Goal: Task Accomplishment & Management: Use online tool/utility

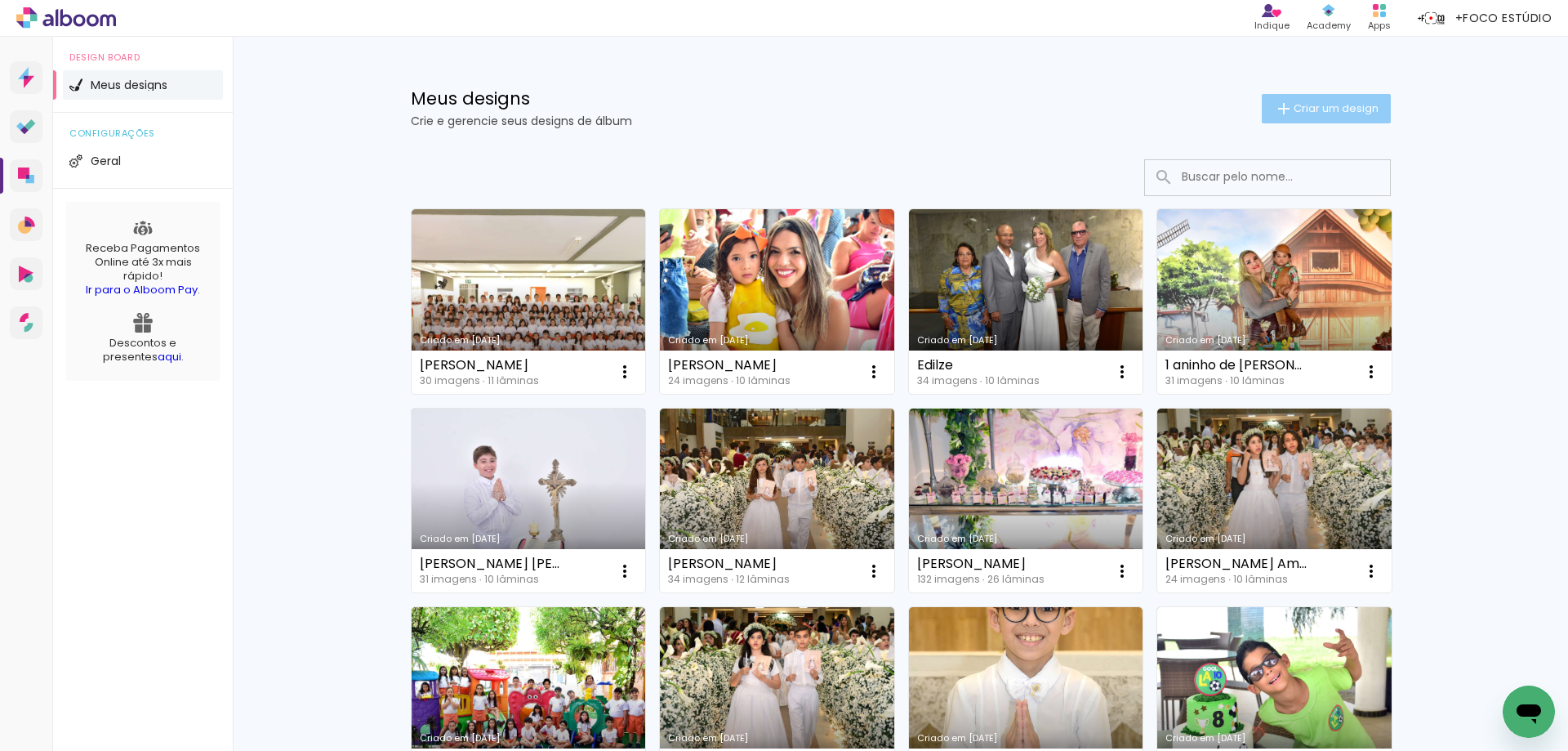
click at [1296, 105] on span "Criar um design" at bounding box center [1336, 108] width 85 height 11
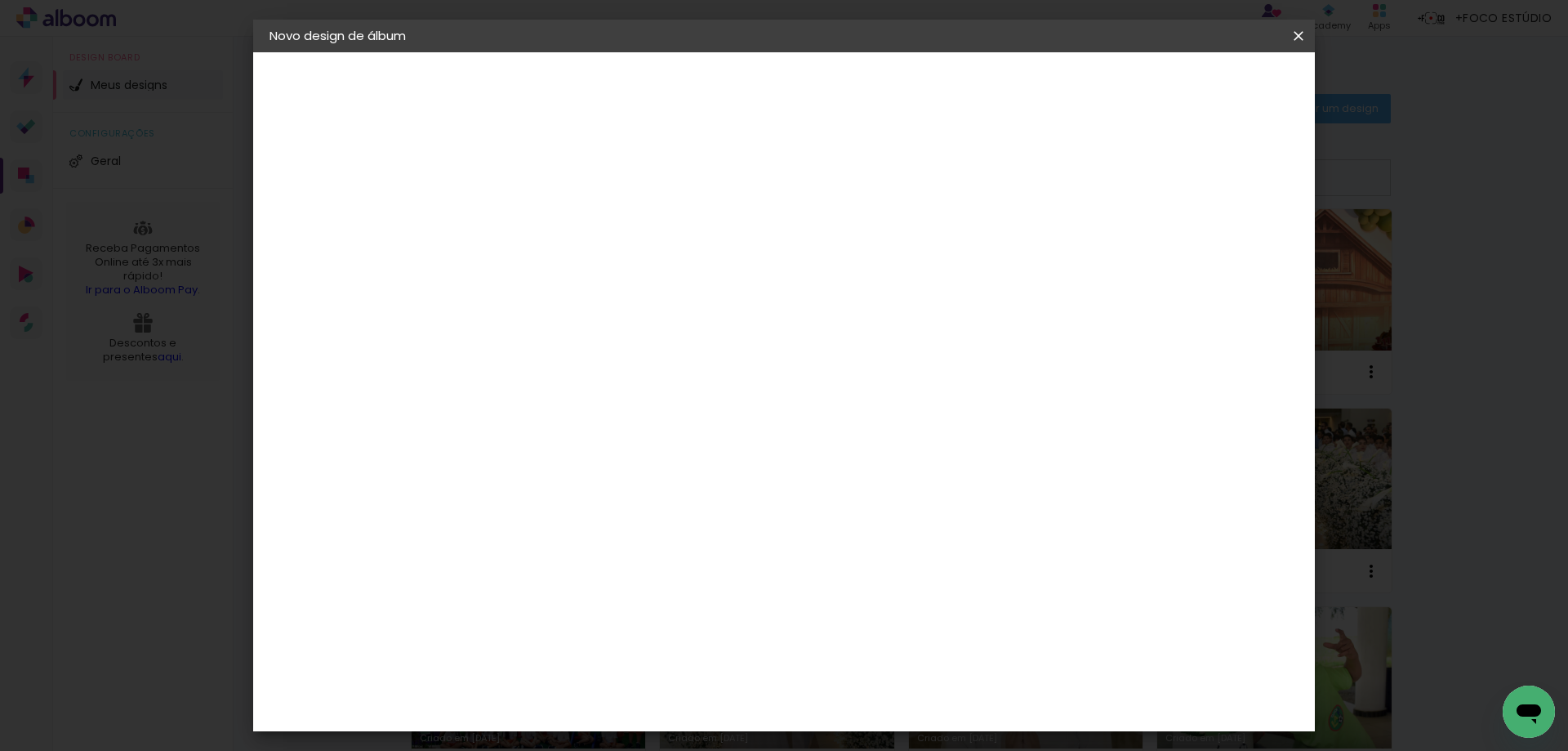
click at [542, 202] on paper-input-container "Título do álbum" at bounding box center [537, 220] width 12 height 42
type input "O"
paste input "[PERSON_NAME]"
type input "[PERSON_NAME] [PERSON_NAME]"
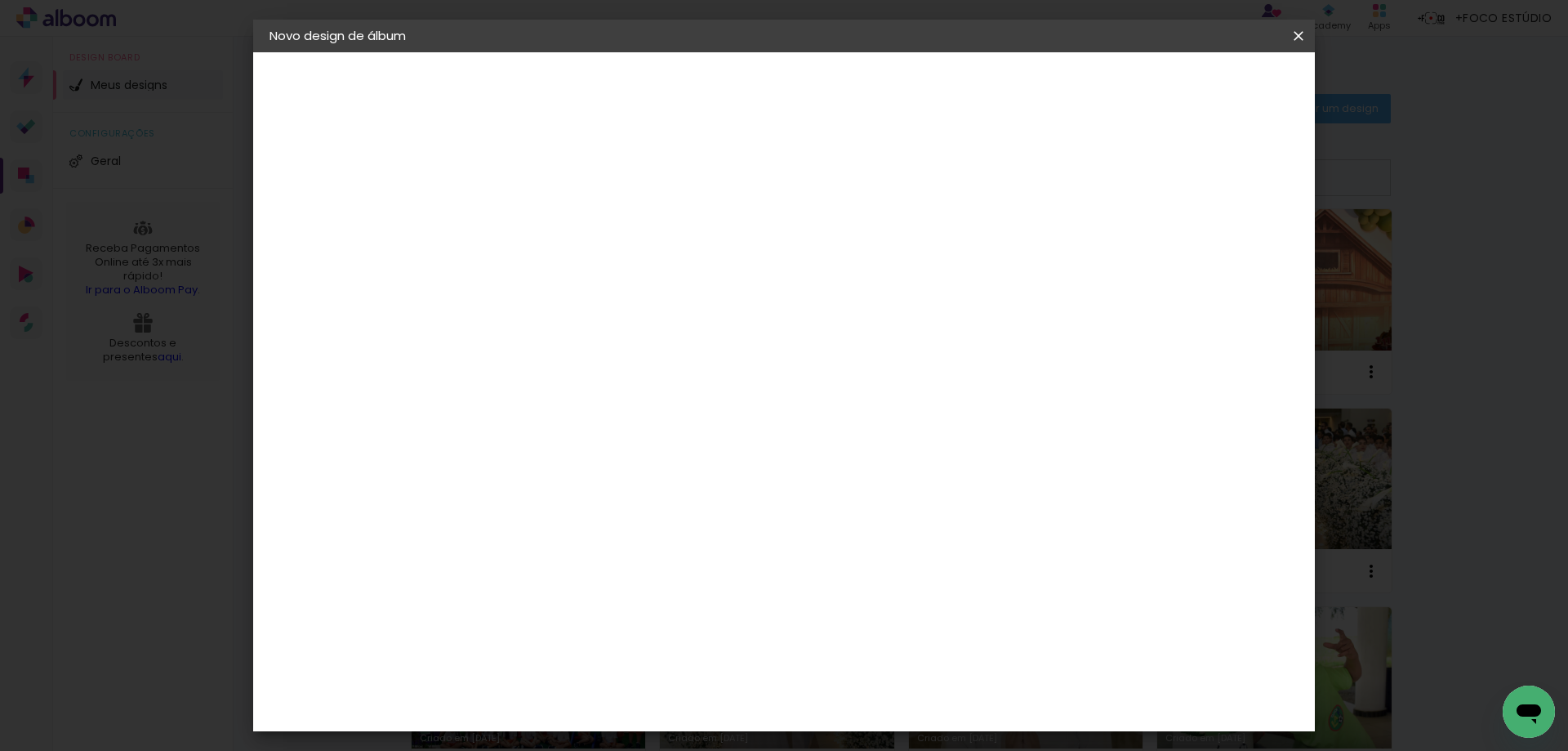
type paper-input "[PERSON_NAME] [PERSON_NAME]"
click at [0, 0] on slot "Avançar" at bounding box center [0, 0] width 0 height 0
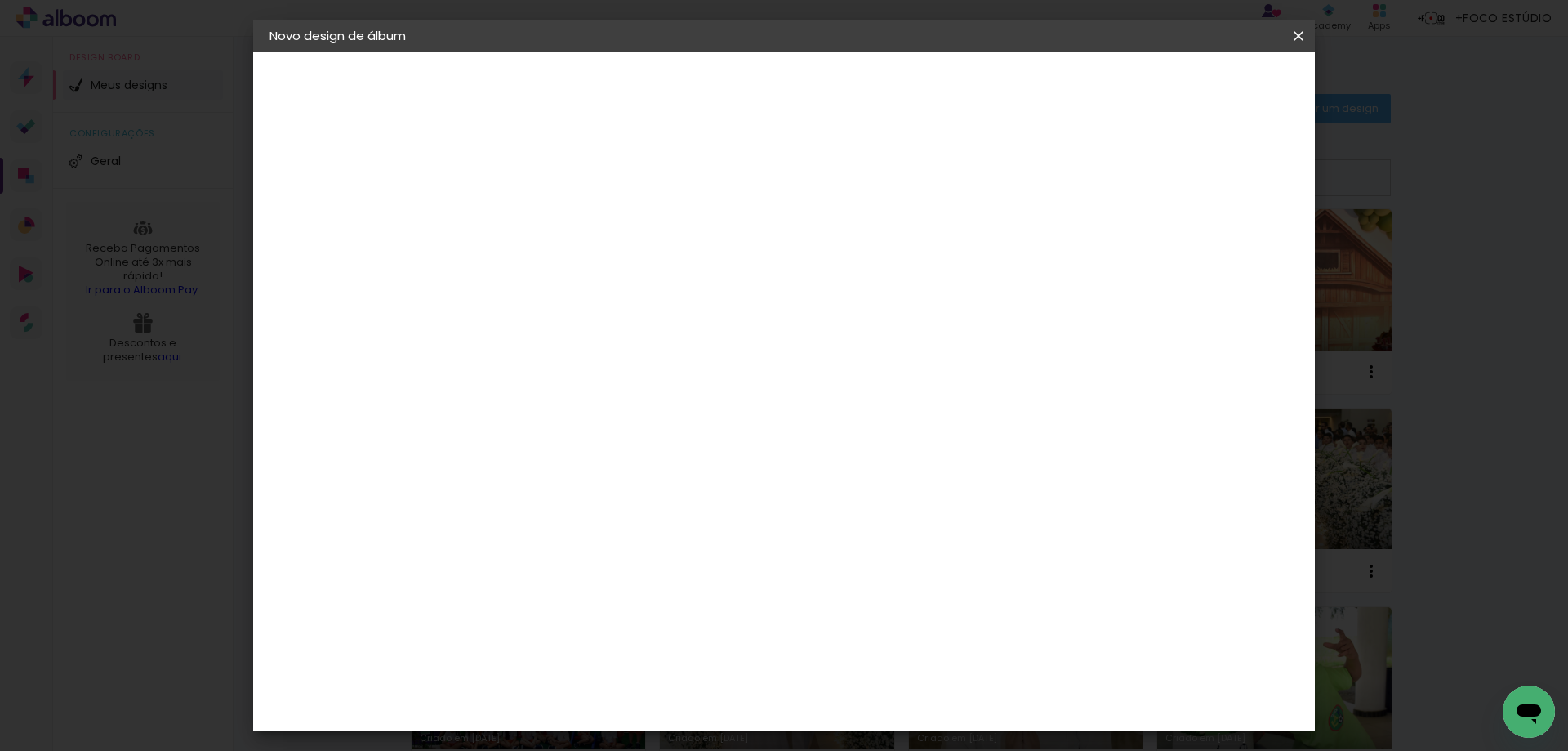
click at [600, 272] on input "text" at bounding box center [568, 285] width 64 height 25
click at [818, 271] on paper-item "Padrão" at bounding box center [891, 272] width 327 height 33
type input "Padrão"
click at [646, 387] on span "20 × 15" at bounding box center [609, 400] width 76 height 44
click at [0, 0] on slot "Avançar" at bounding box center [0, 0] width 0 height 0
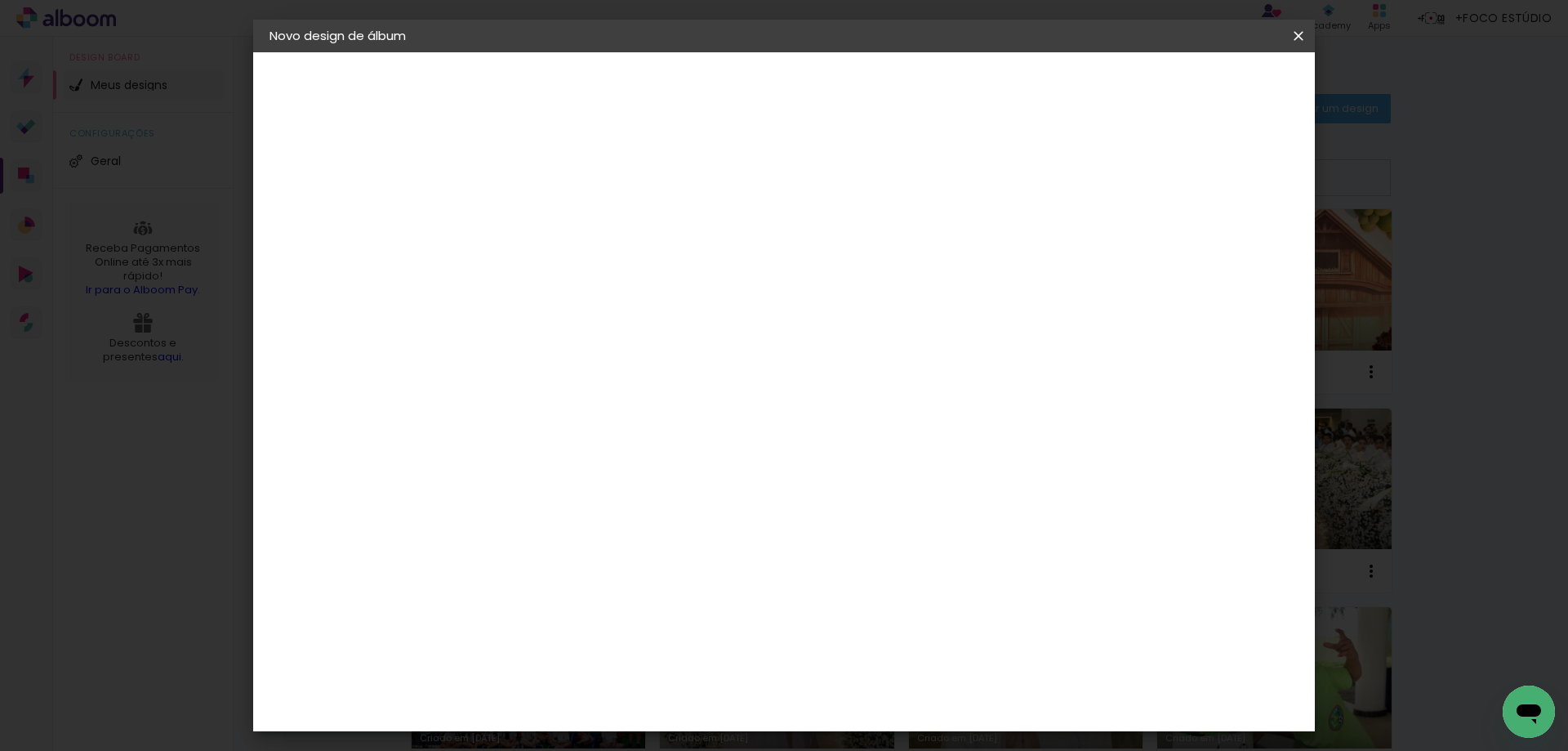
click at [1104, 175] on div at bounding box center [1097, 176] width 15 height 15
type paper-checkbox "on"
click at [1197, 82] on span "Iniciar design" at bounding box center [1159, 86] width 74 height 12
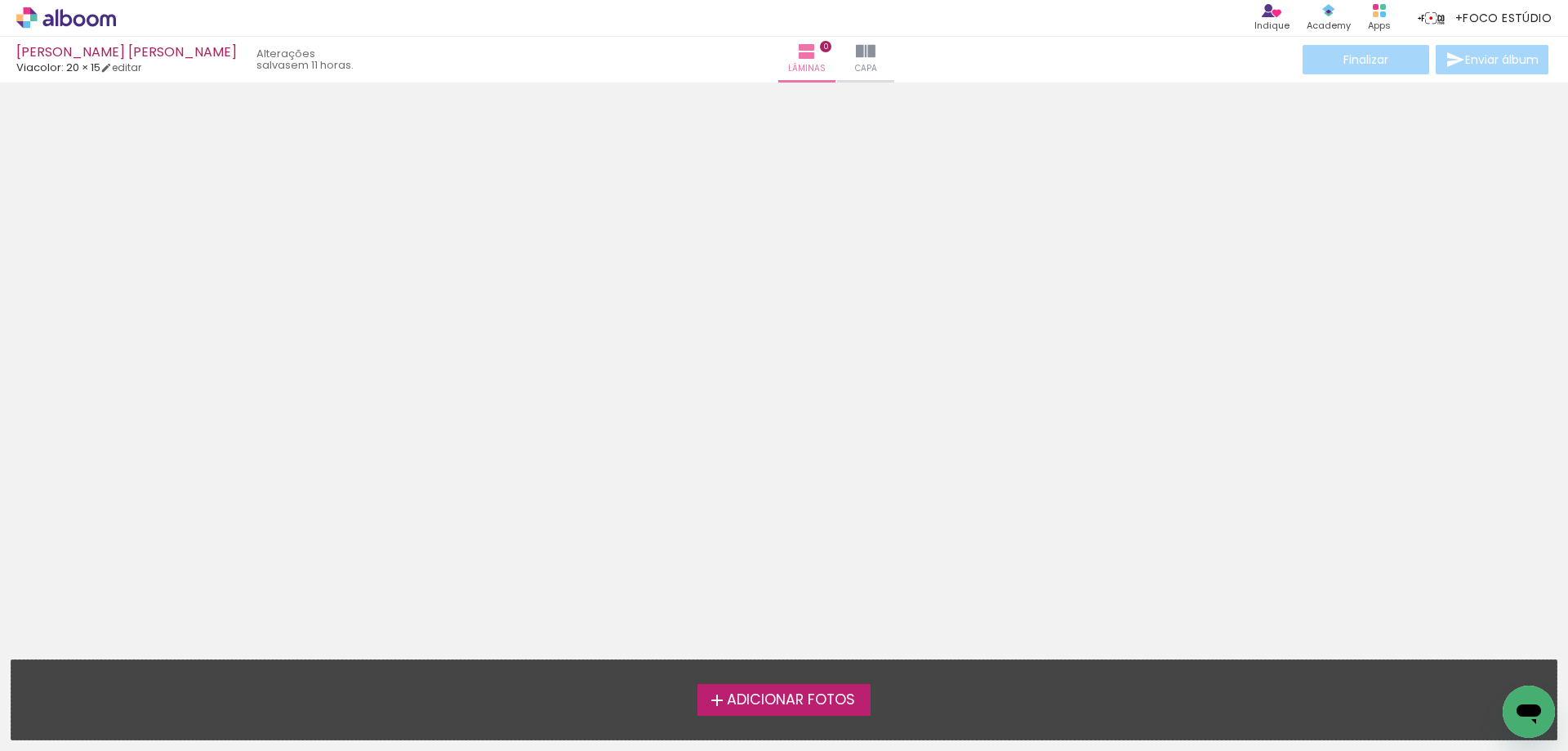
click at [768, 707] on span "Adicionar Fotos" at bounding box center [791, 700] width 128 height 15
click at [0, 0] on input "file" at bounding box center [0, 0] width 0 height 0
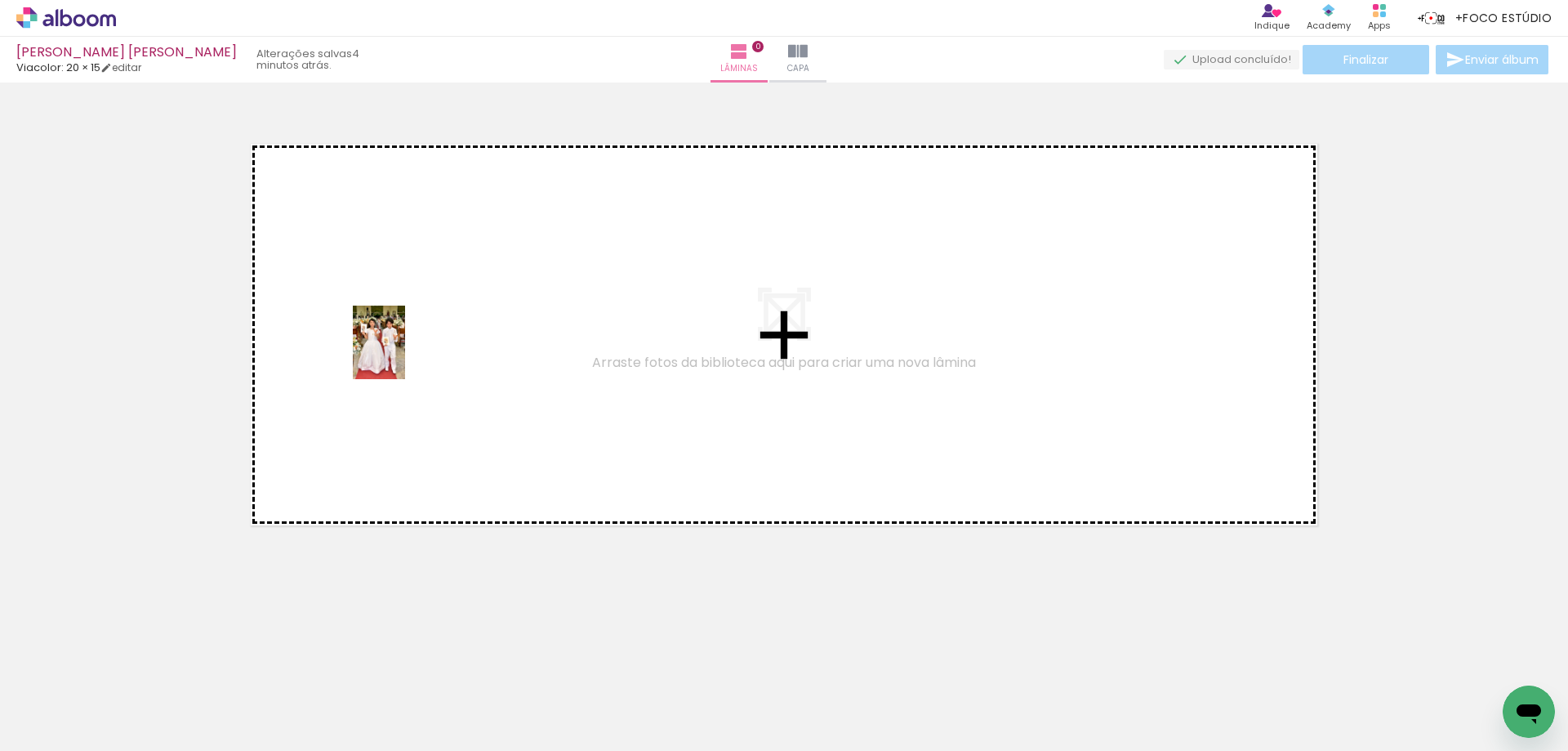
drag, startPoint x: 537, startPoint y: 705, endPoint x: 402, endPoint y: 354, distance: 376.1
click at [402, 354] on quentale-workspace at bounding box center [784, 375] width 1568 height 751
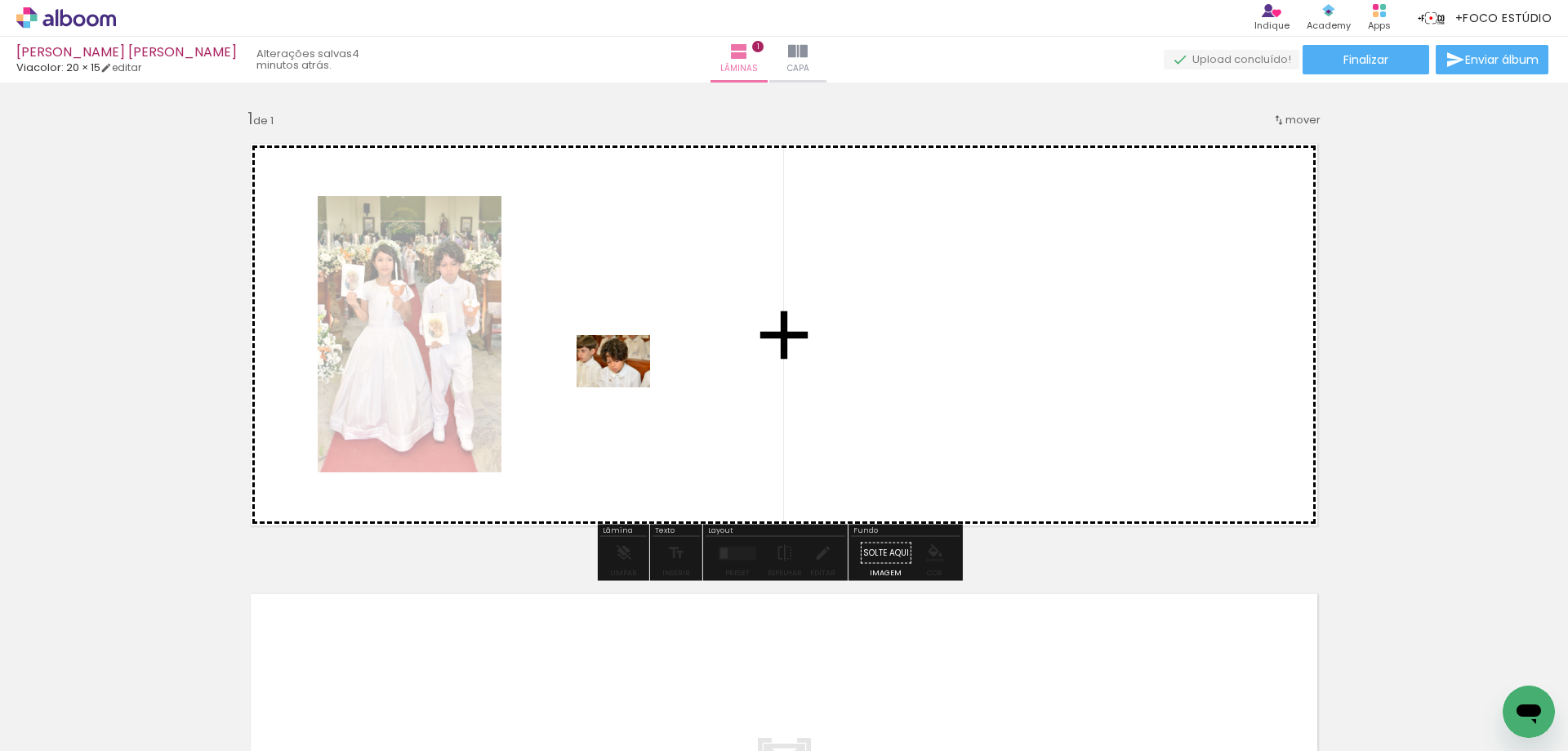
drag, startPoint x: 350, startPoint y: 712, endPoint x: 626, endPoint y: 384, distance: 428.7
click at [626, 384] on quentale-workspace at bounding box center [784, 375] width 1568 height 751
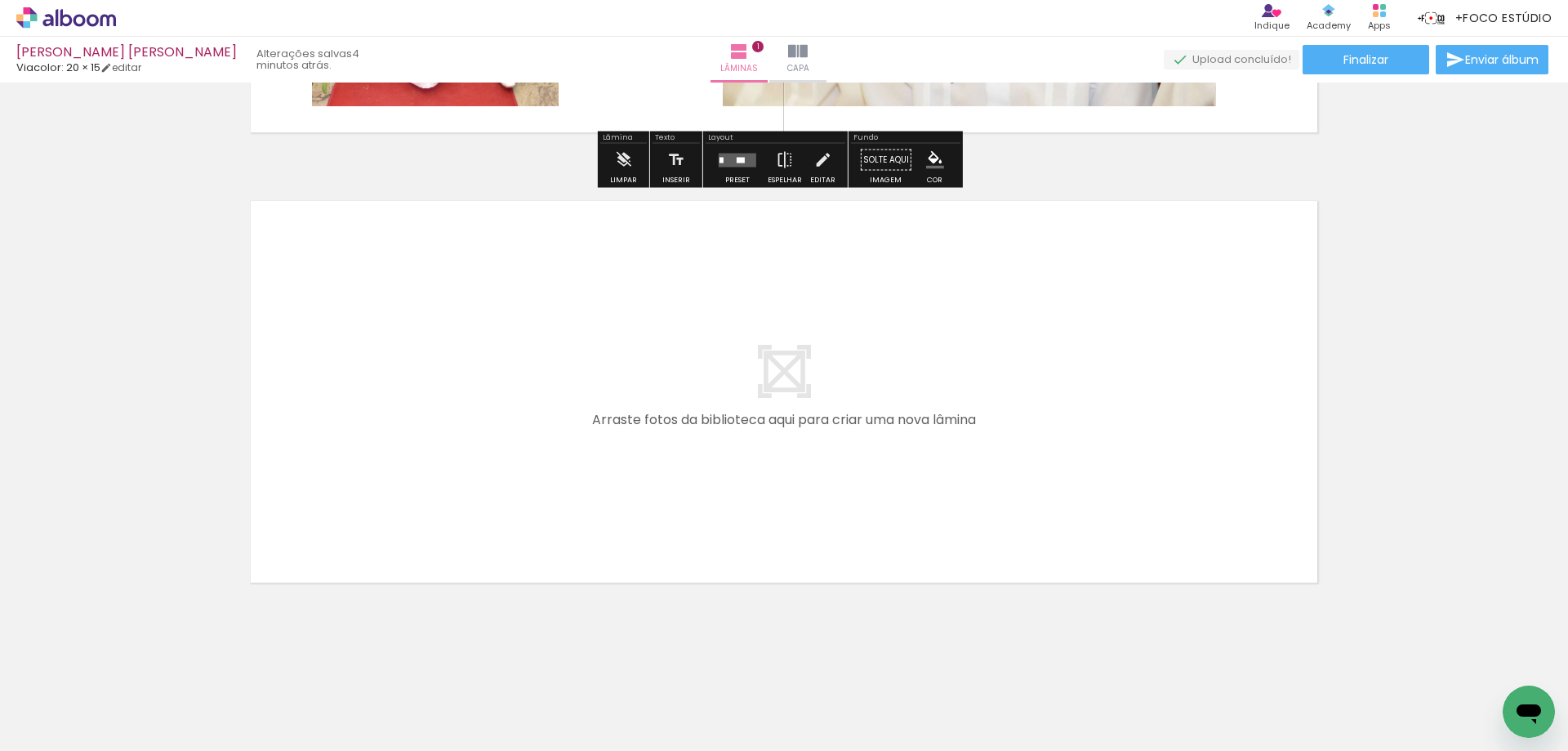
scroll to position [398, 0]
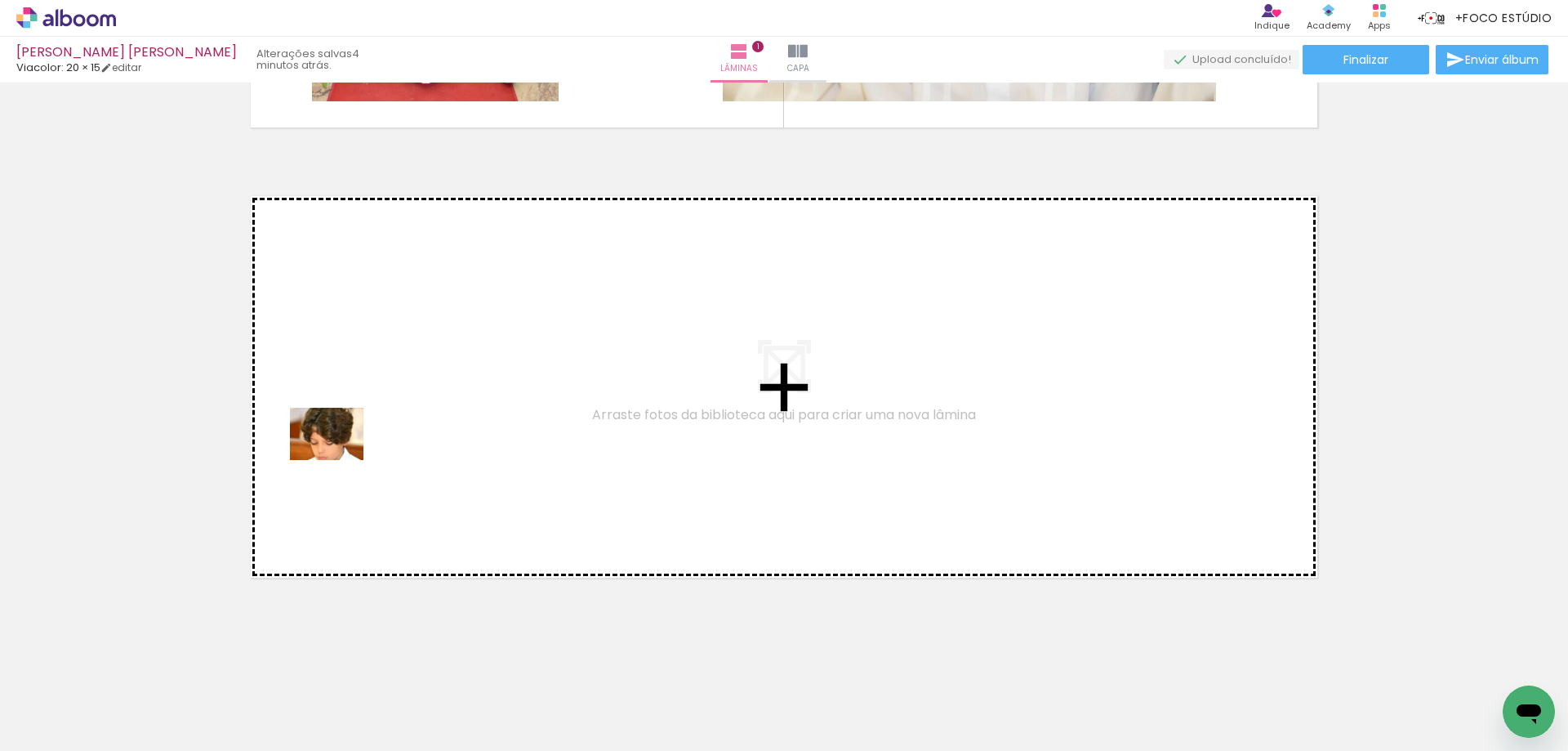
drag, startPoint x: 254, startPoint y: 707, endPoint x: 352, endPoint y: 451, distance: 274.1
click at [352, 451] on quentale-workspace at bounding box center [784, 375] width 1568 height 751
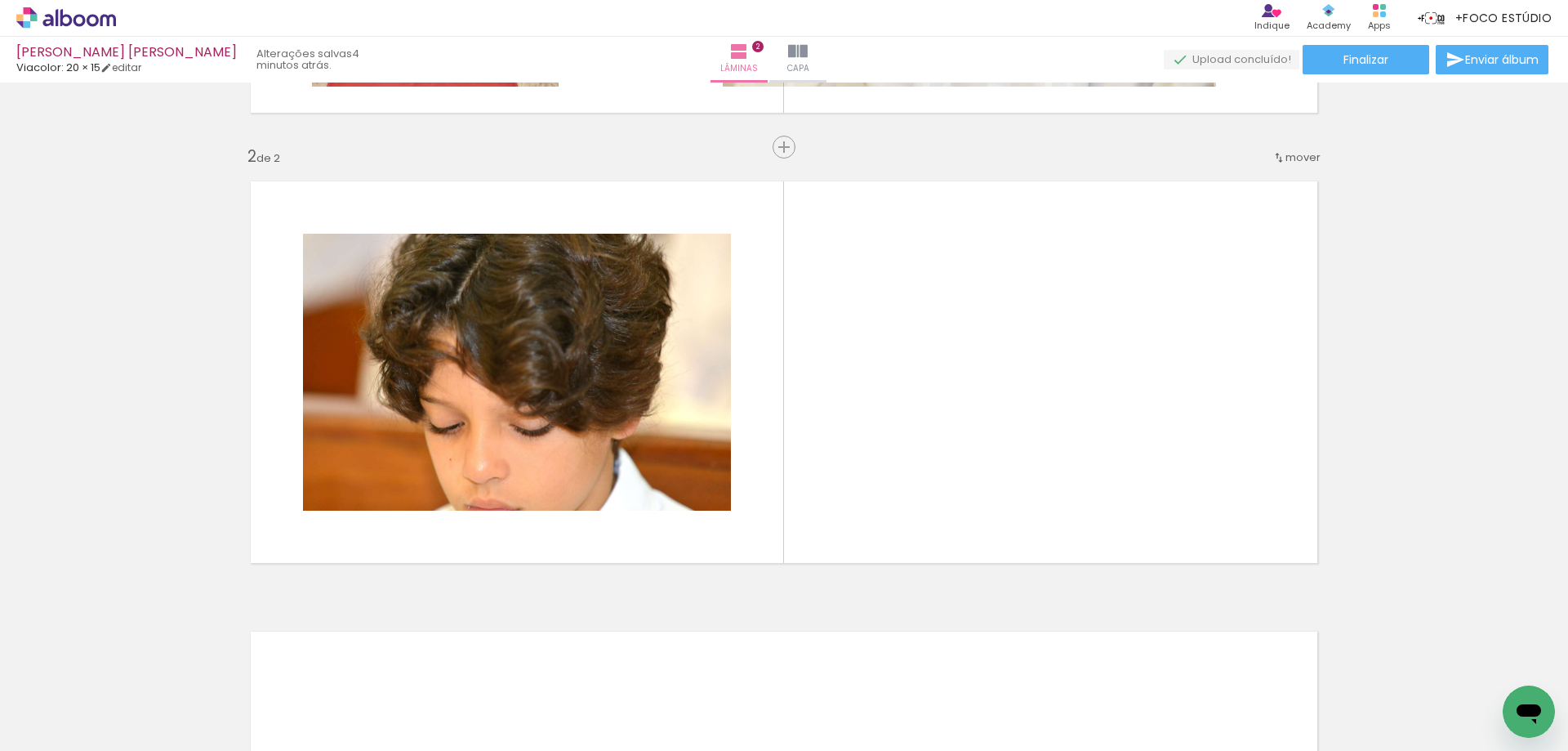
scroll to position [419, 0]
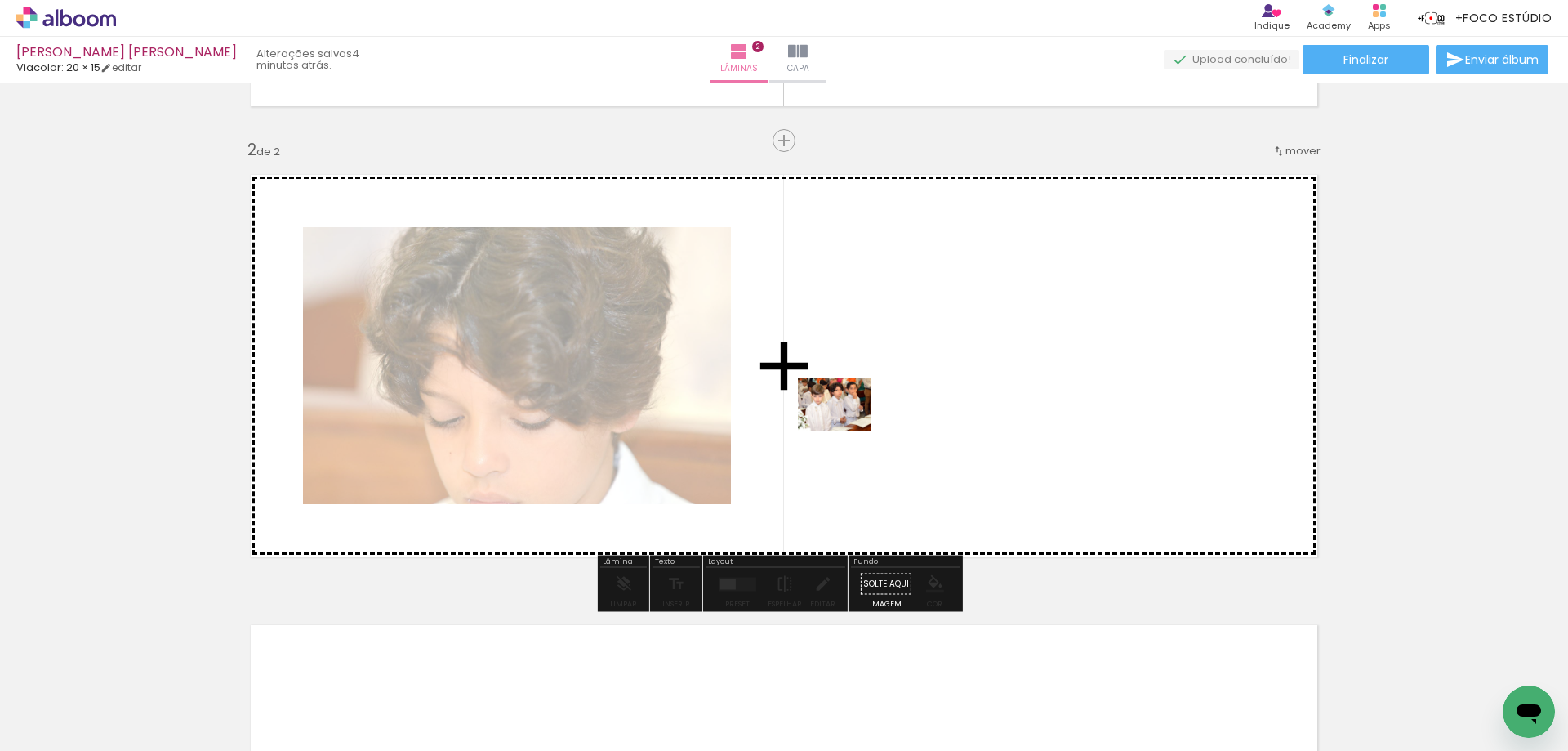
drag, startPoint x: 153, startPoint y: 701, endPoint x: 847, endPoint y: 427, distance: 746.1
click at [847, 427] on quentale-workspace at bounding box center [784, 375] width 1568 height 751
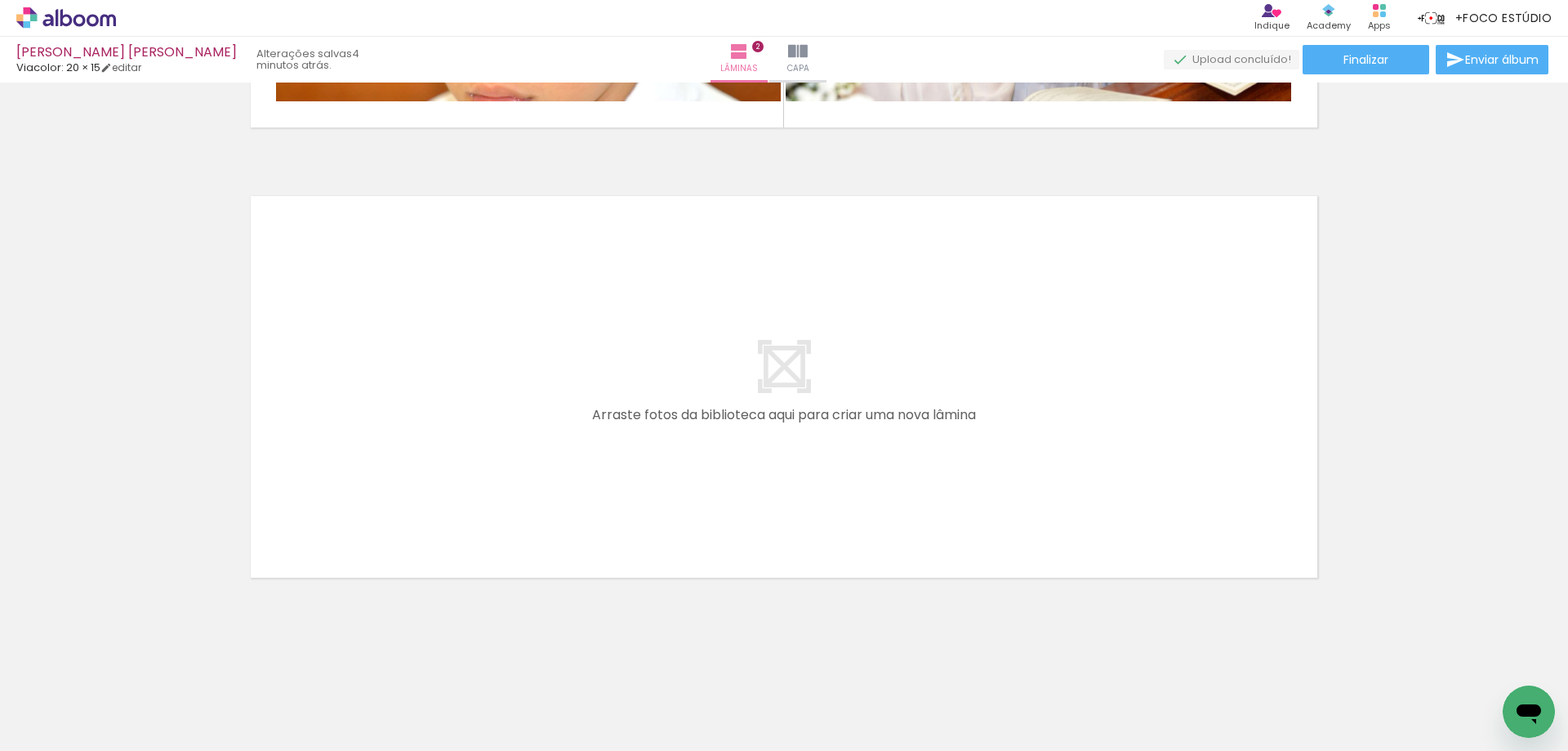
scroll to position [0, 0]
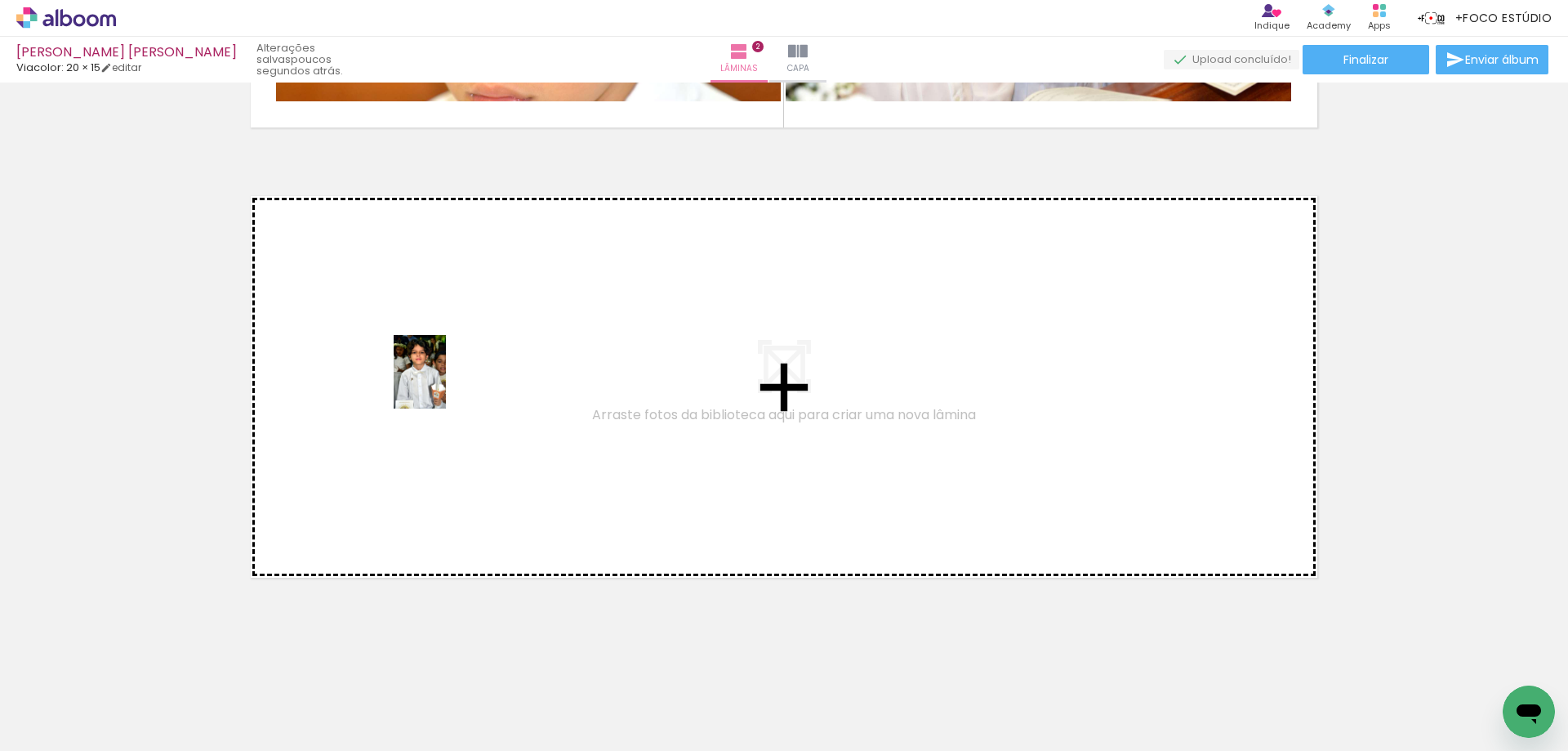
drag, startPoint x: 1086, startPoint y: 722, endPoint x: 441, endPoint y: 382, distance: 729.1
click at [441, 382] on quentale-workspace at bounding box center [784, 375] width 1568 height 751
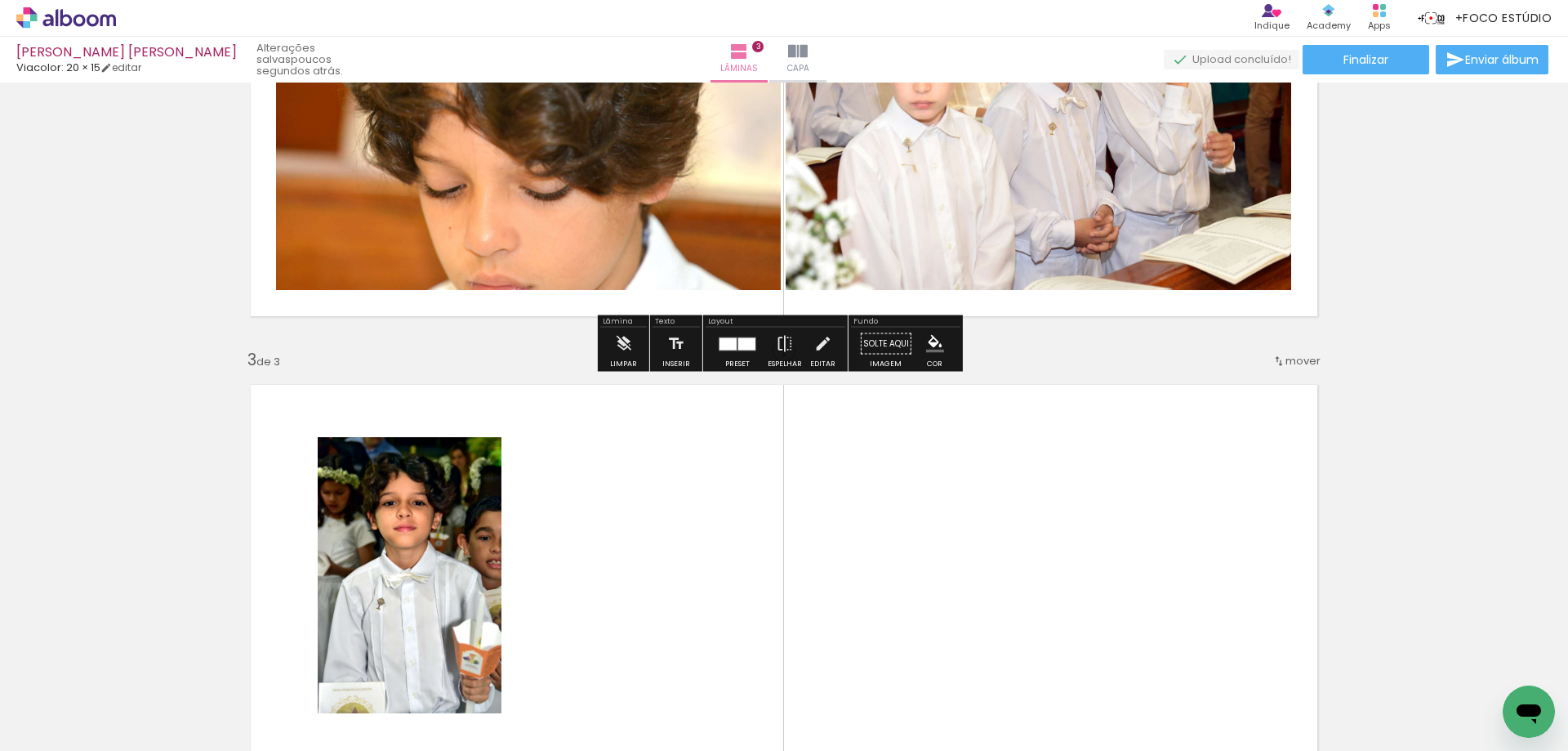
scroll to position [899, 0]
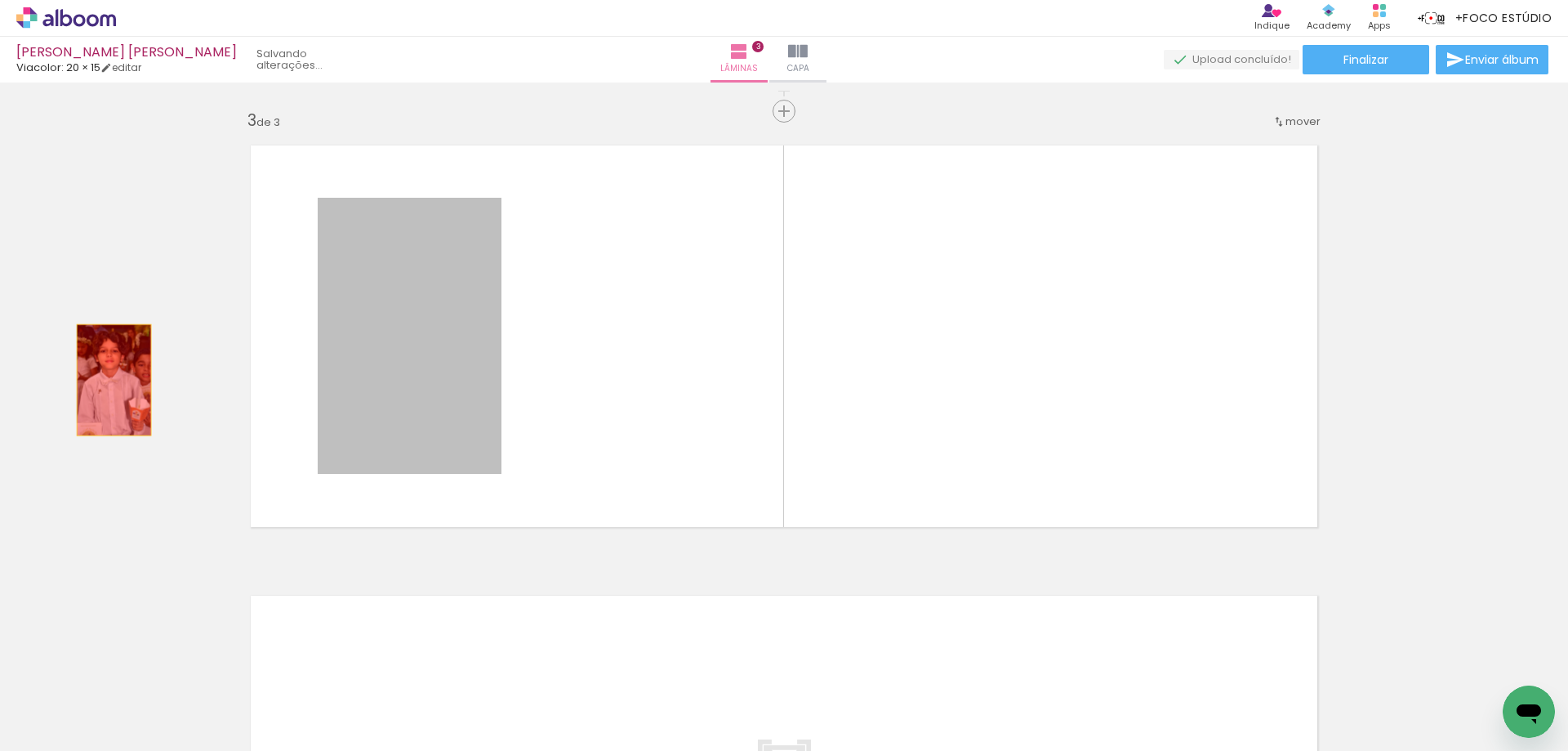
drag, startPoint x: 433, startPoint y: 418, endPoint x: 108, endPoint y: 380, distance: 327.2
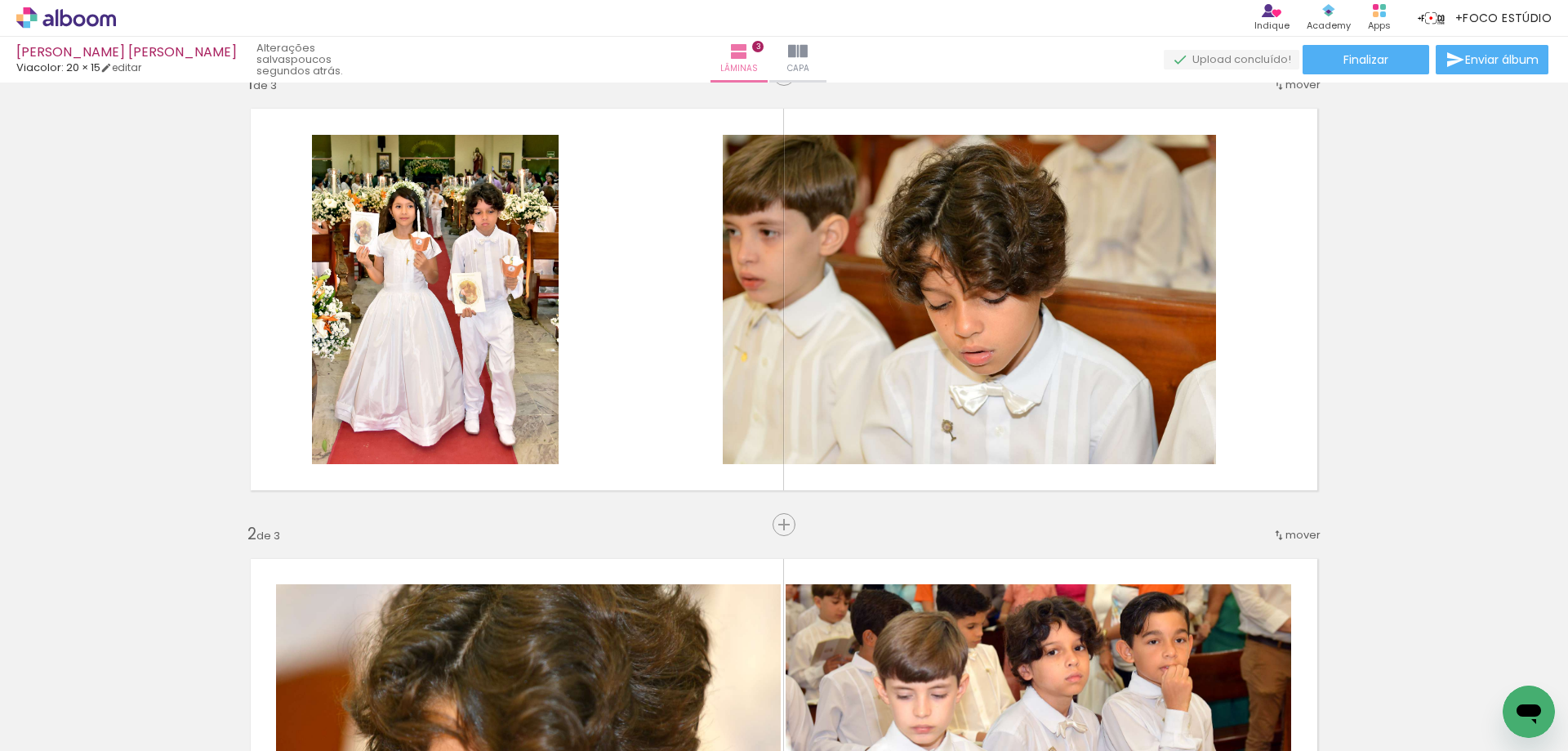
scroll to position [0, 0]
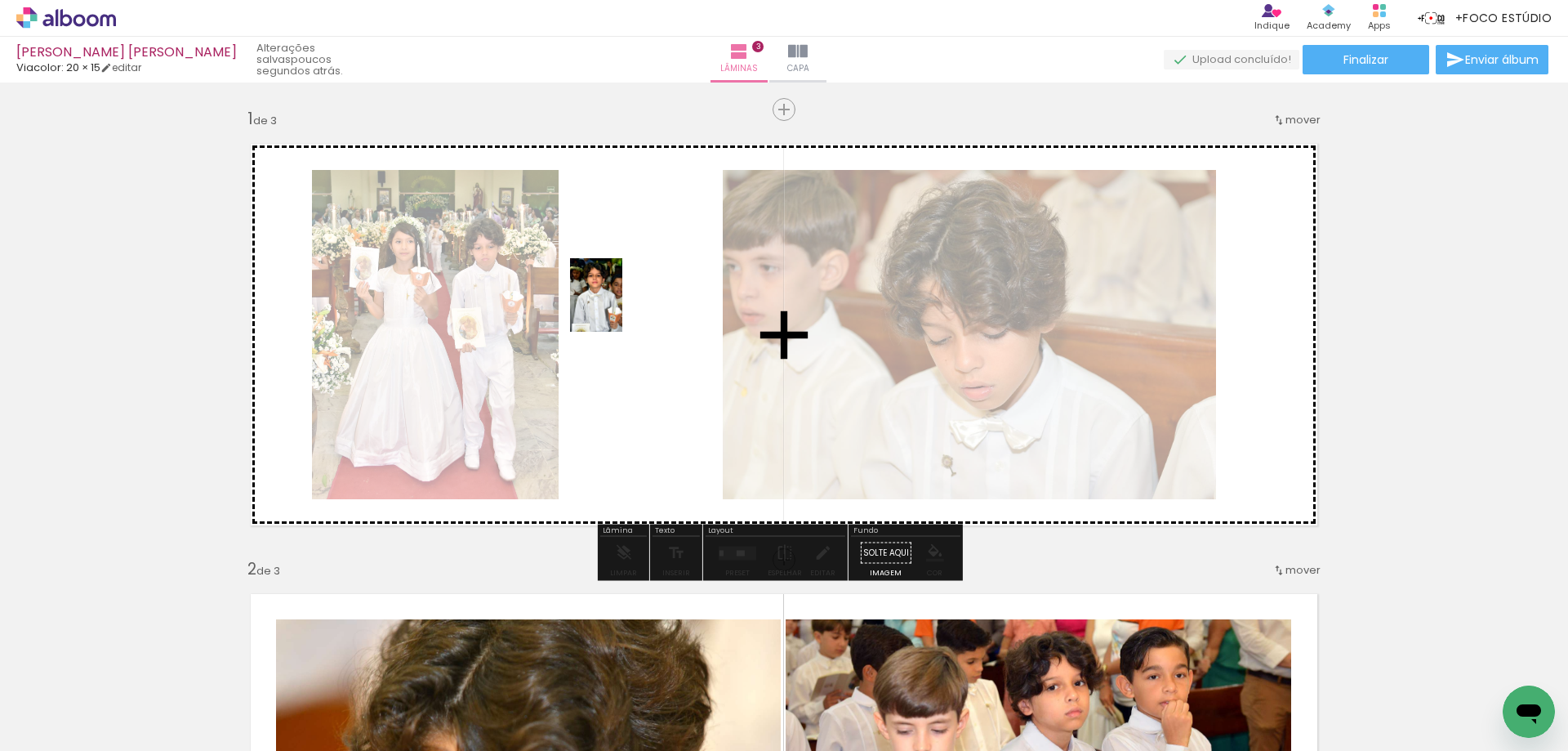
drag, startPoint x: 1092, startPoint y: 713, endPoint x: 622, endPoint y: 307, distance: 621.1
click at [622, 307] on quentale-workspace at bounding box center [784, 375] width 1568 height 751
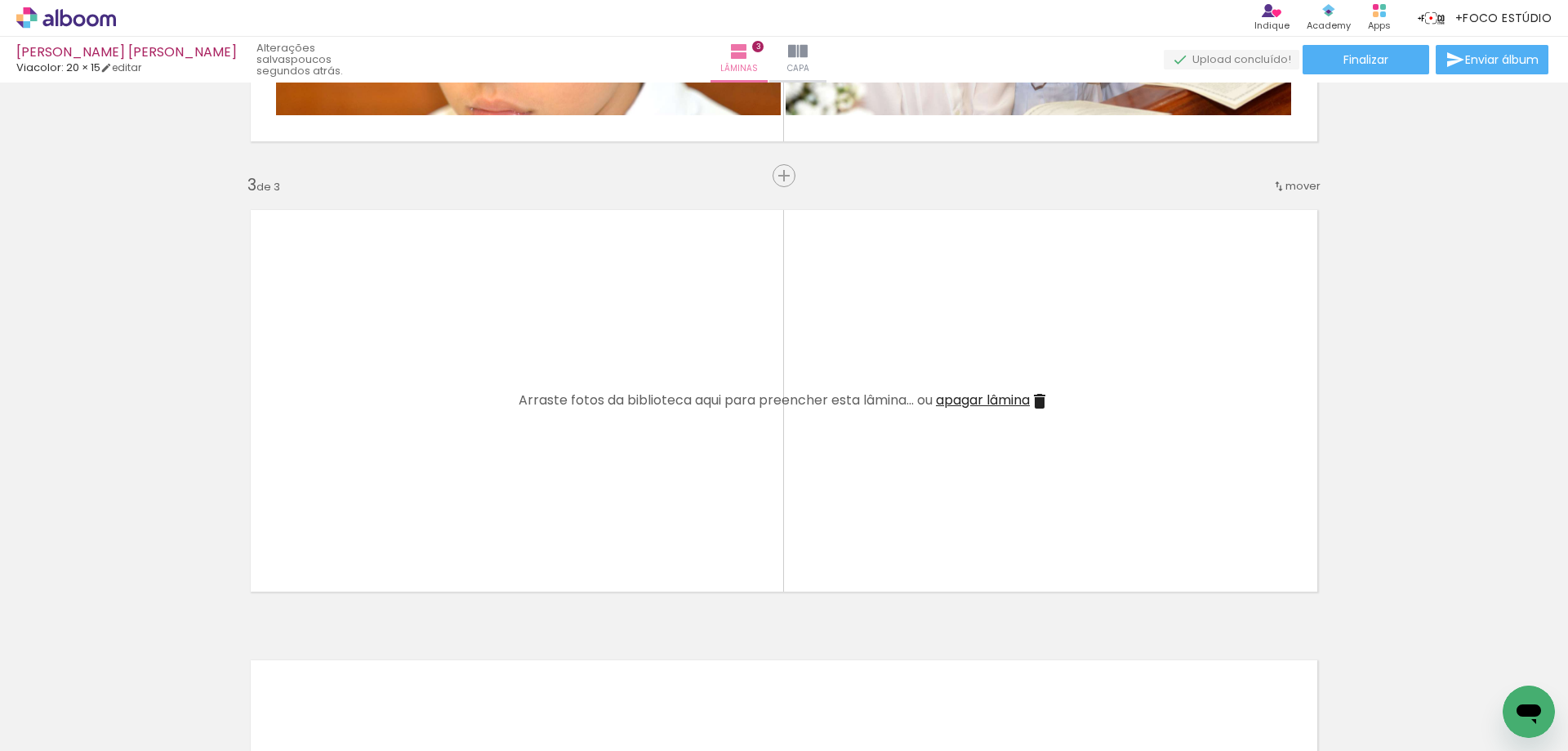
scroll to position [899, 0]
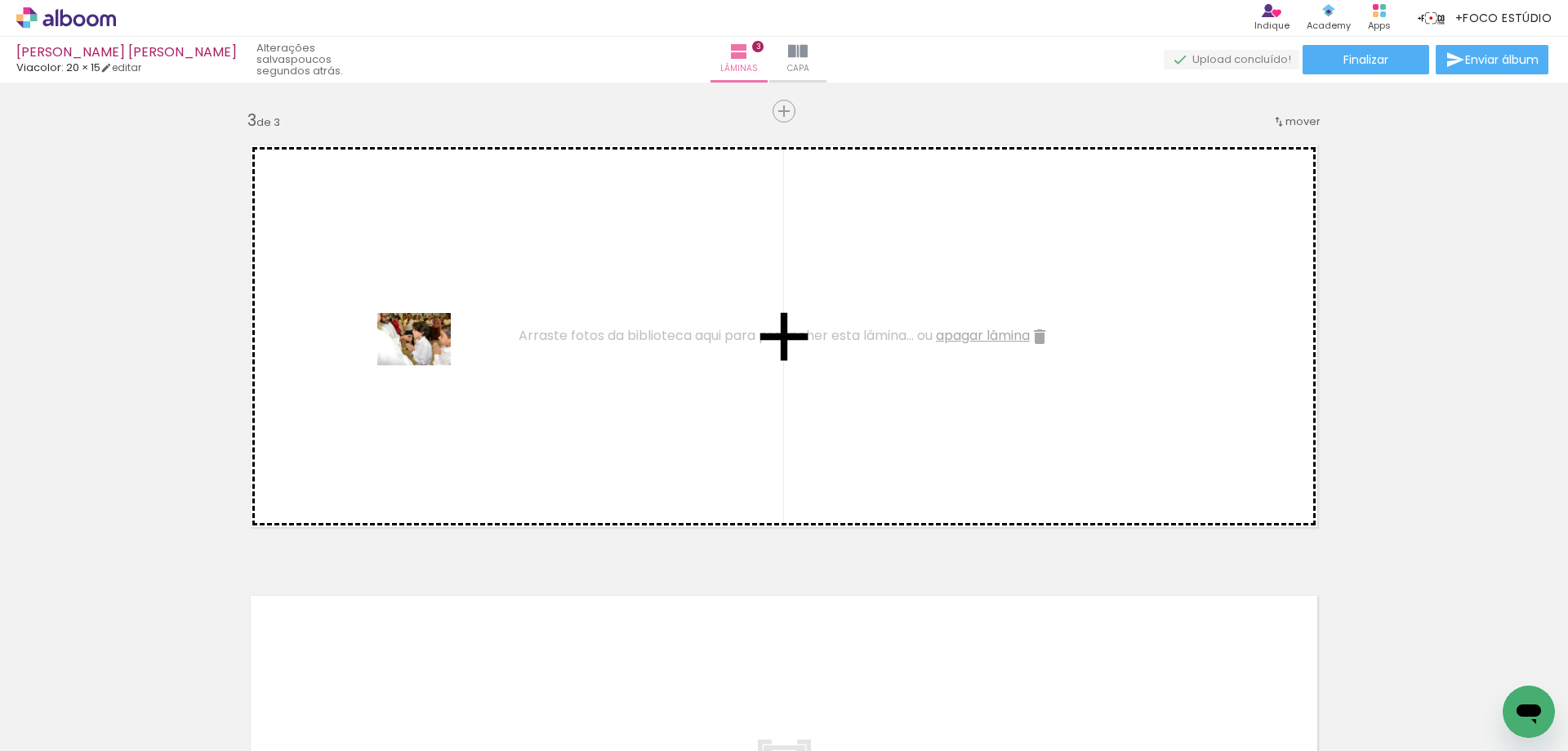
drag, startPoint x: 454, startPoint y: 710, endPoint x: 422, endPoint y: 347, distance: 364.4
click at [422, 347] on quentale-workspace at bounding box center [784, 375] width 1568 height 751
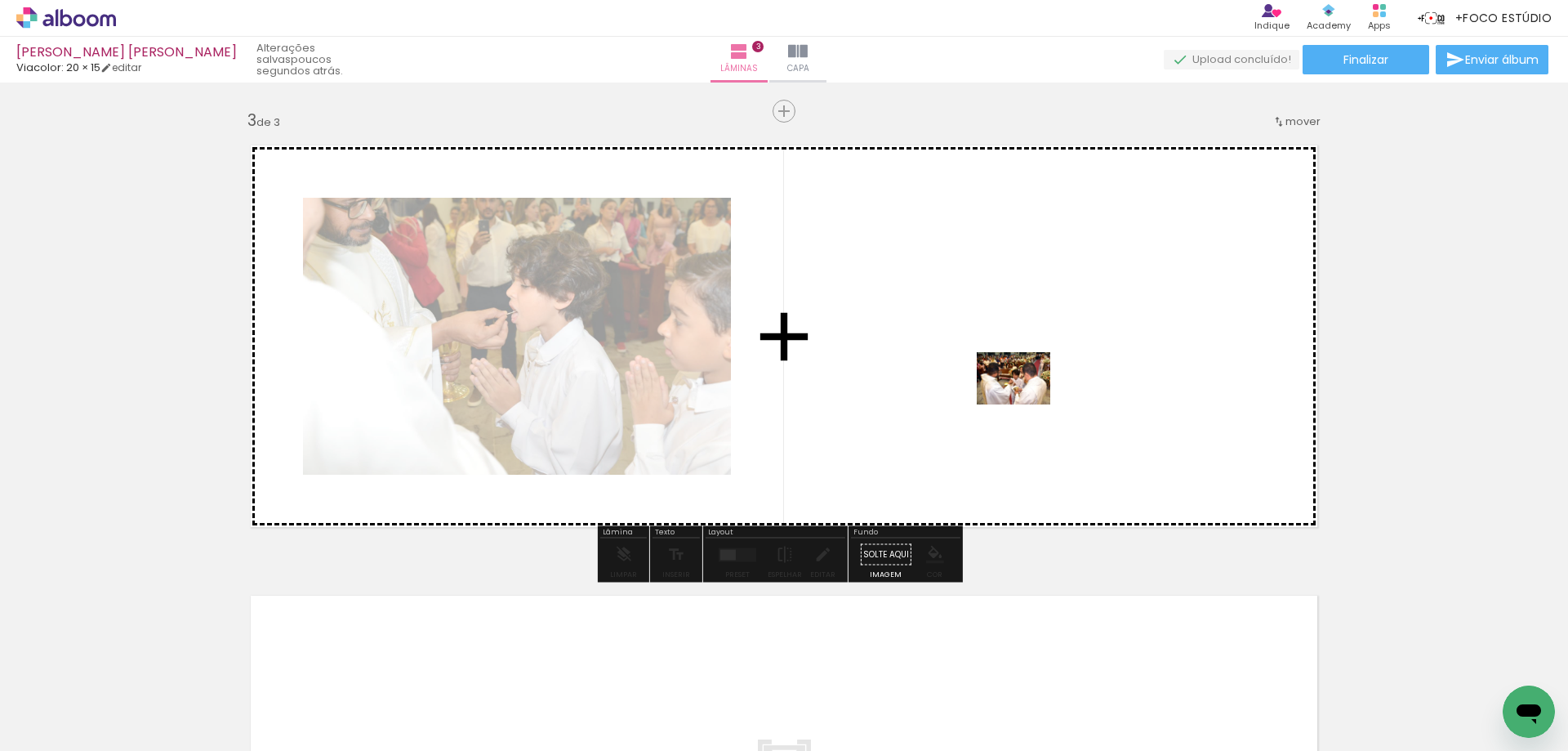
drag, startPoint x: 1189, startPoint y: 699, endPoint x: 1026, endPoint y: 398, distance: 342.3
click at [1026, 398] on quentale-workspace at bounding box center [784, 375] width 1568 height 751
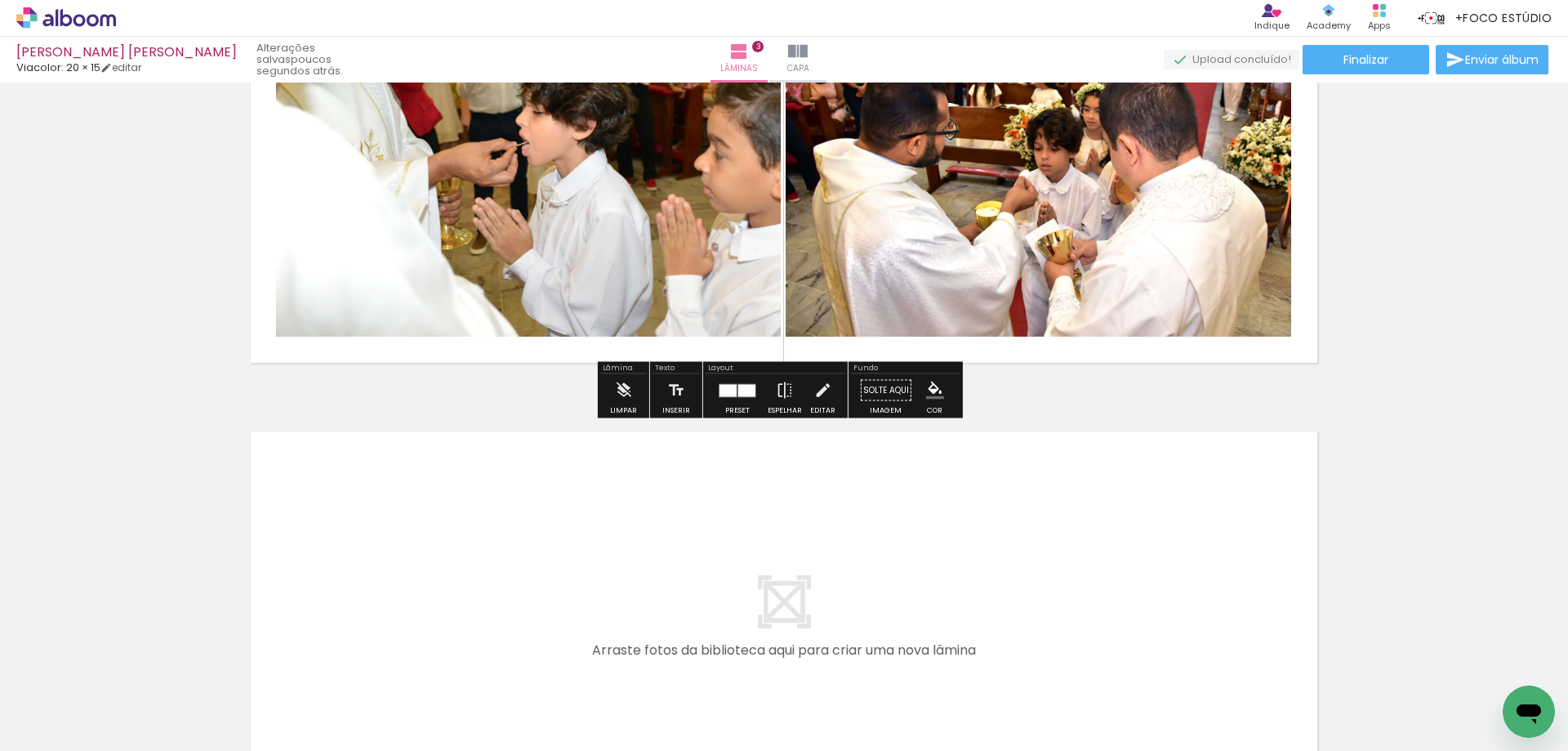
scroll to position [1143, 0]
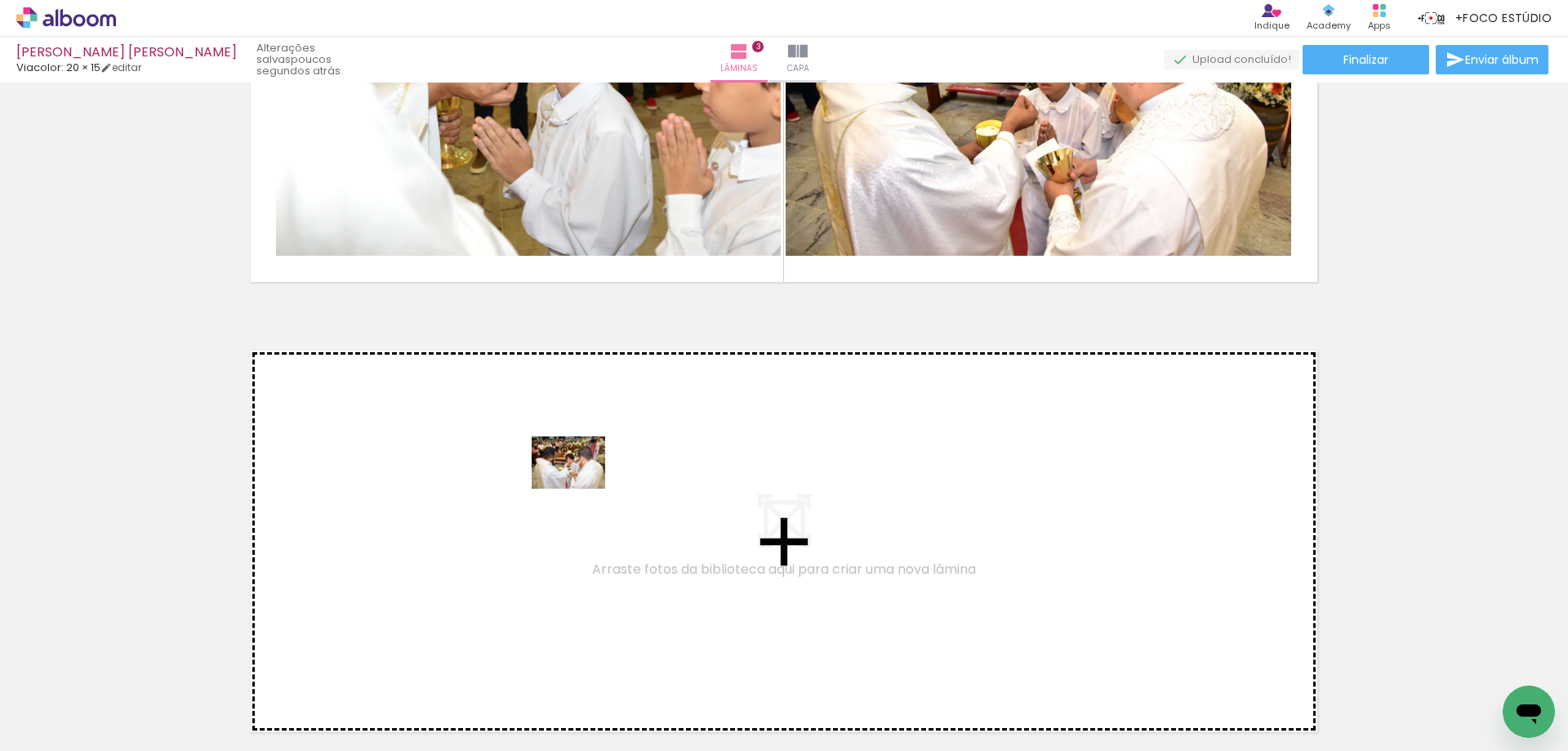
drag, startPoint x: 1277, startPoint y: 707, endPoint x: 581, endPoint y: 486, distance: 730.2
click at [581, 486] on quentale-workspace at bounding box center [784, 375] width 1568 height 751
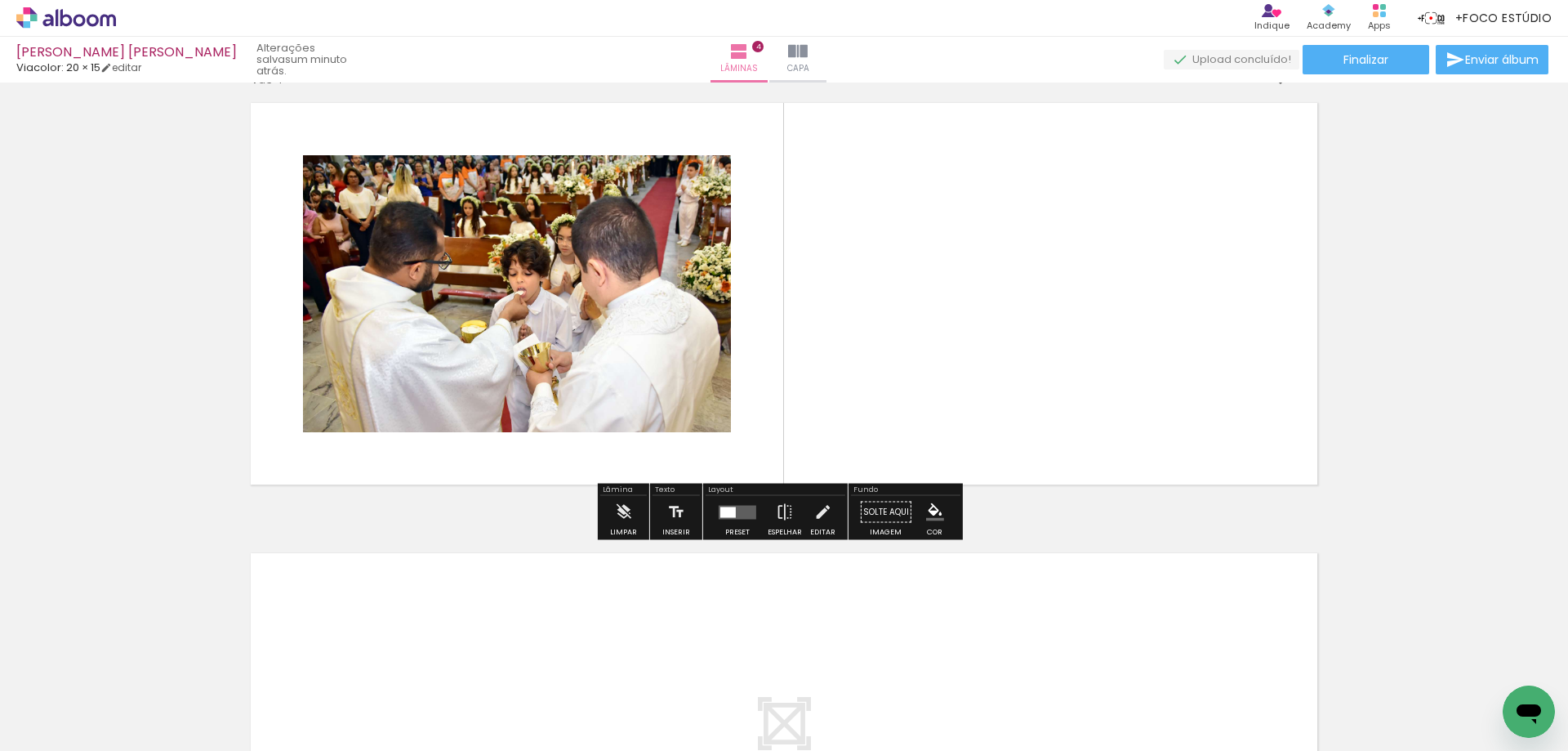
scroll to position [1401, 0]
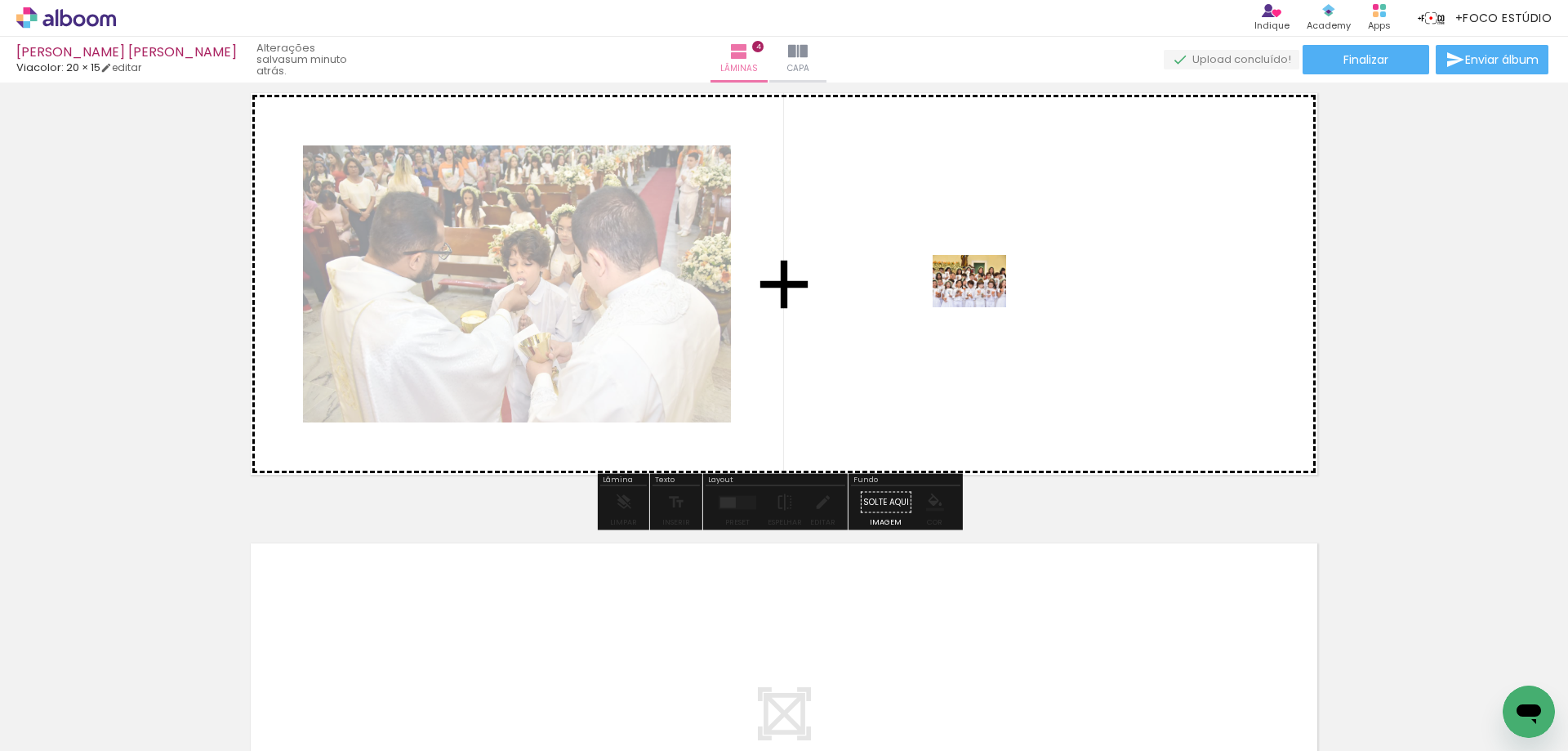
drag, startPoint x: 654, startPoint y: 710, endPoint x: 981, endPoint y: 304, distance: 521.3
click at [981, 304] on quentale-workspace at bounding box center [784, 375] width 1568 height 751
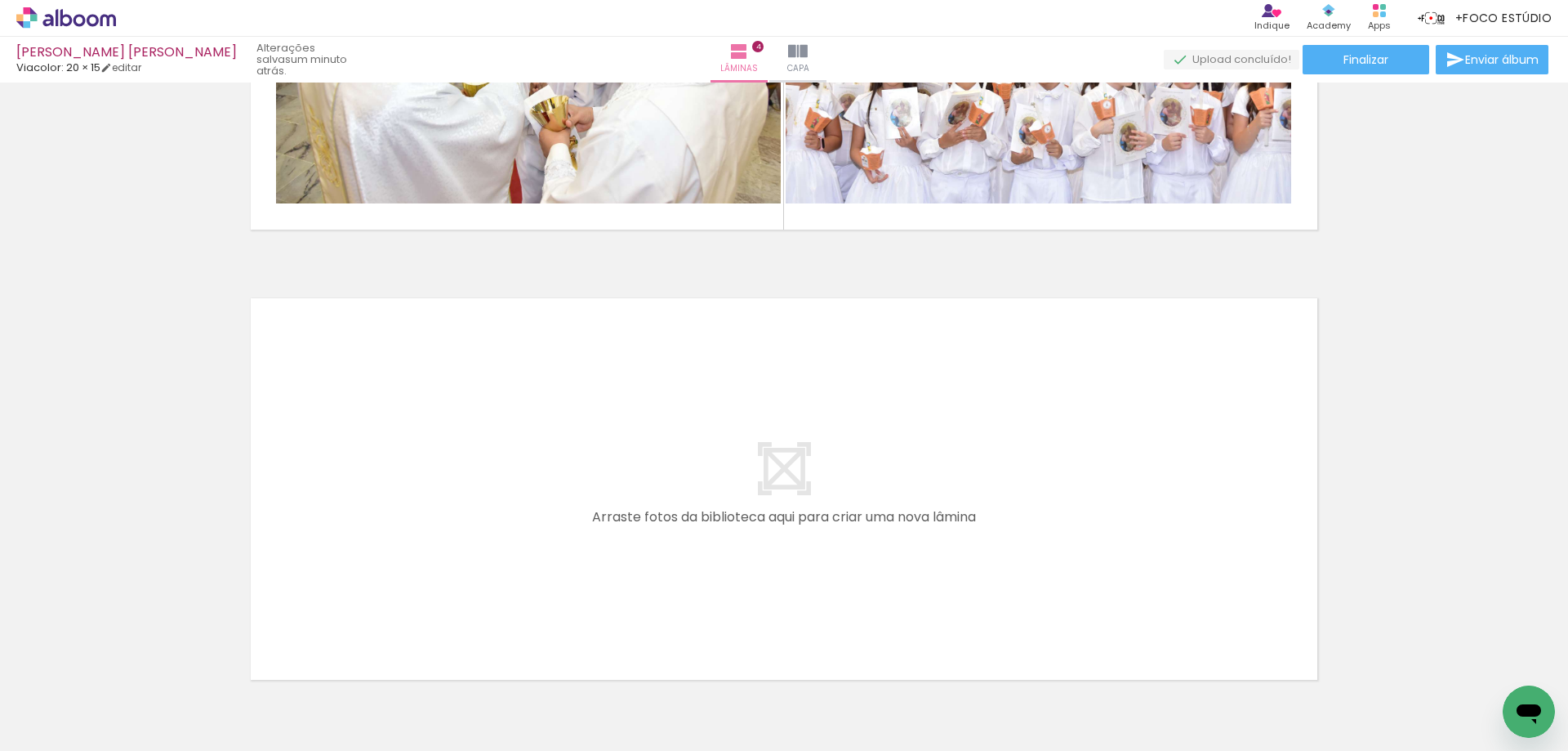
scroll to position [0, 400]
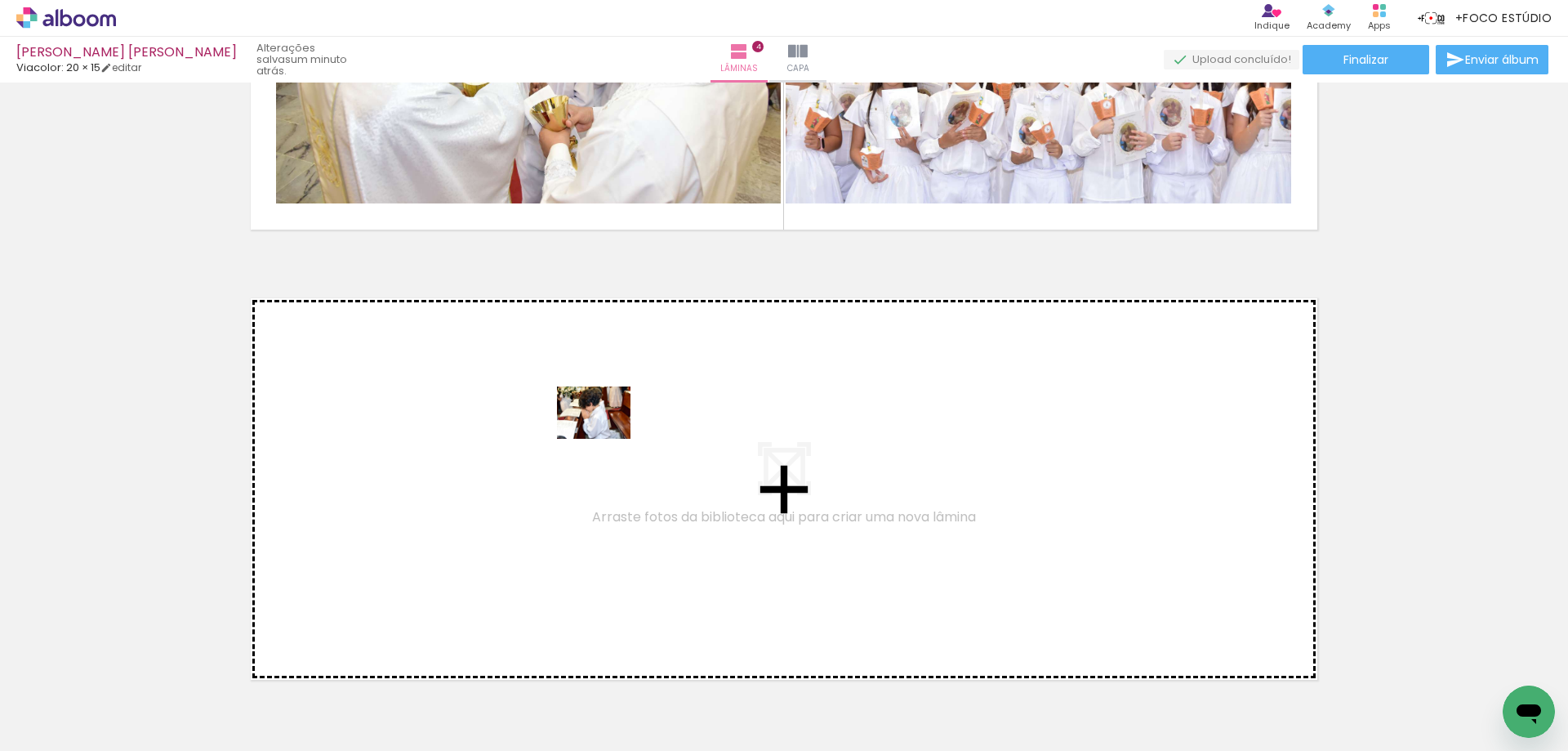
drag, startPoint x: 1494, startPoint y: 683, endPoint x: 606, endPoint y: 435, distance: 922.0
click at [606, 435] on quentale-workspace at bounding box center [784, 375] width 1568 height 751
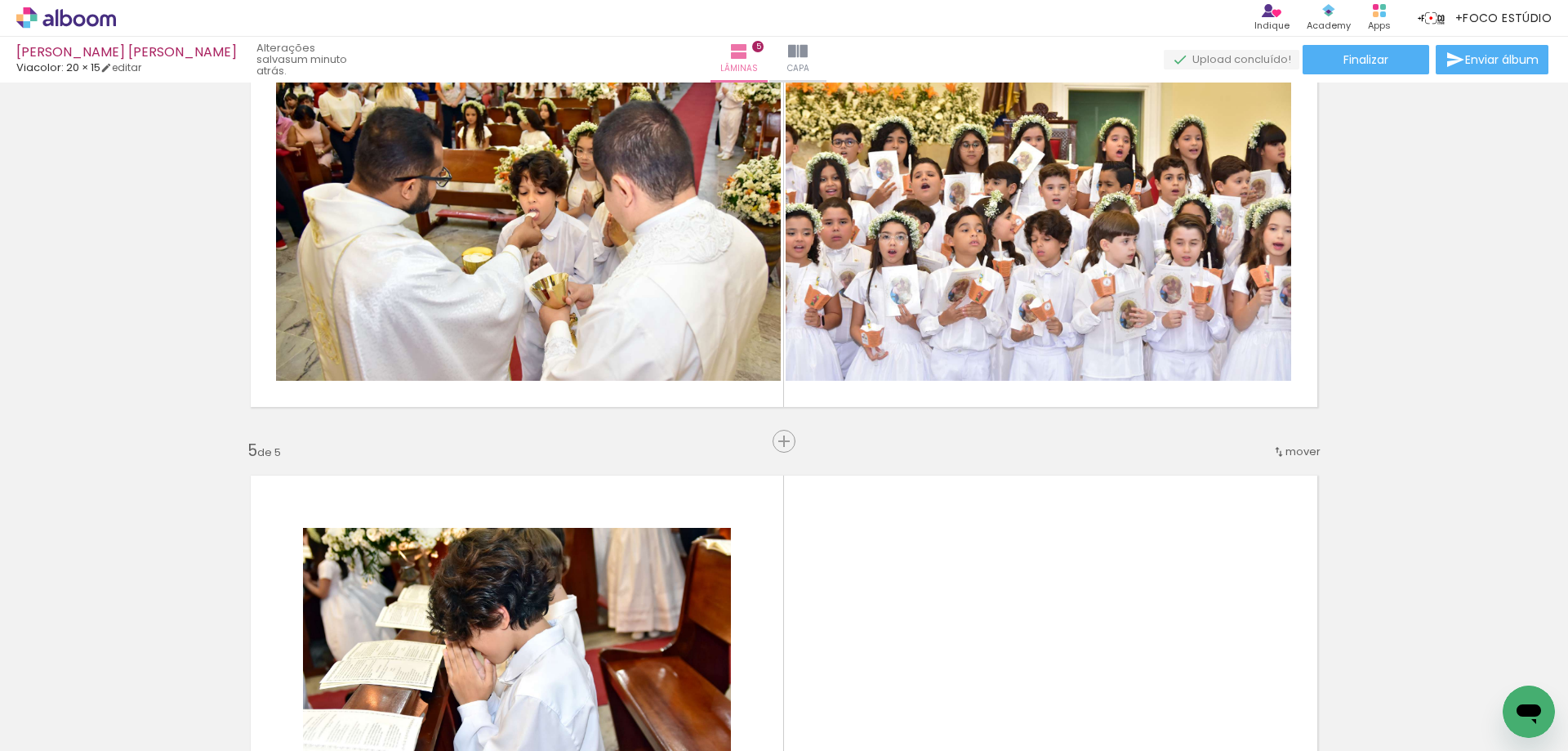
scroll to position [1443, 0]
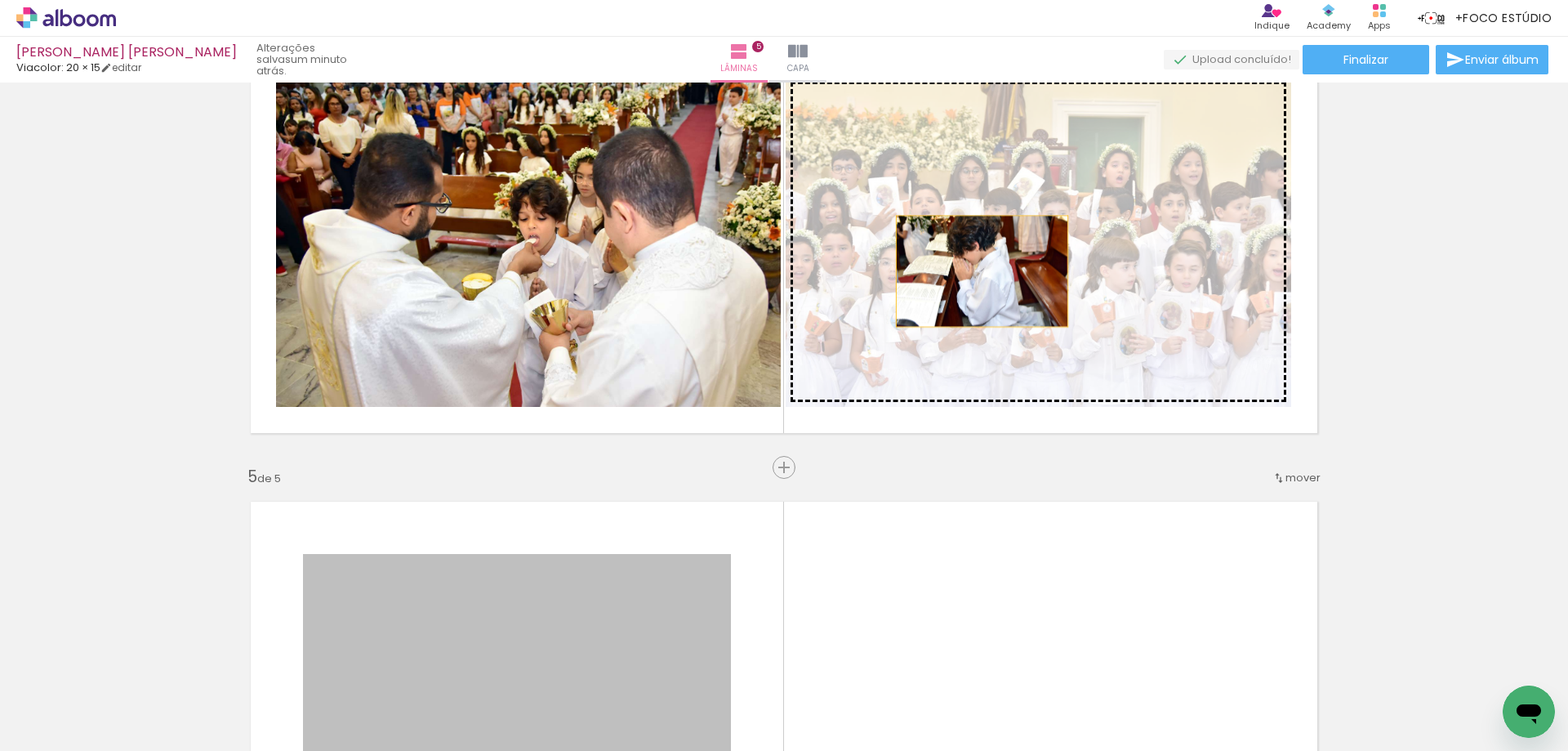
drag, startPoint x: 606, startPoint y: 606, endPoint x: 976, endPoint y: 272, distance: 498.5
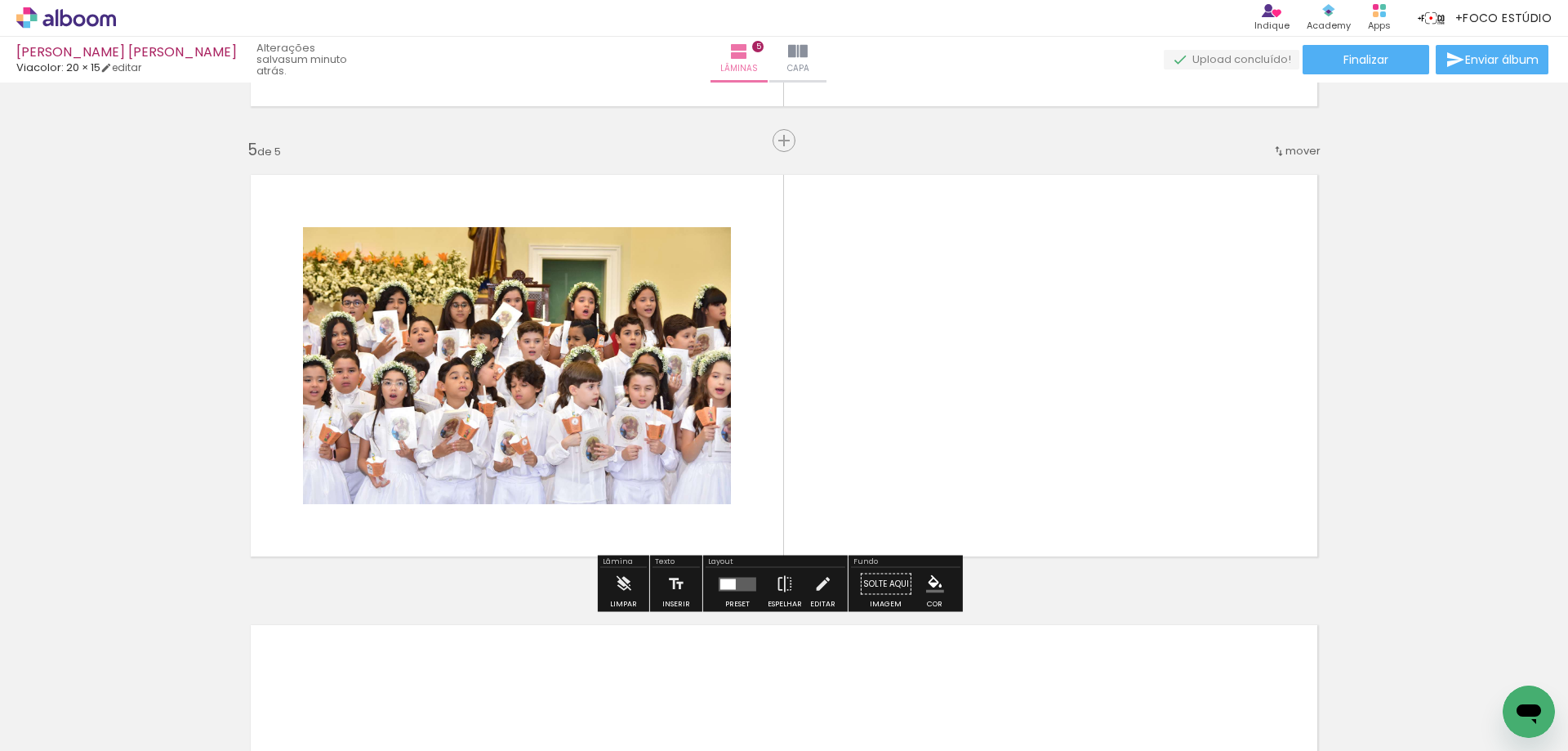
scroll to position [1687, 0]
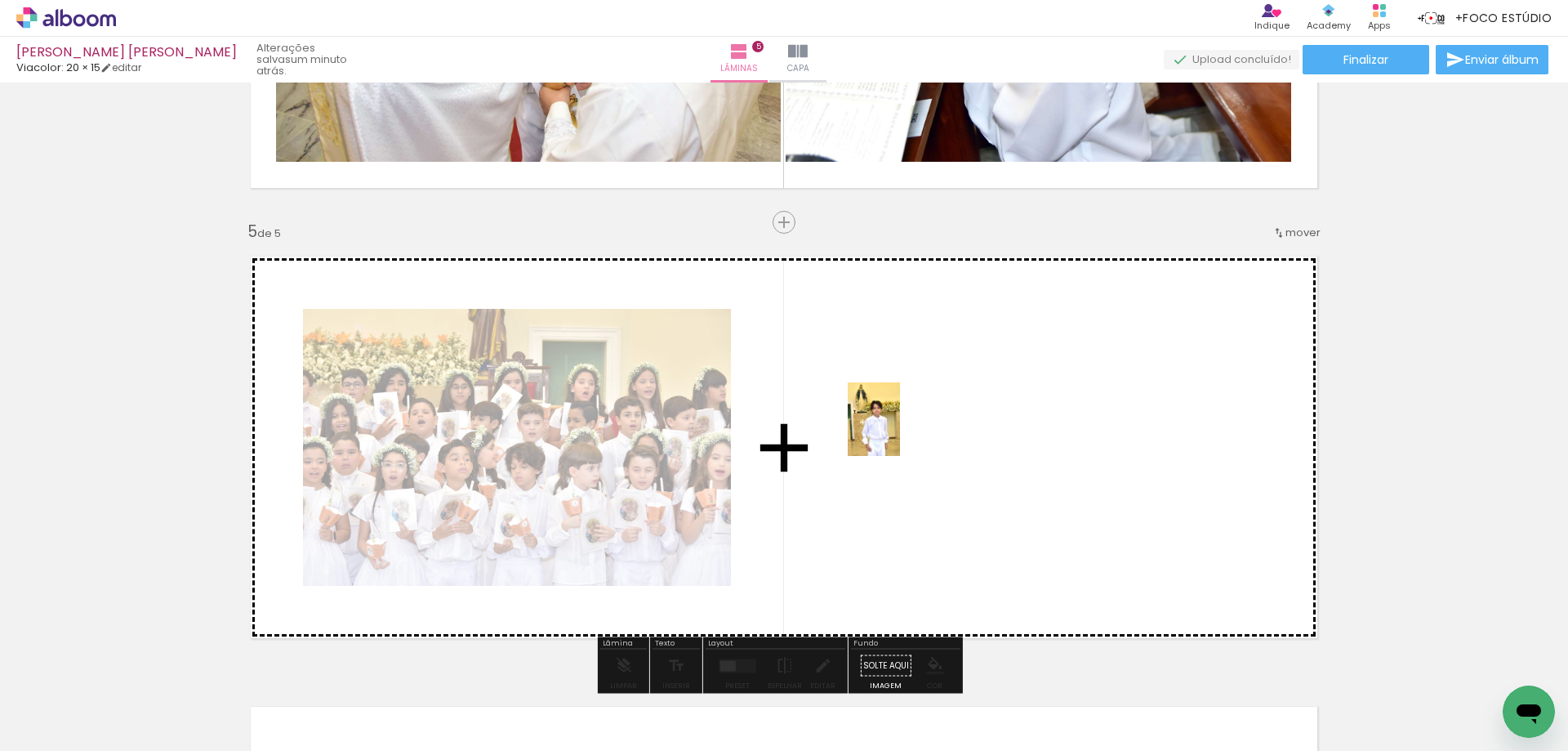
drag, startPoint x: 628, startPoint y: 689, endPoint x: 885, endPoint y: 493, distance: 323.2
click at [932, 378] on quentale-workspace at bounding box center [784, 375] width 1568 height 751
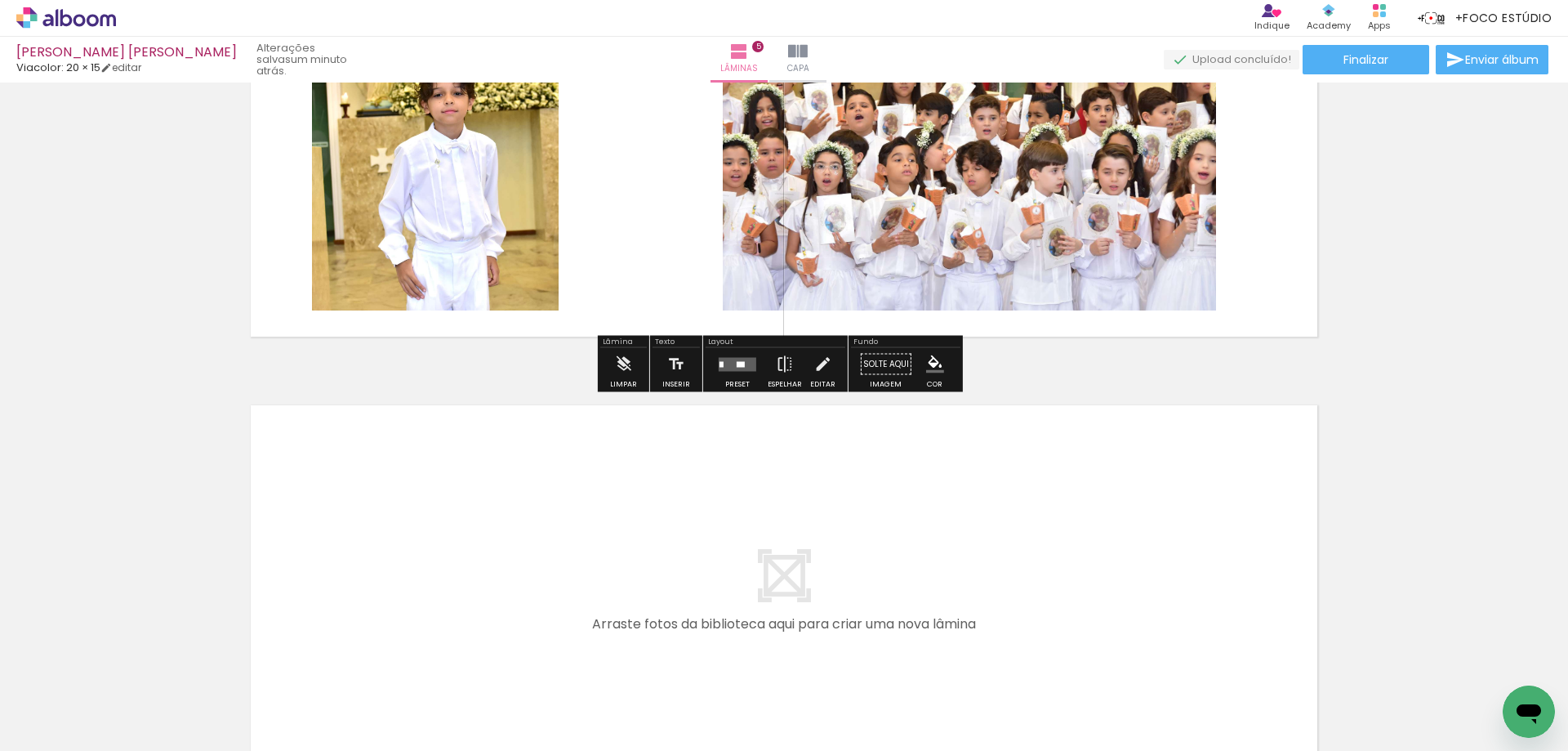
scroll to position [2096, 0]
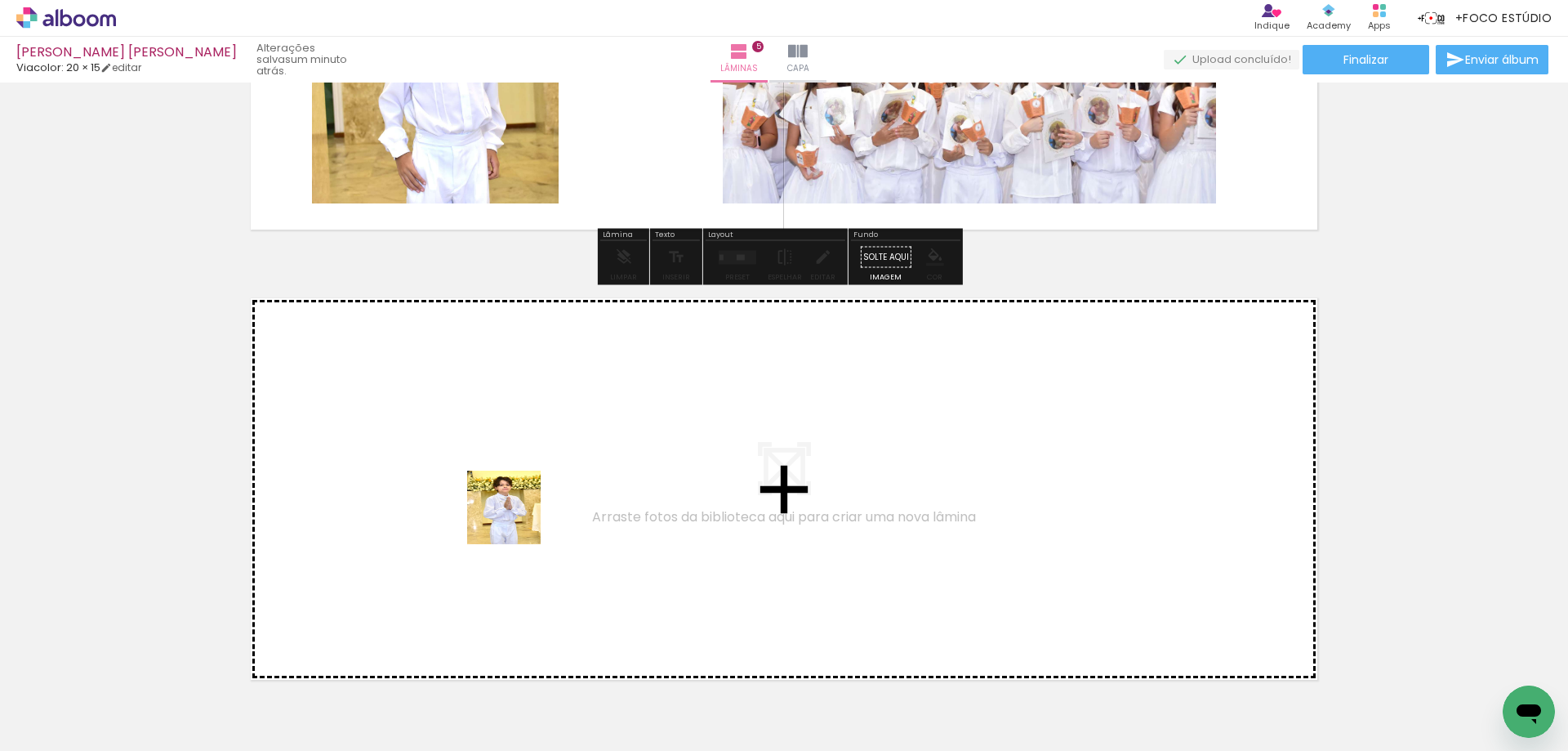
drag, startPoint x: 715, startPoint y: 704, endPoint x: 488, endPoint y: 499, distance: 305.9
click at [488, 499] on quentale-workspace at bounding box center [784, 375] width 1568 height 751
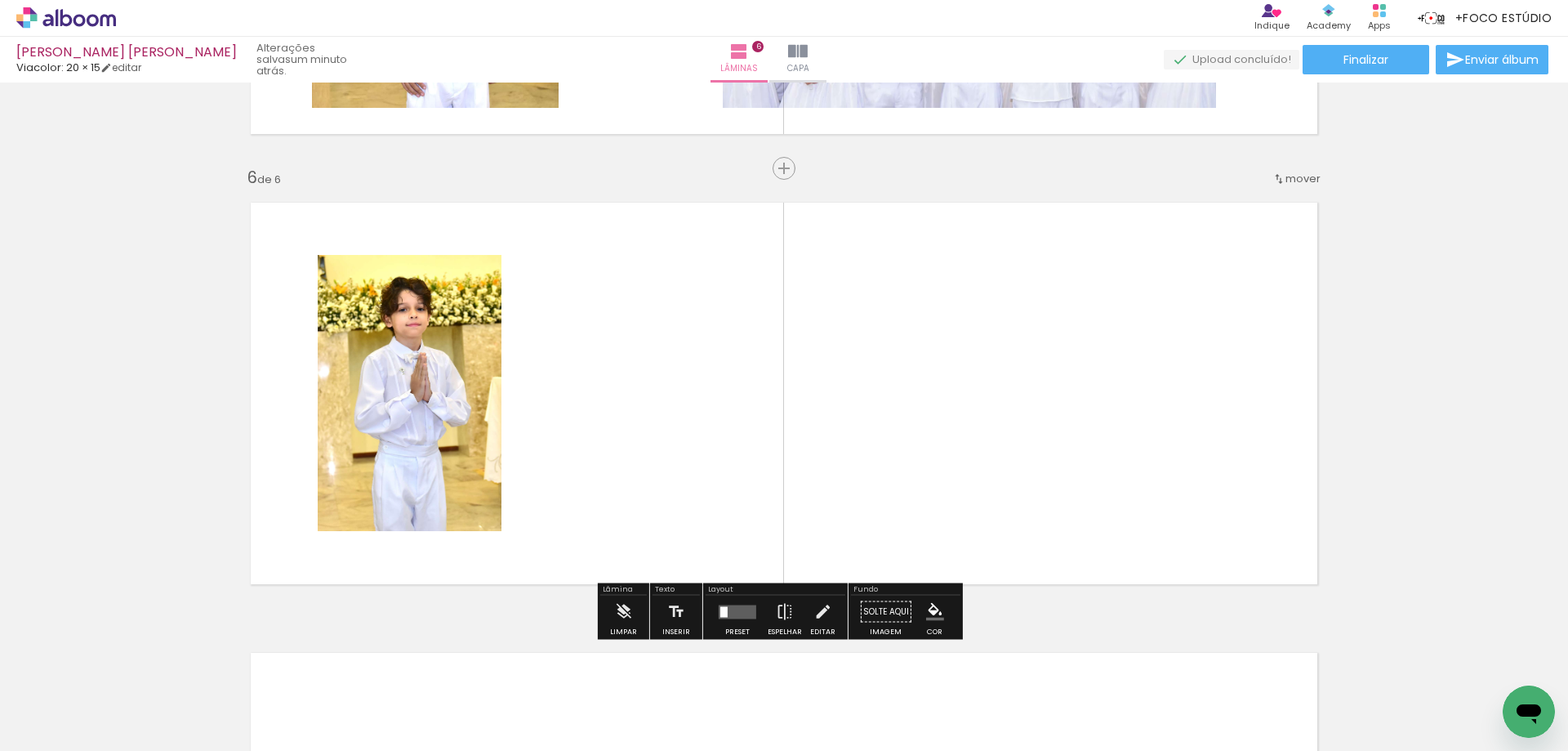
scroll to position [2219, 0]
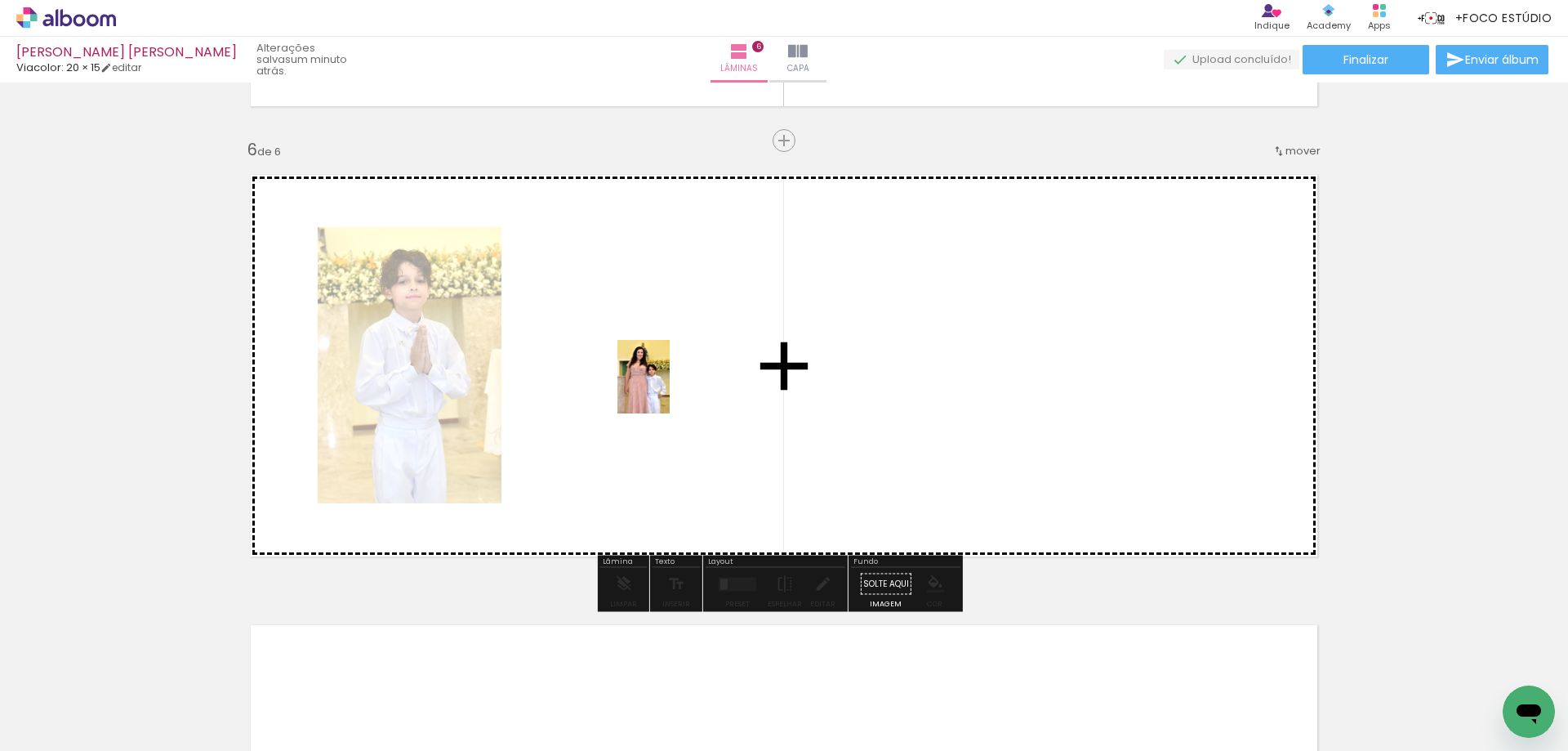
drag, startPoint x: 811, startPoint y: 712, endPoint x: 666, endPoint y: 389, distance: 354.1
click at [666, 389] on quentale-workspace at bounding box center [784, 375] width 1568 height 751
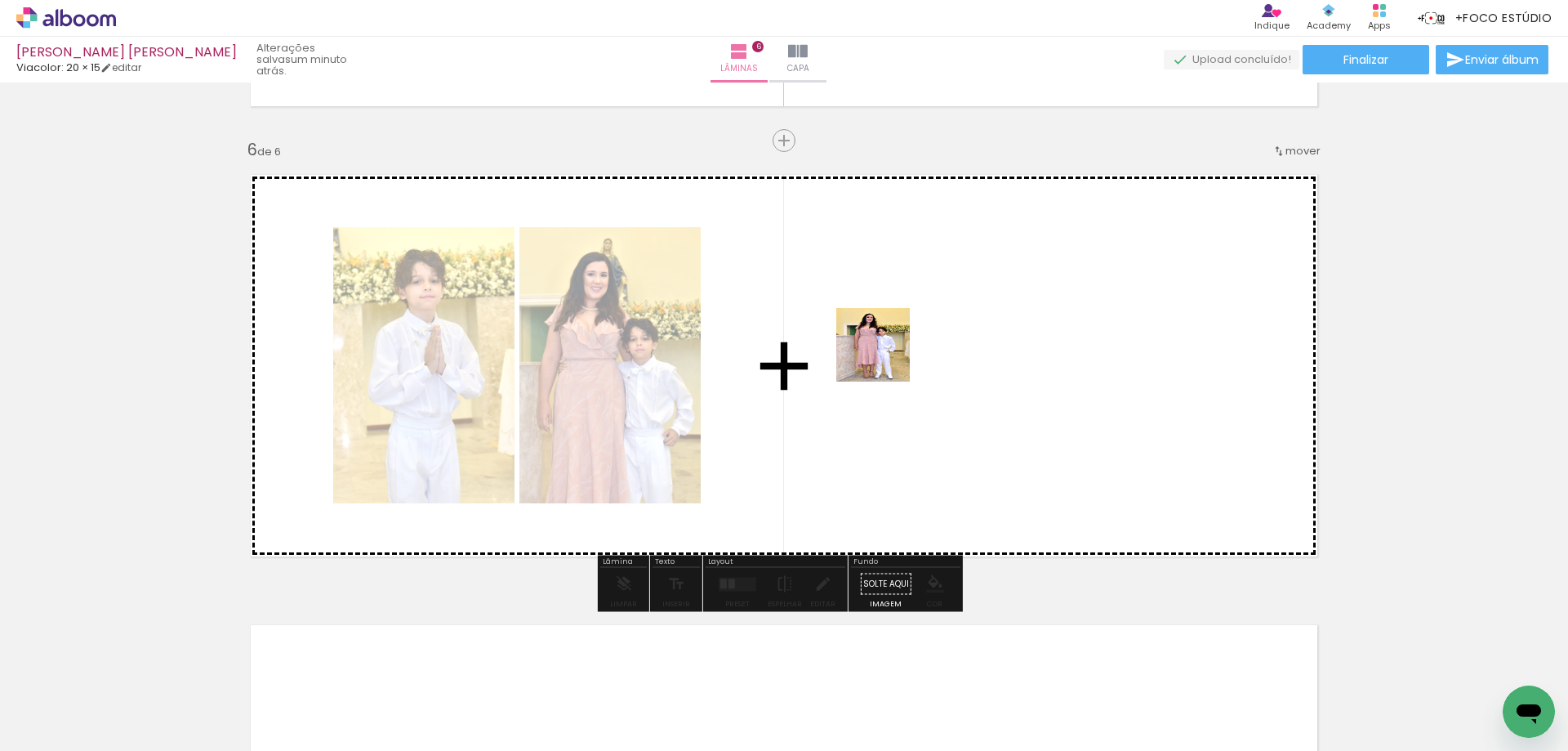
drag, startPoint x: 899, startPoint y: 698, endPoint x: 861, endPoint y: 533, distance: 169.3
click at [883, 354] on quentale-workspace at bounding box center [784, 375] width 1568 height 751
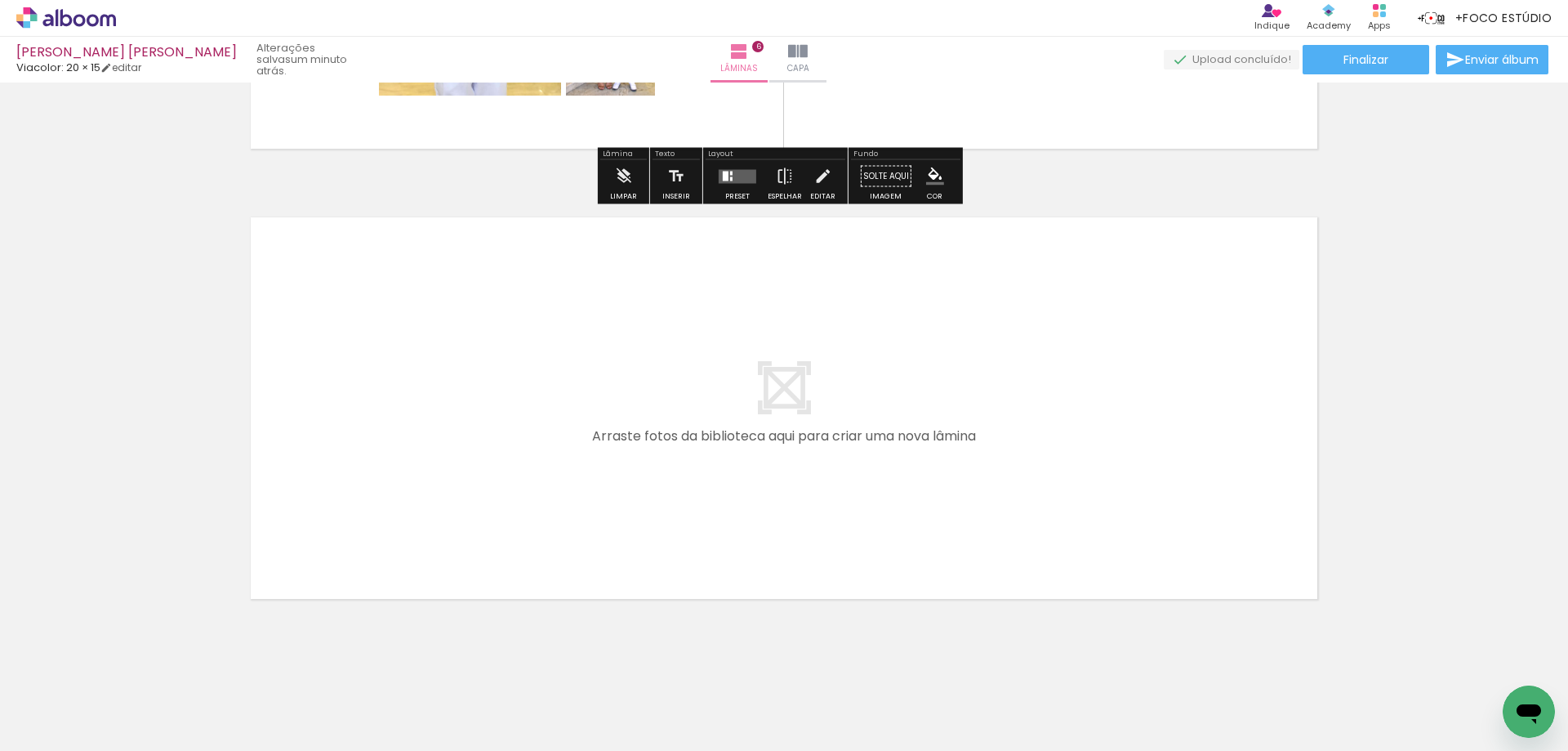
scroll to position [2628, 0]
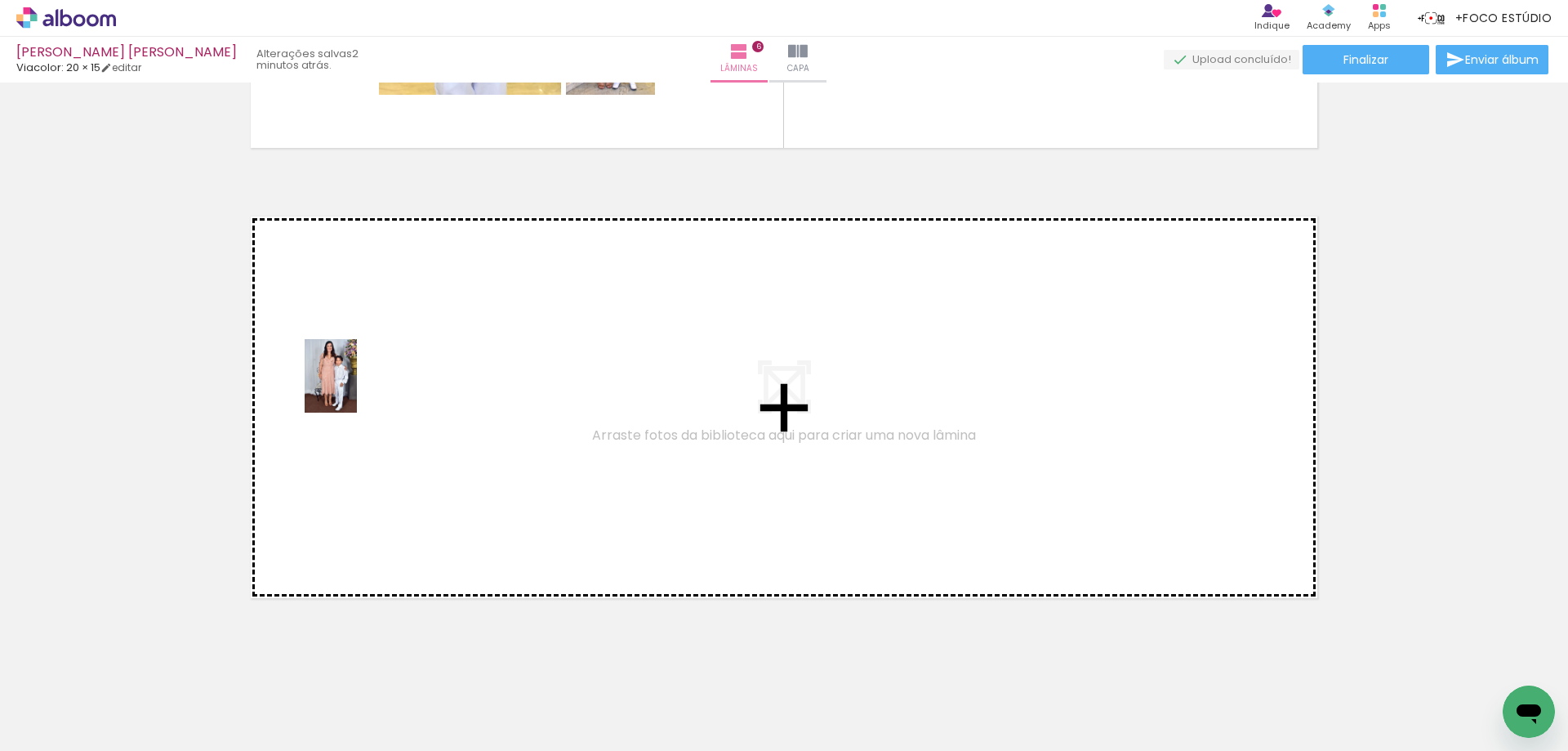
drag, startPoint x: 968, startPoint y: 689, endPoint x: 362, endPoint y: 391, distance: 675.3
click at [362, 391] on quentale-workspace at bounding box center [784, 375] width 1568 height 751
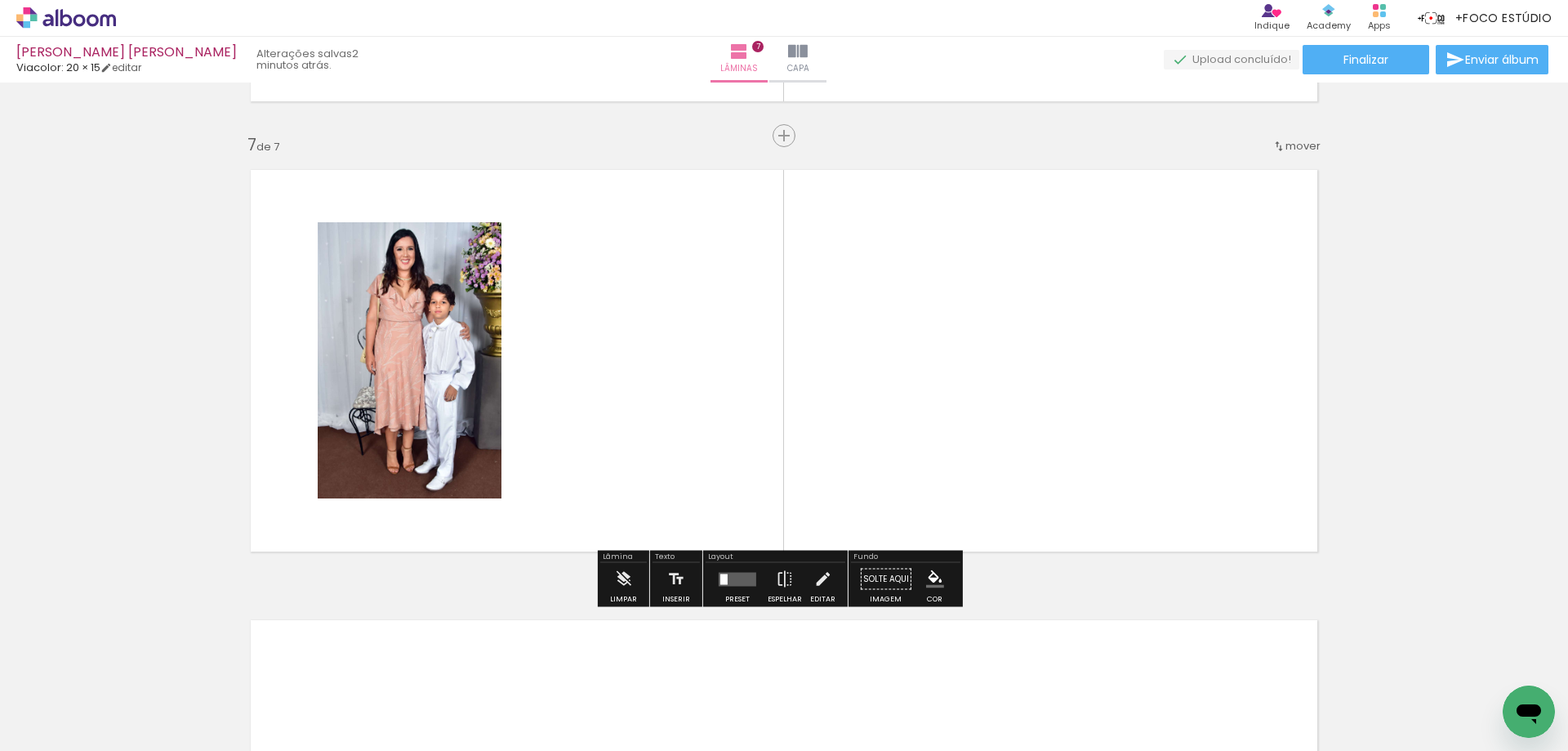
scroll to position [2838, 0]
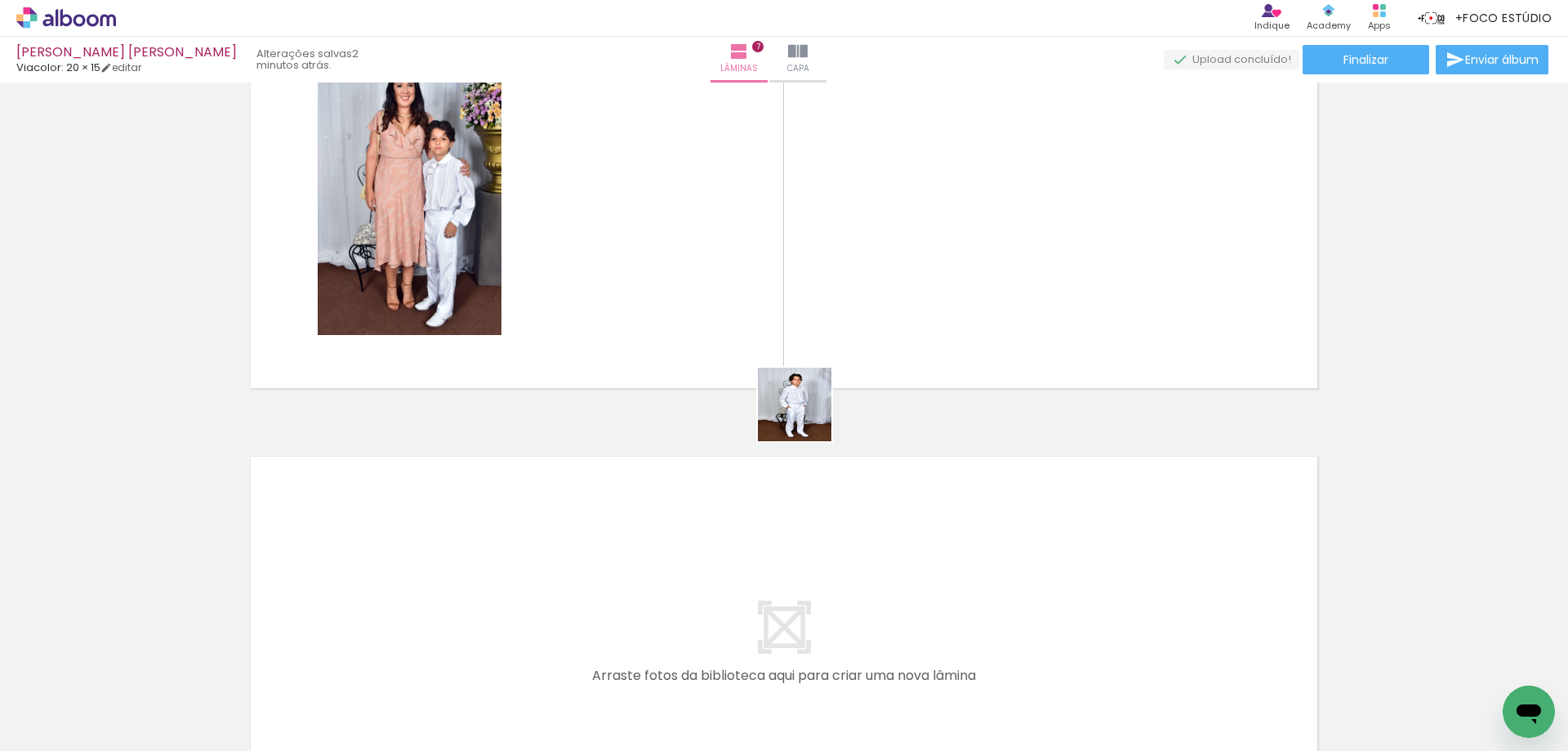
drag, startPoint x: 1047, startPoint y: 704, endPoint x: 738, endPoint y: 324, distance: 489.8
click at [738, 324] on quentale-workspace at bounding box center [784, 375] width 1568 height 751
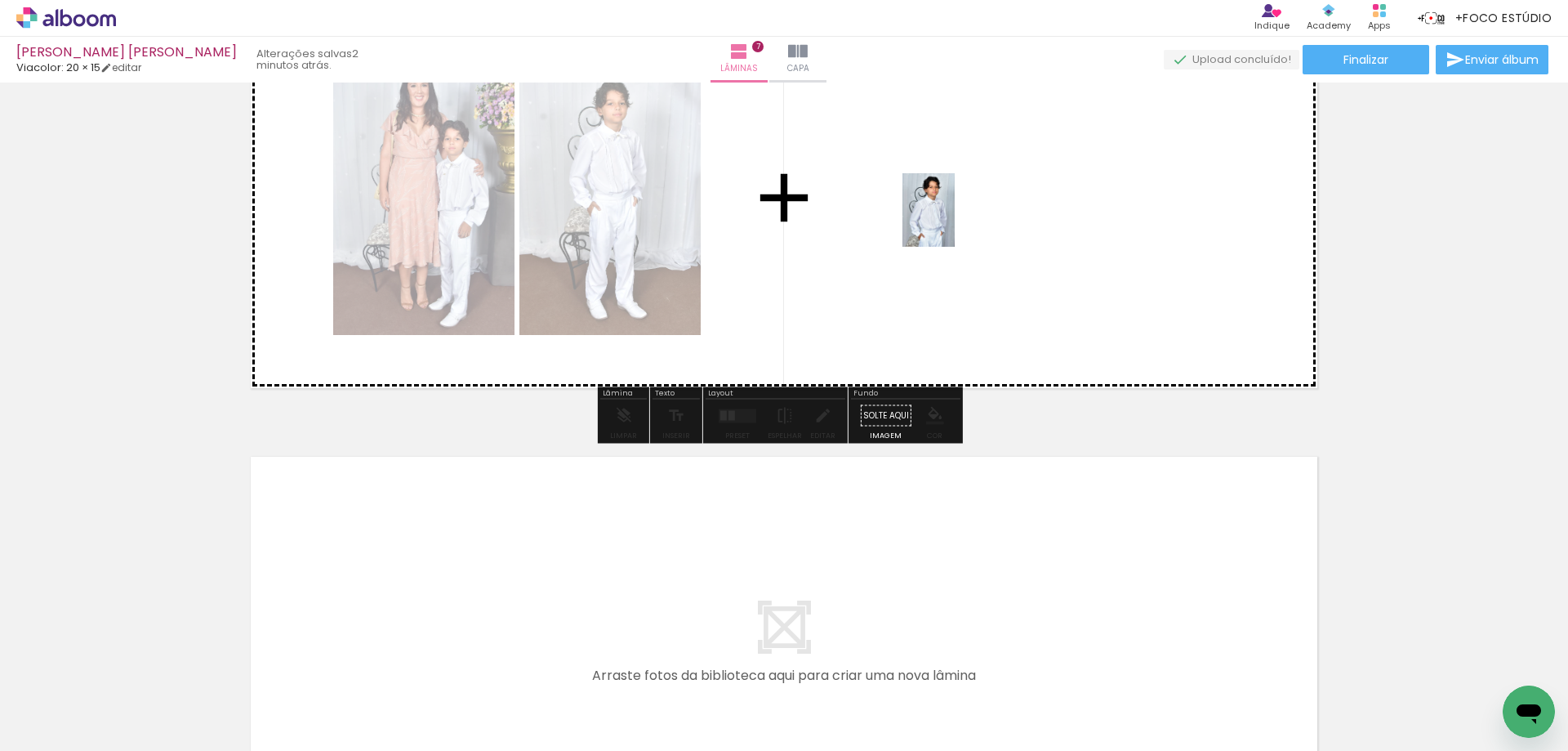
drag, startPoint x: 1147, startPoint y: 680, endPoint x: 952, endPoint y: 222, distance: 497.8
click at [952, 222] on quentale-workspace at bounding box center [784, 375] width 1568 height 751
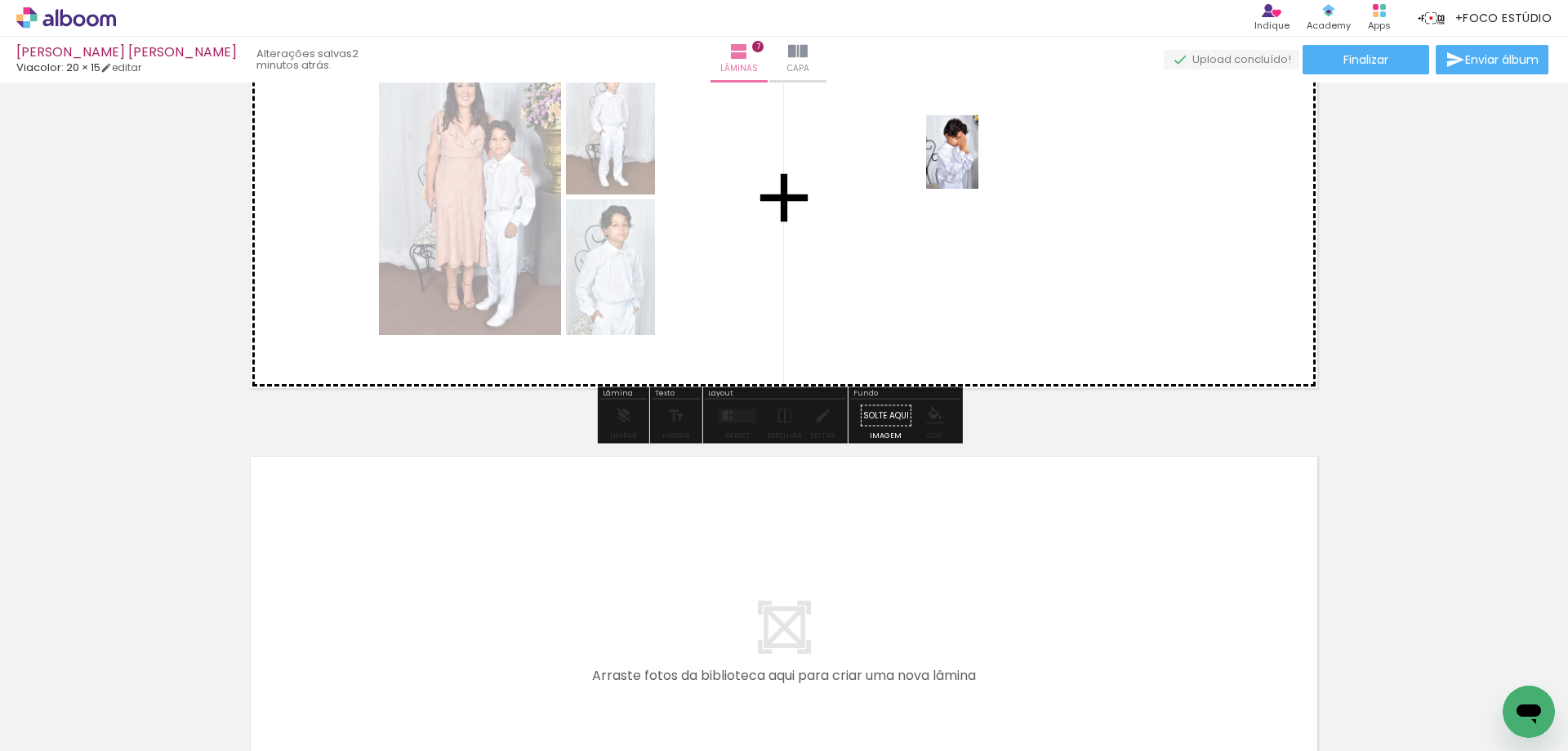
drag, startPoint x: 1237, startPoint y: 715, endPoint x: 975, endPoint y: 164, distance: 610.1
click at [975, 164] on quentale-workspace at bounding box center [784, 375] width 1568 height 751
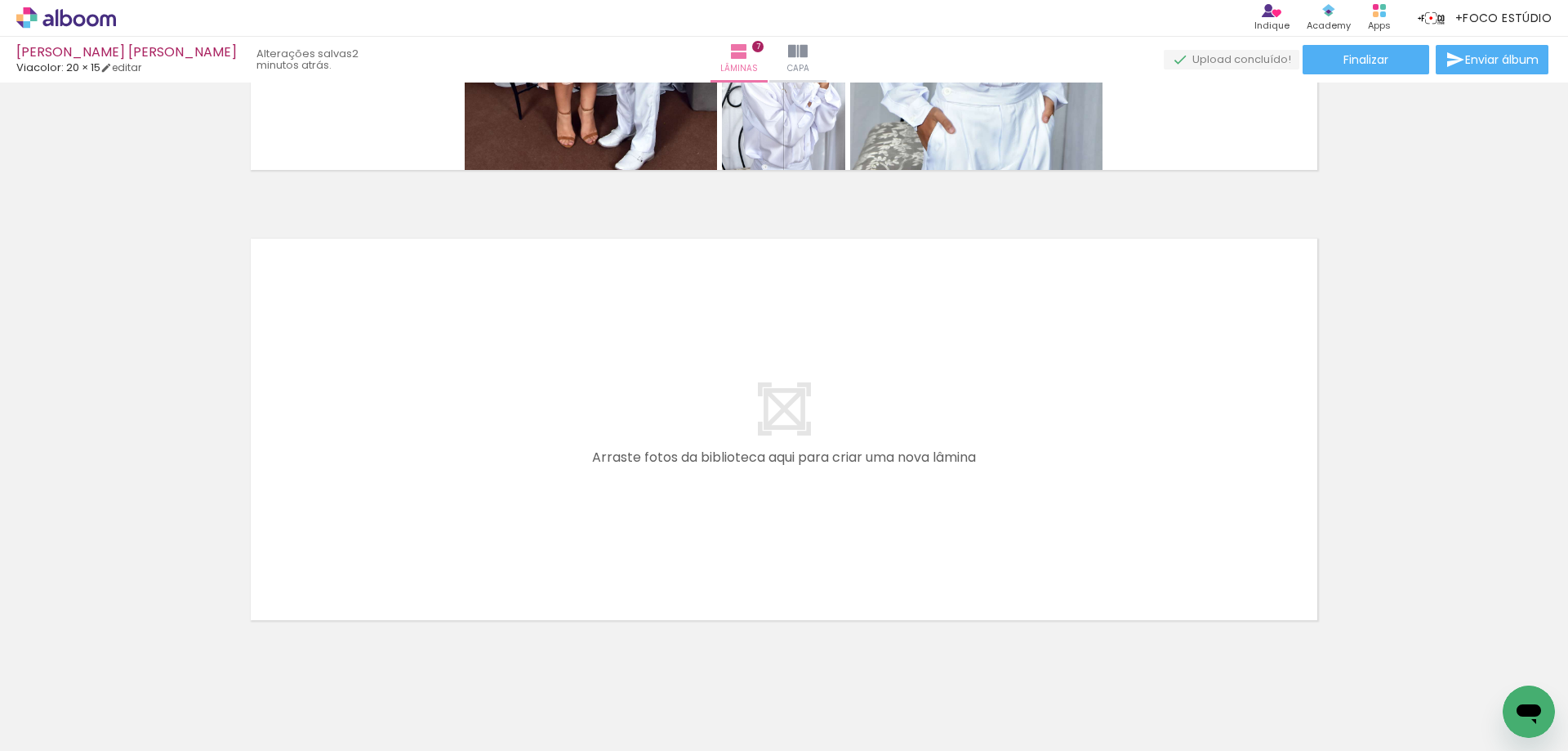
scroll to position [3083, 0]
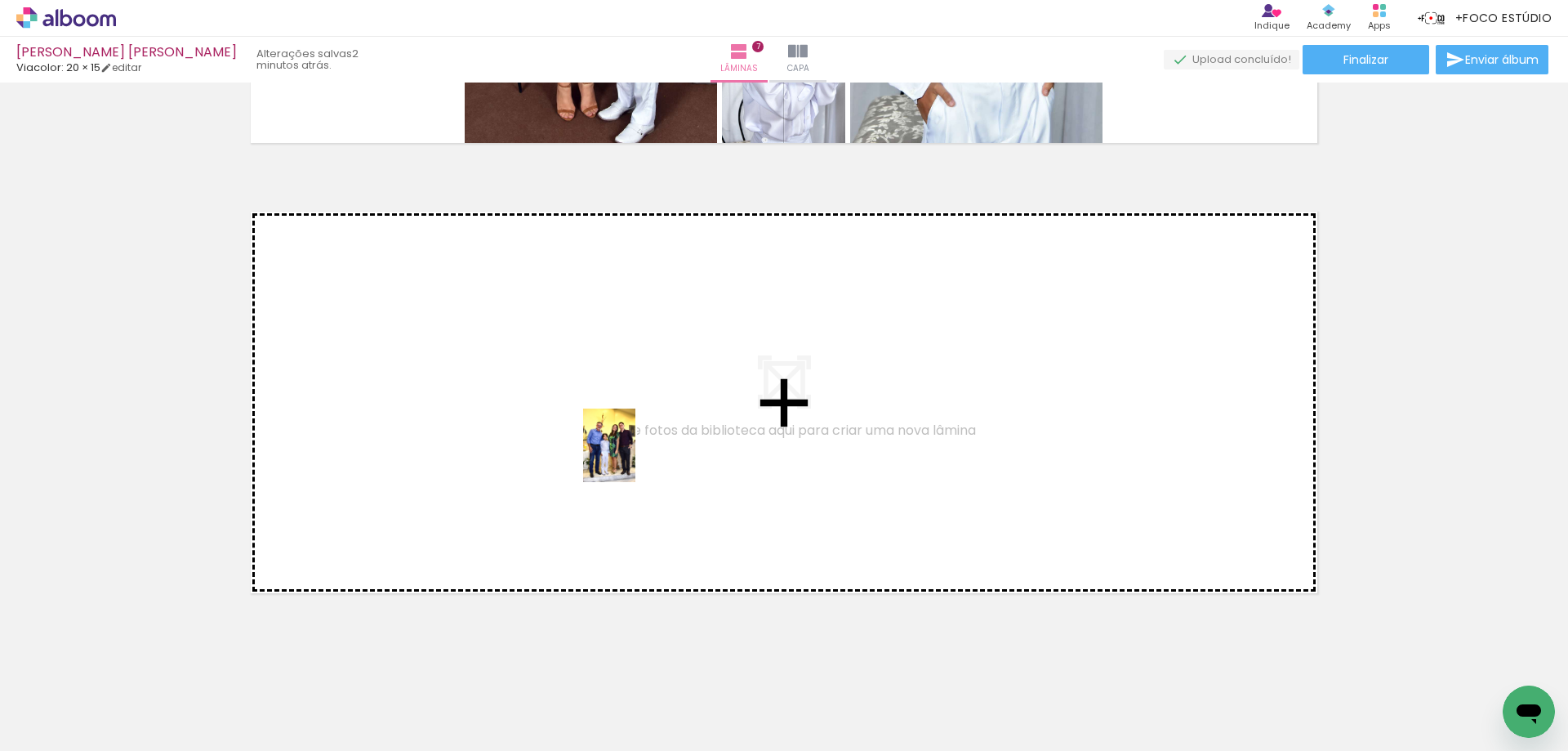
drag, startPoint x: 1319, startPoint y: 710, endPoint x: 590, endPoint y: 453, distance: 773.0
click at [590, 453] on quentale-workspace at bounding box center [784, 375] width 1568 height 751
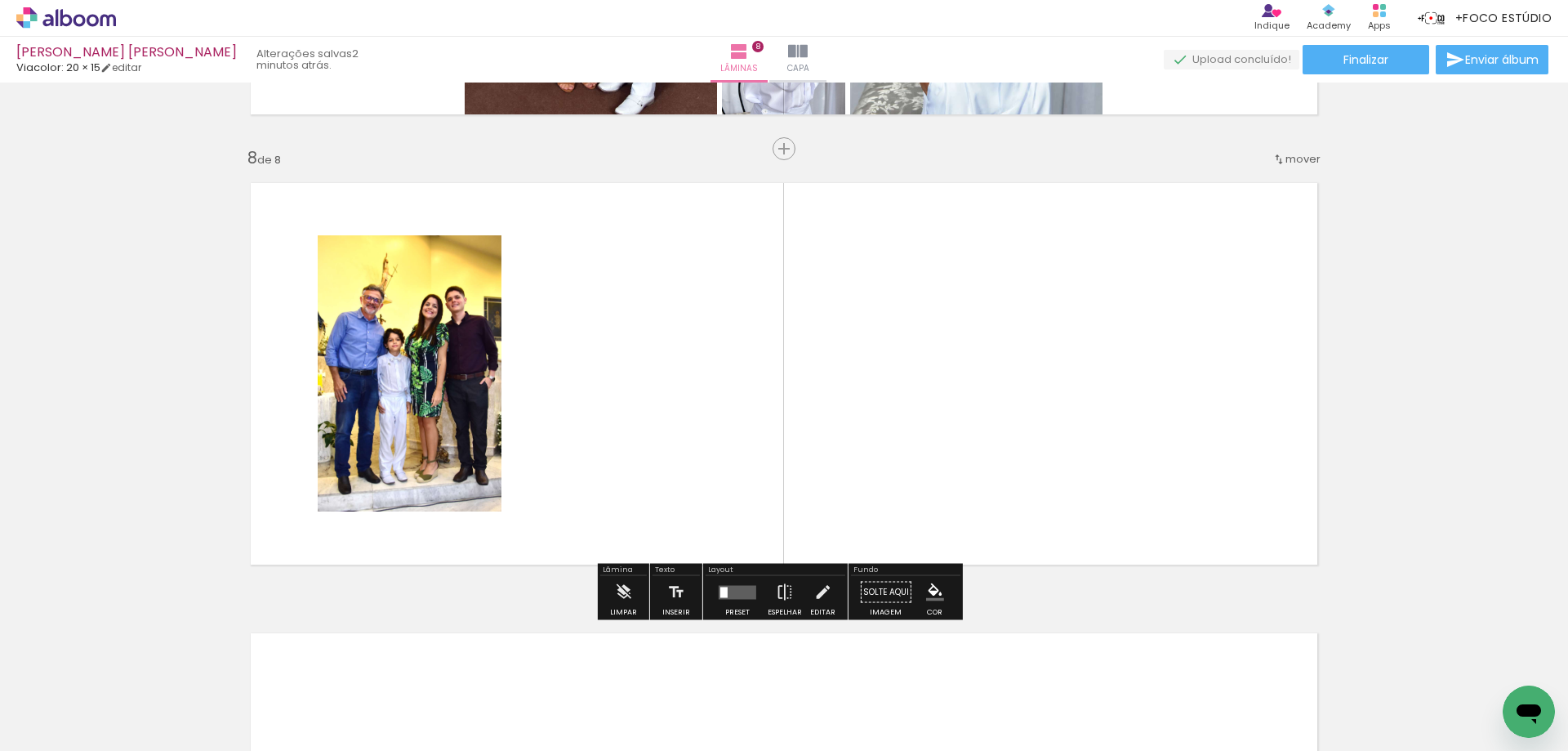
scroll to position [3119, 0]
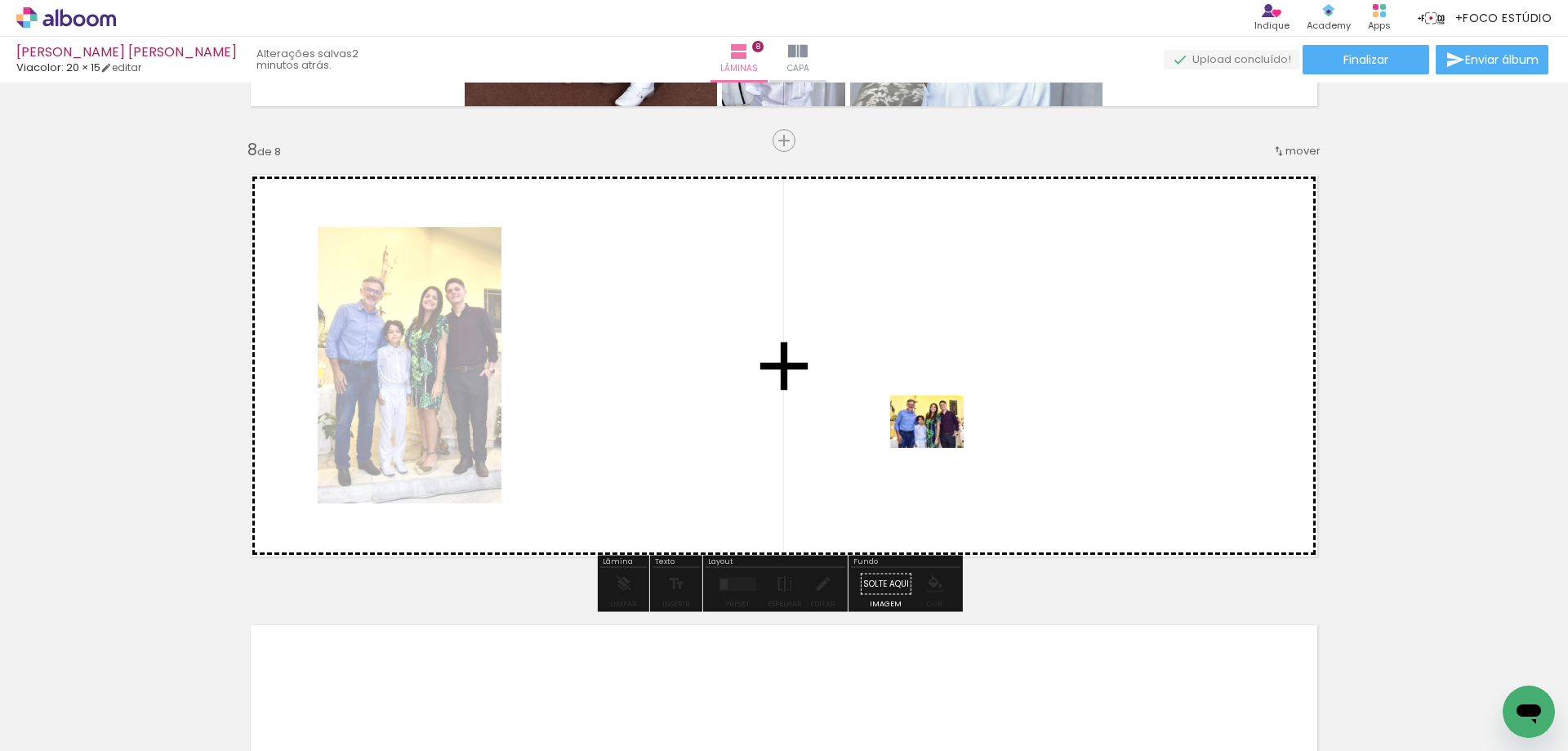
drag, startPoint x: 1376, startPoint y: 683, endPoint x: 939, endPoint y: 444, distance: 498.1
click at [939, 444] on quentale-workspace at bounding box center [784, 375] width 1568 height 751
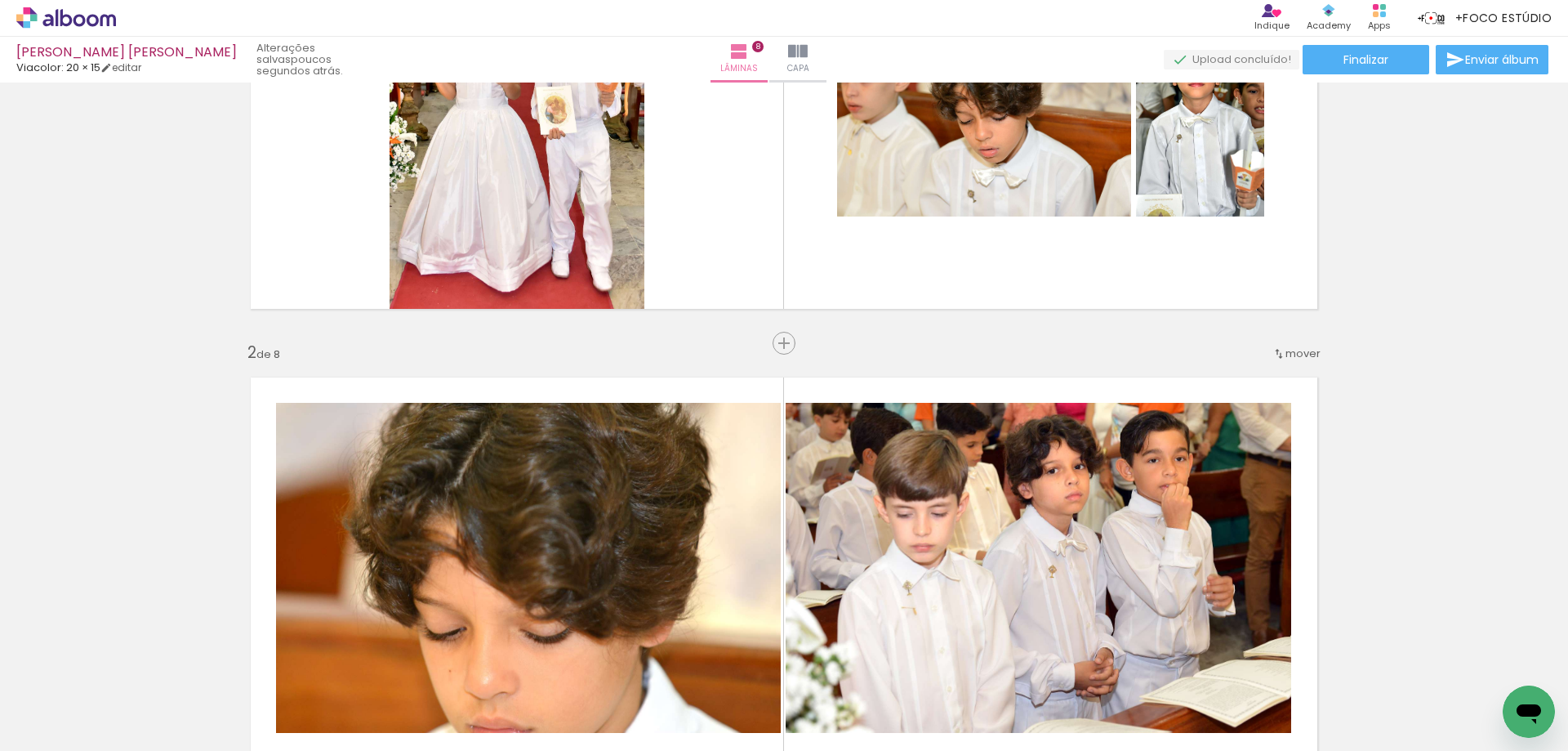
scroll to position [245, 0]
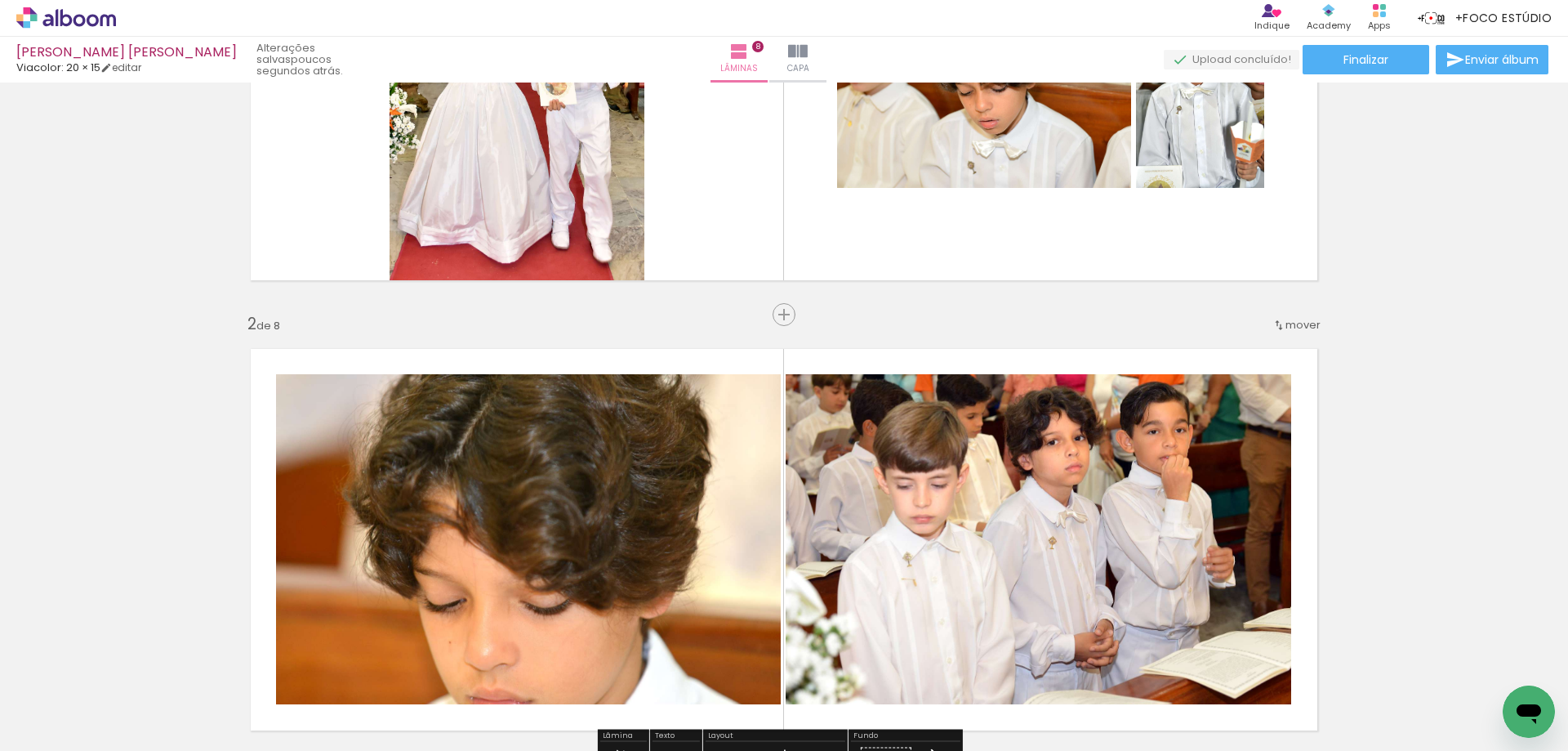
drag, startPoint x: 776, startPoint y: 316, endPoint x: 859, endPoint y: 360, distance: 93.9
click at [794, 316] on span "Inserir lâmina" at bounding box center [825, 315] width 64 height 11
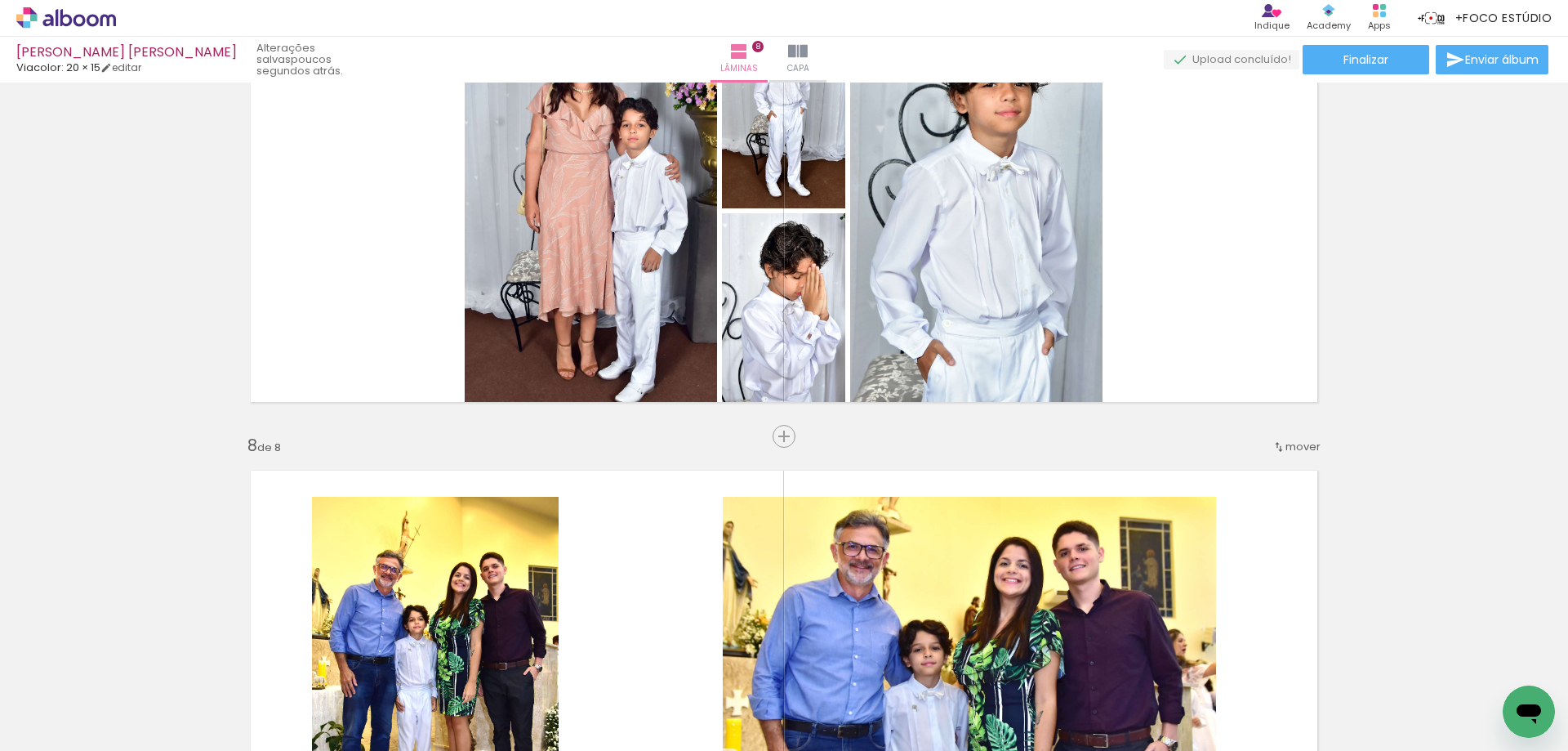
scroll to position [2940, 0]
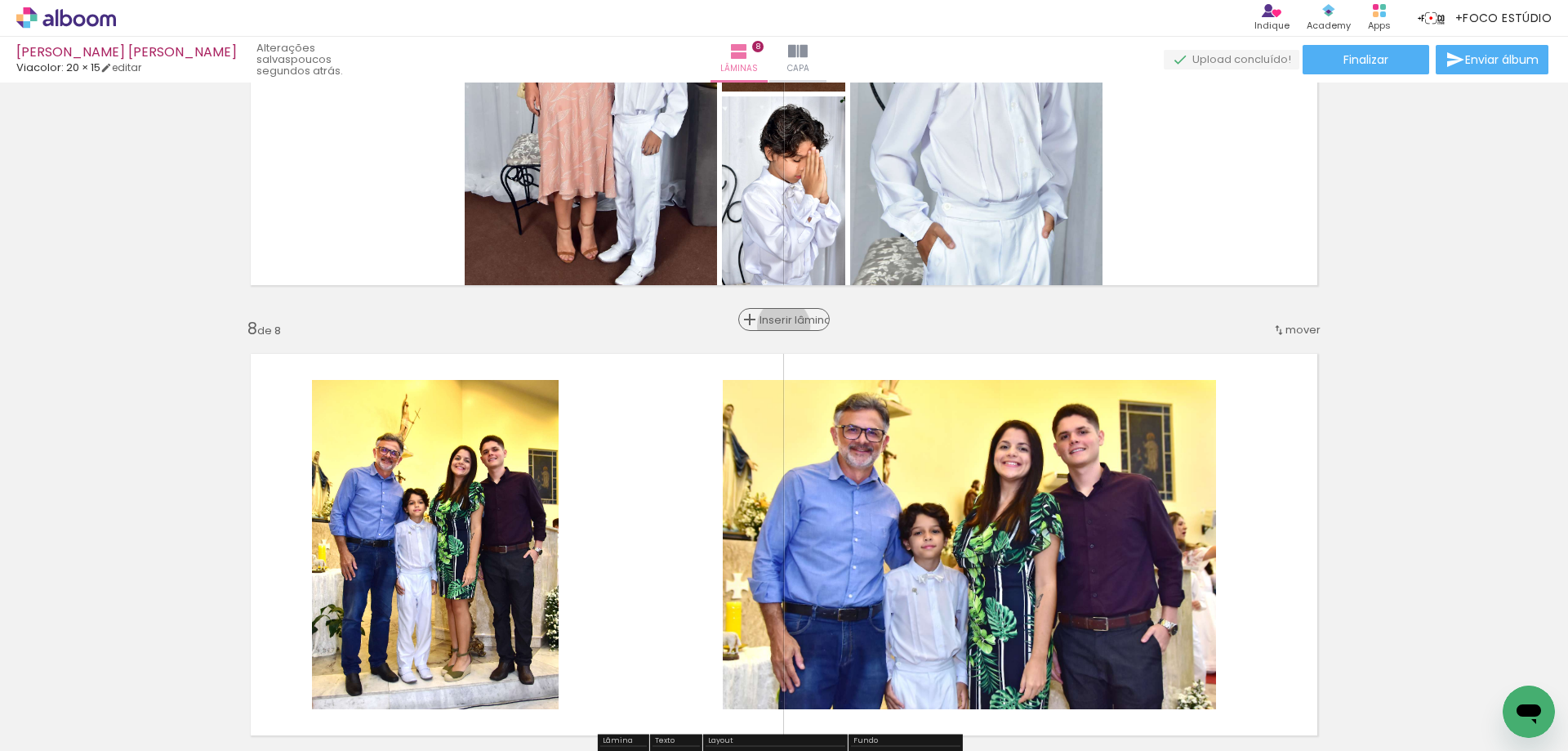
click at [777, 325] on span "Inserir lâmina" at bounding box center [792, 320] width 64 height 11
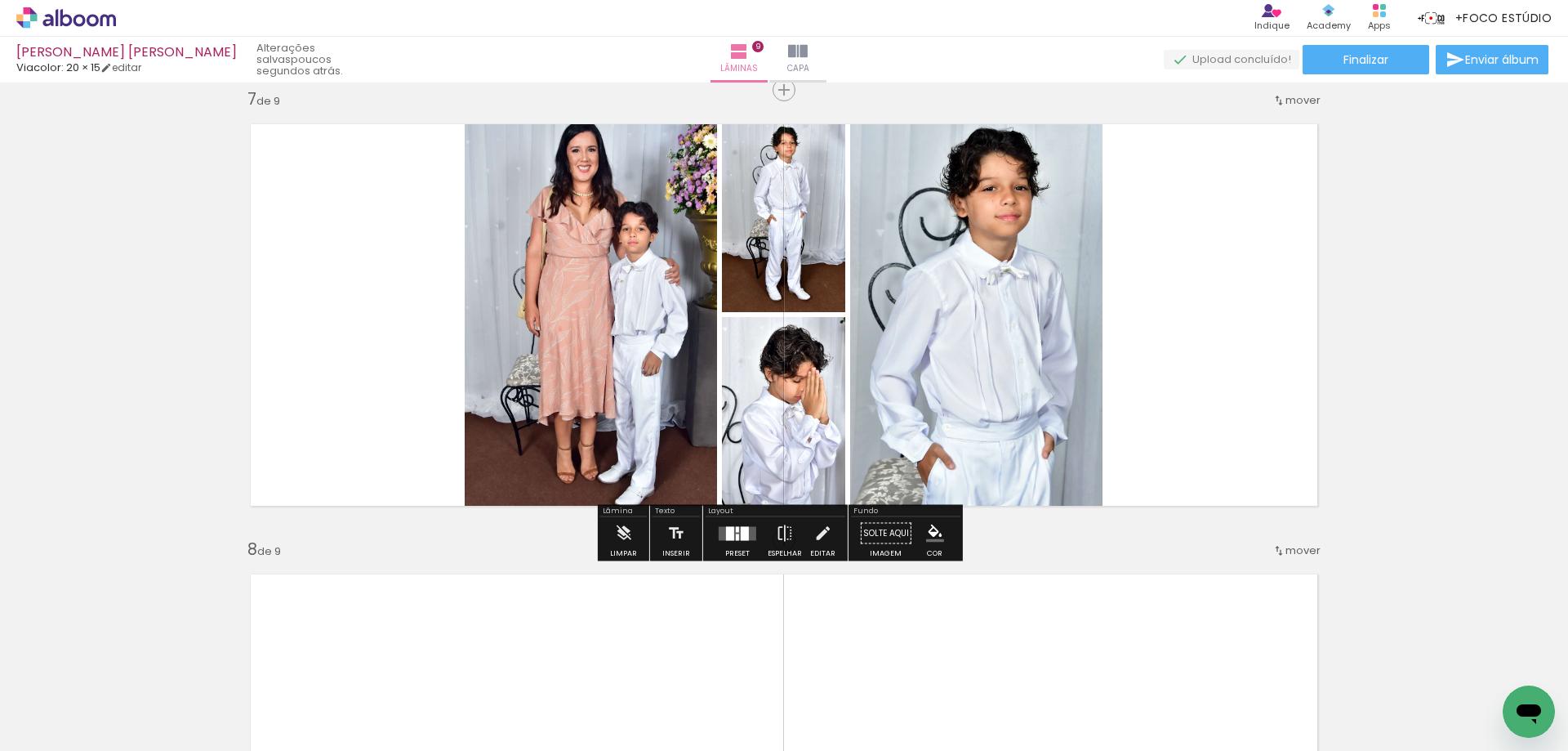
scroll to position [2778, 0]
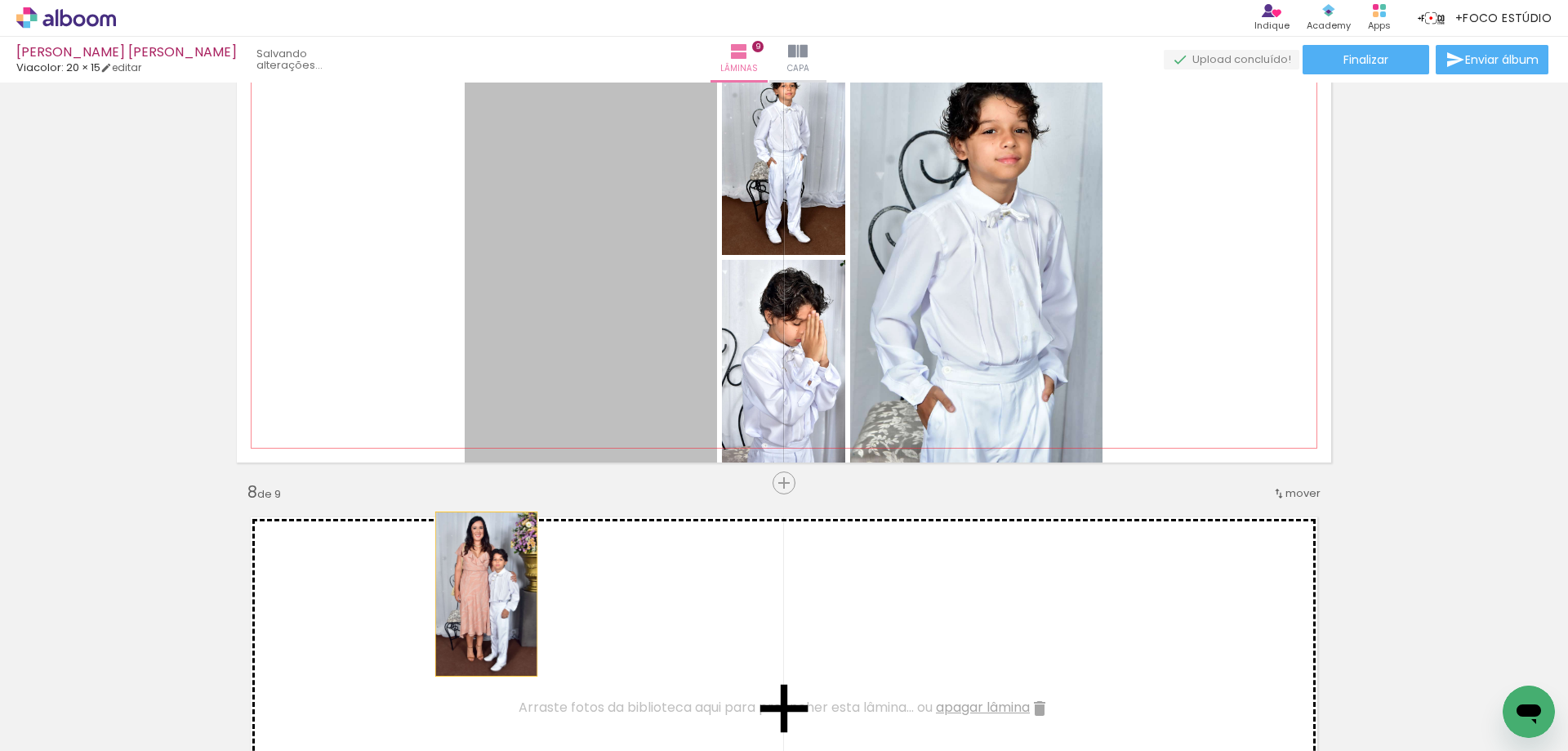
drag, startPoint x: 568, startPoint y: 278, endPoint x: 480, endPoint y: 594, distance: 328.0
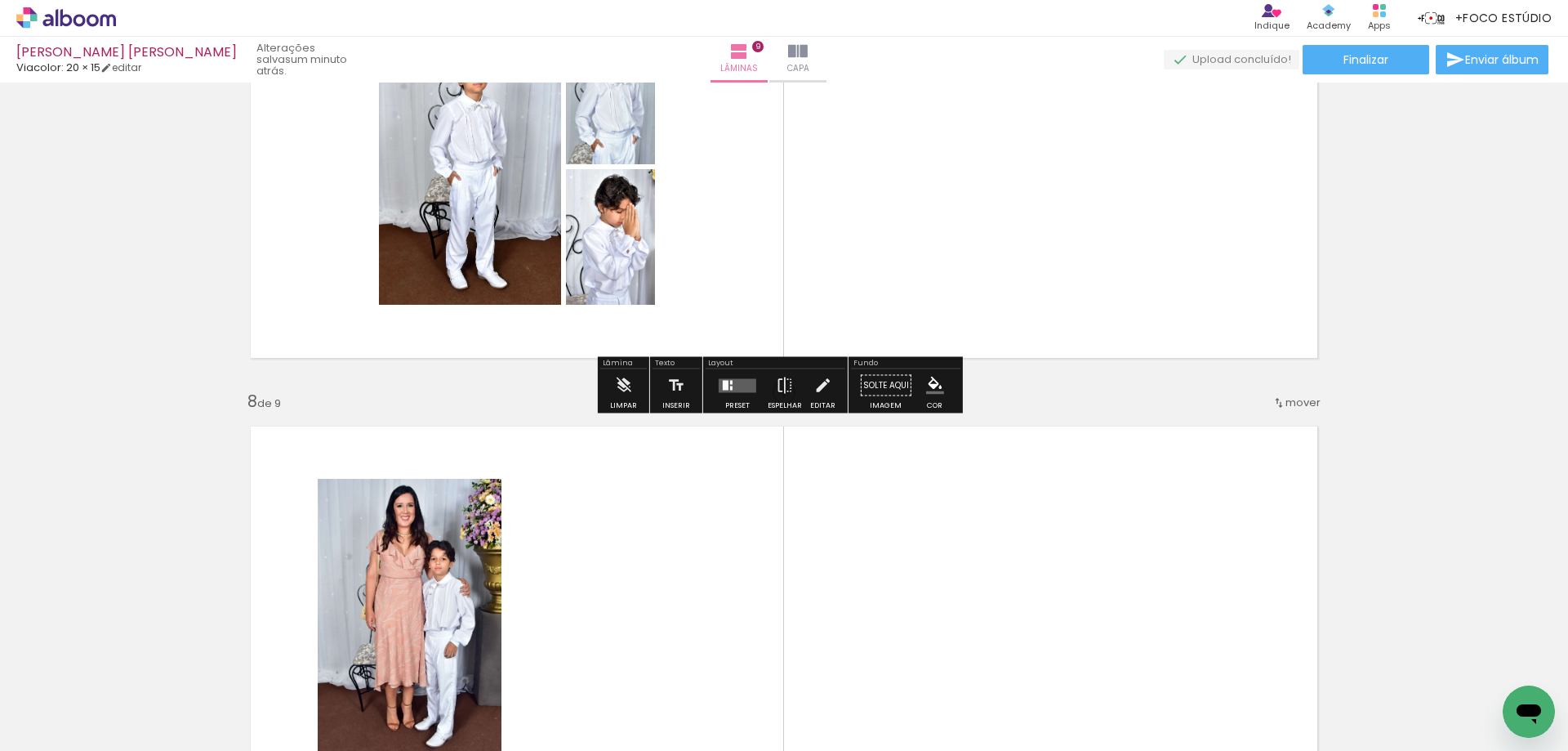
scroll to position [2859, 0]
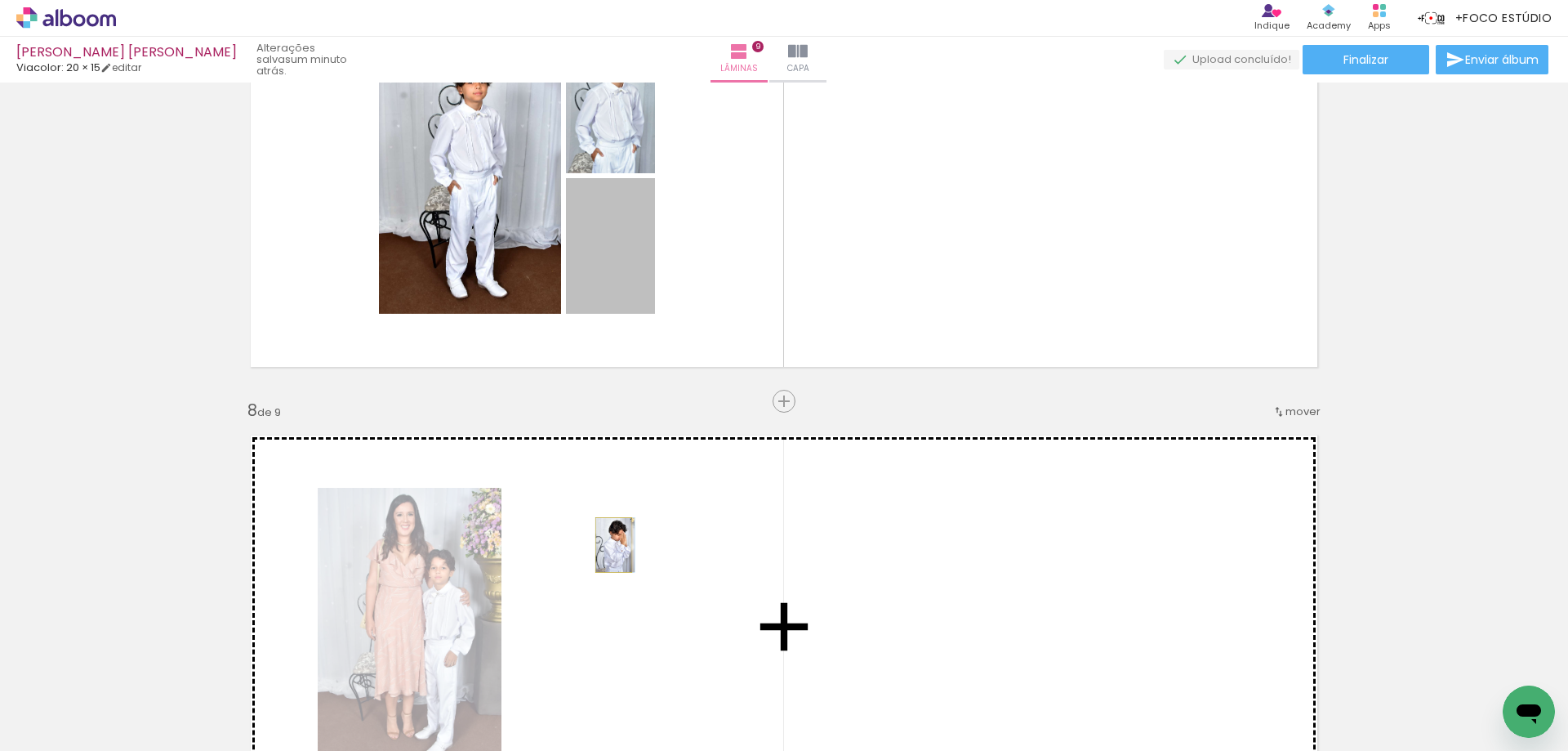
drag, startPoint x: 577, startPoint y: 292, endPoint x: 607, endPoint y: 545, distance: 254.8
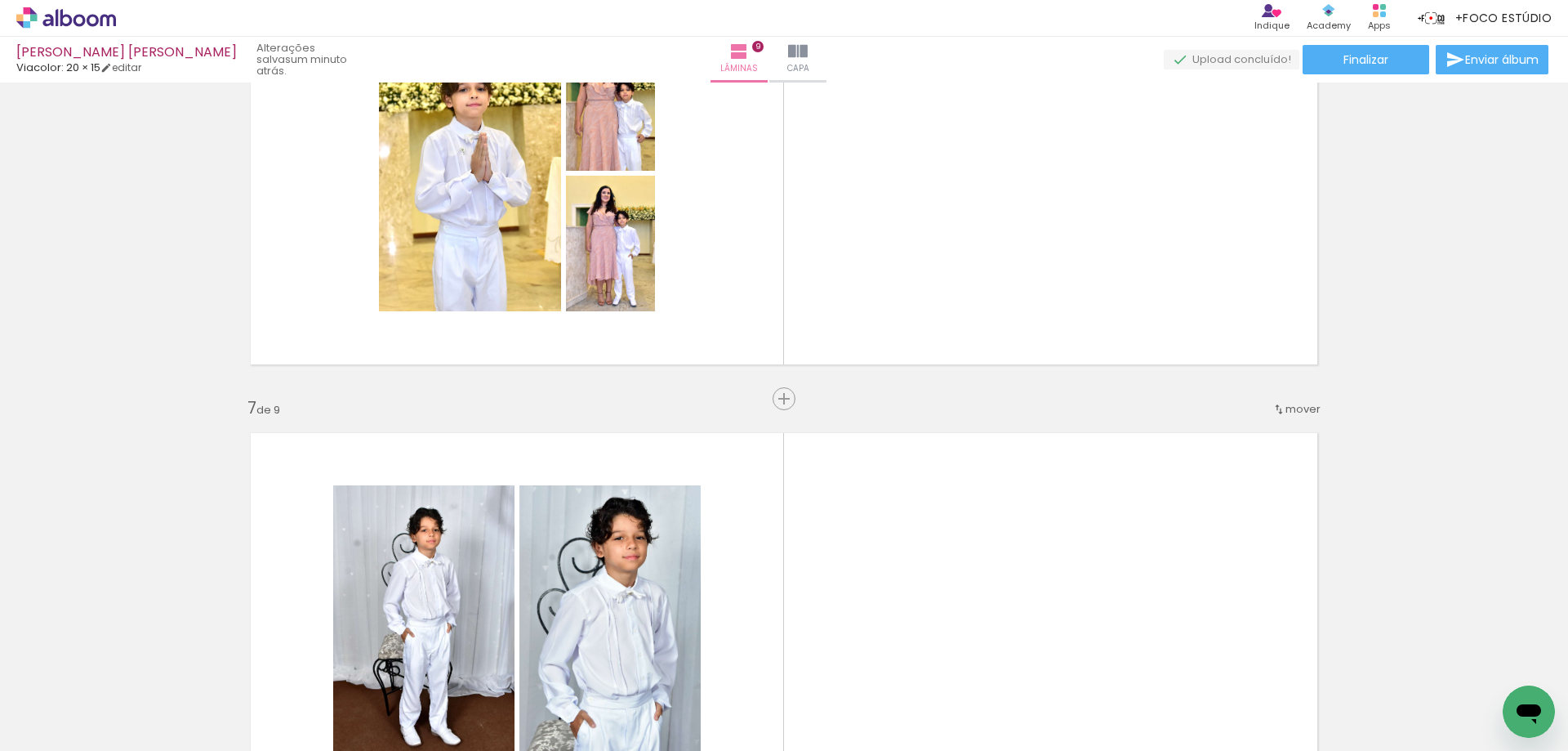
scroll to position [2369, 0]
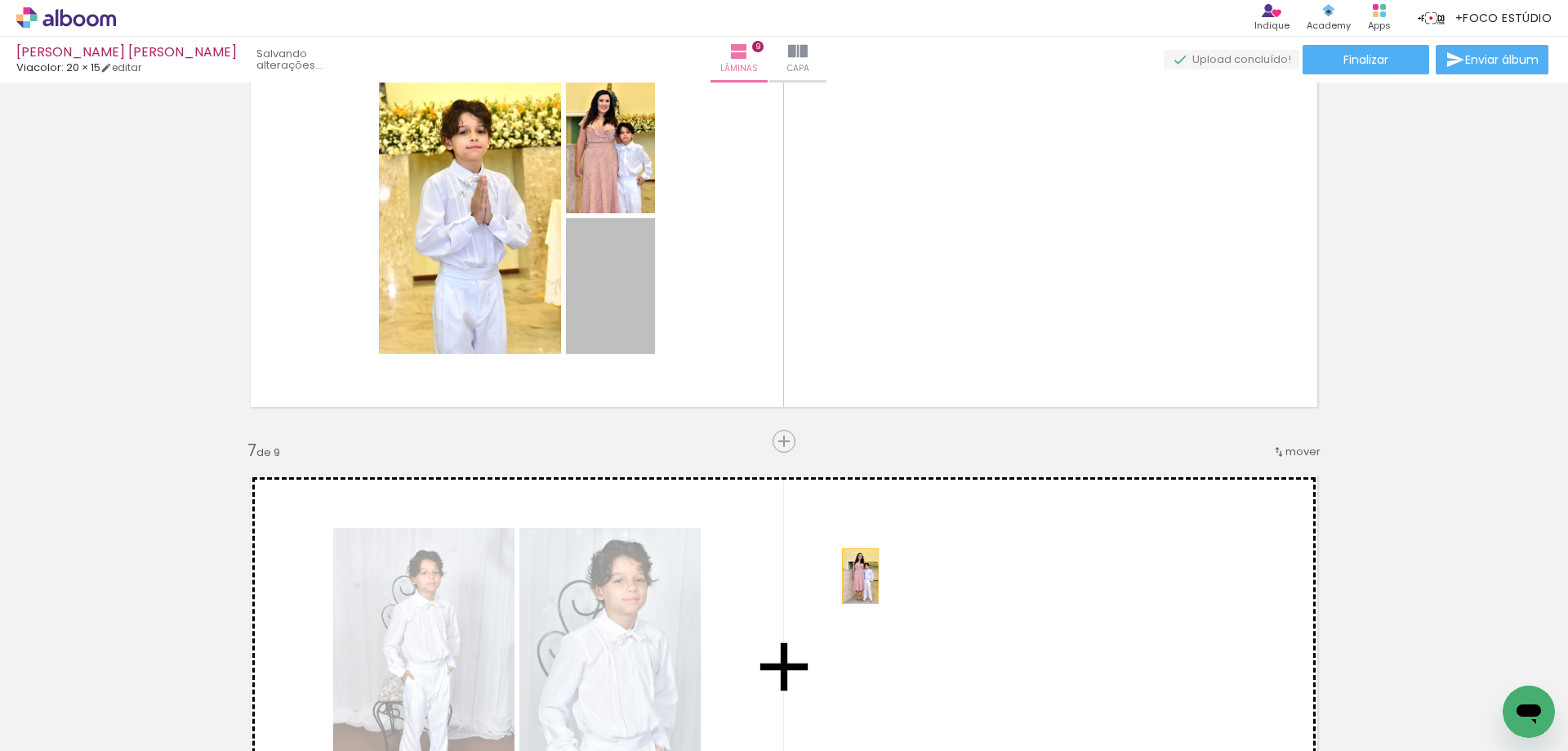
drag, startPoint x: 604, startPoint y: 319, endPoint x: 839, endPoint y: 567, distance: 341.7
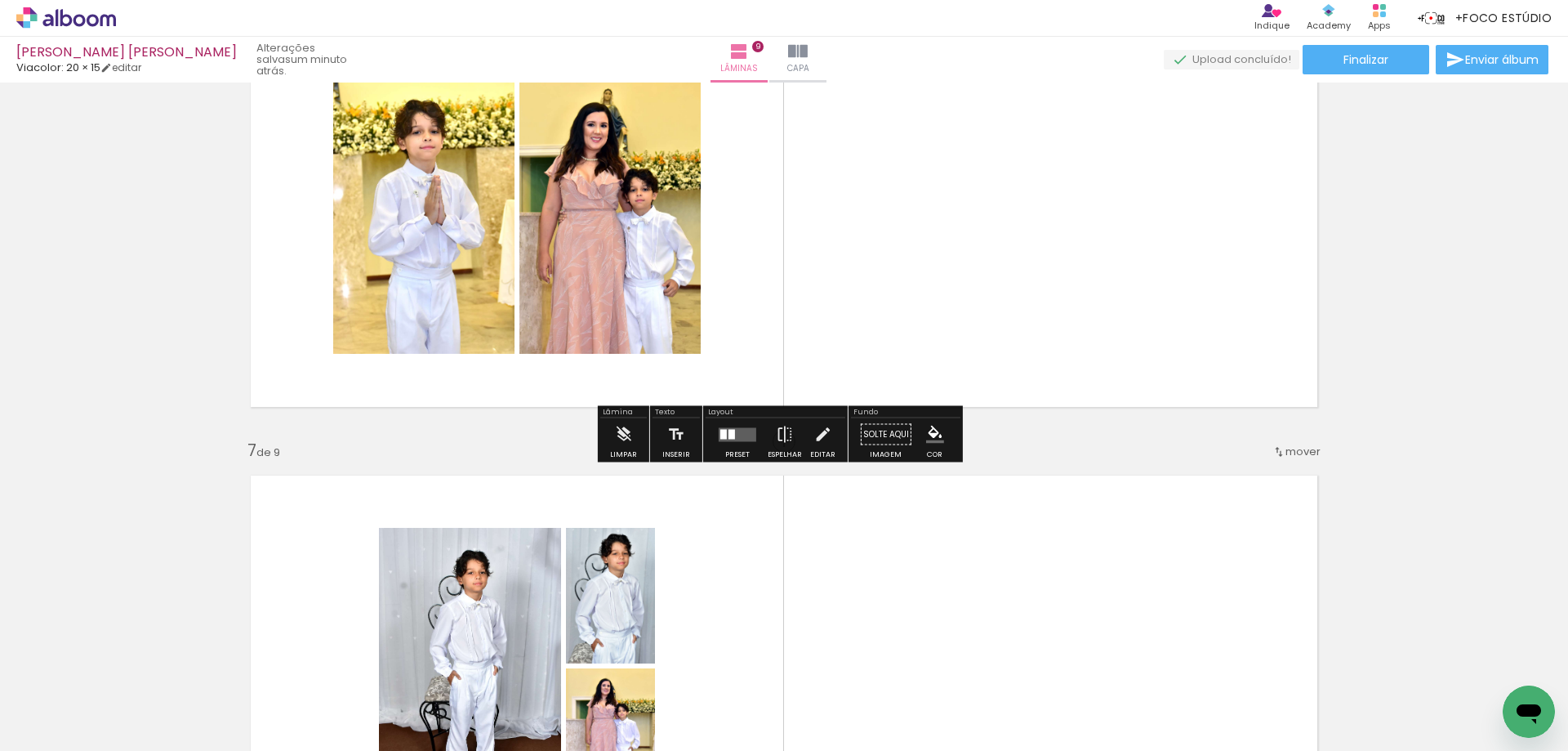
click at [728, 434] on div at bounding box center [731, 433] width 6 height 10
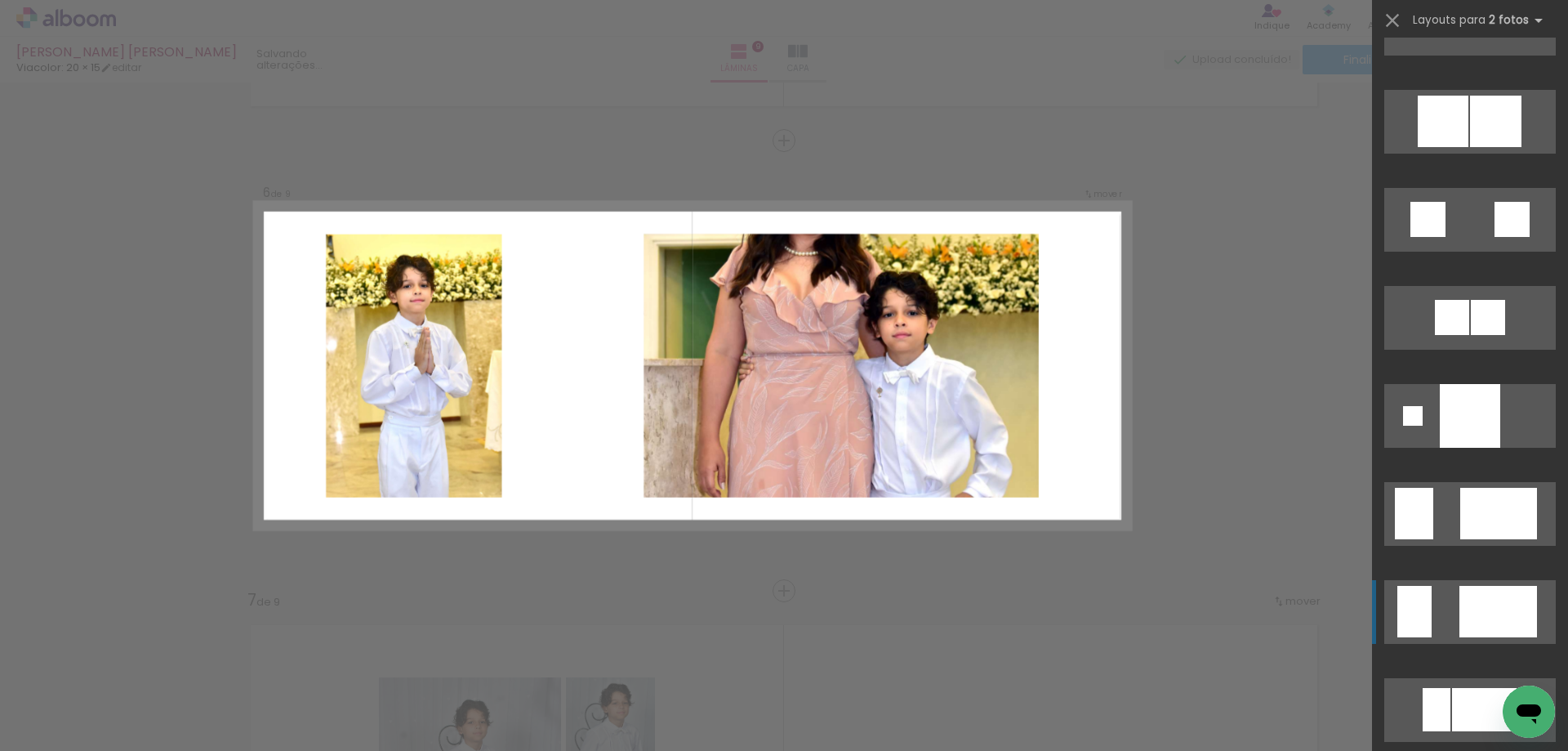
scroll to position [2206, 0]
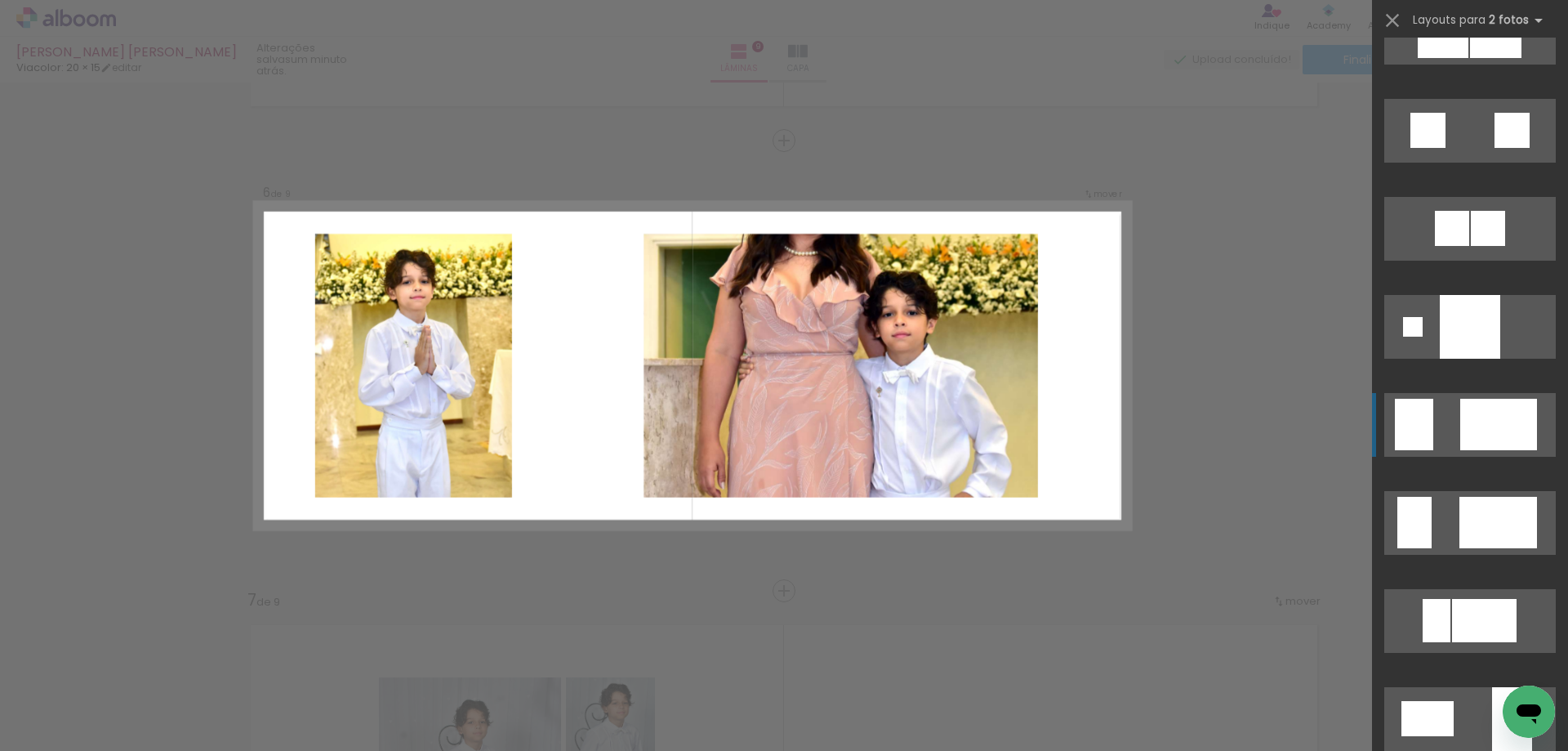
click at [1448, 426] on quentale-layouter at bounding box center [1470, 425] width 172 height 64
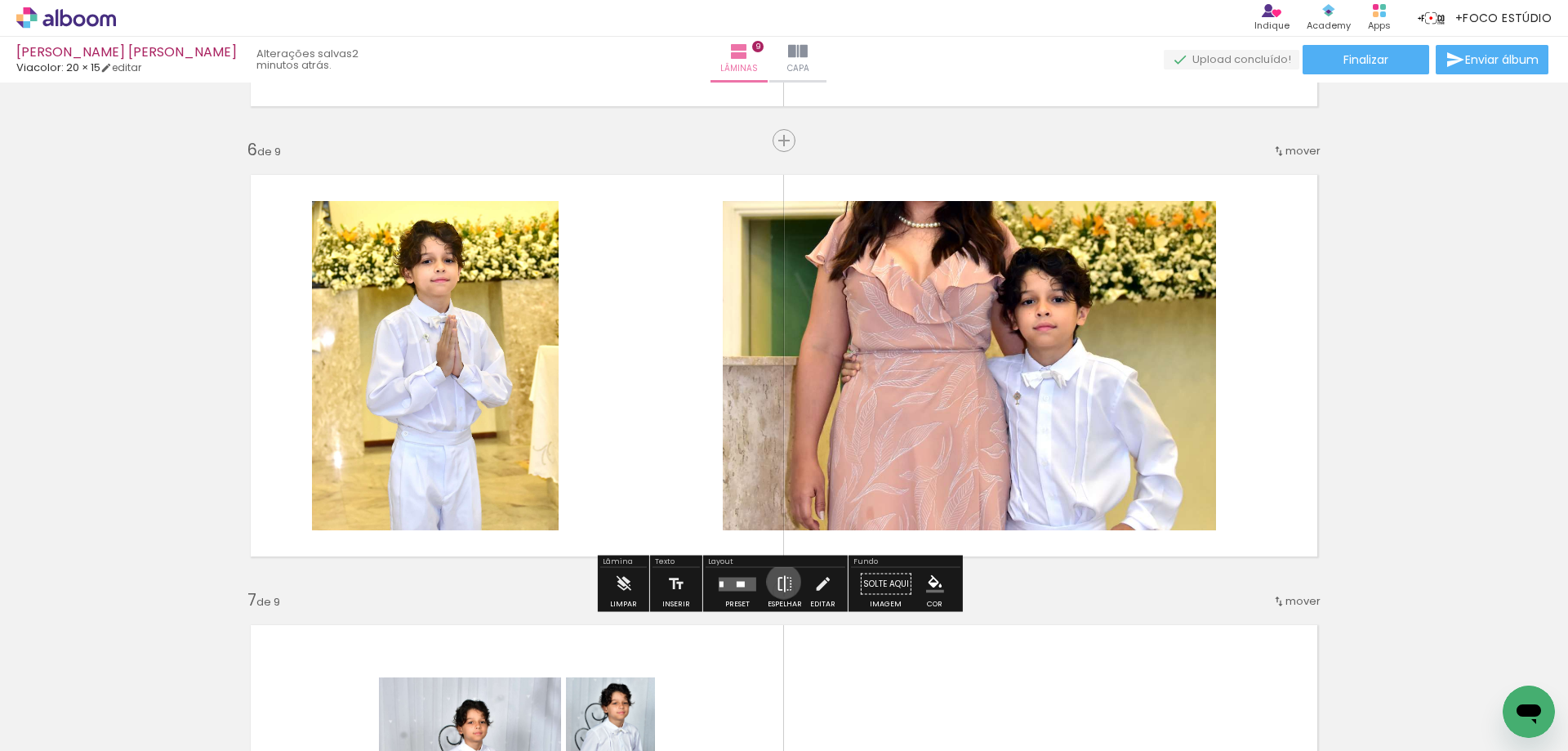
click at [780, 581] on iron-icon at bounding box center [785, 584] width 18 height 33
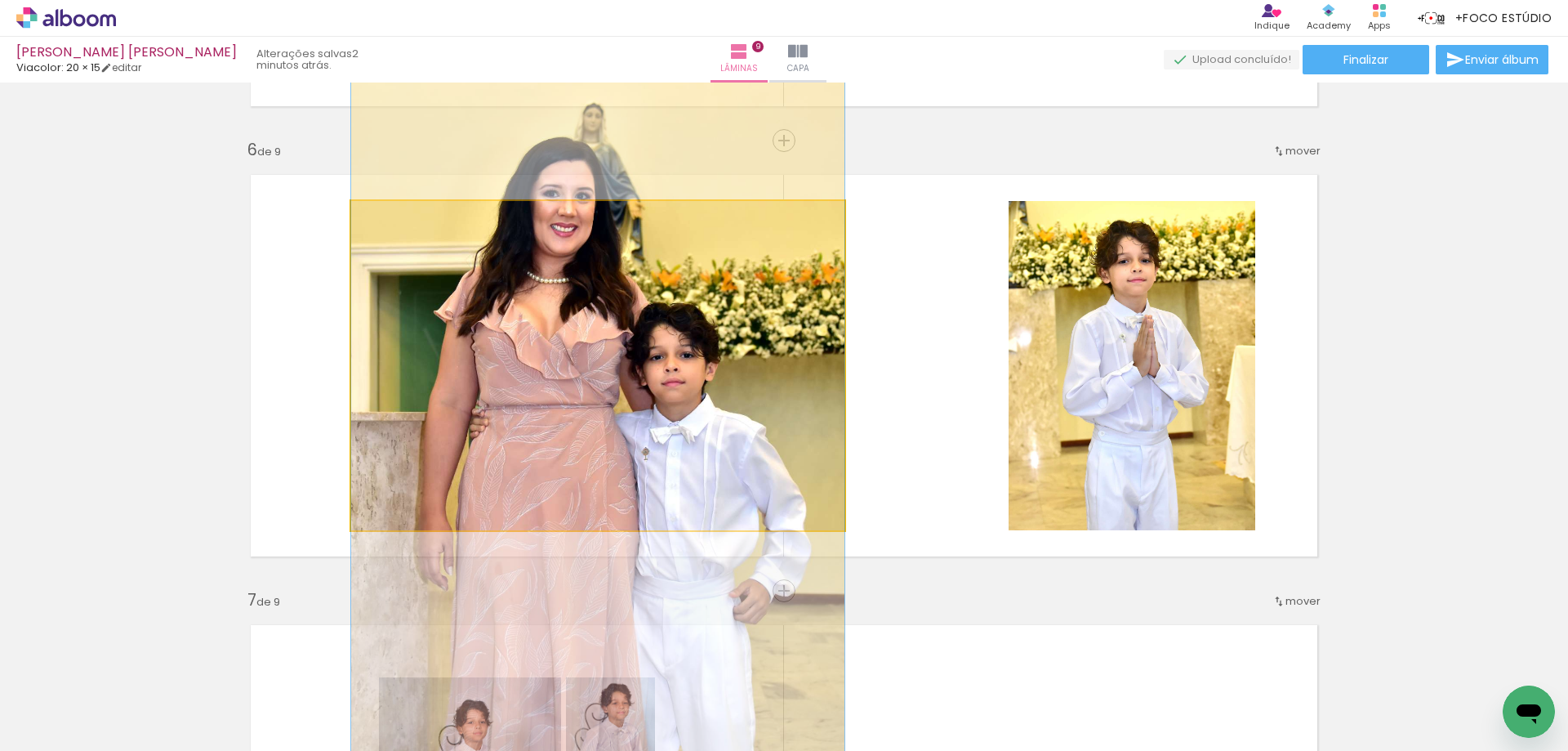
drag, startPoint x: 603, startPoint y: 371, endPoint x: 583, endPoint y: 426, distance: 58.5
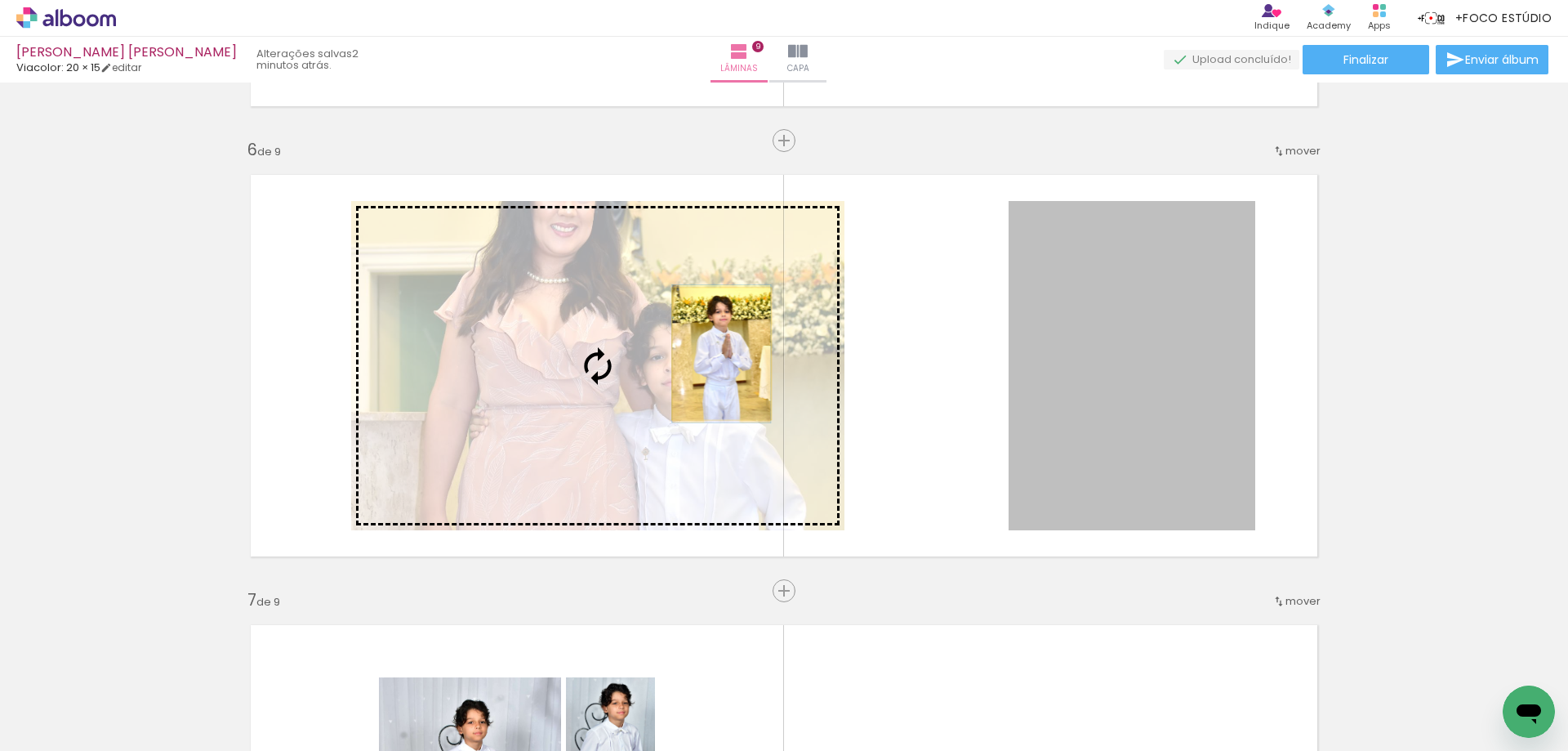
drag, startPoint x: 1043, startPoint y: 354, endPoint x: 714, endPoint y: 386, distance: 330.6
click at [0, 0] on slot at bounding box center [0, 0] width 0 height 0
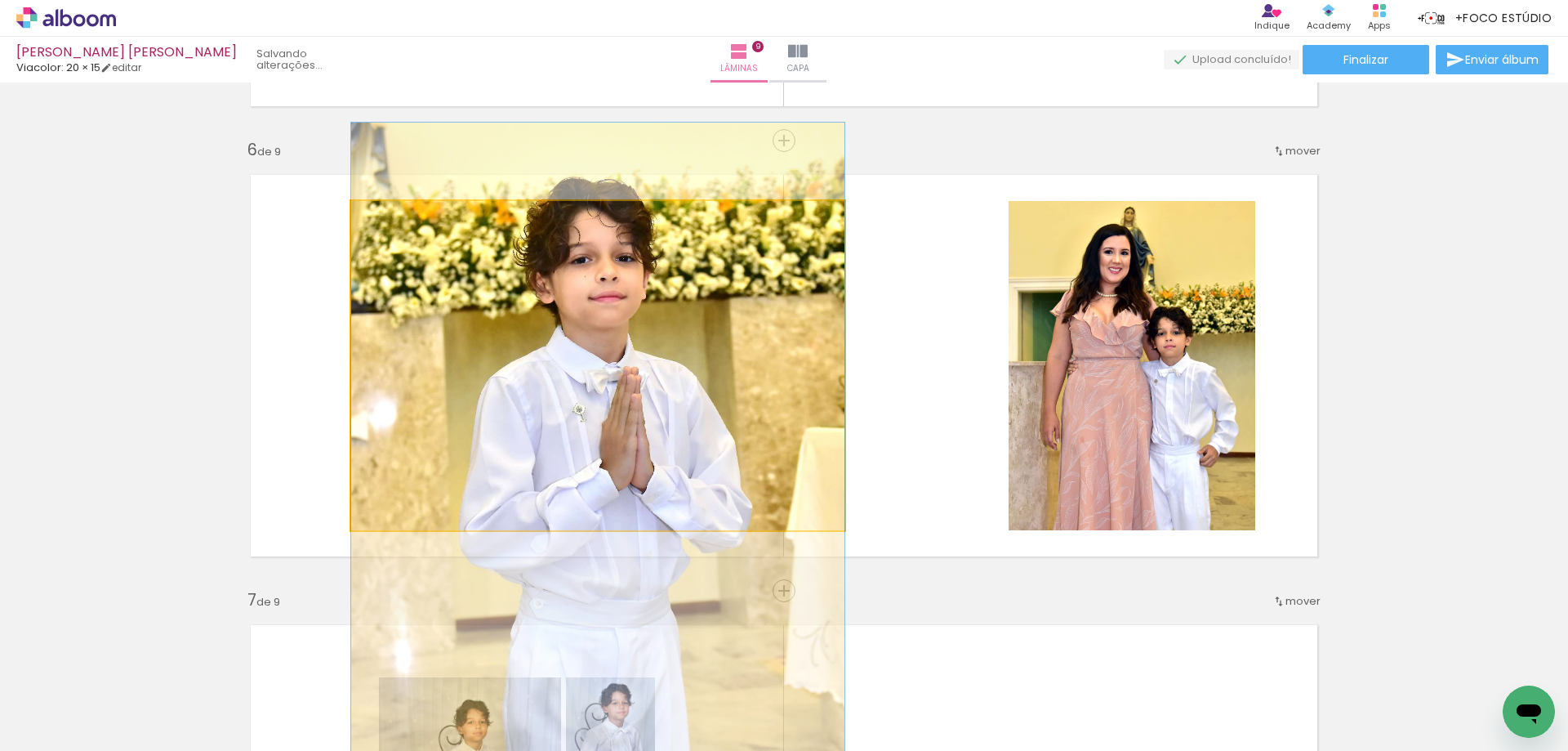
drag, startPoint x: 655, startPoint y: 359, endPoint x: 638, endPoint y: 457, distance: 99.5
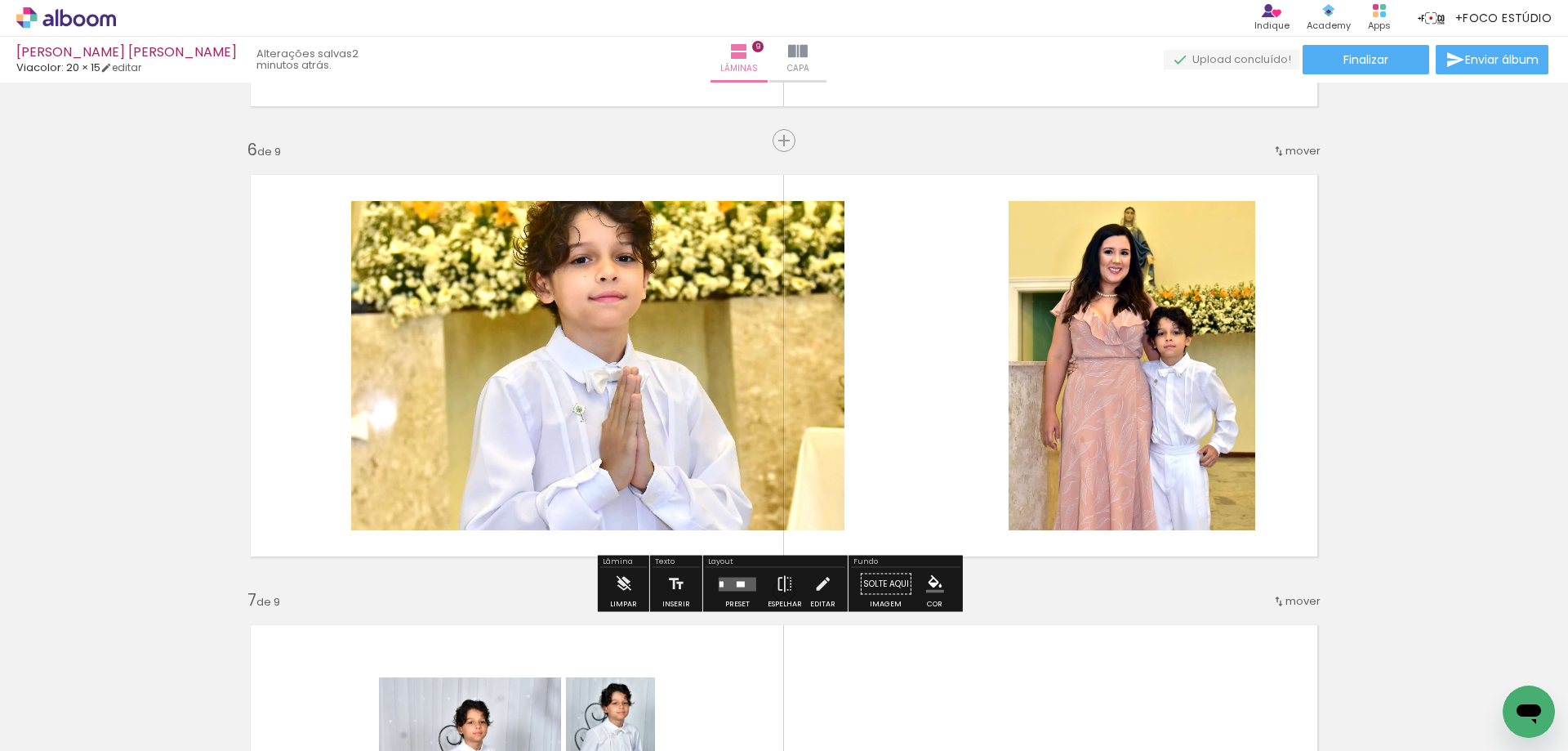
click at [651, 351] on quentale-photo at bounding box center [597, 365] width 493 height 330
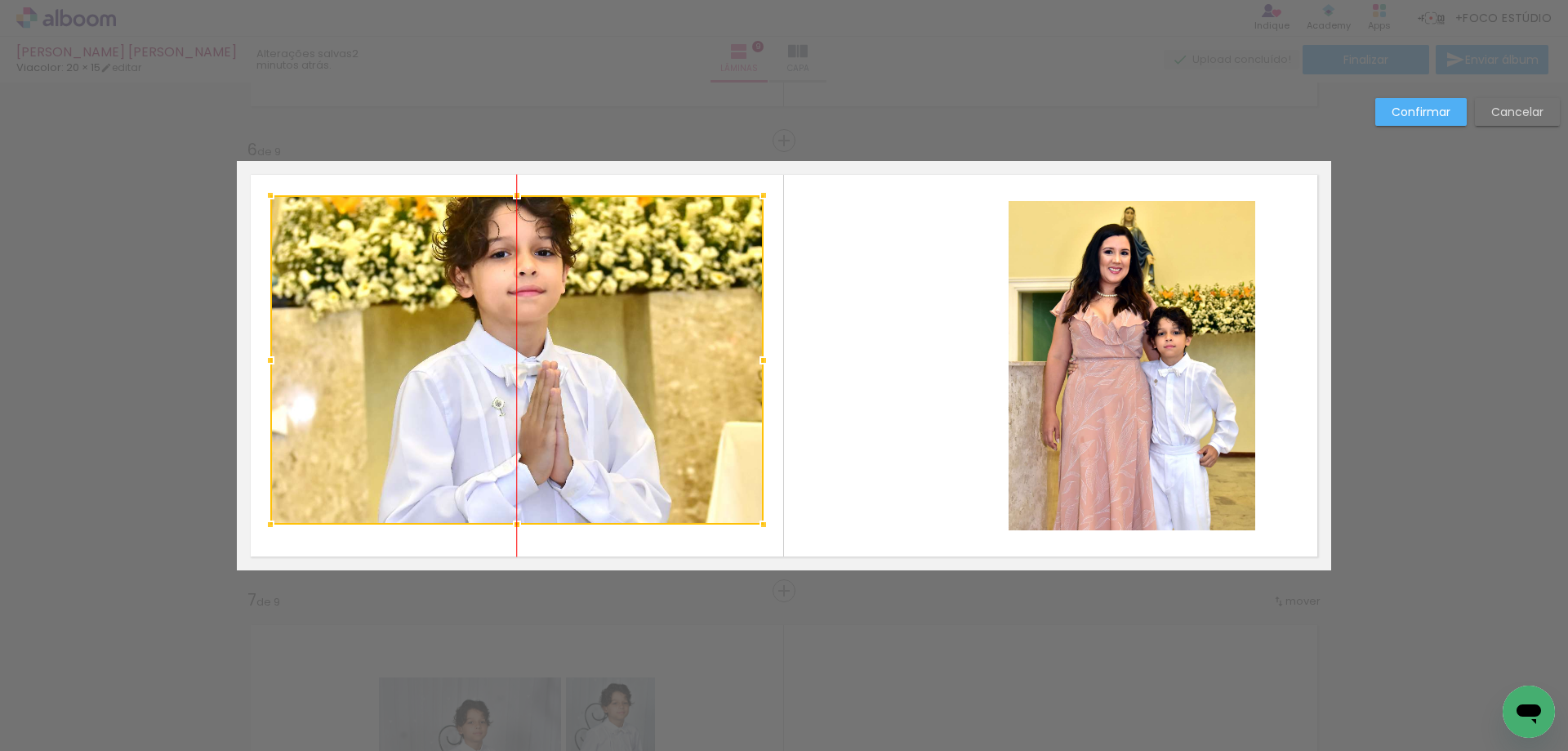
drag, startPoint x: 671, startPoint y: 362, endPoint x: 592, endPoint y: 357, distance: 79.2
click at [592, 357] on div at bounding box center [517, 360] width 493 height 330
click at [1030, 345] on quentale-photo at bounding box center [1132, 365] width 247 height 330
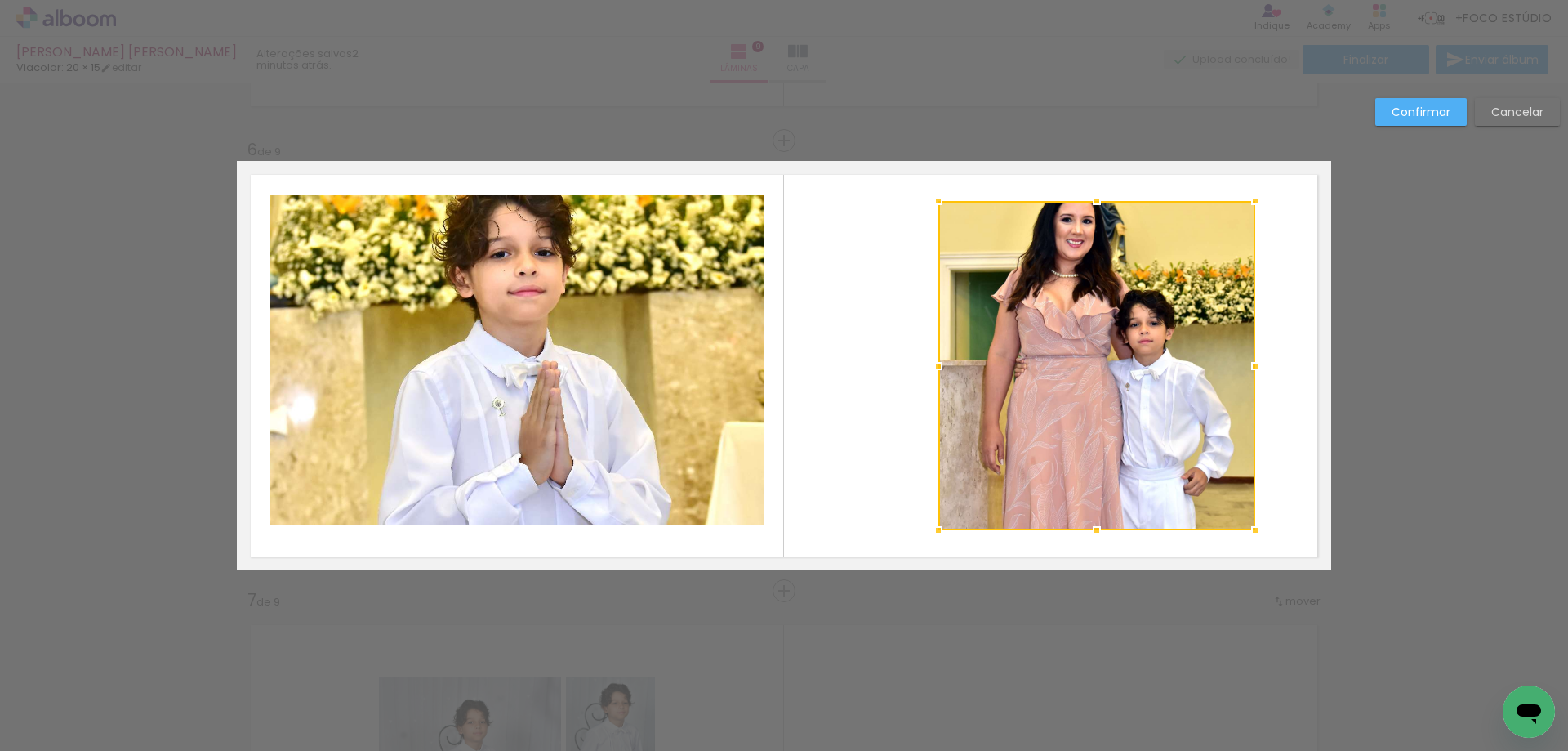
drag, startPoint x: 1000, startPoint y: 366, endPoint x: 875, endPoint y: 371, distance: 125.1
click at [927, 369] on div at bounding box center [939, 366] width 33 height 33
click at [853, 371] on quentale-layouter at bounding box center [784, 365] width 1094 height 410
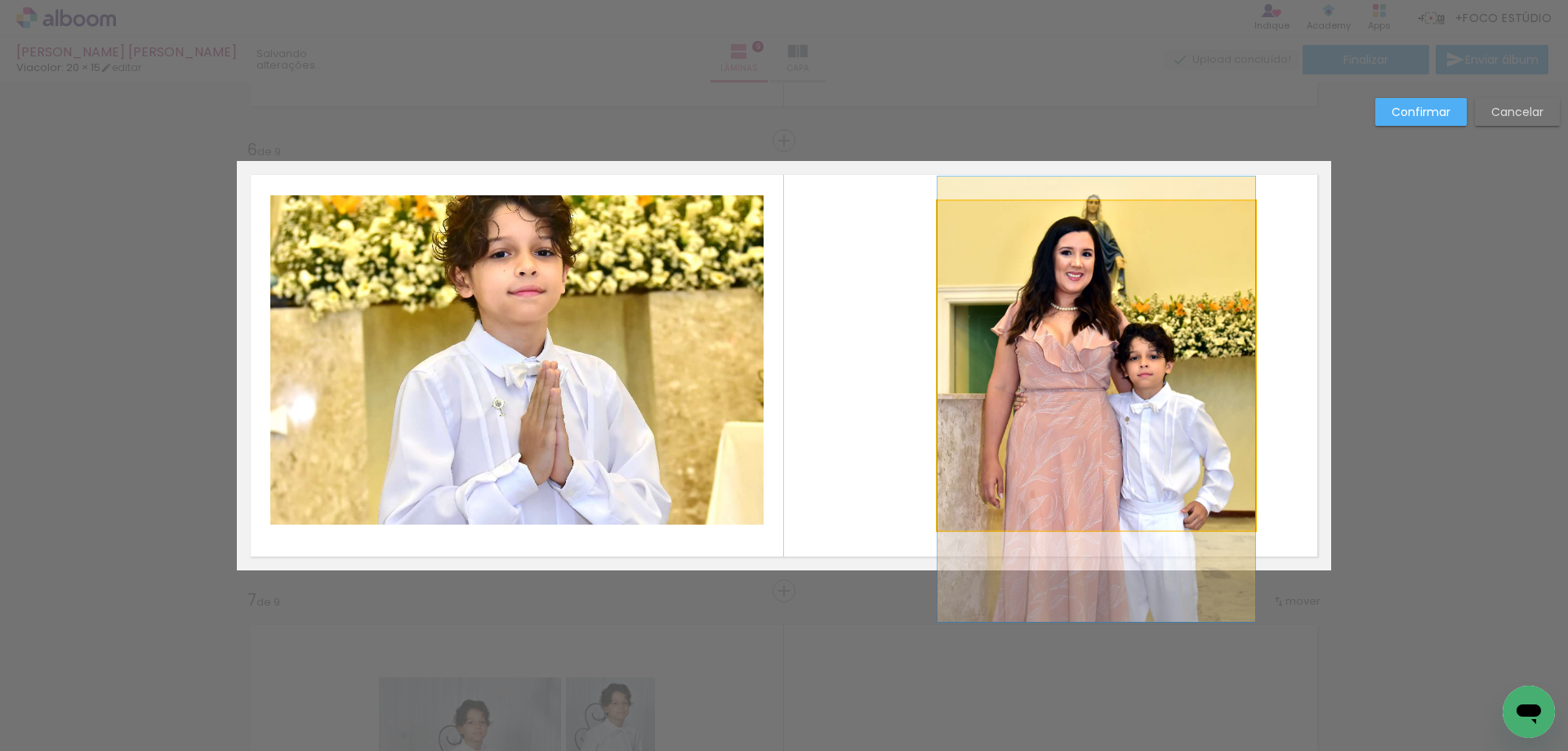
drag, startPoint x: 1058, startPoint y: 317, endPoint x: 1054, endPoint y: 351, distance: 34.2
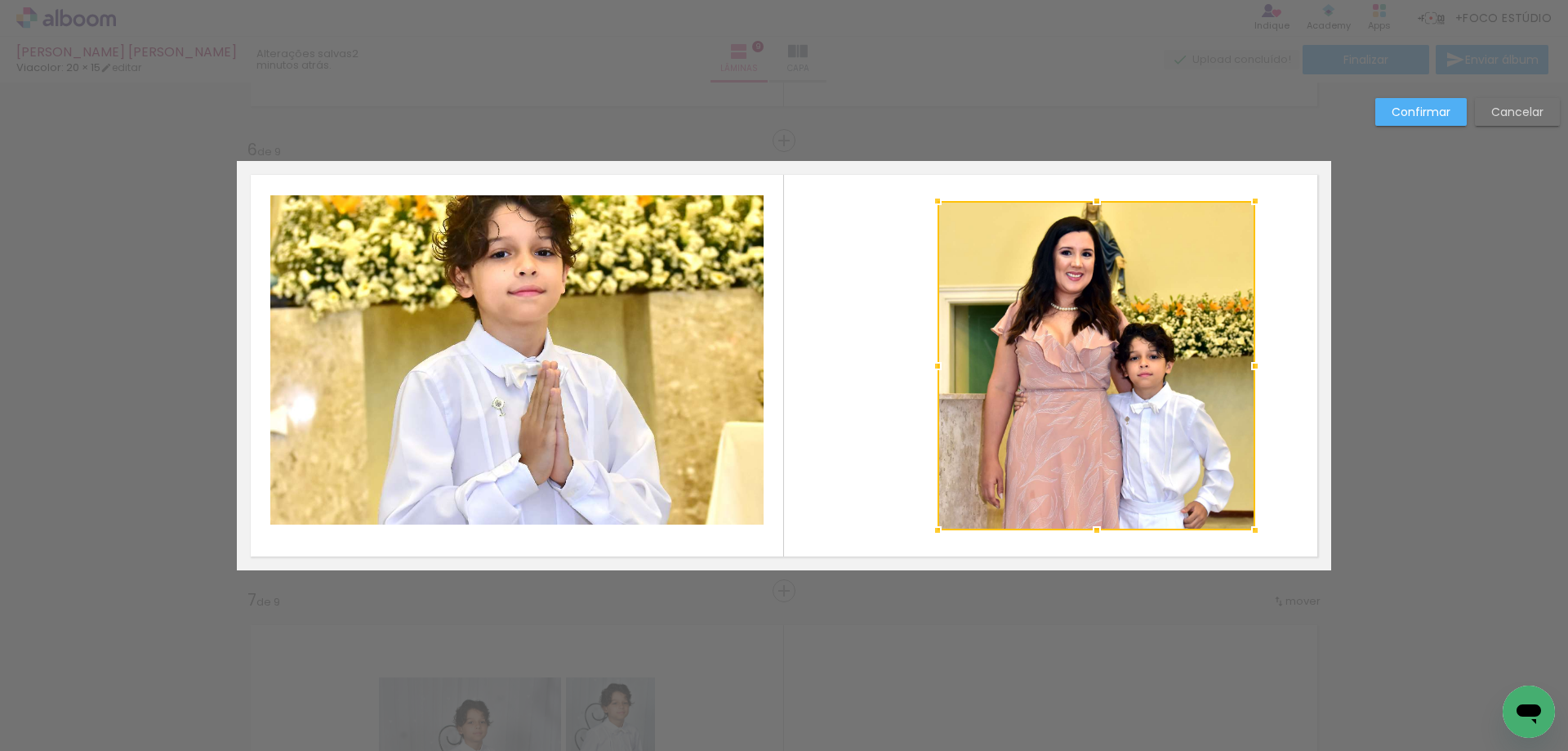
click at [1003, 354] on div at bounding box center [1097, 365] width 318 height 330
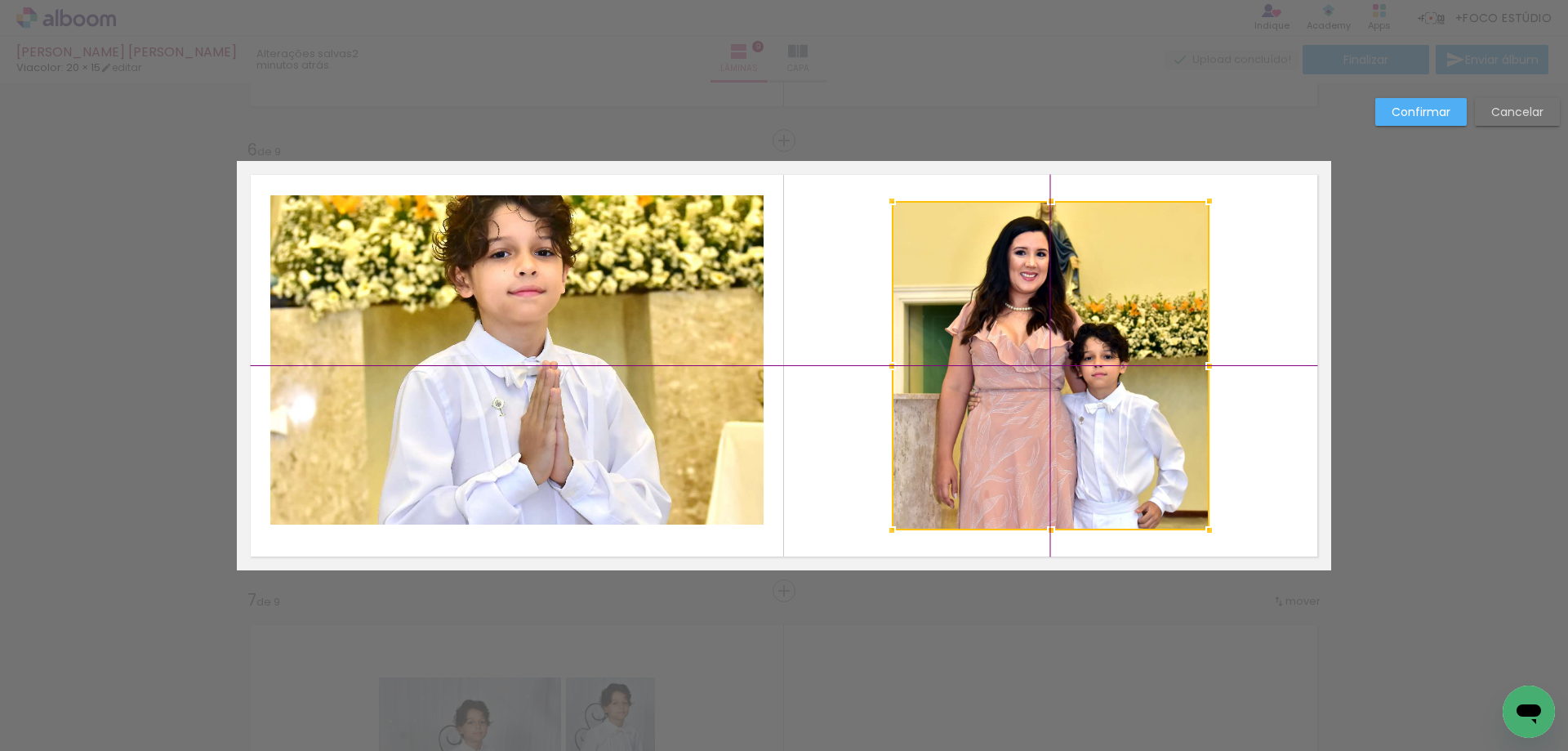
drag, startPoint x: 1052, startPoint y: 356, endPoint x: 1021, endPoint y: 361, distance: 31.4
click at [1021, 361] on div at bounding box center [1050, 365] width 318 height 330
click at [1253, 362] on quentale-layouter at bounding box center [784, 365] width 1094 height 410
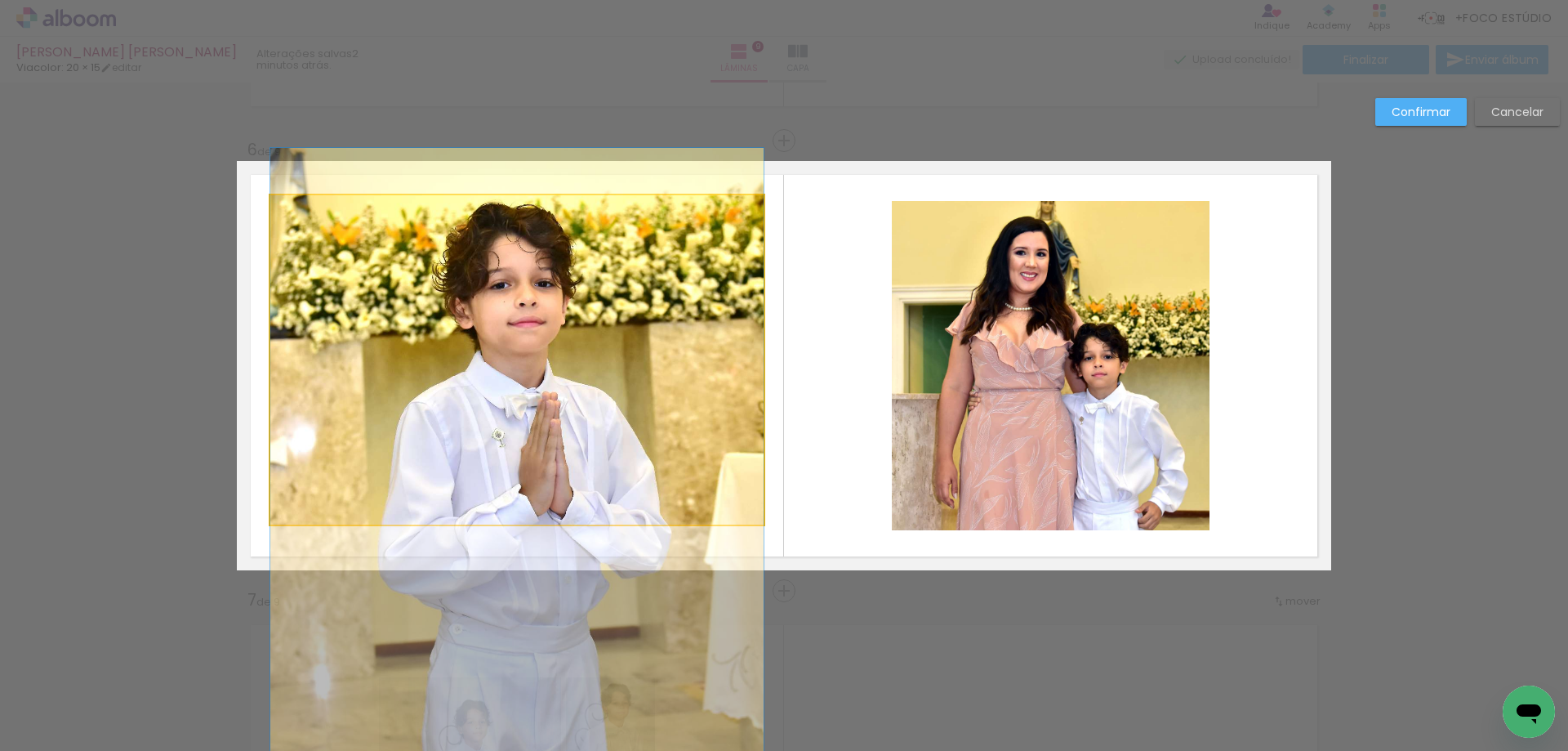
drag, startPoint x: 523, startPoint y: 376, endPoint x: 518, endPoint y: 407, distance: 31.4
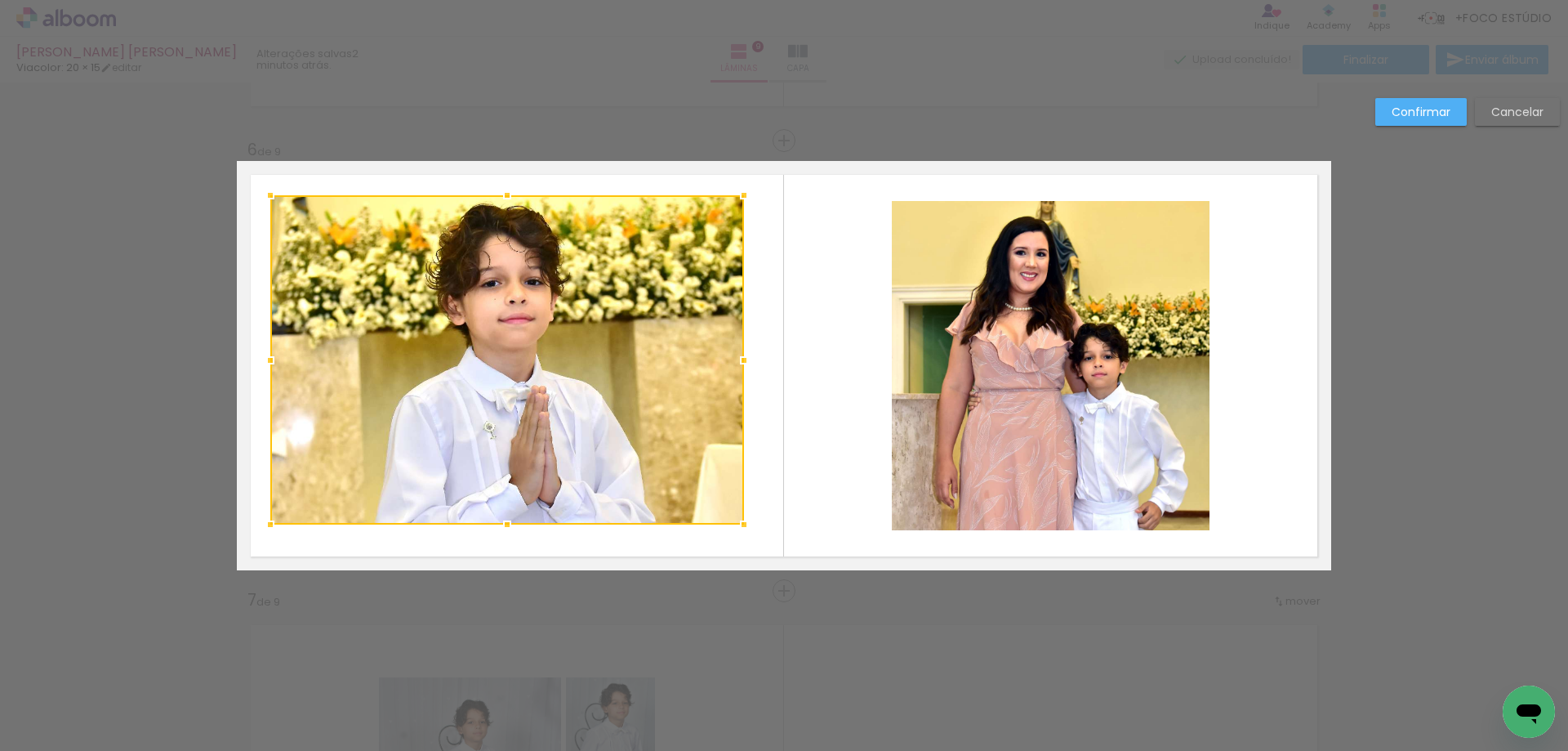
drag, startPoint x: 764, startPoint y: 366, endPoint x: 685, endPoint y: 384, distance: 81.0
click at [728, 365] on div at bounding box center [745, 361] width 33 height 33
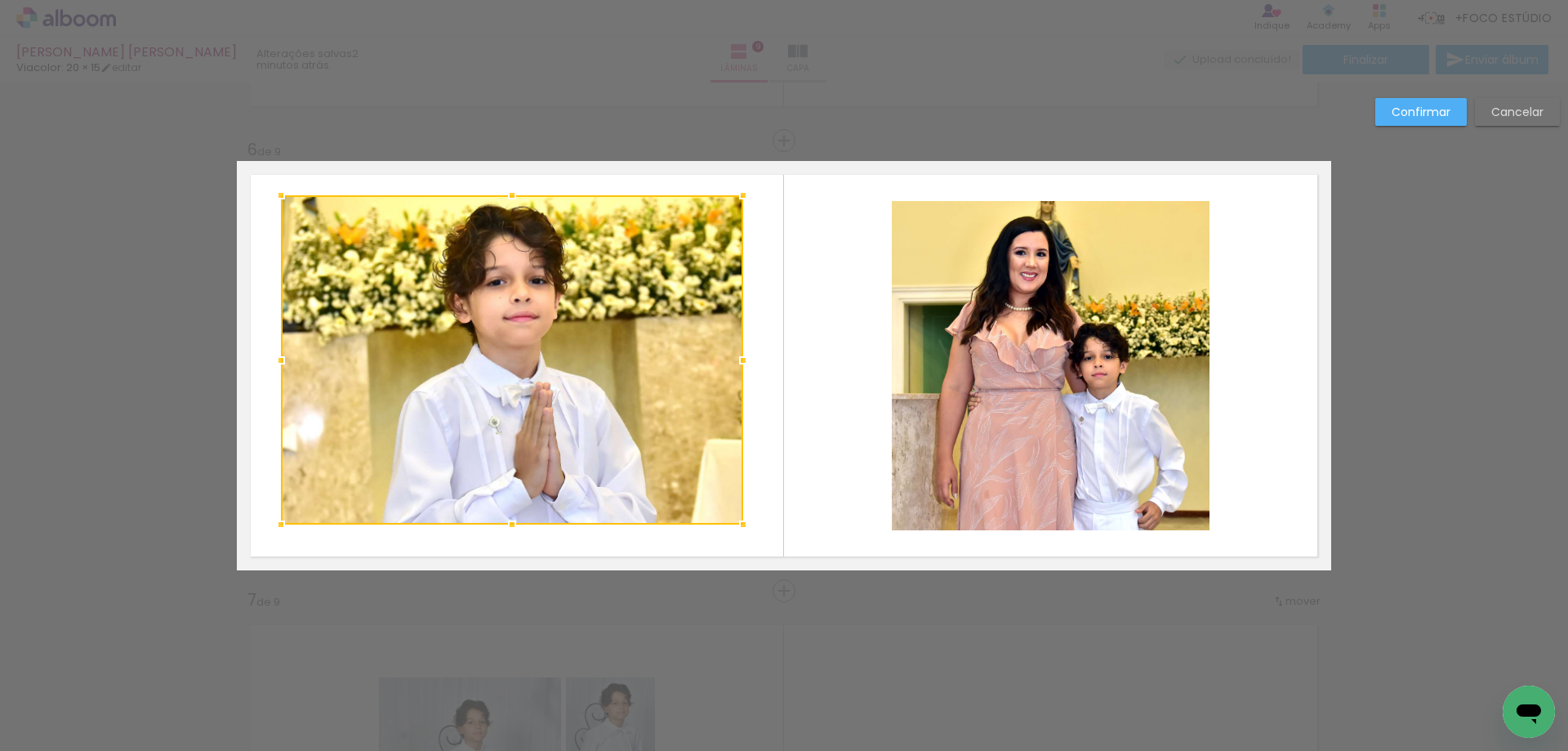
drag, startPoint x: 263, startPoint y: 362, endPoint x: 273, endPoint y: 362, distance: 10.0
click at [273, 362] on div at bounding box center [281, 361] width 33 height 33
click at [258, 377] on quentale-layouter at bounding box center [784, 365] width 1094 height 410
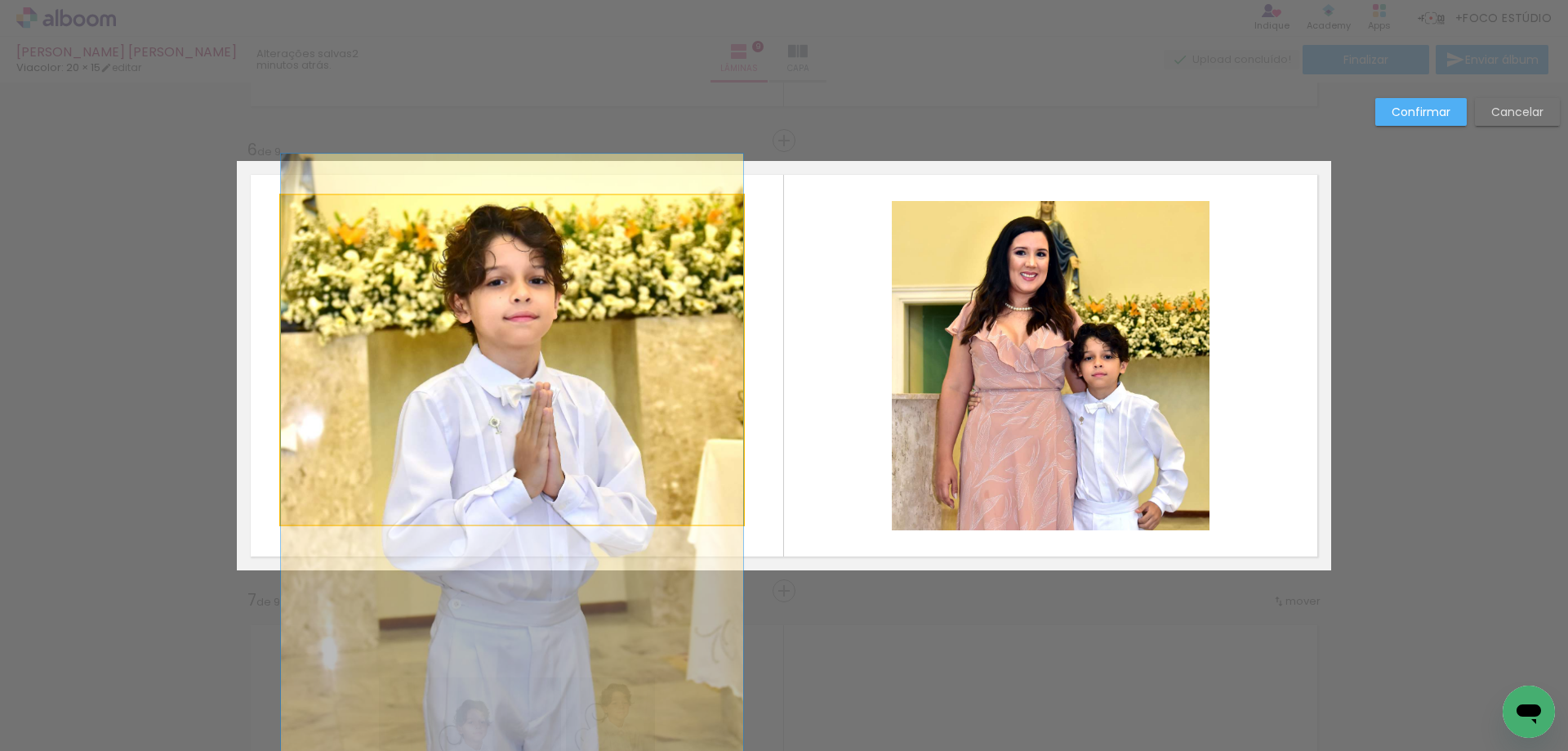
click at [479, 388] on quentale-photo at bounding box center [511, 360] width 462 height 330
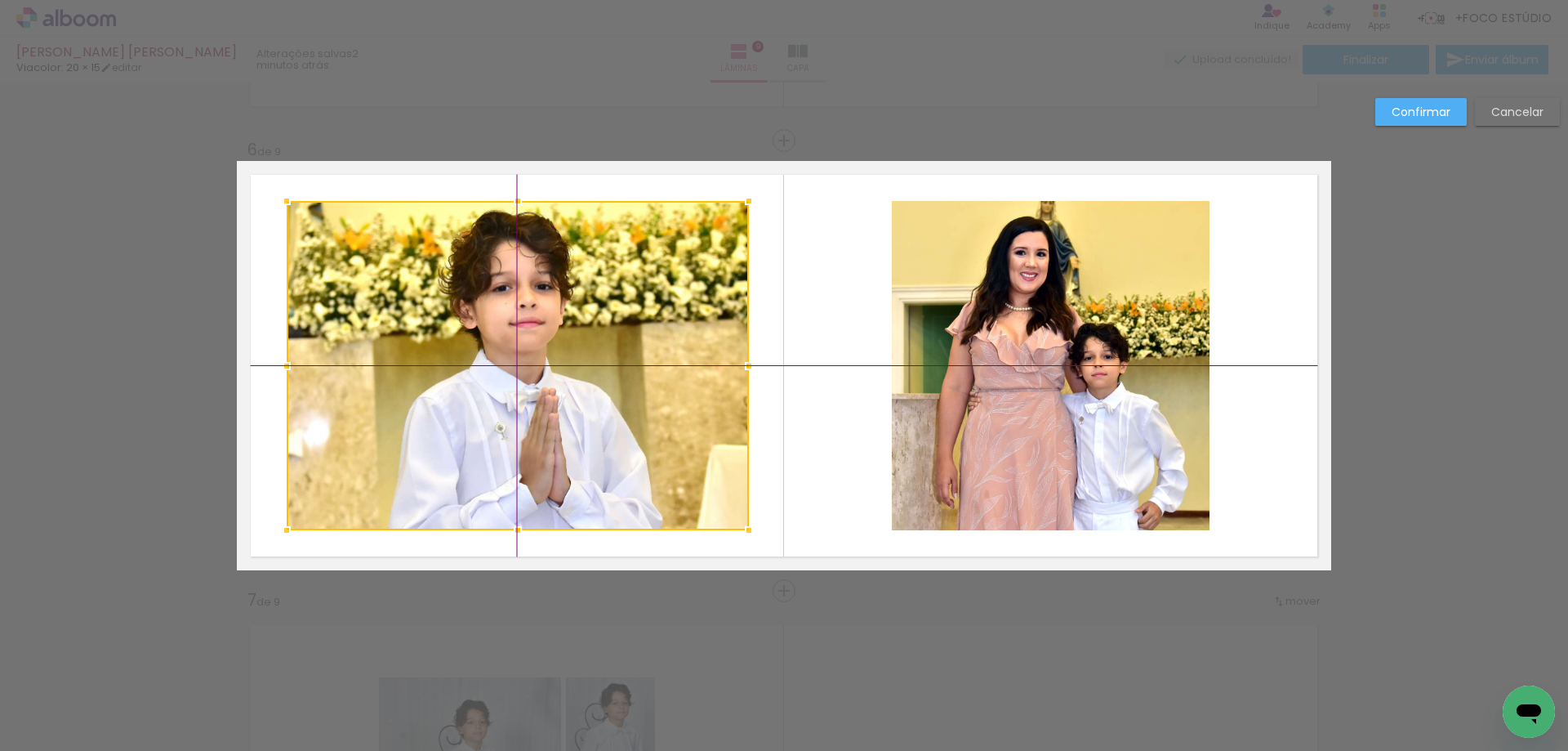
drag, startPoint x: 451, startPoint y: 389, endPoint x: 468, endPoint y: 390, distance: 17.0
click at [468, 390] on div at bounding box center [518, 365] width 462 height 330
click at [820, 364] on quentale-layouter at bounding box center [784, 365] width 1094 height 410
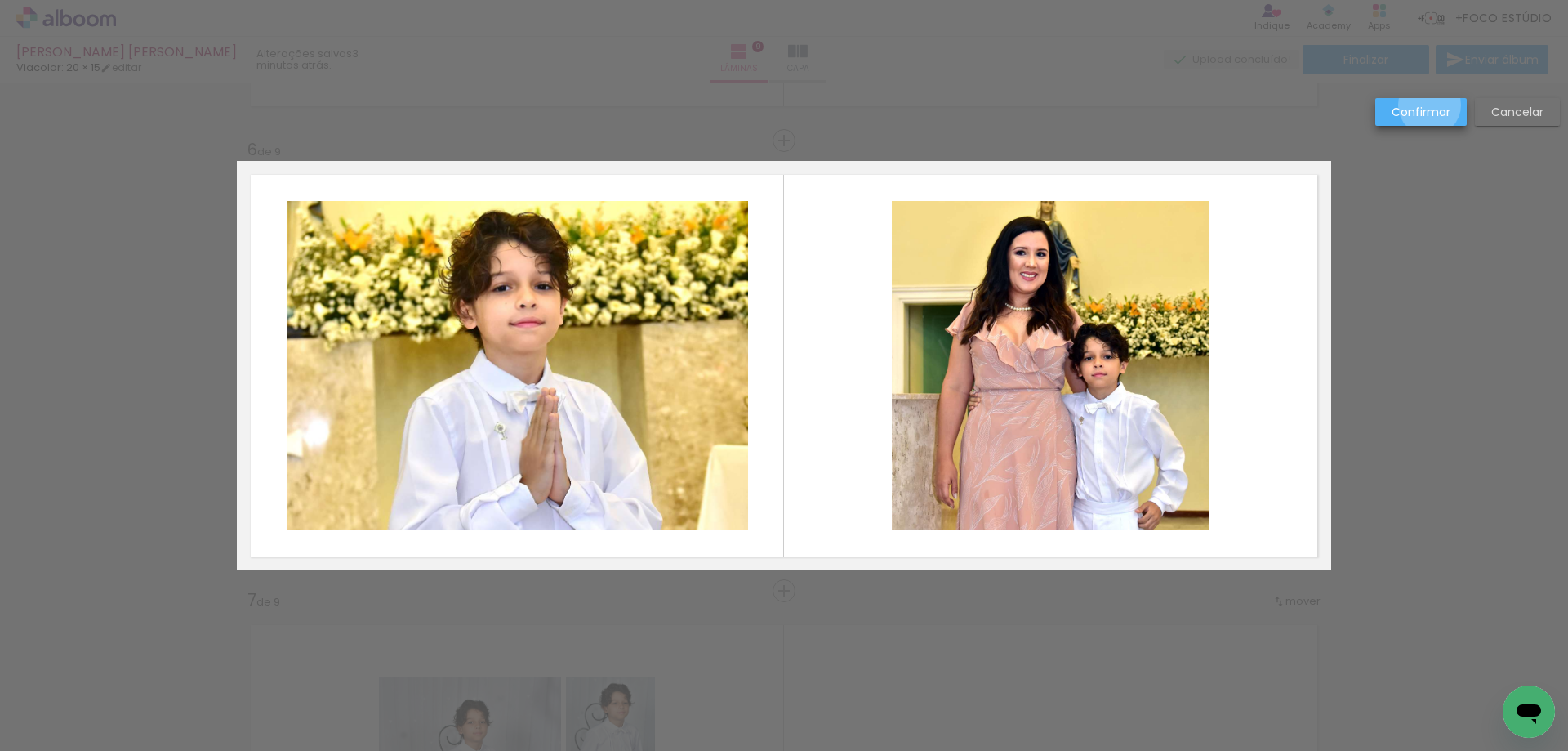
click at [0, 0] on slot "Confirmar" at bounding box center [0, 0] width 0 height 0
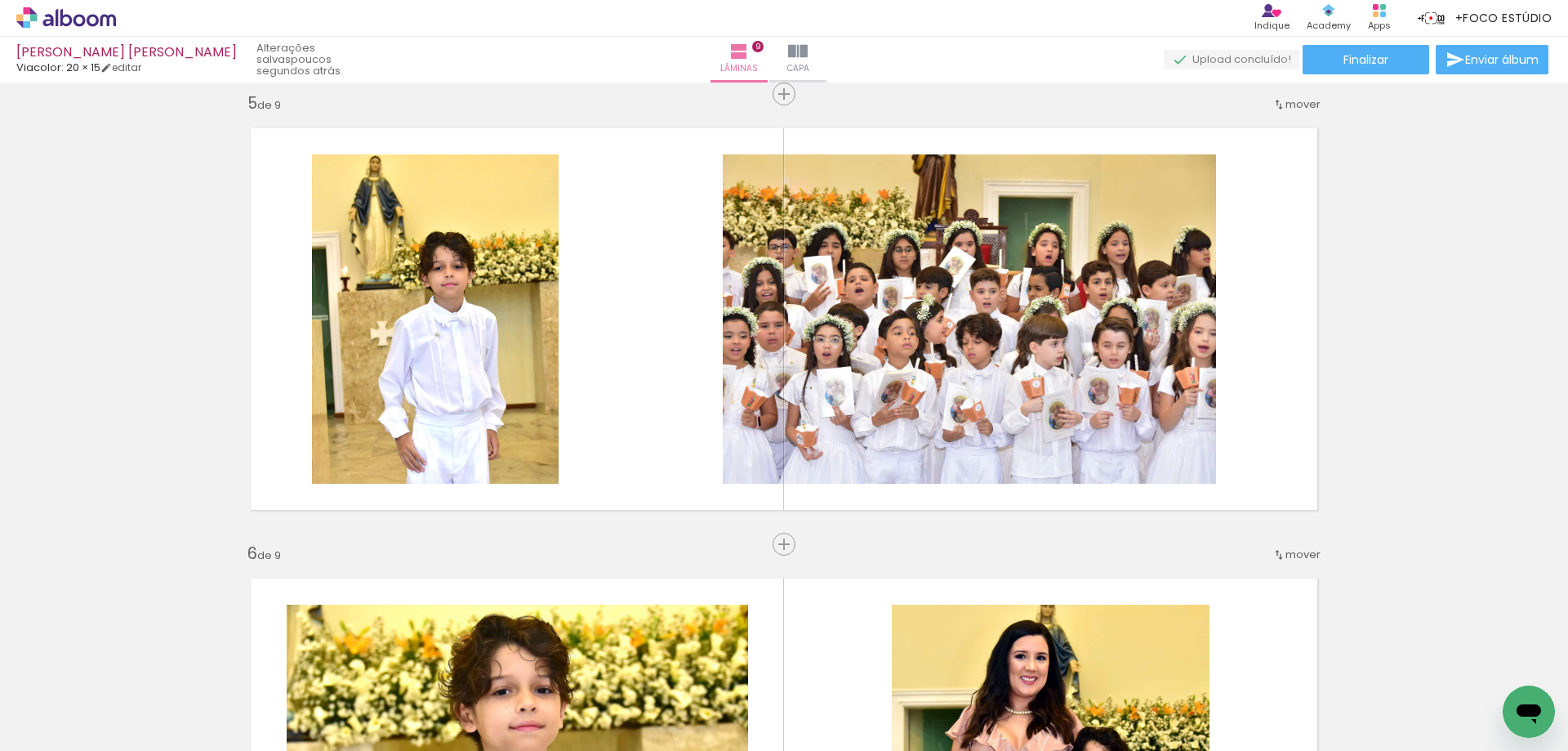
scroll to position [1811, 0]
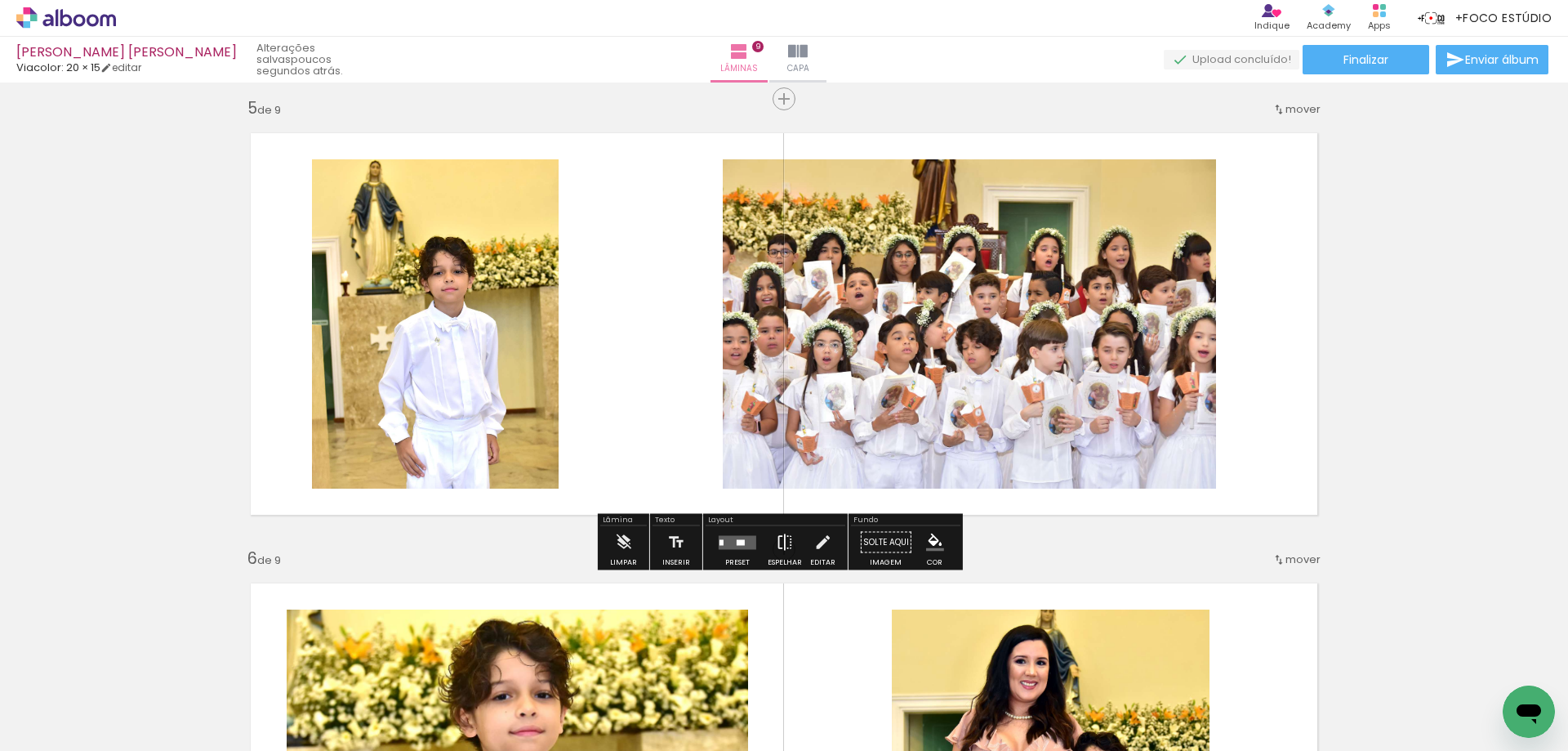
click at [782, 549] on iron-icon at bounding box center [785, 542] width 18 height 33
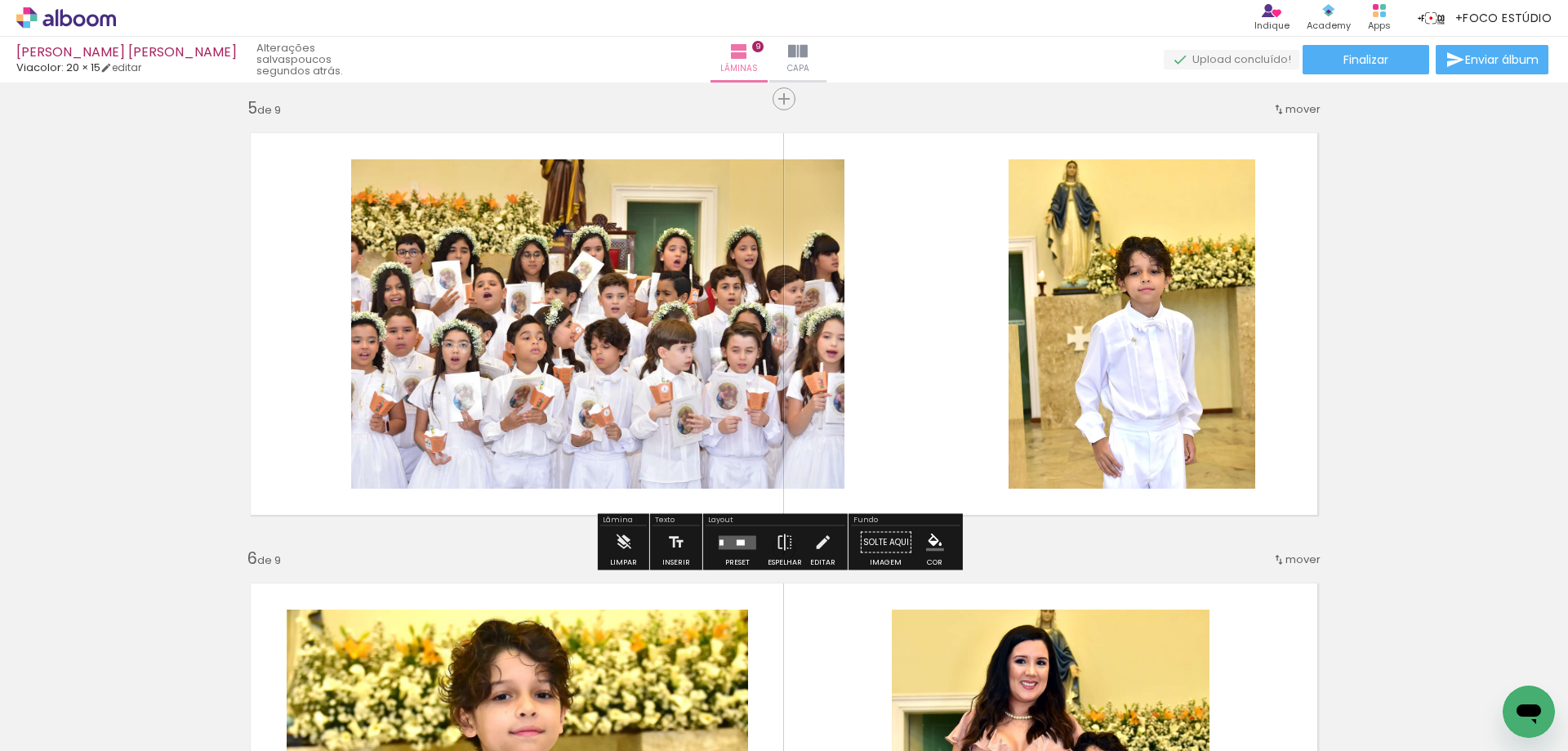
click at [517, 311] on quentale-photo at bounding box center [597, 323] width 493 height 330
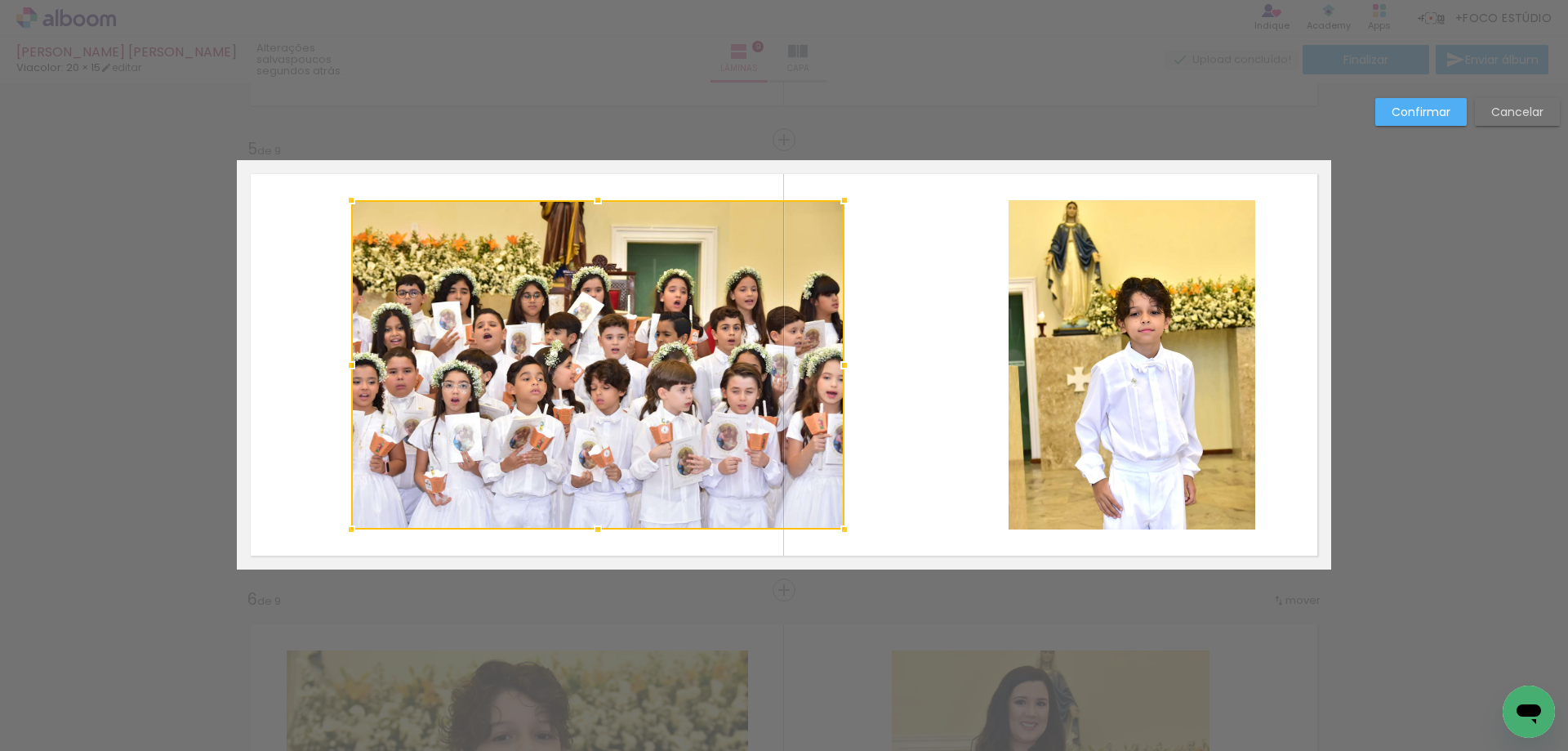
scroll to position [1769, 0]
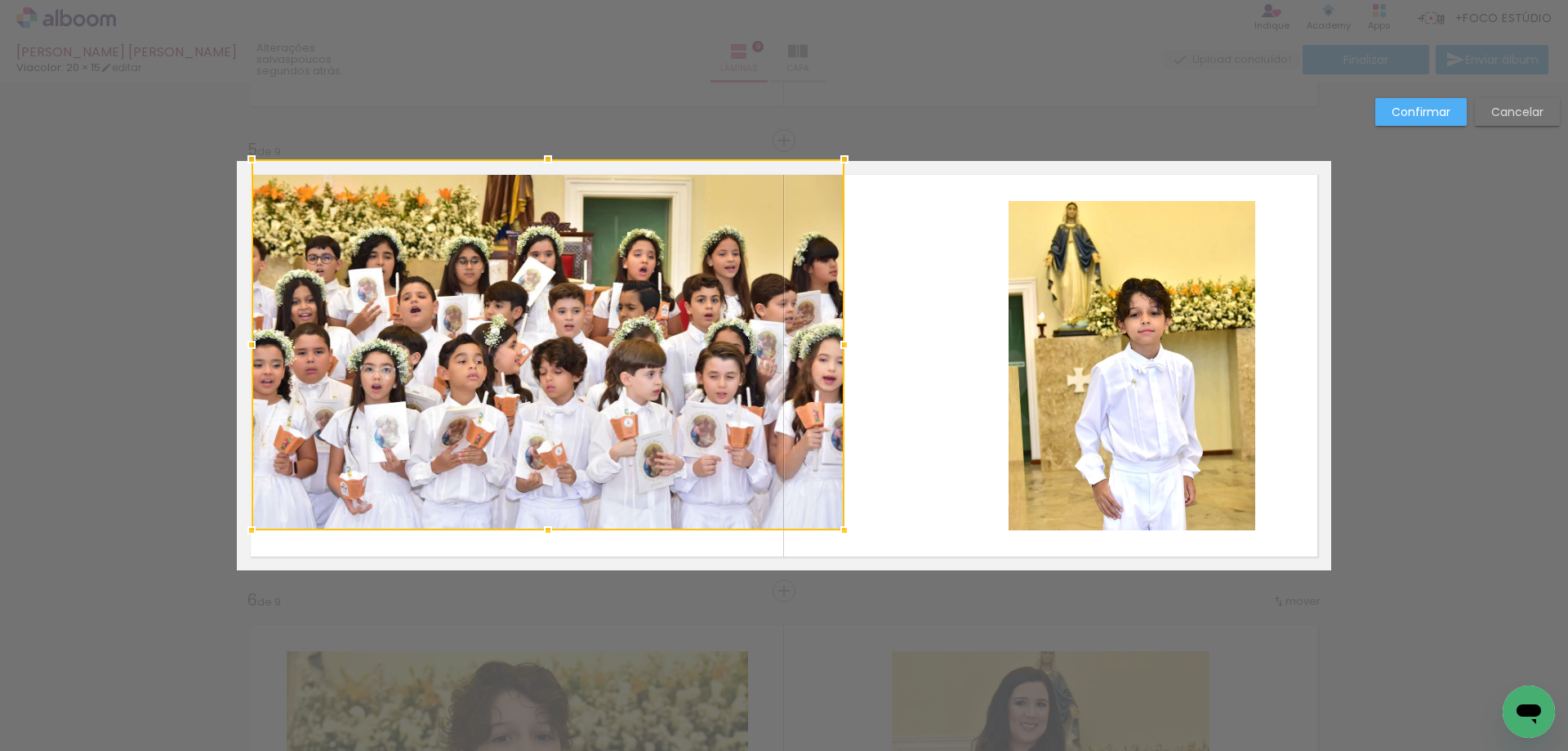
drag, startPoint x: 343, startPoint y: 198, endPoint x: 134, endPoint y: 104, distance: 229.2
click at [134, 104] on div "Inserir lâmina 1 de 9 Inserir lâmina 2 de 9 Inserir lâmina 3 de 9 Inserir lâmin…" at bounding box center [784, 583] width 1568 height 4541
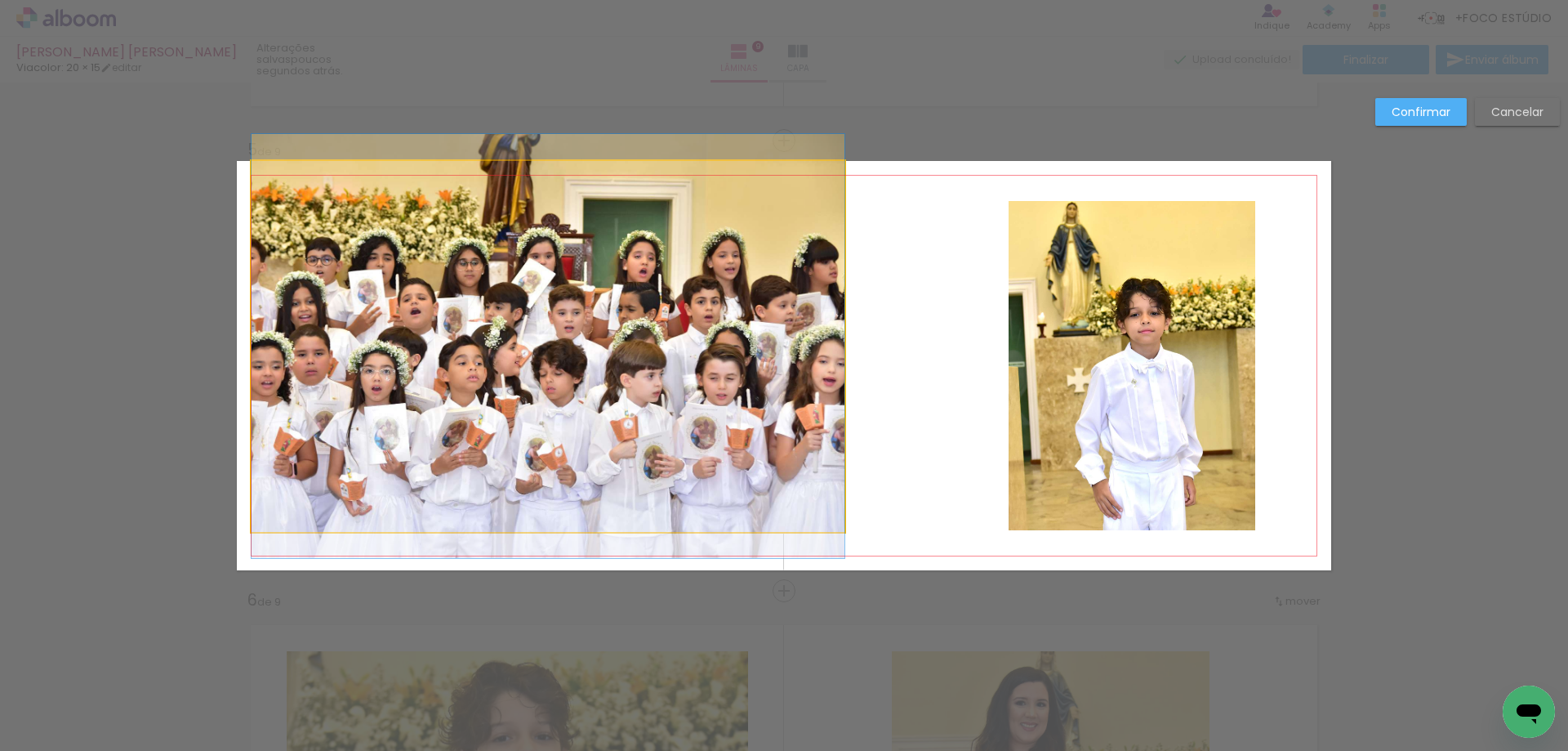
click at [314, 497] on quentale-photo at bounding box center [547, 346] width 593 height 371
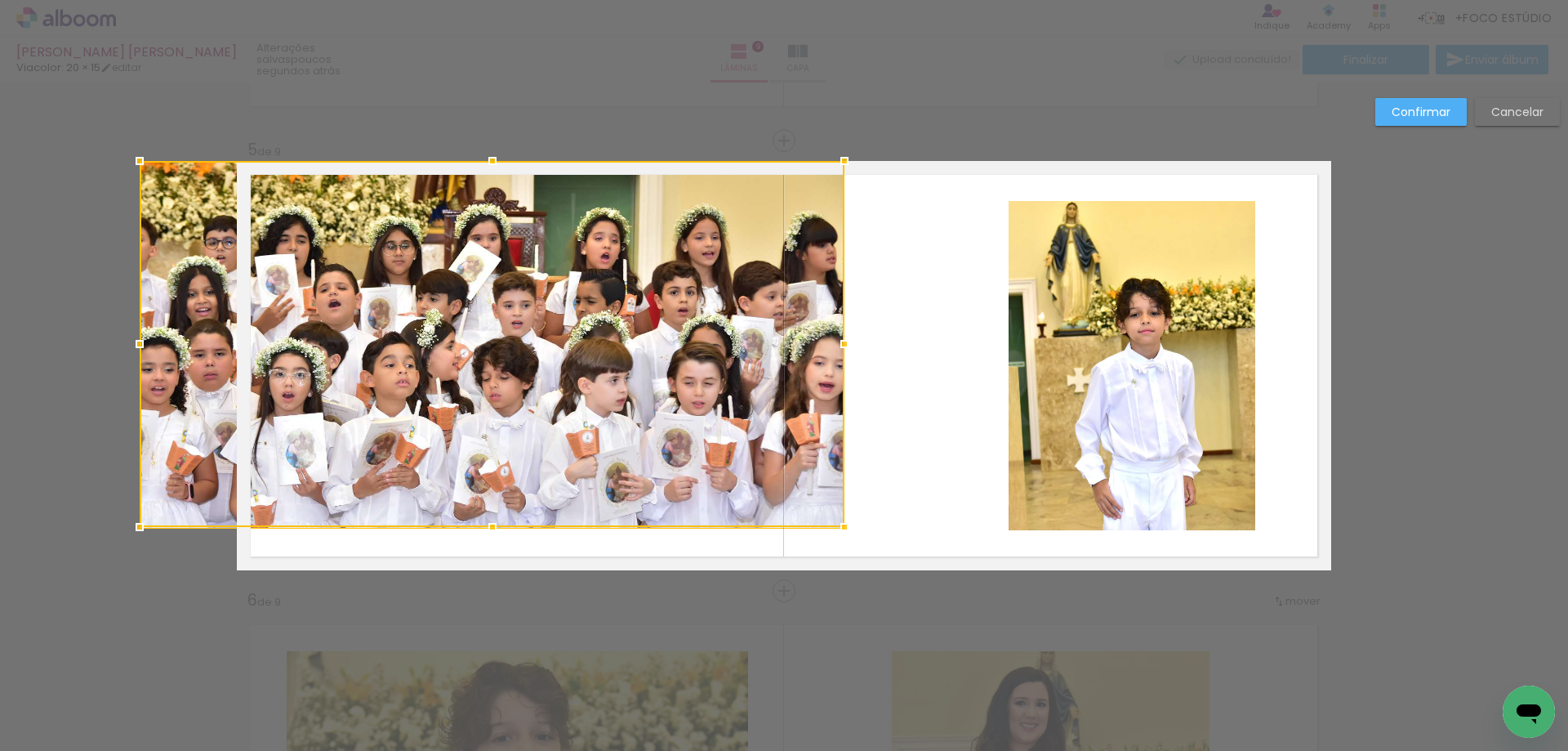
drag, startPoint x: 247, startPoint y: 531, endPoint x: 203, endPoint y: 569, distance: 58.1
click at [203, 569] on div "Inserir lâmina 1 de 9 Inserir lâmina 2 de 9 Inserir lâmina 3 de 9 Inserir lâmin…" at bounding box center [784, 583] width 1568 height 4541
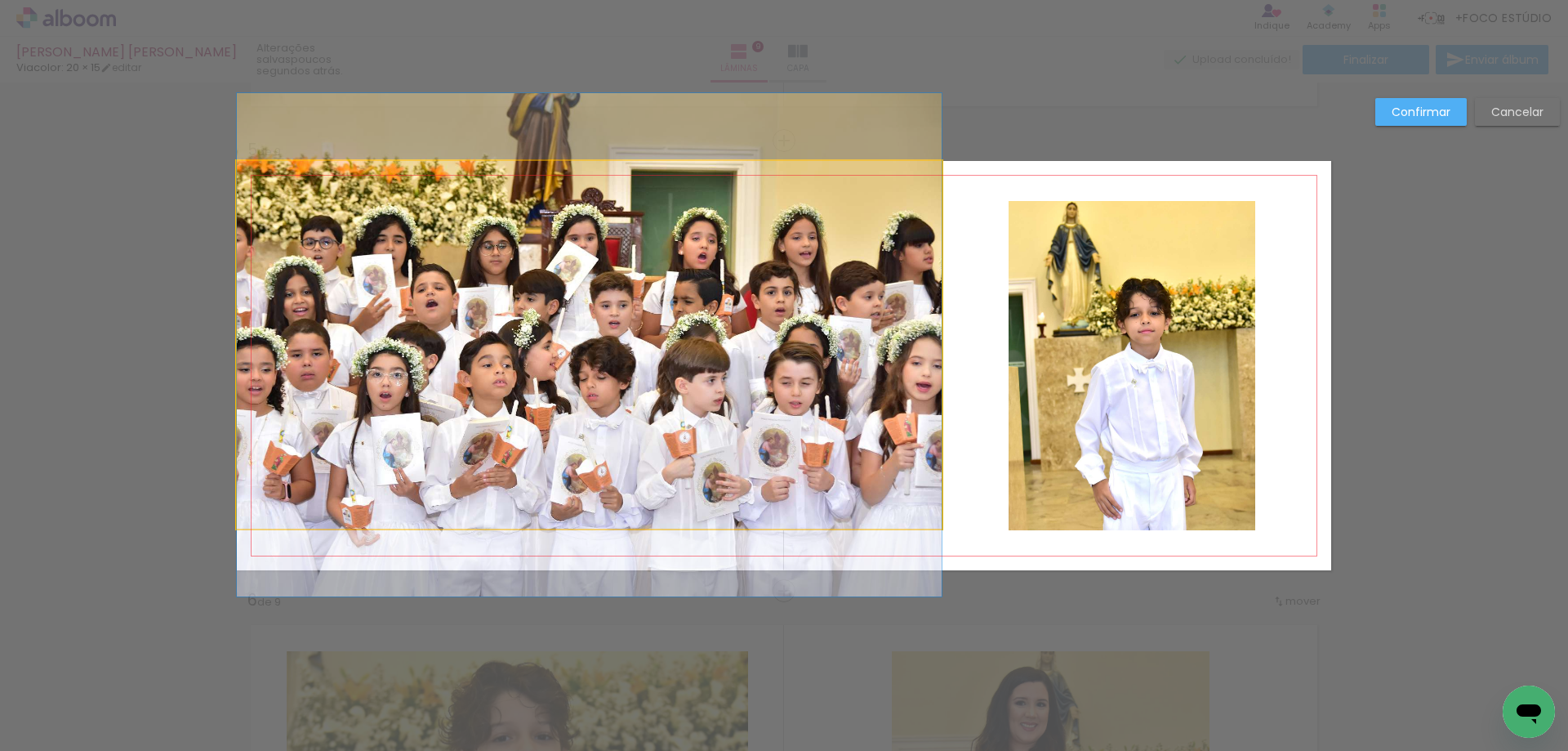
click at [367, 439] on quentale-photo at bounding box center [589, 344] width 705 height 368
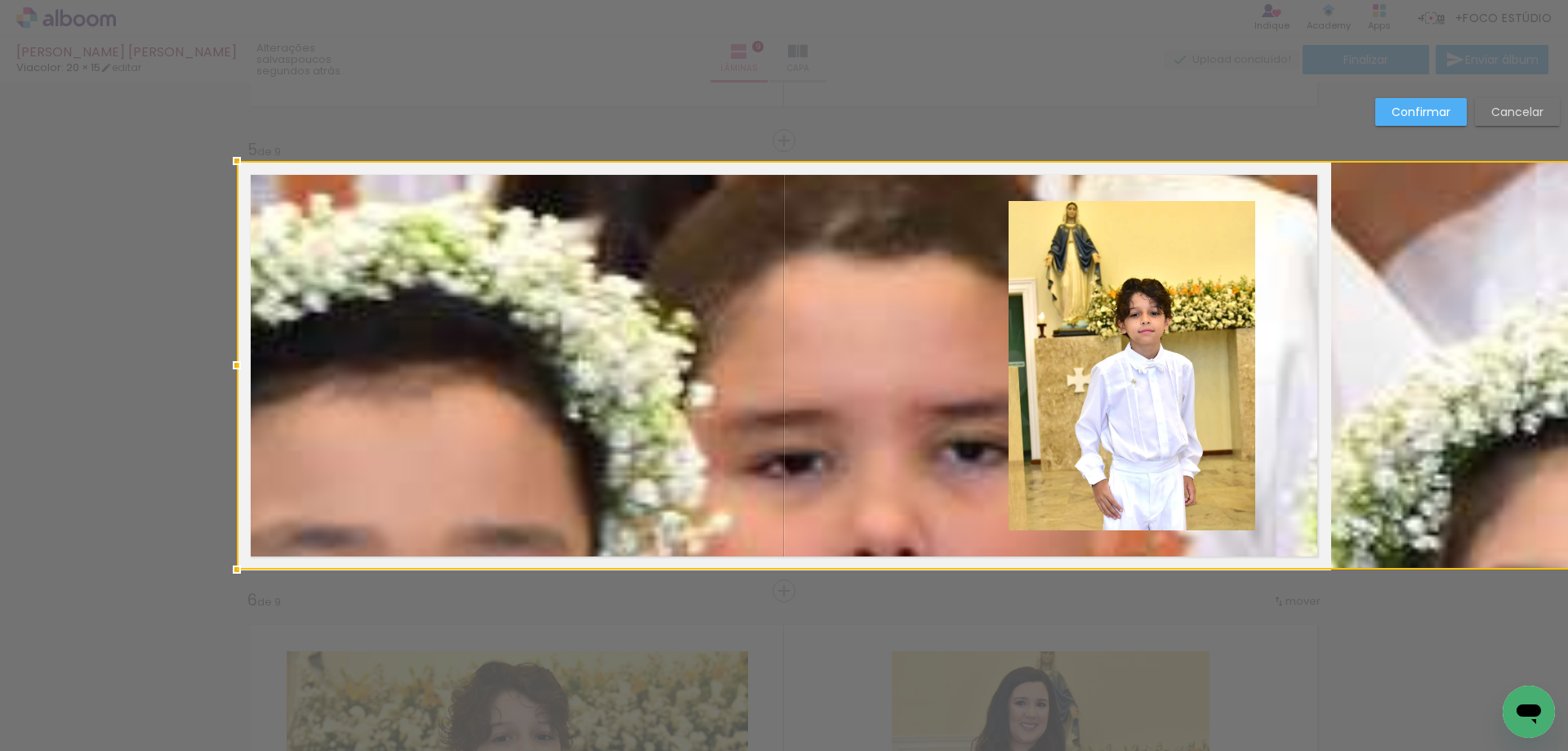
drag, startPoint x: 533, startPoint y: 529, endPoint x: 556, endPoint y: 682, distance: 154.7
click at [560, 721] on div "Inserir lâmina 1 de 9 Inserir lâmina 2 de 9 Inserir lâmina 3 de 9 Inserir lâmin…" at bounding box center [784, 583] width 1568 height 4541
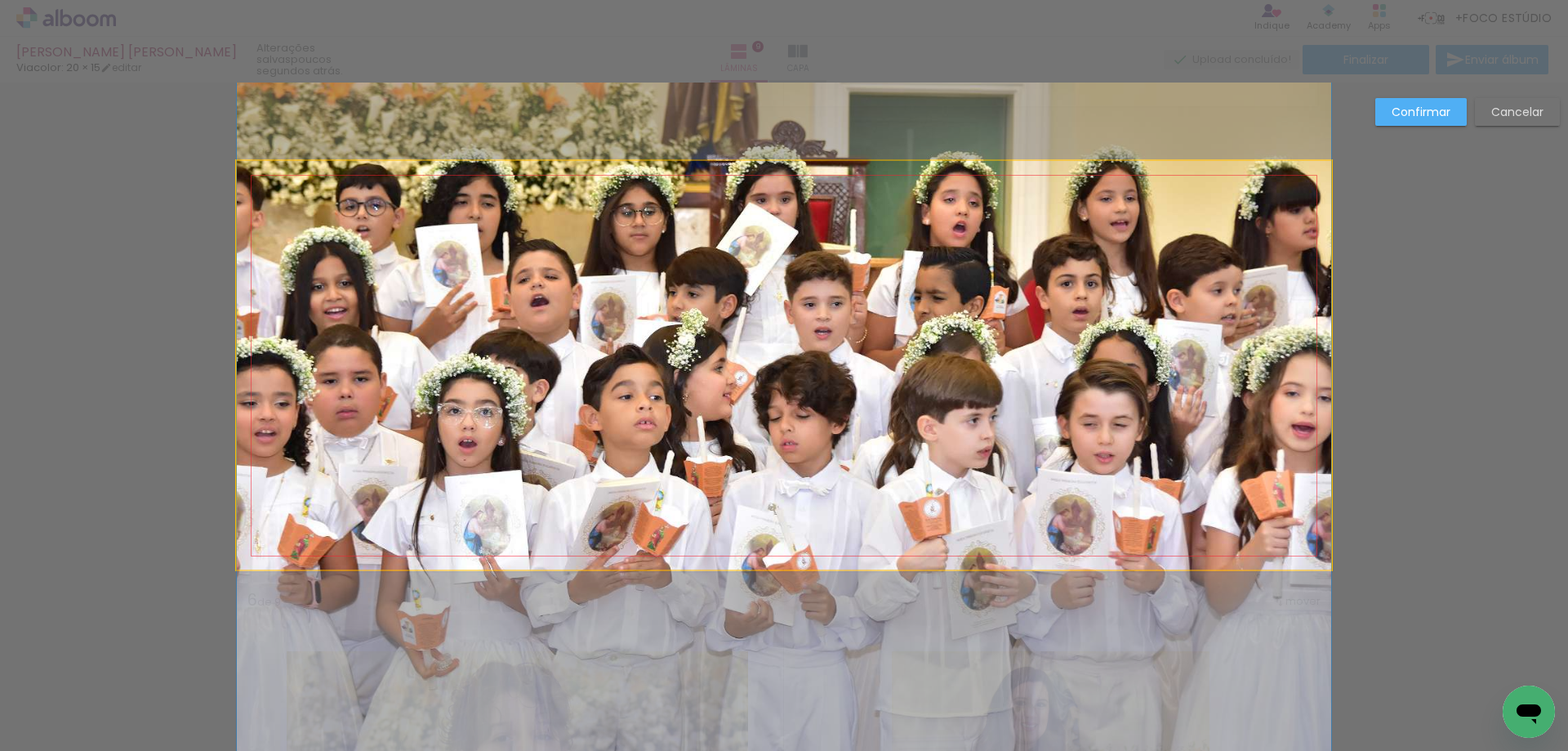
click at [635, 420] on quentale-photo at bounding box center [784, 365] width 1094 height 409
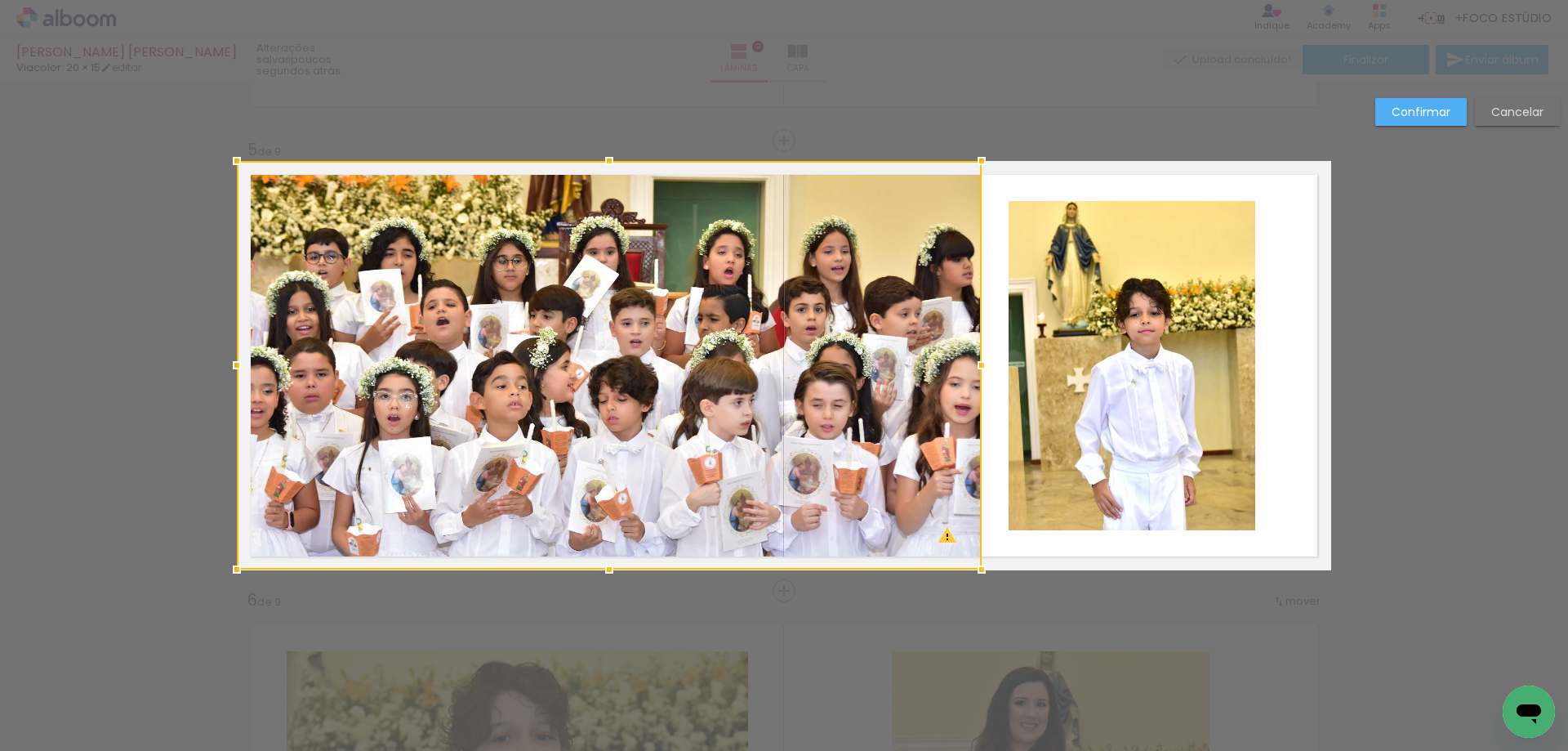
drag, startPoint x: 1329, startPoint y: 359, endPoint x: 980, endPoint y: 387, distance: 350.1
click at [980, 387] on album-spread "5 de 9" at bounding box center [784, 365] width 1094 height 410
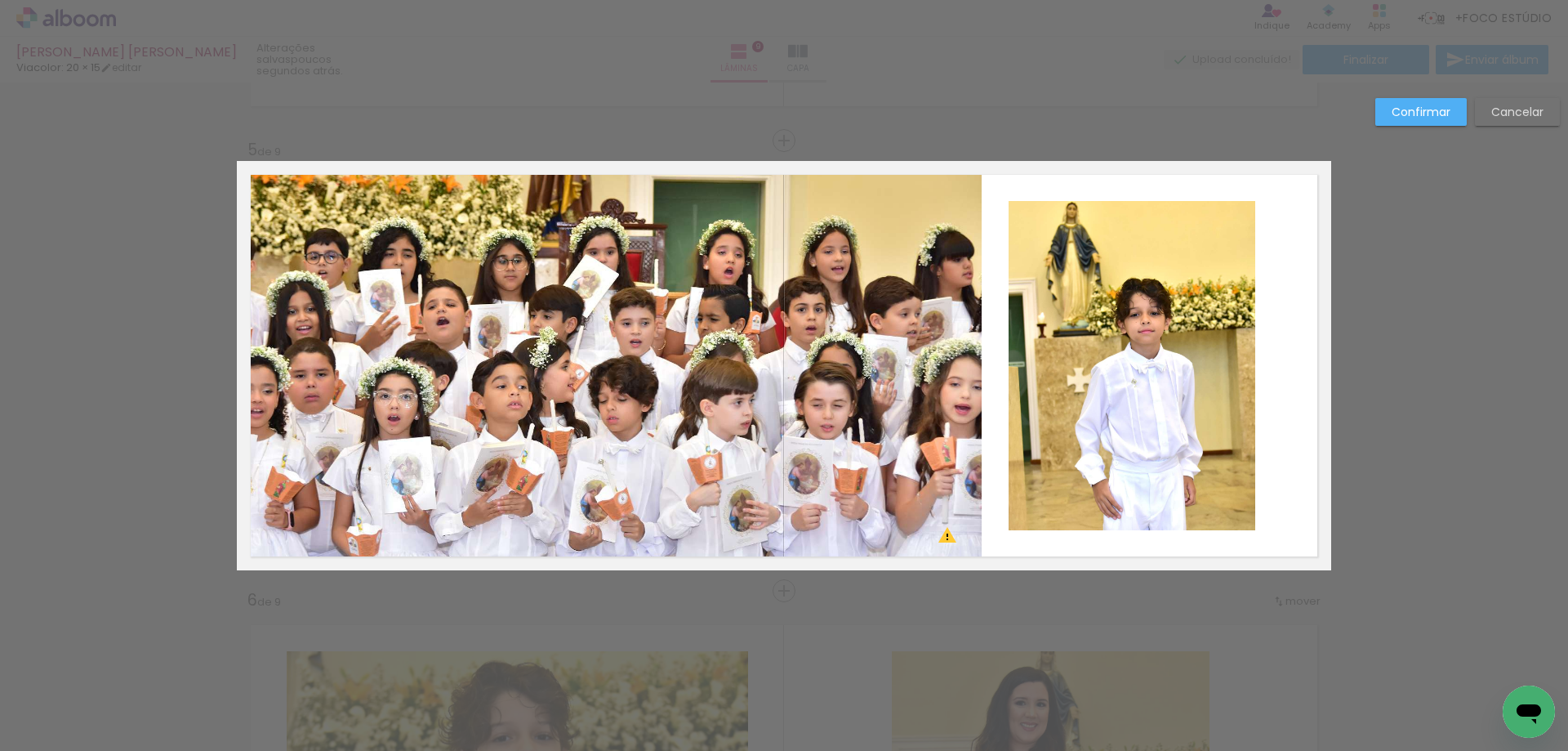
click at [1036, 379] on quentale-photo at bounding box center [1132, 365] width 247 height 330
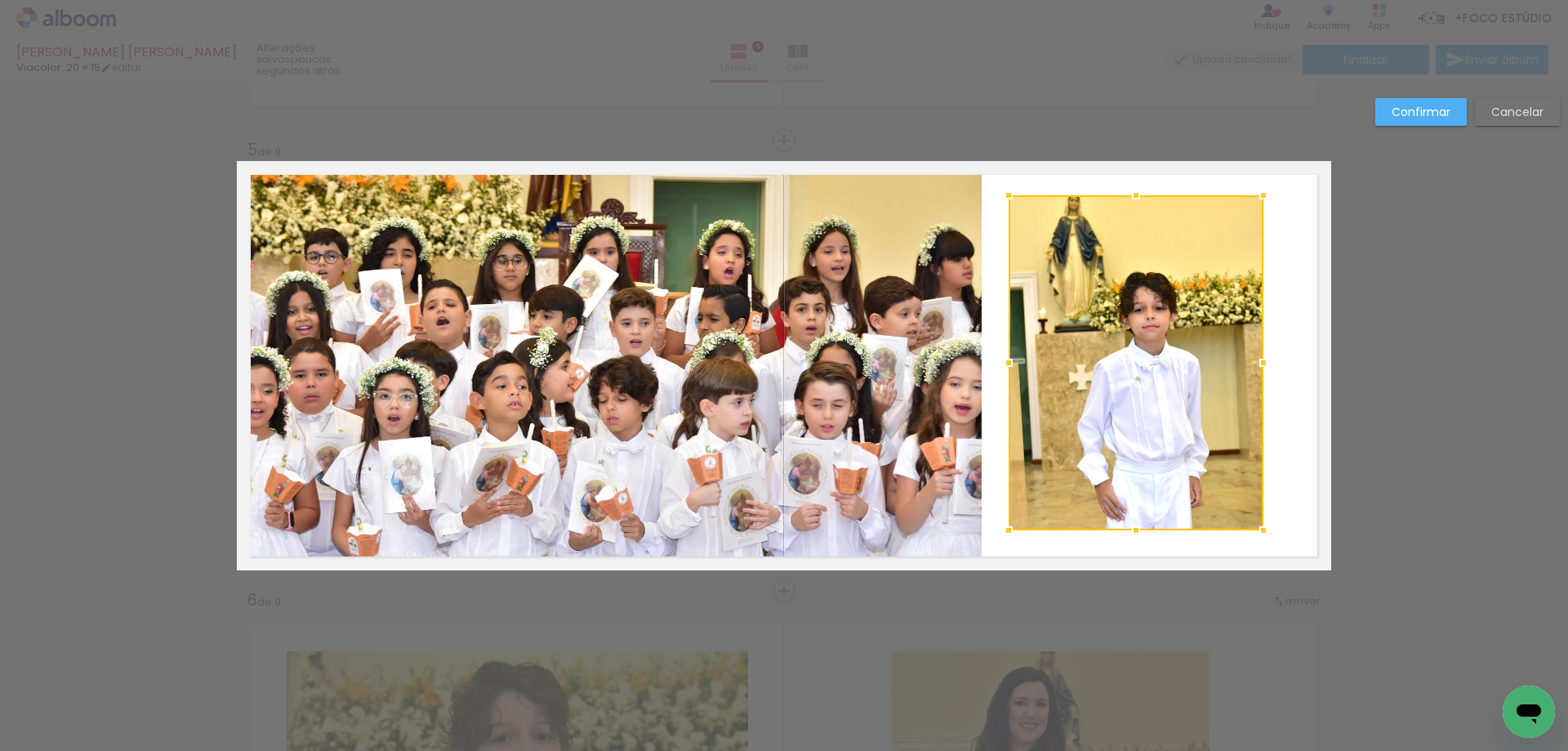
drag, startPoint x: 1249, startPoint y: 203, endPoint x: 1257, endPoint y: 197, distance: 10.0
click at [1257, 197] on div at bounding box center [1264, 195] width 33 height 33
click at [1152, 420] on quentale-photo at bounding box center [1136, 362] width 255 height 335
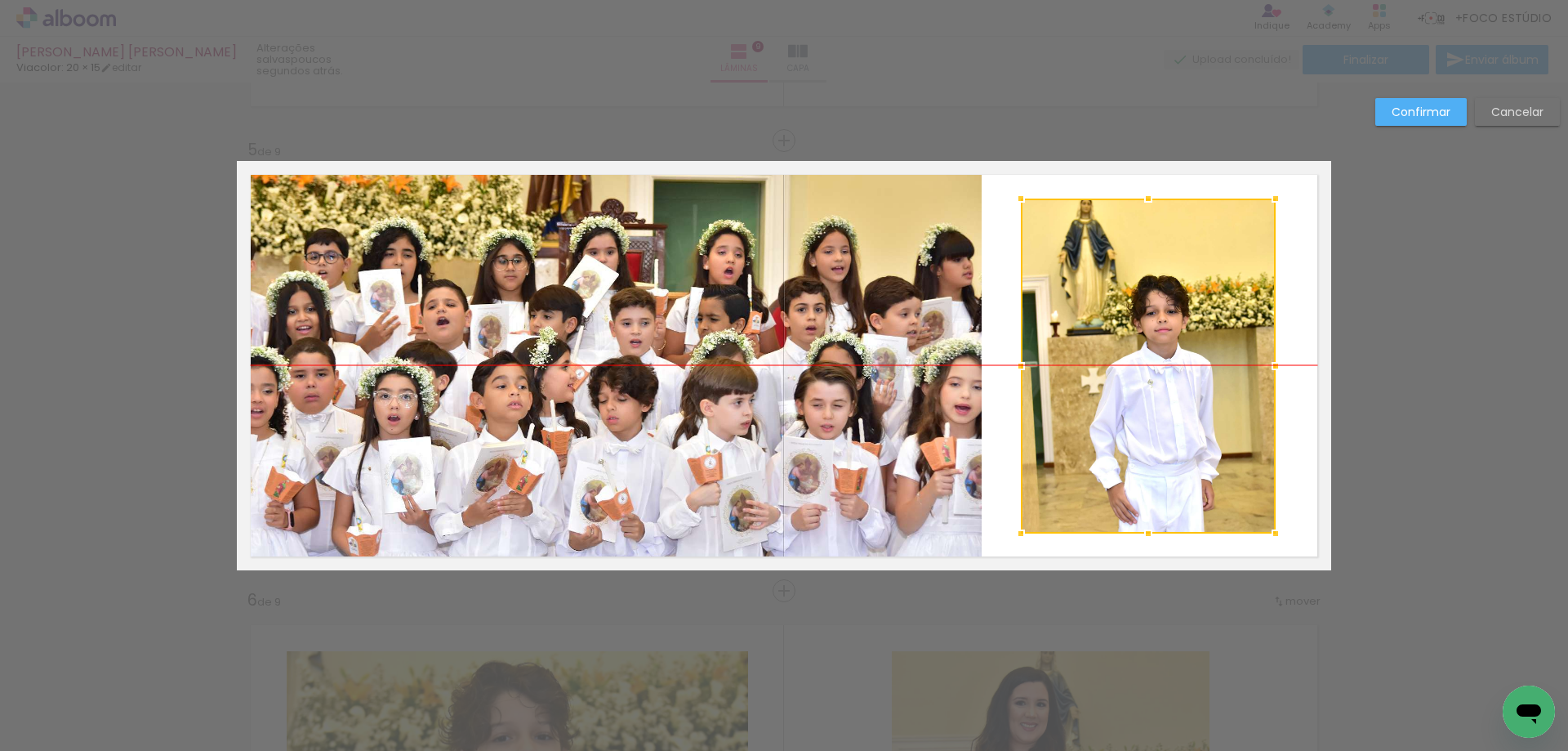
drag, startPoint x: 1144, startPoint y: 428, endPoint x: 1157, endPoint y: 424, distance: 13.6
click at [1157, 424] on div at bounding box center [1148, 366] width 255 height 335
click at [0, 0] on slot "Confirmar" at bounding box center [0, 0] width 0 height 0
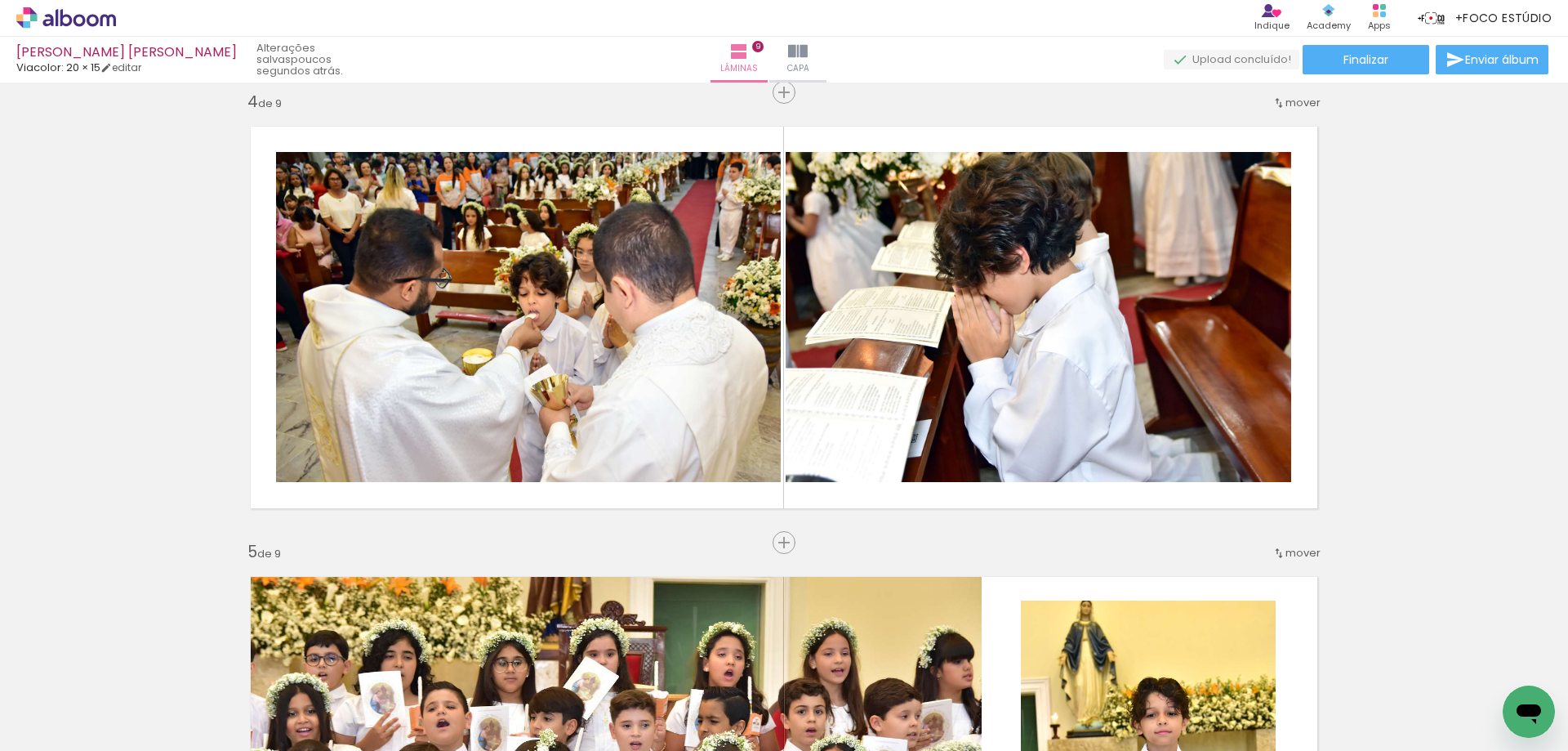
scroll to position [1361, 0]
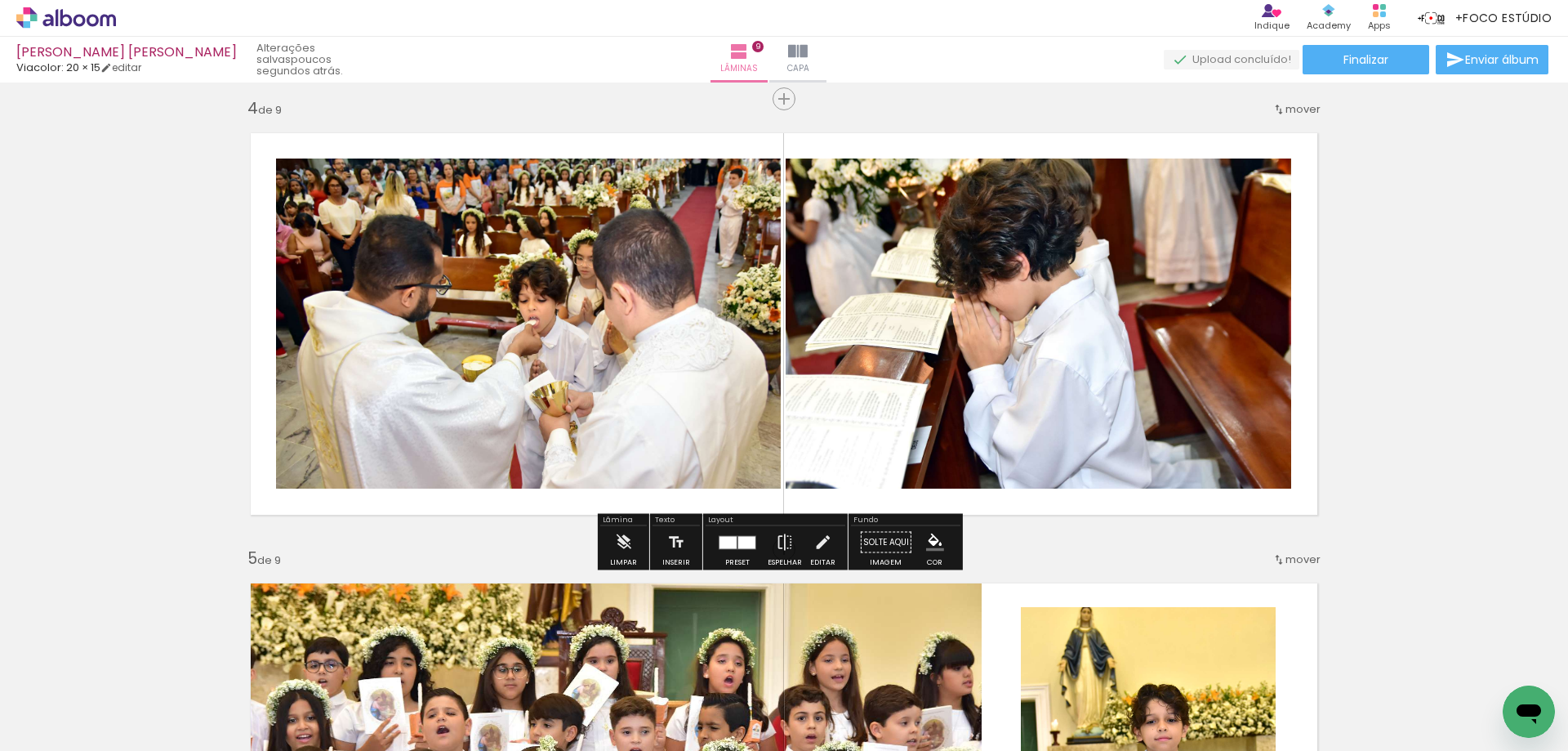
click at [739, 533] on div at bounding box center [737, 542] width 44 height 33
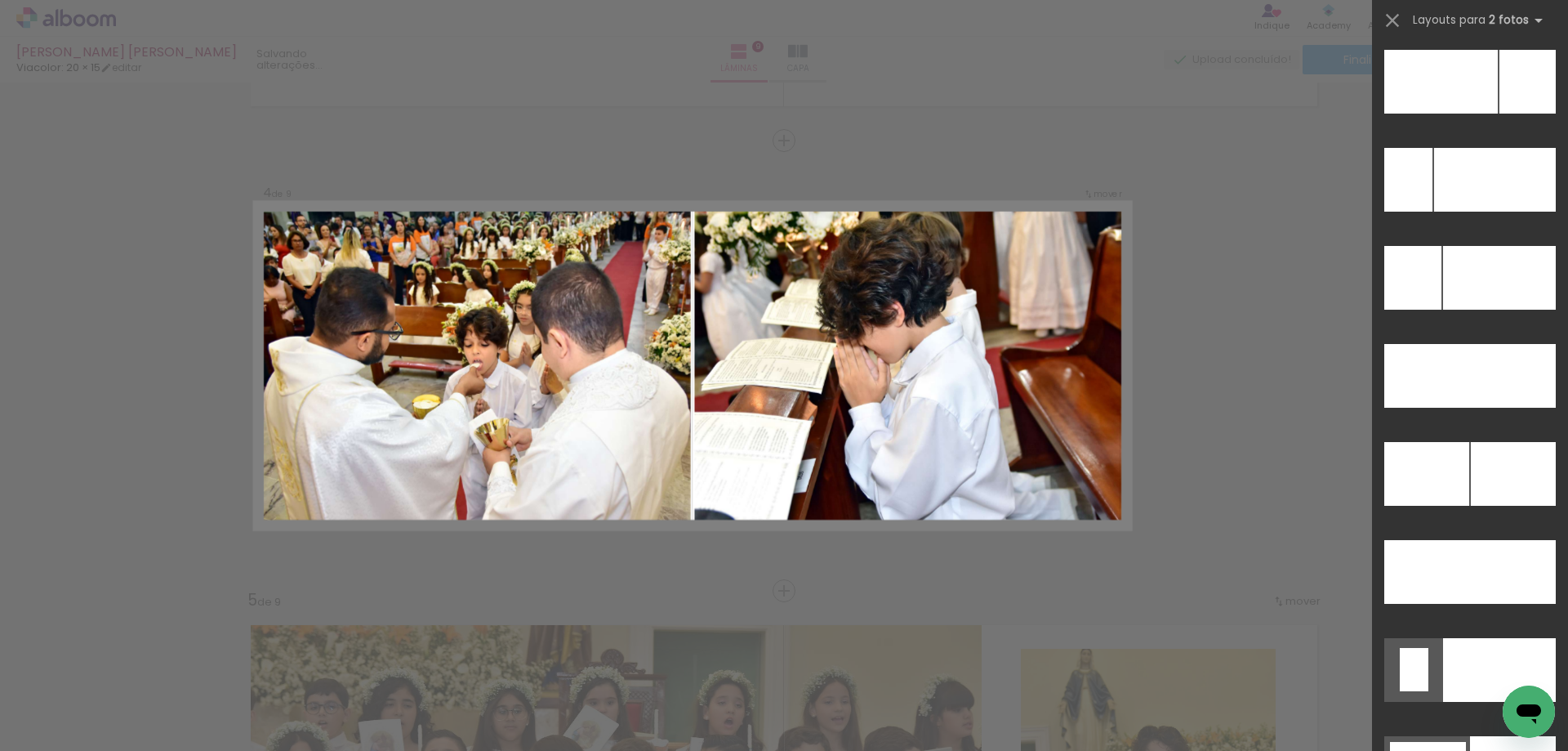
scroll to position [7434, 0]
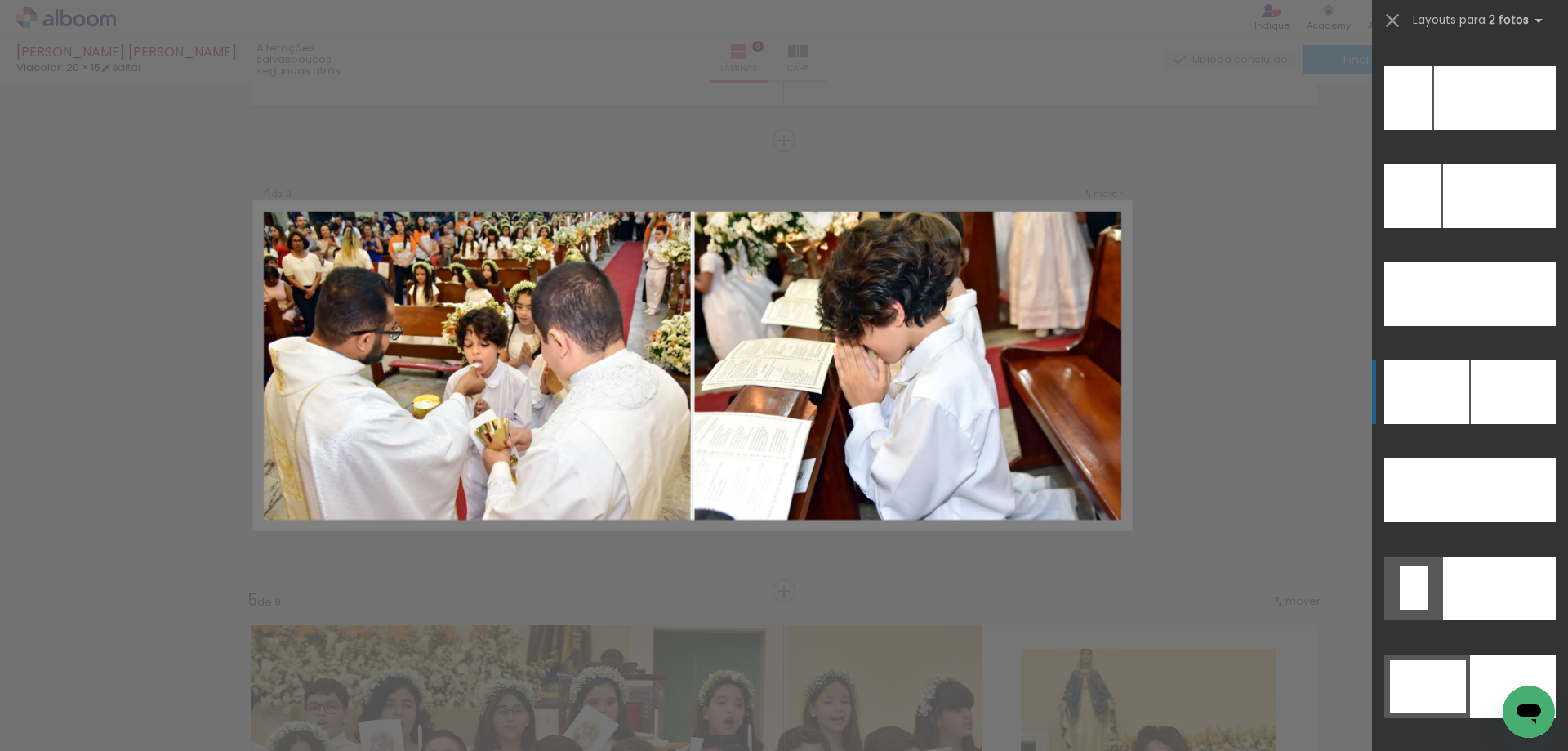
click at [1457, 404] on div at bounding box center [1427, 392] width 85 height 64
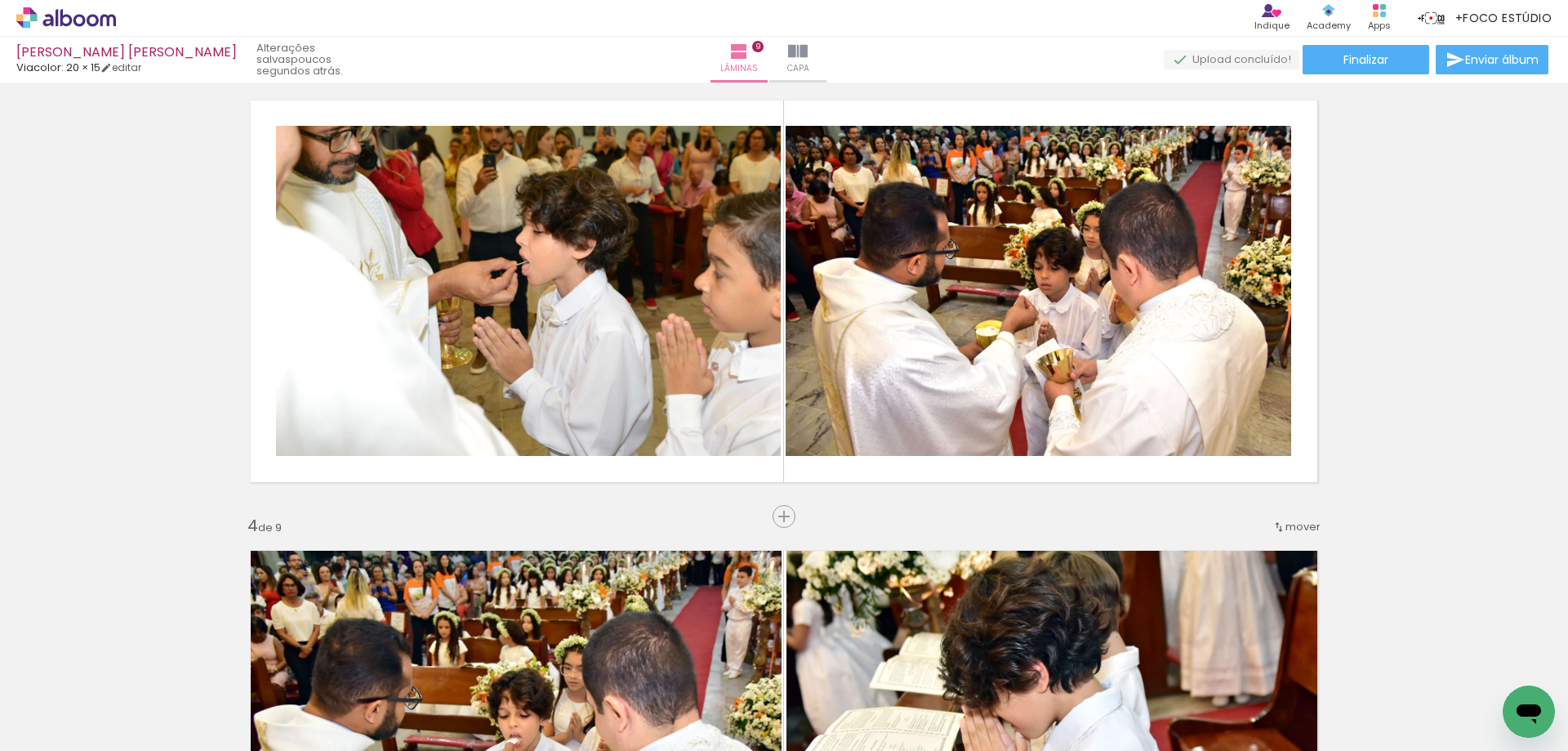
scroll to position [829, 0]
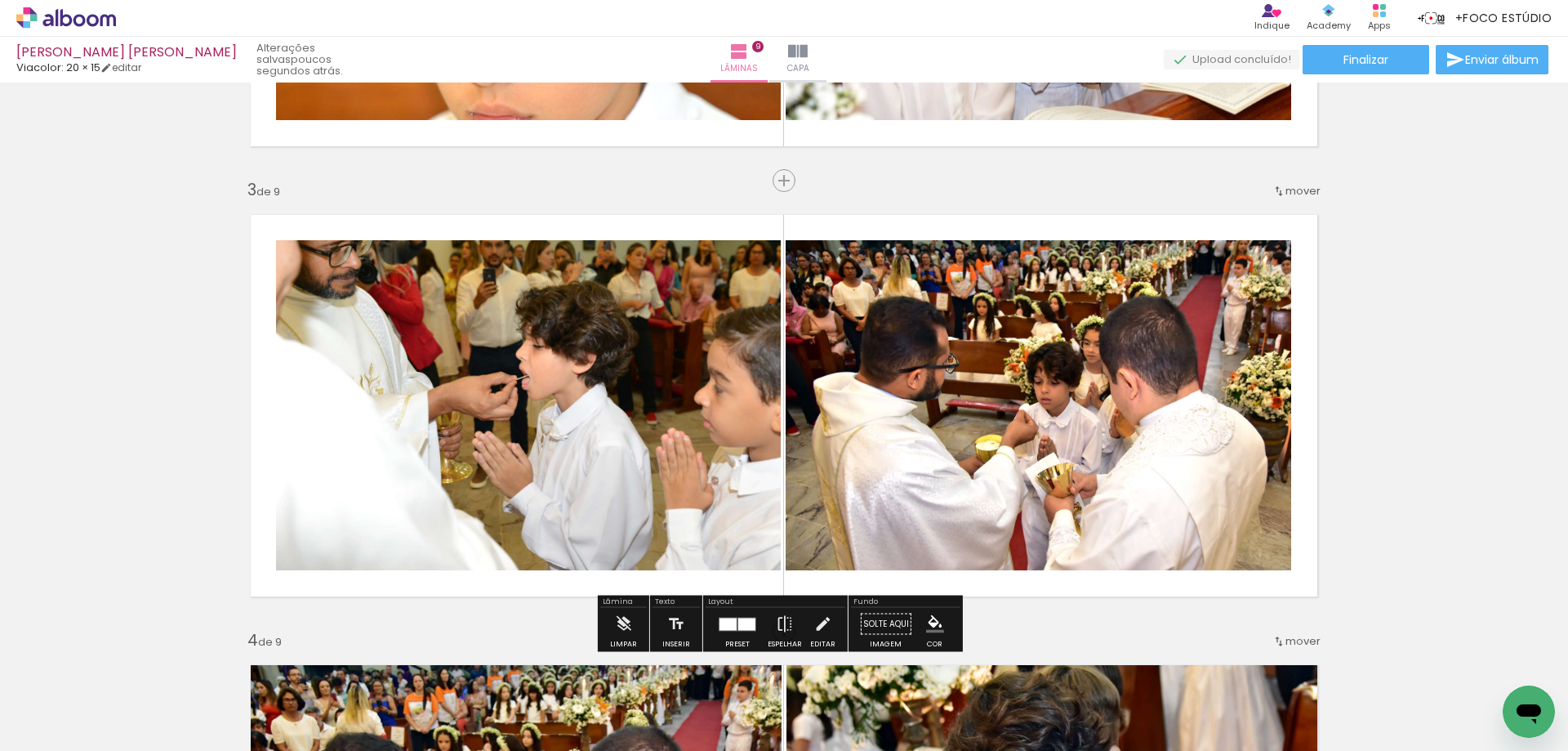
click at [733, 615] on div at bounding box center [737, 624] width 44 height 33
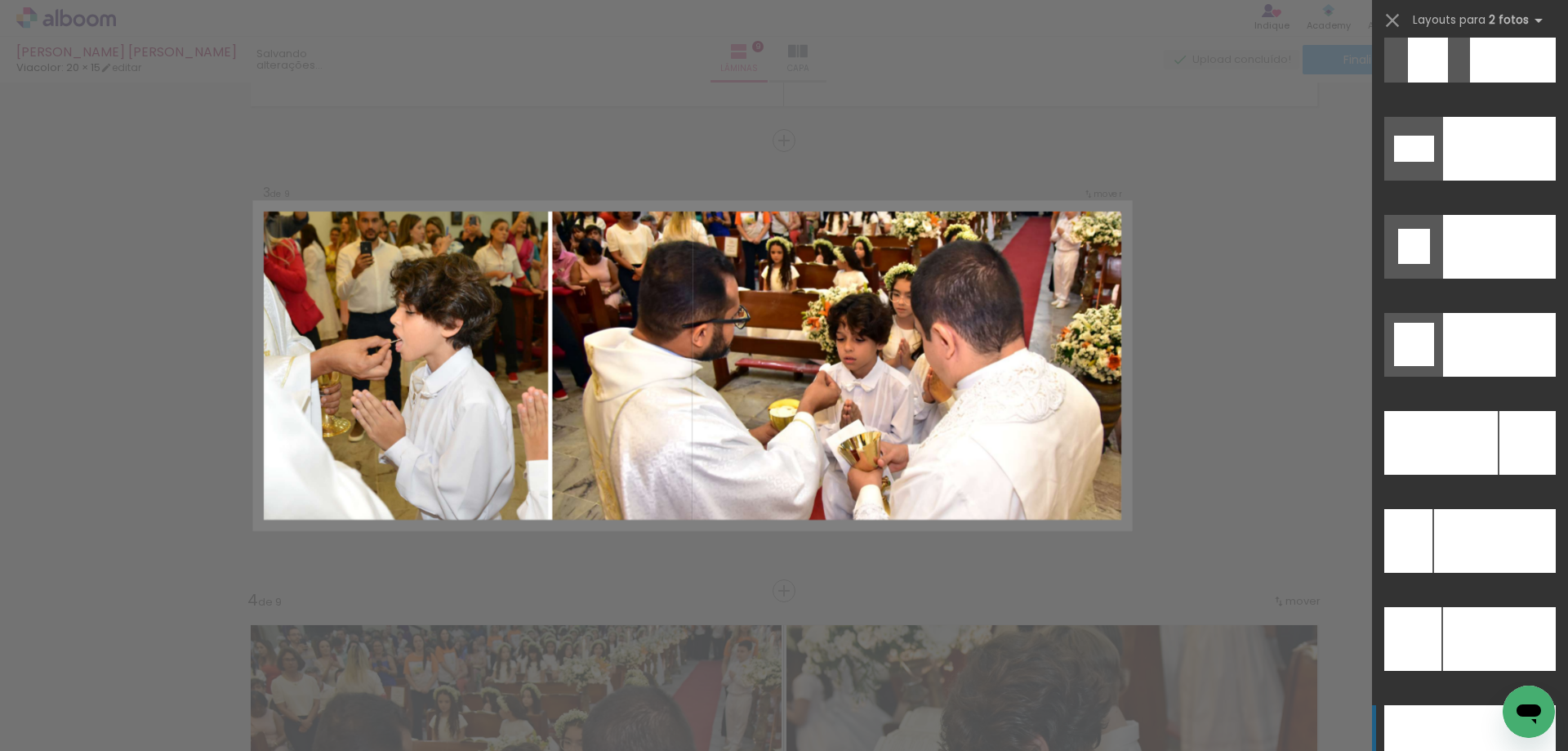
scroll to position [7270, 0]
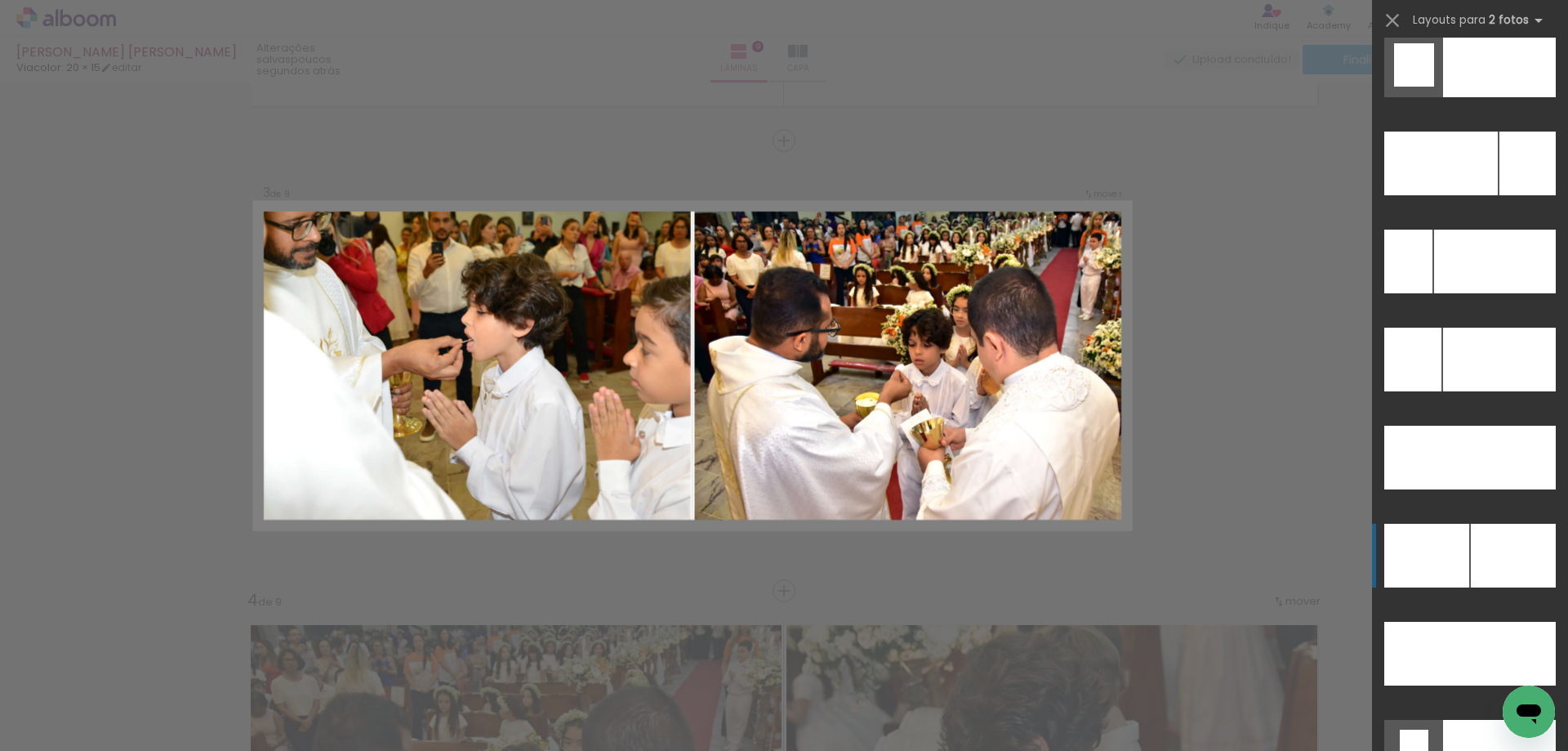
click at [1474, 552] on div at bounding box center [1514, 556] width 85 height 64
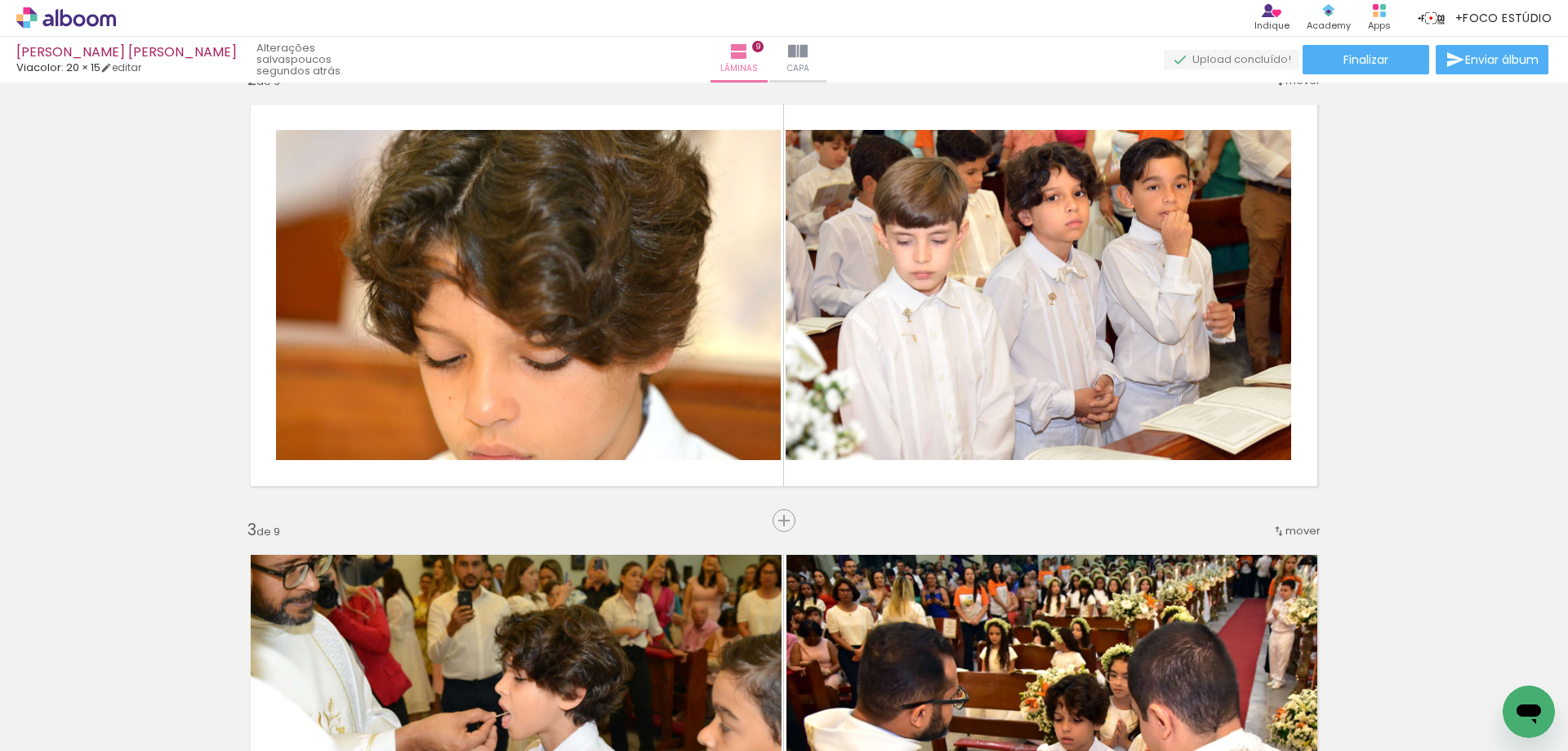
scroll to position [460, 0]
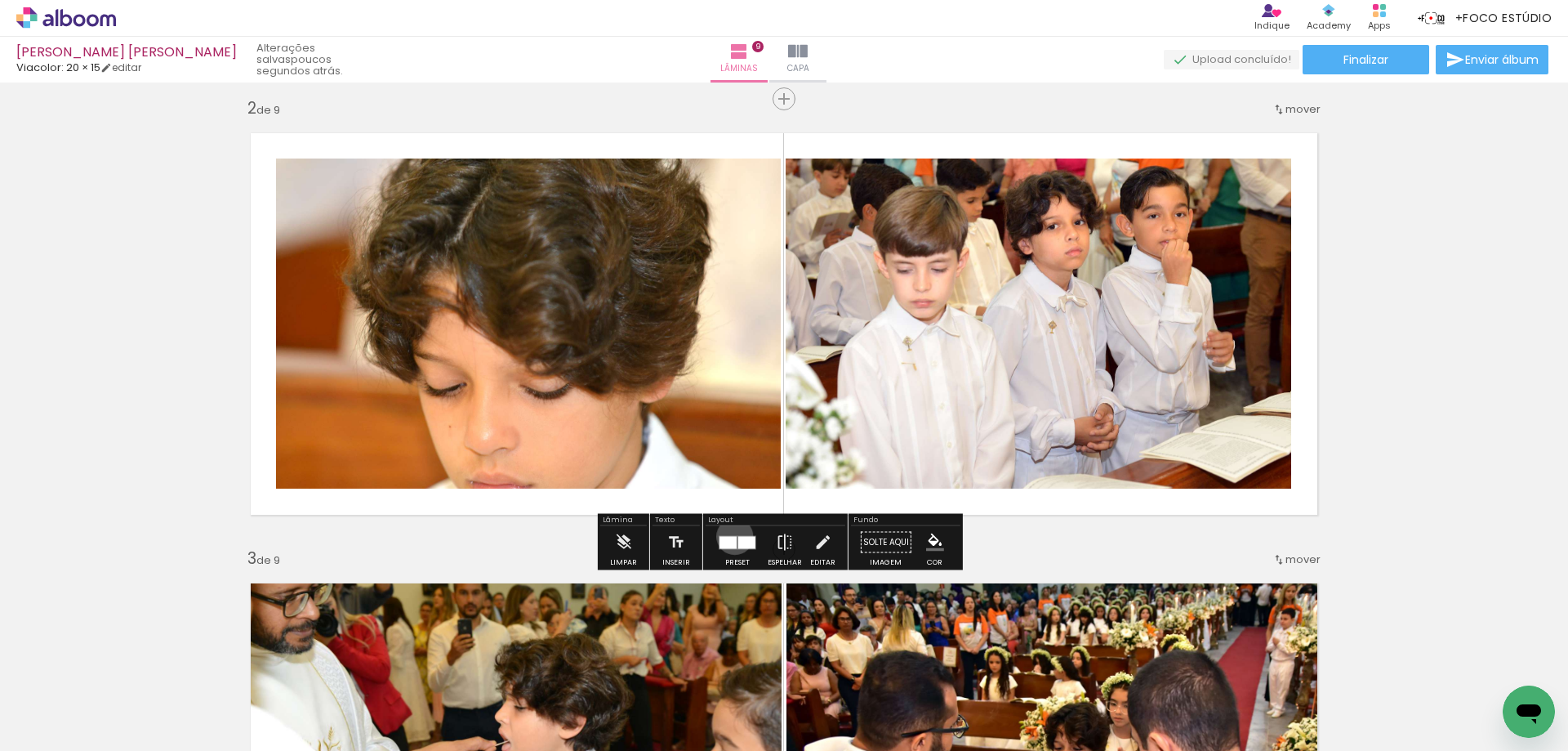
click at [731, 536] on div at bounding box center [728, 541] width 17 height 12
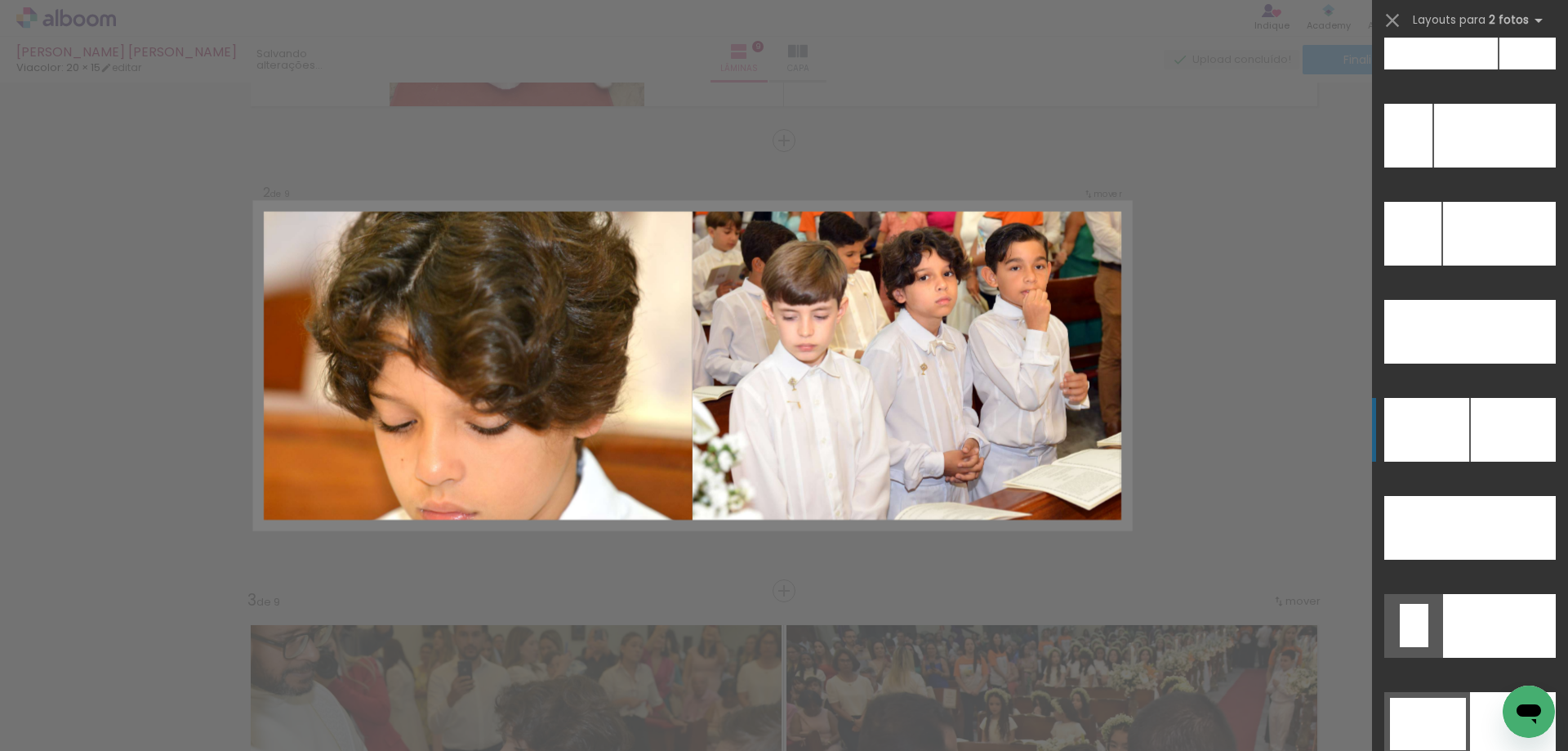
scroll to position [7374, 0]
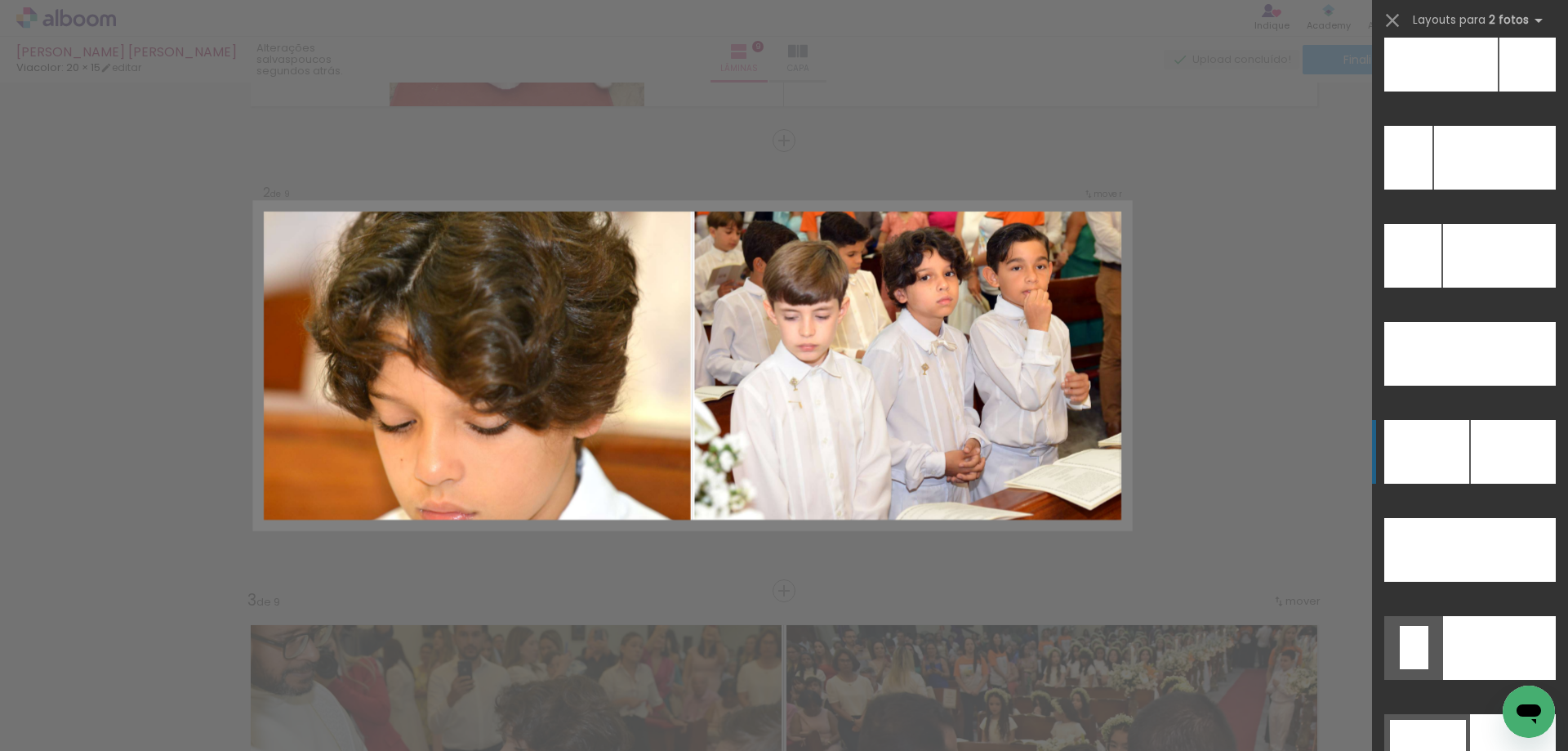
click at [1471, 444] on div at bounding box center [1514, 451] width 85 height 64
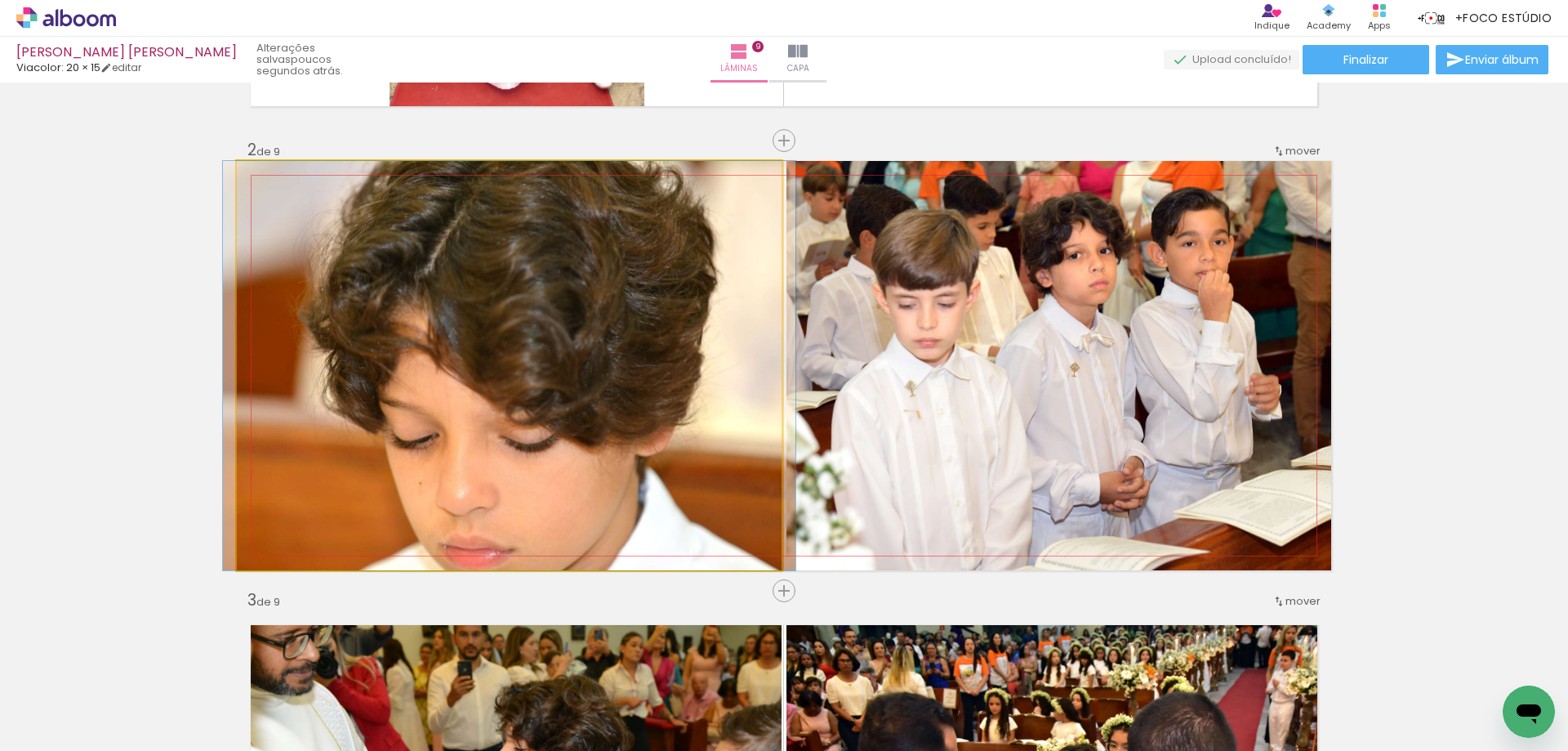
click at [678, 419] on quentale-photo at bounding box center [509, 365] width 545 height 410
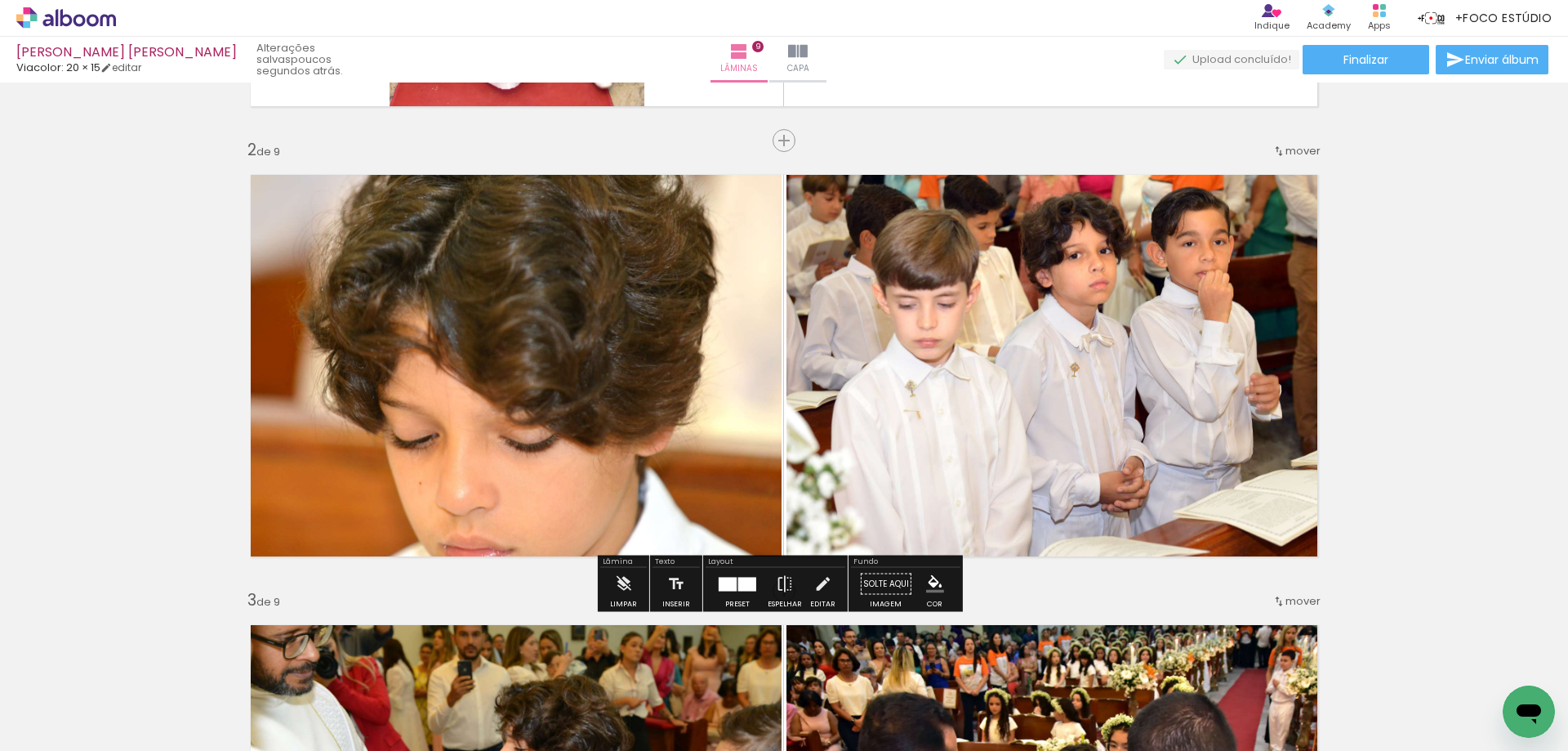
click at [722, 583] on div at bounding box center [728, 583] width 18 height 14
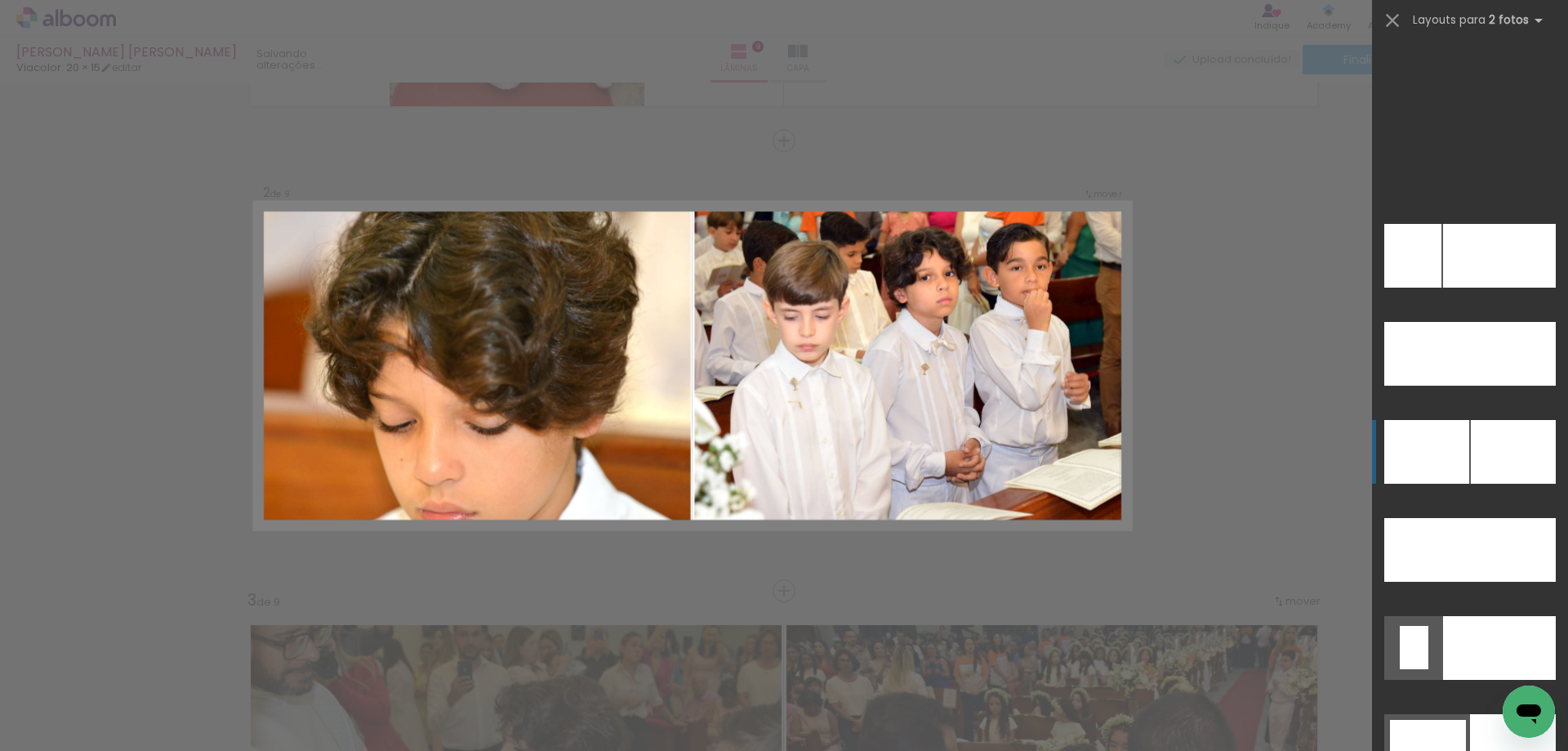
scroll to position [7744, 0]
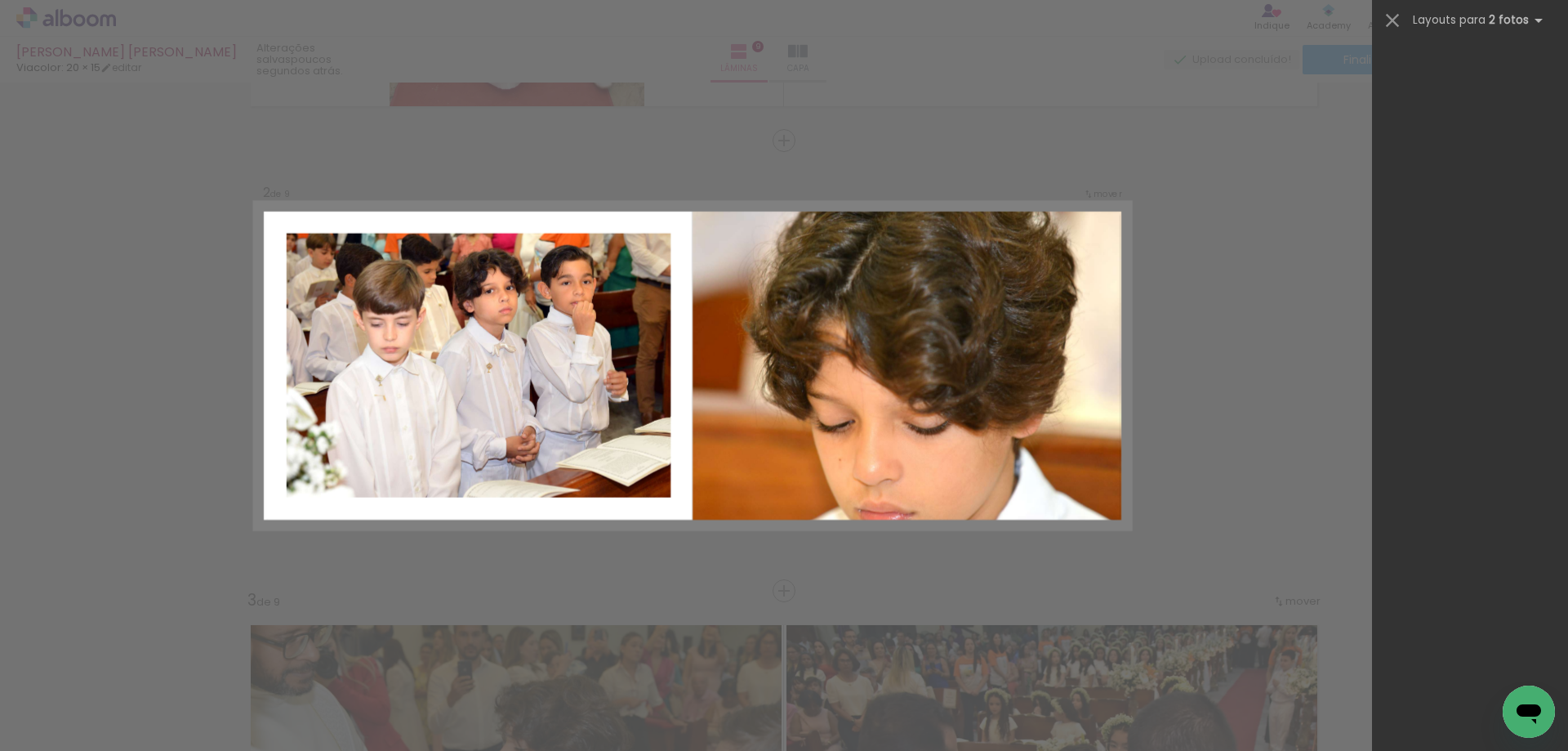
scroll to position [0, 400]
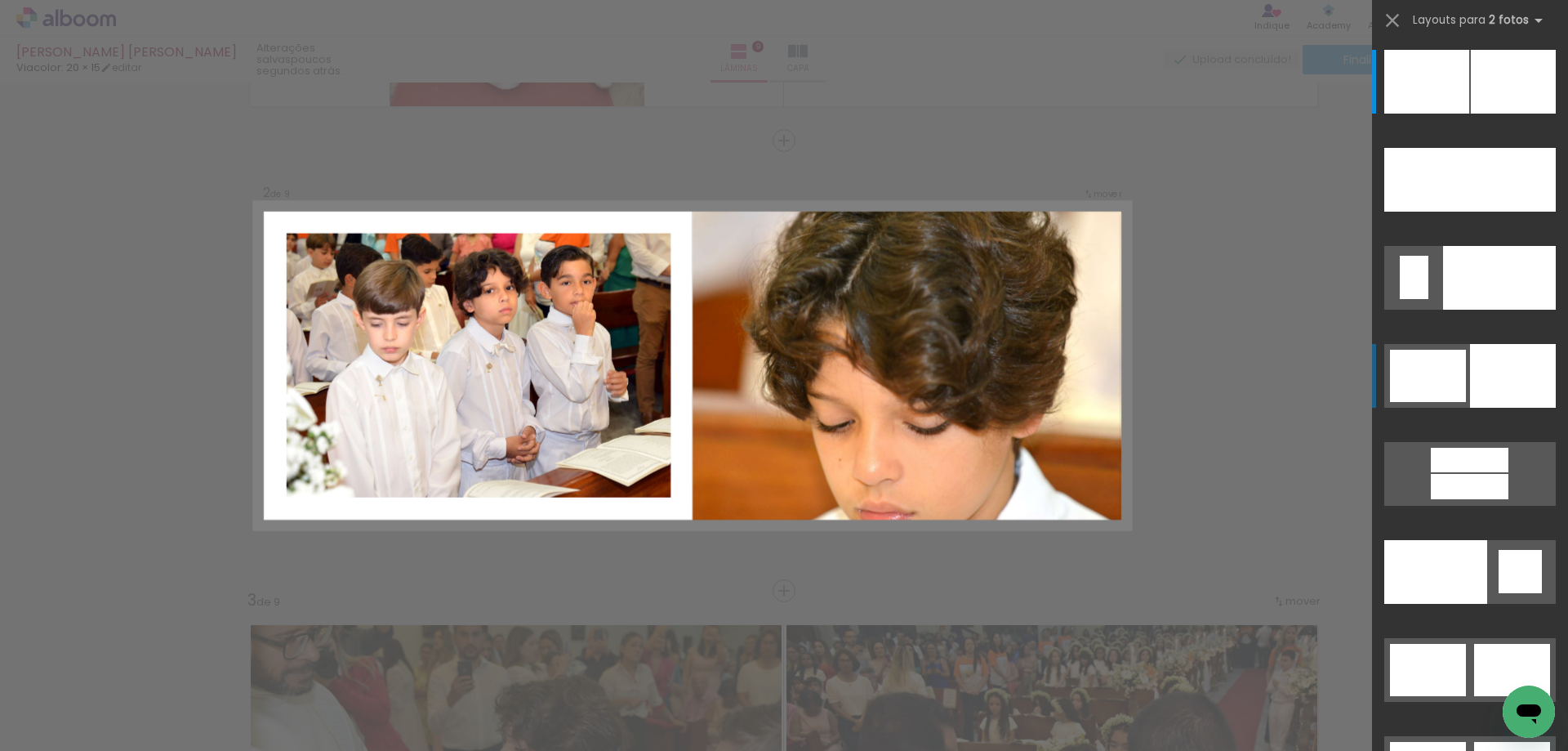
click at [1445, 370] on div at bounding box center [1428, 376] width 76 height 53
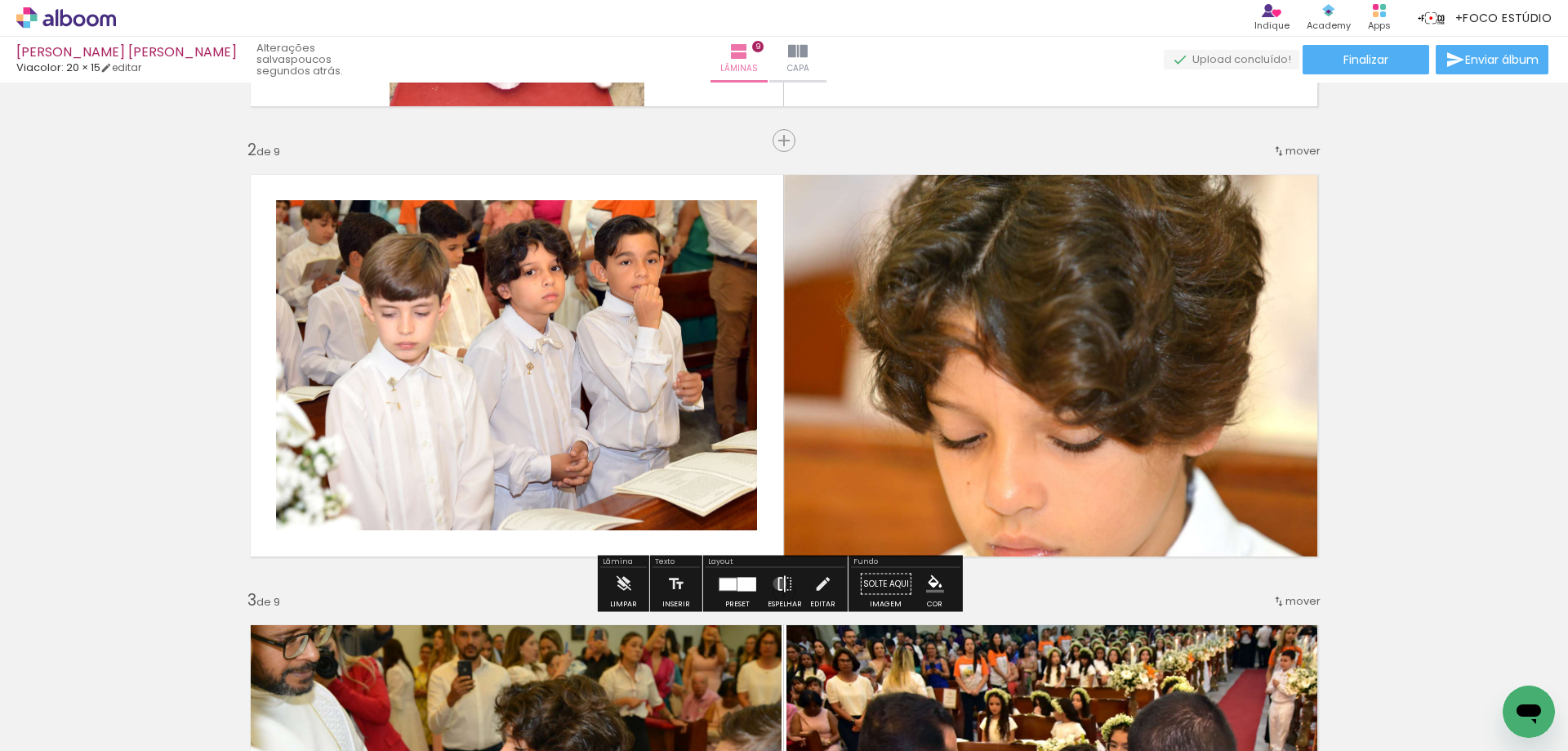
click at [776, 583] on iron-icon at bounding box center [785, 584] width 18 height 33
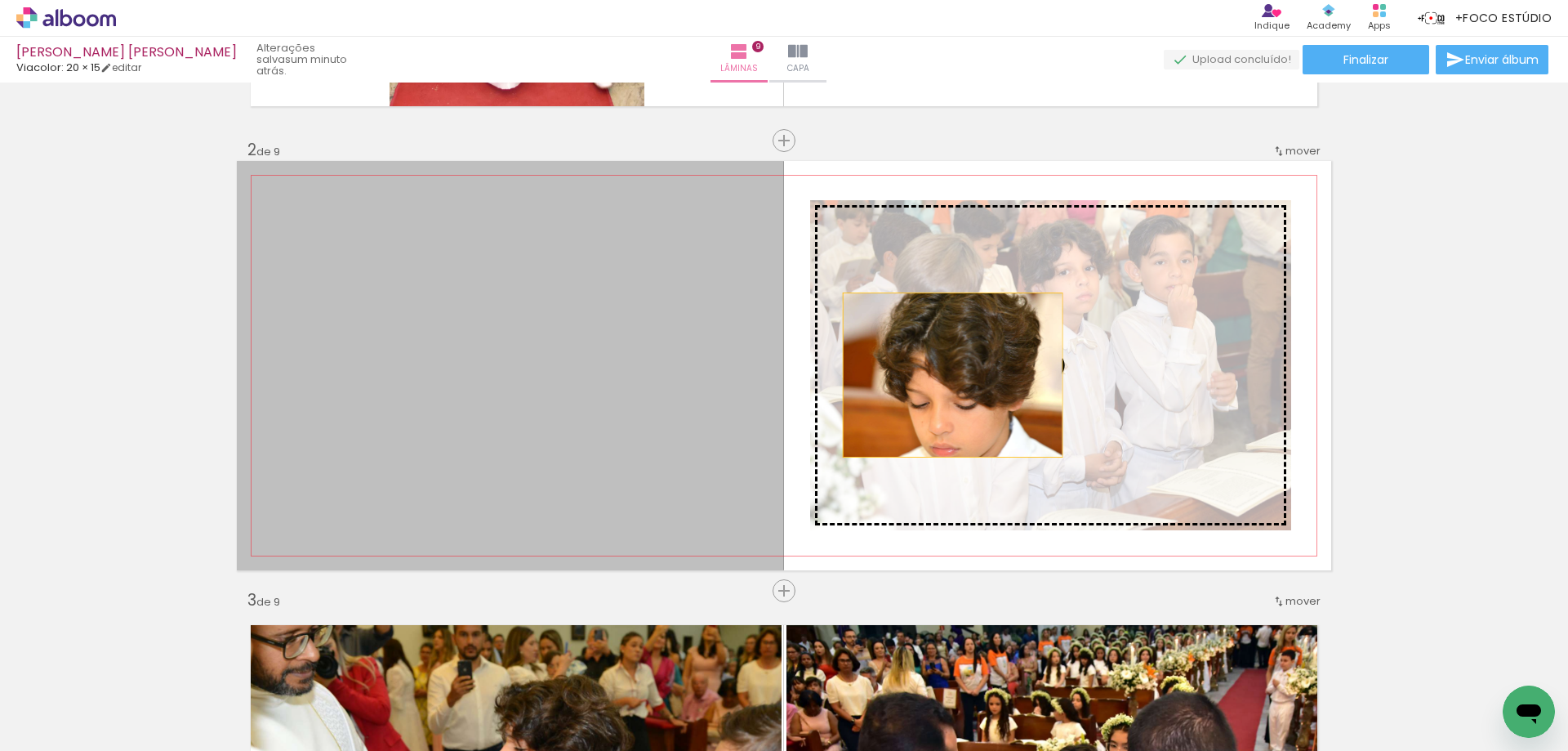
drag, startPoint x: 645, startPoint y: 401, endPoint x: 947, endPoint y: 375, distance: 303.1
click at [0, 0] on slot at bounding box center [0, 0] width 0 height 0
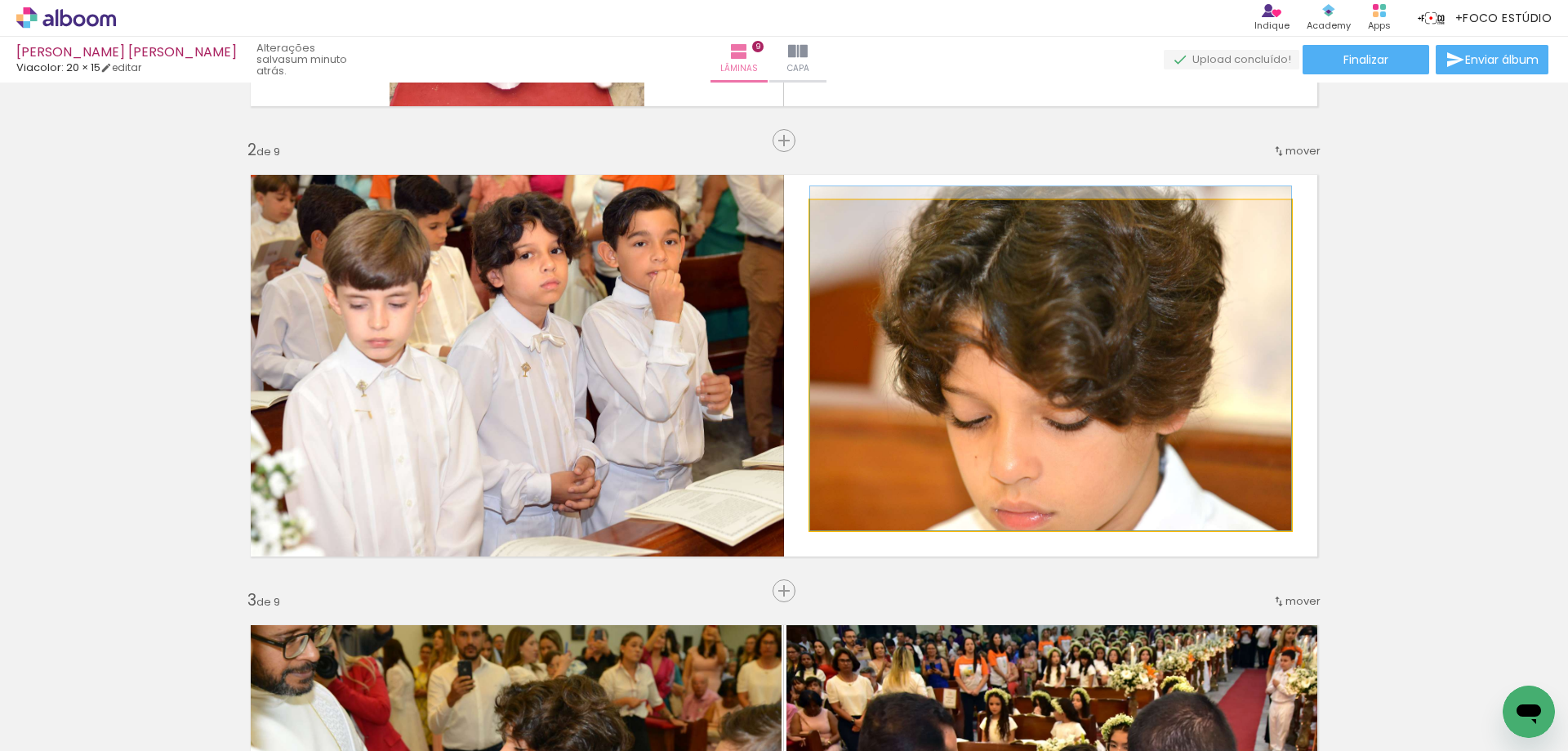
drag, startPoint x: 1002, startPoint y: 419, endPoint x: 995, endPoint y: 397, distance: 23.1
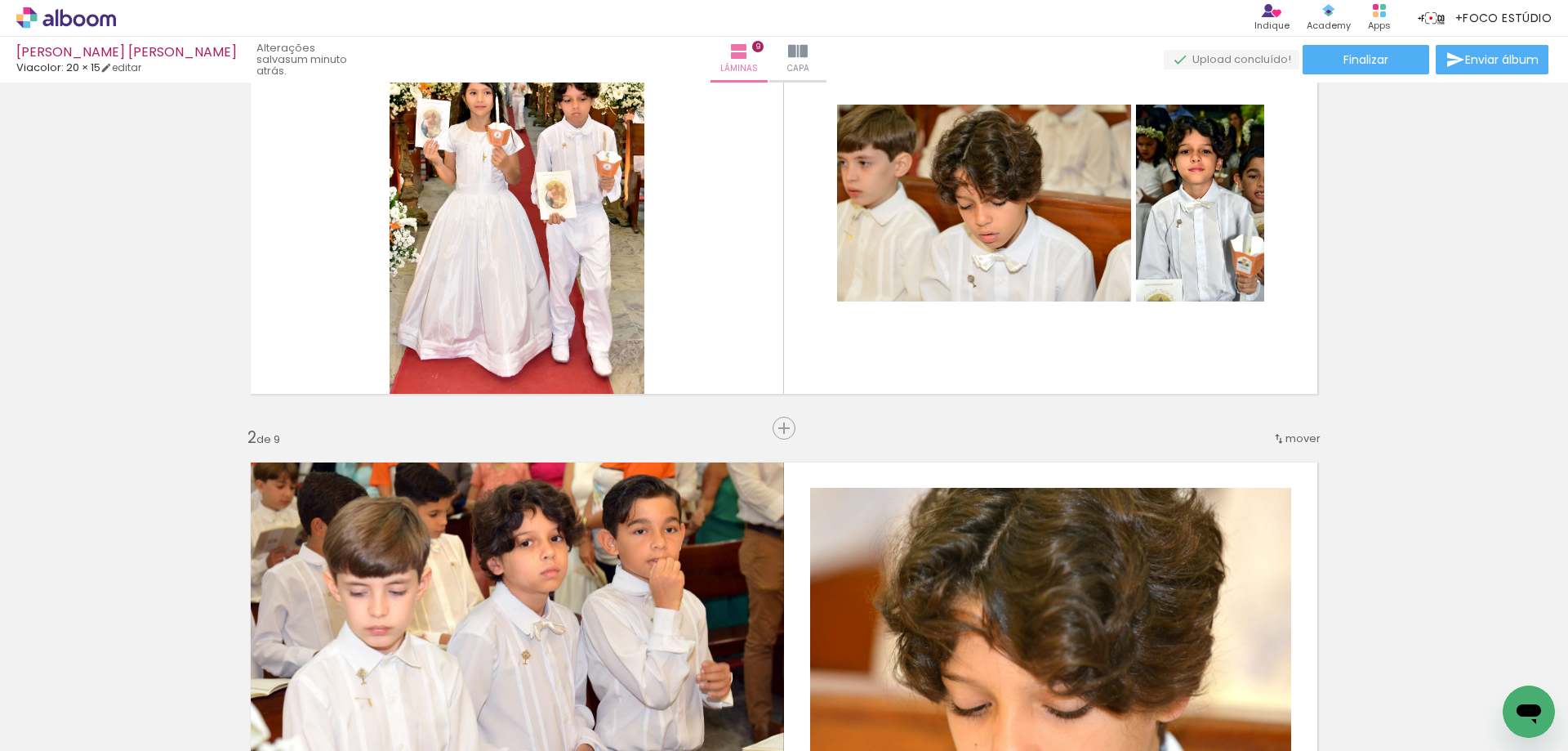
scroll to position [93, 0]
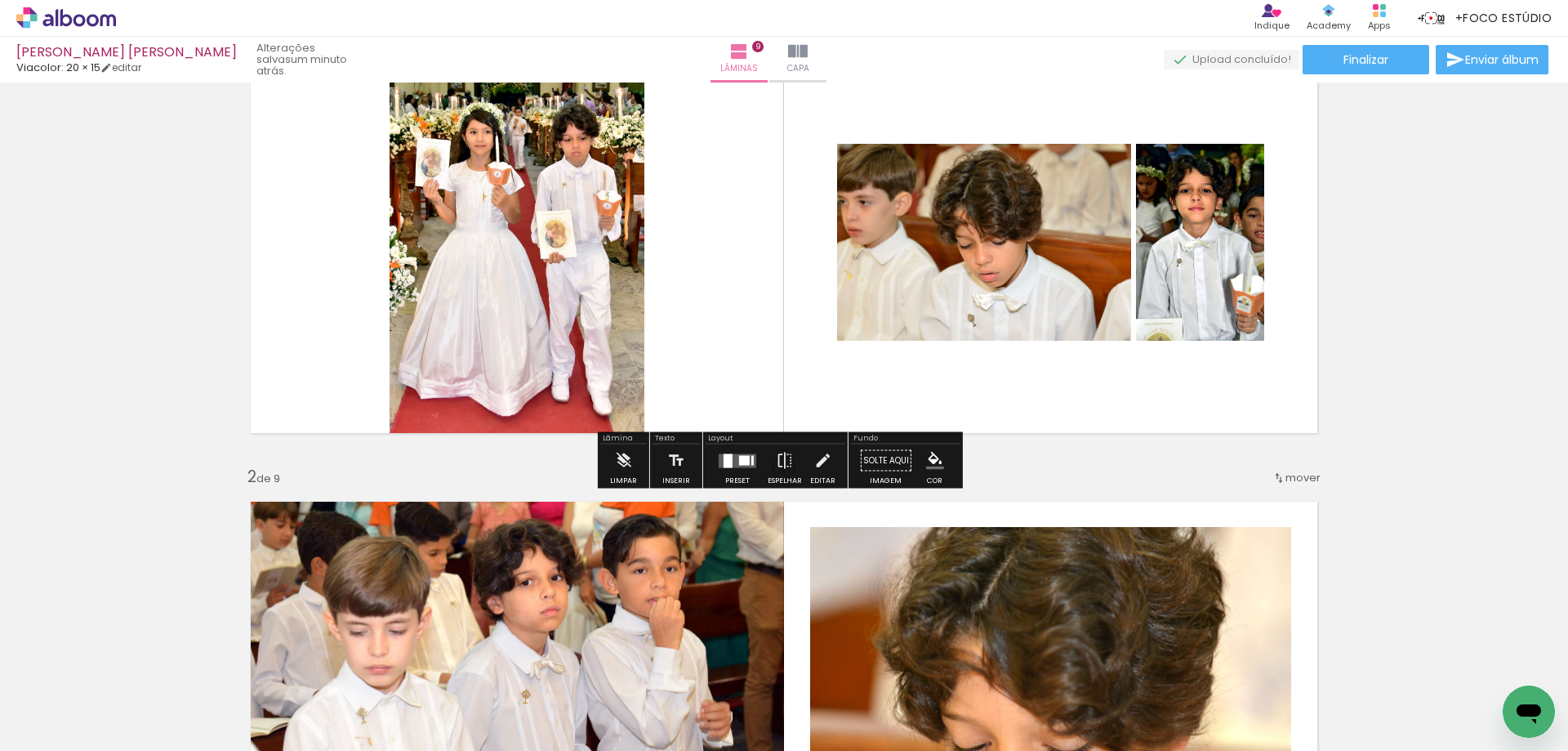
click at [735, 466] on quentale-layouter at bounding box center [737, 459] width 37 height 14
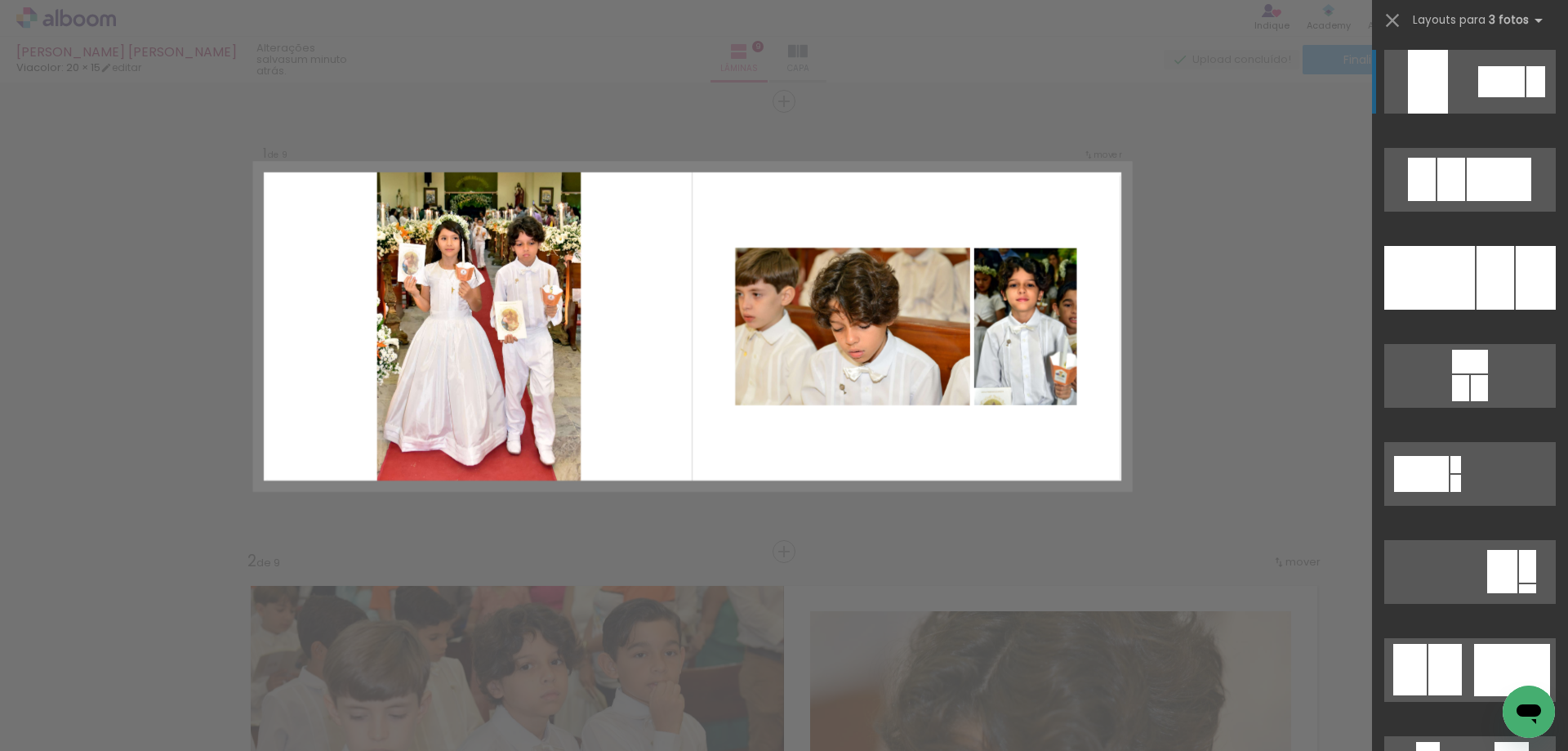
scroll to position [0, 0]
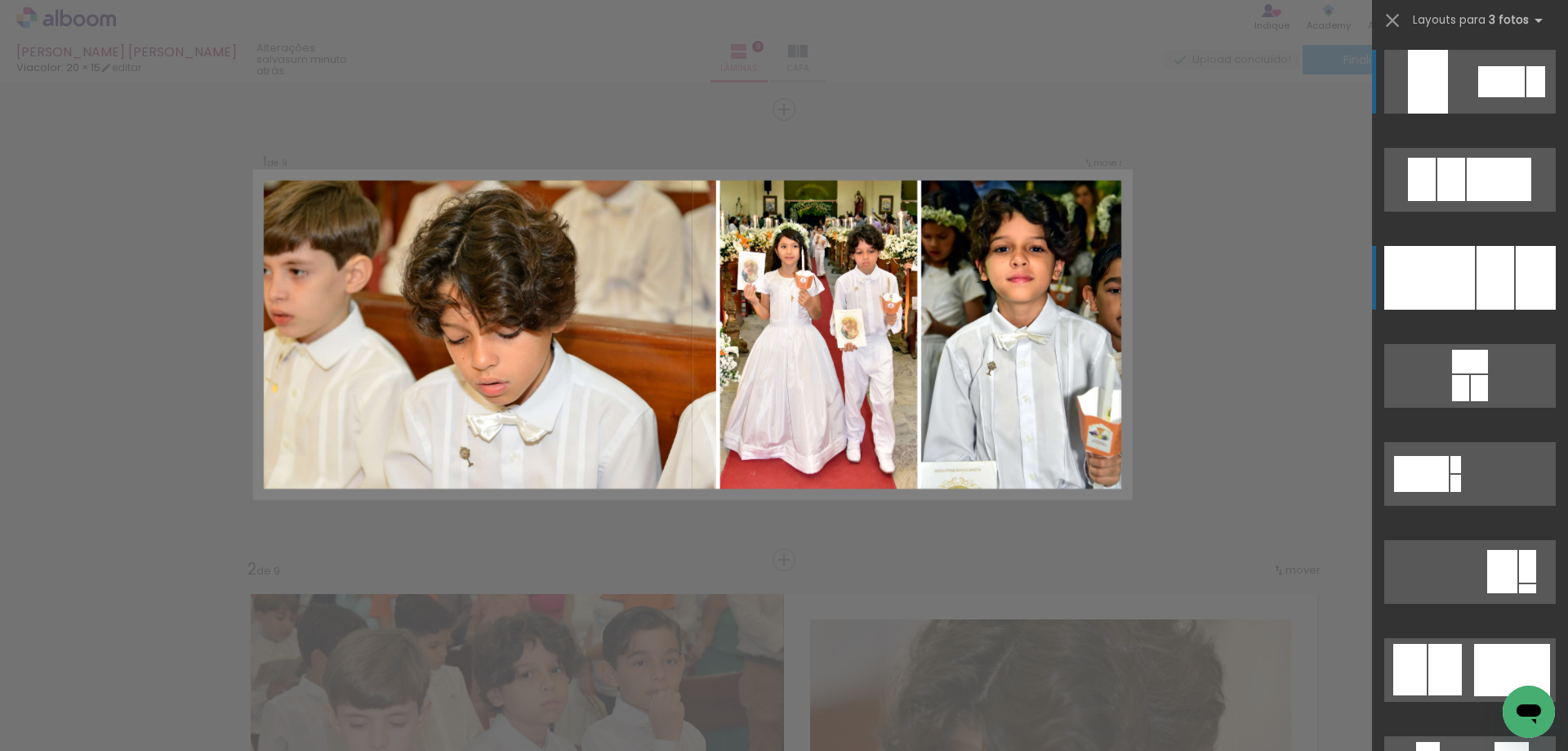
click at [1441, 285] on div at bounding box center [1430, 278] width 91 height 64
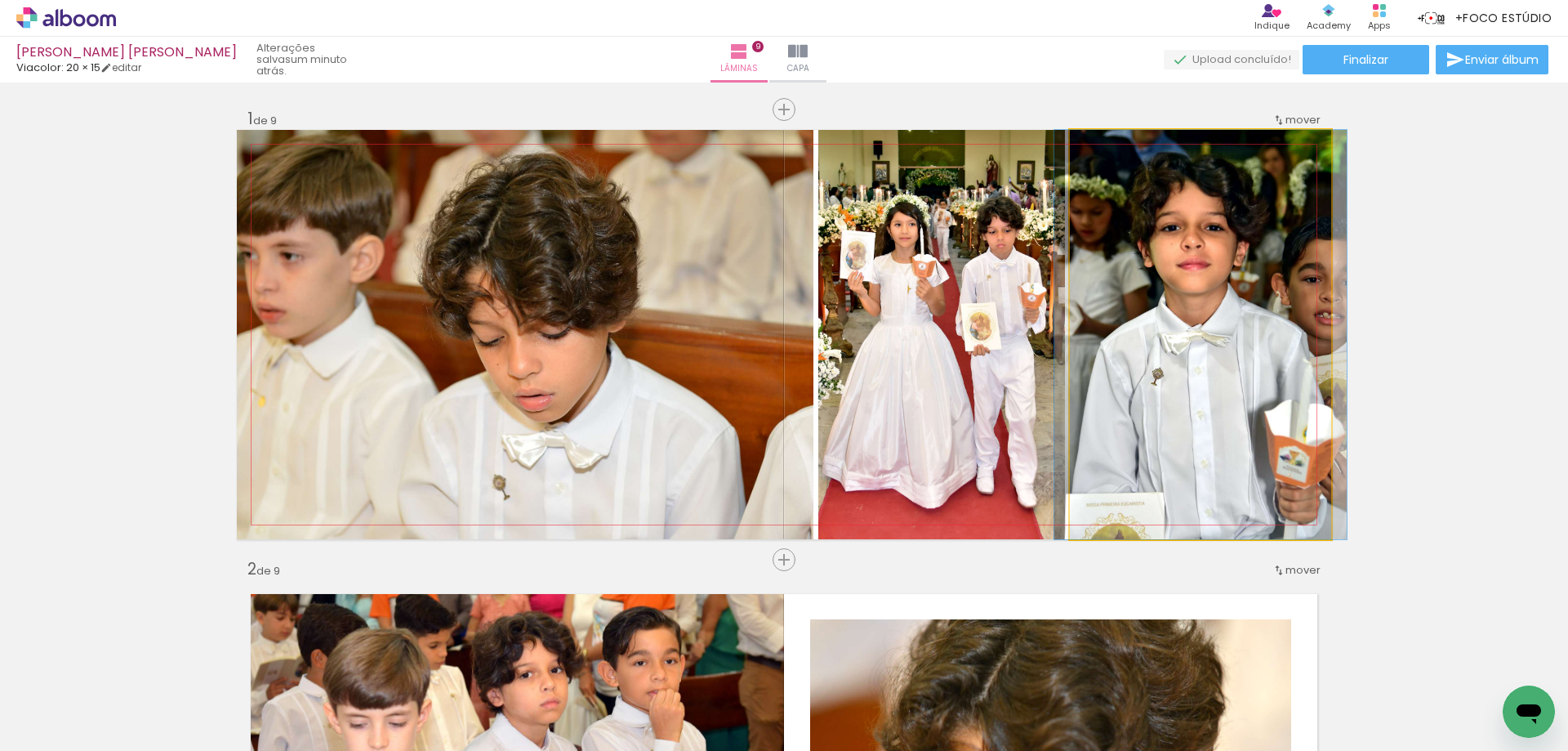
click at [1119, 367] on quentale-photo at bounding box center [1200, 334] width 261 height 410
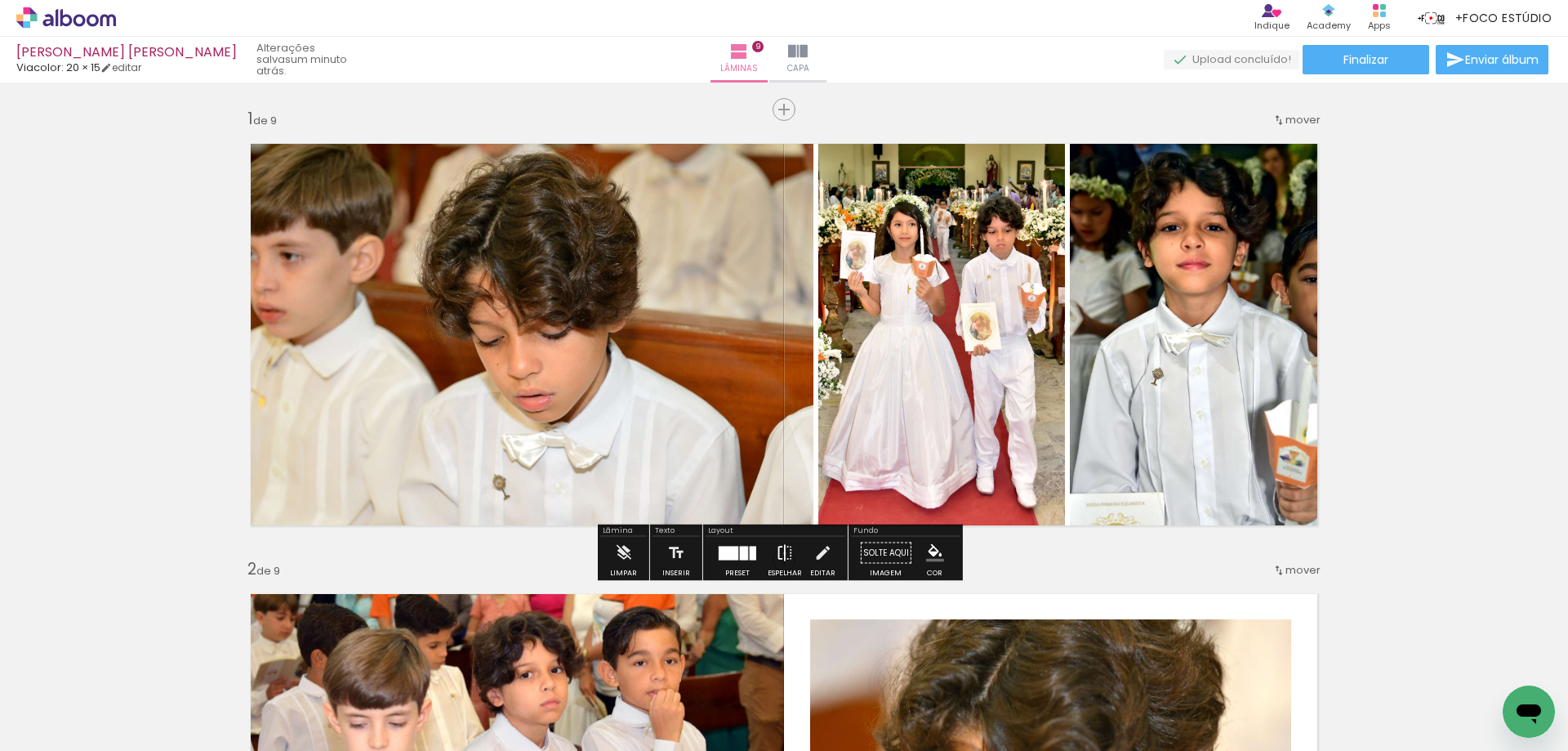
click at [781, 553] on iron-icon at bounding box center [785, 553] width 18 height 33
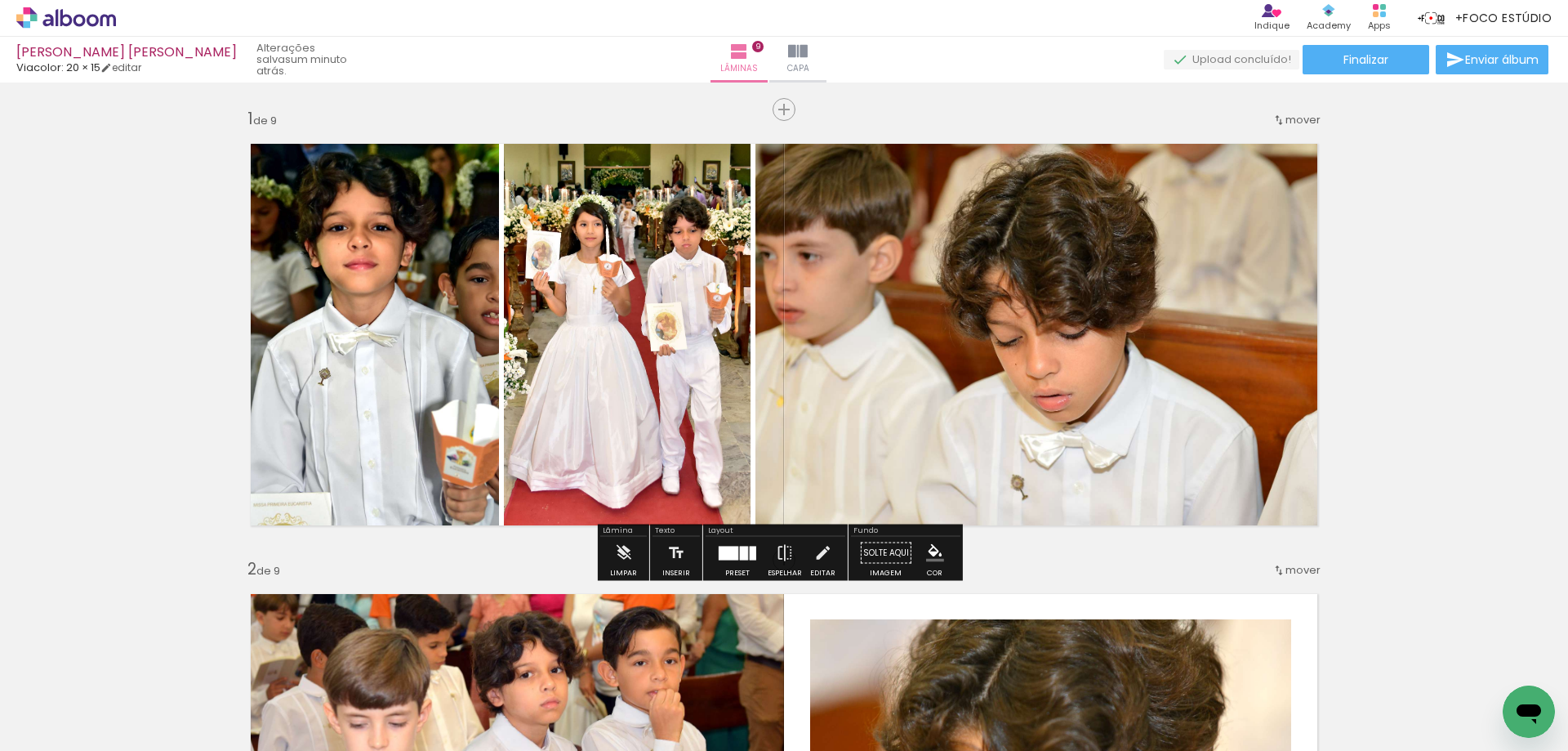
click at [833, 372] on quentale-photo at bounding box center [1043, 334] width 576 height 410
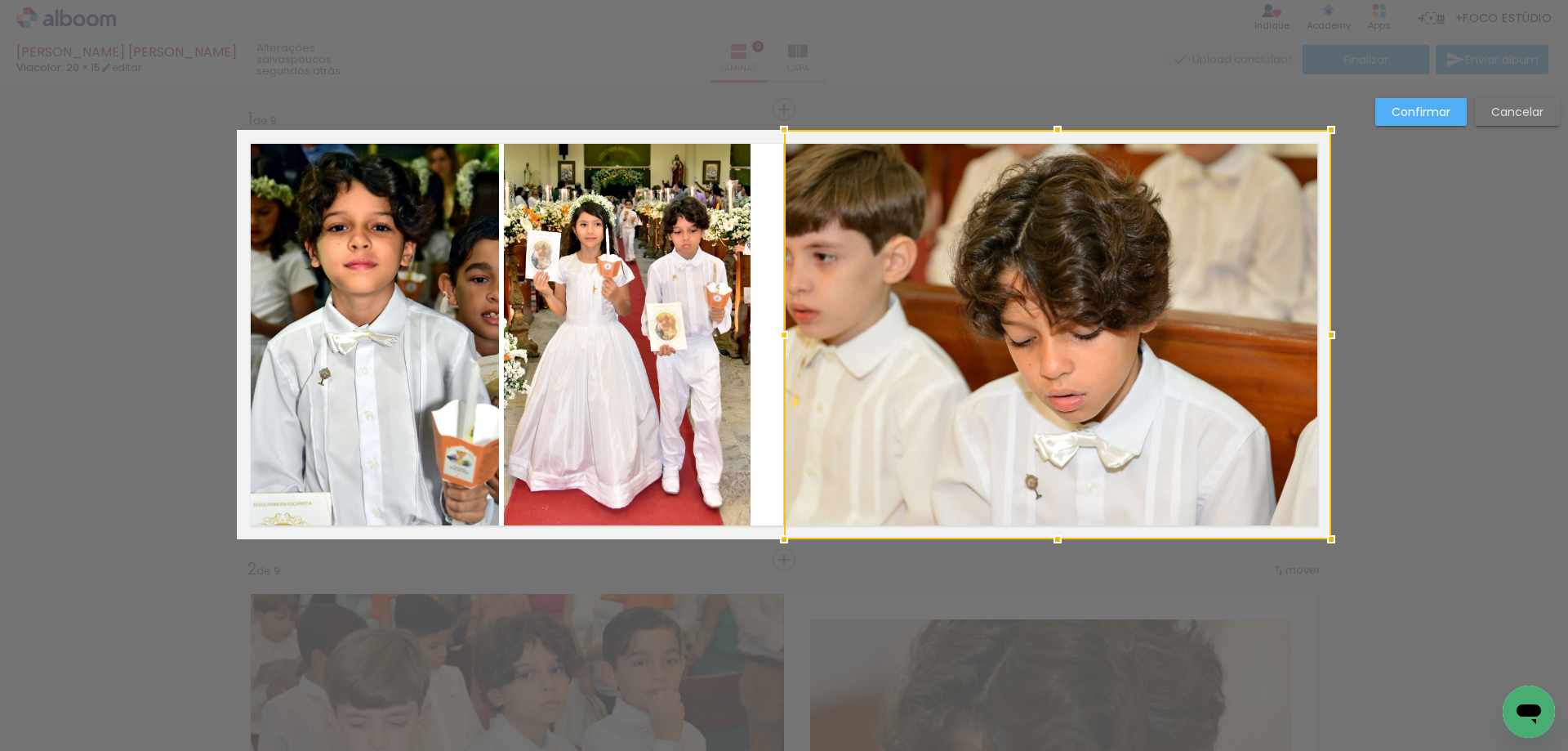
drag, startPoint x: 752, startPoint y: 341, endPoint x: 780, endPoint y: 343, distance: 28.1
click at [780, 343] on div at bounding box center [784, 335] width 33 height 33
click at [768, 349] on div at bounding box center [784, 335] width 33 height 33
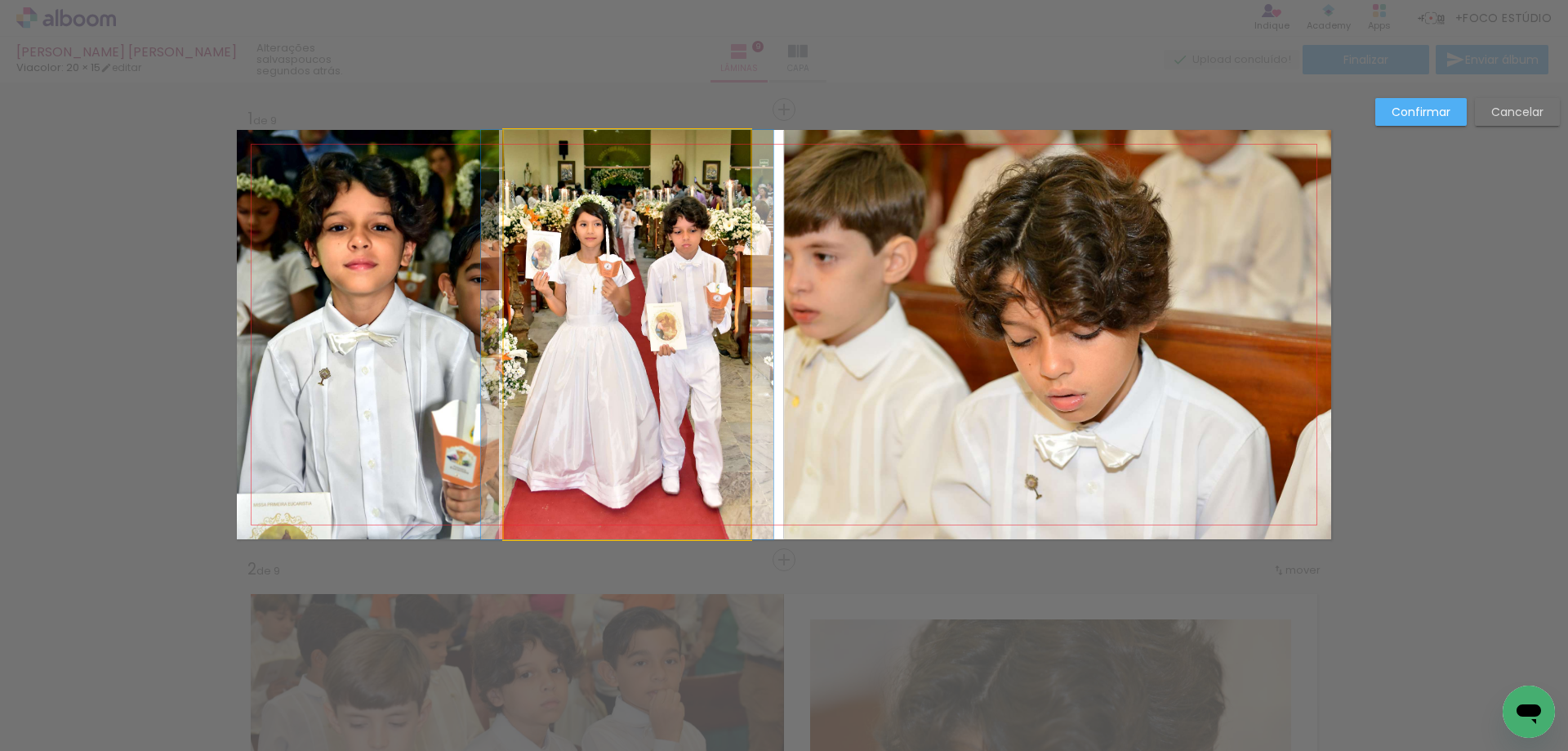
click at [697, 337] on quentale-photo at bounding box center [627, 334] width 247 height 410
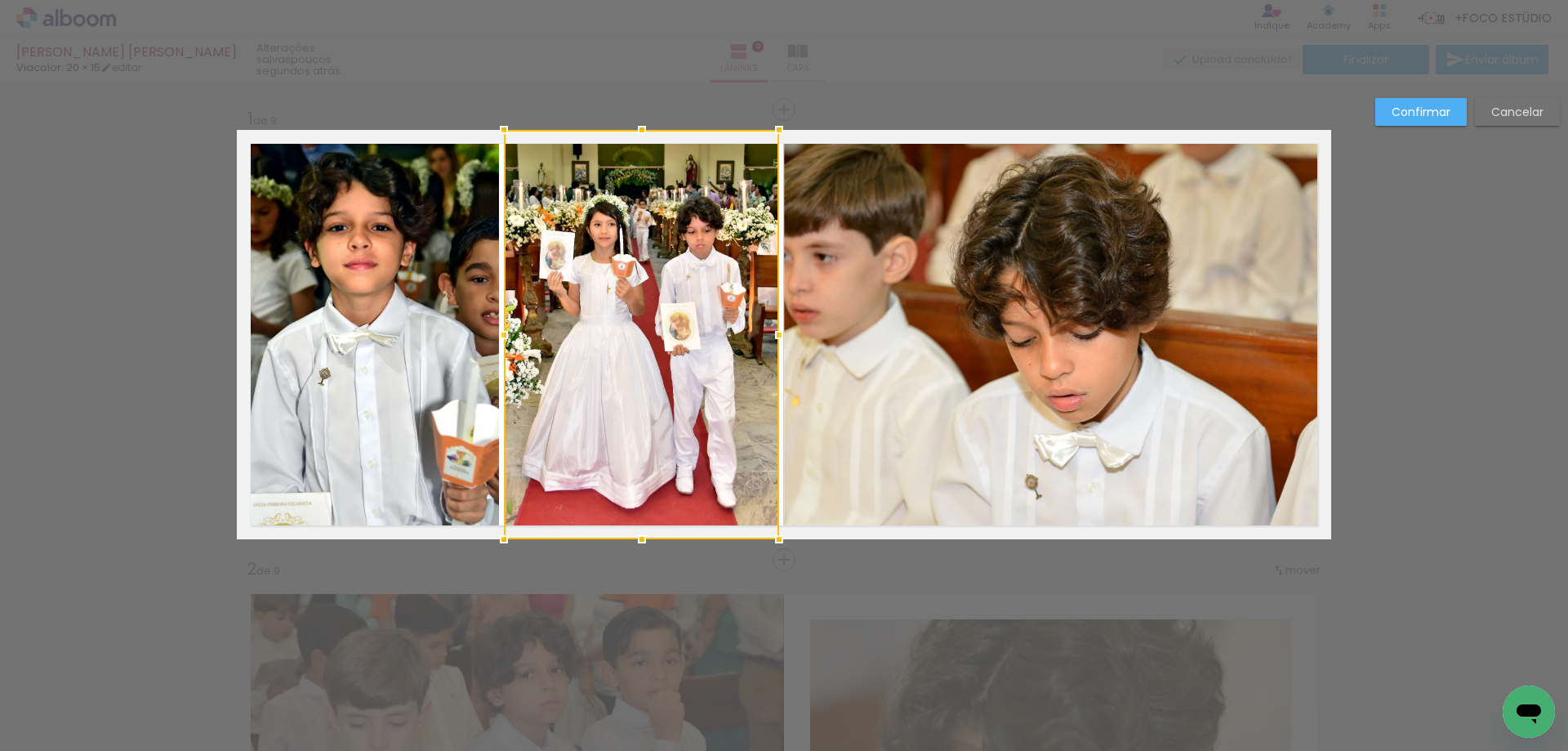
drag, startPoint x: 744, startPoint y: 338, endPoint x: 772, endPoint y: 344, distance: 28.6
click at [772, 344] on div at bounding box center [779, 335] width 33 height 33
click at [533, 389] on div at bounding box center [641, 334] width 275 height 410
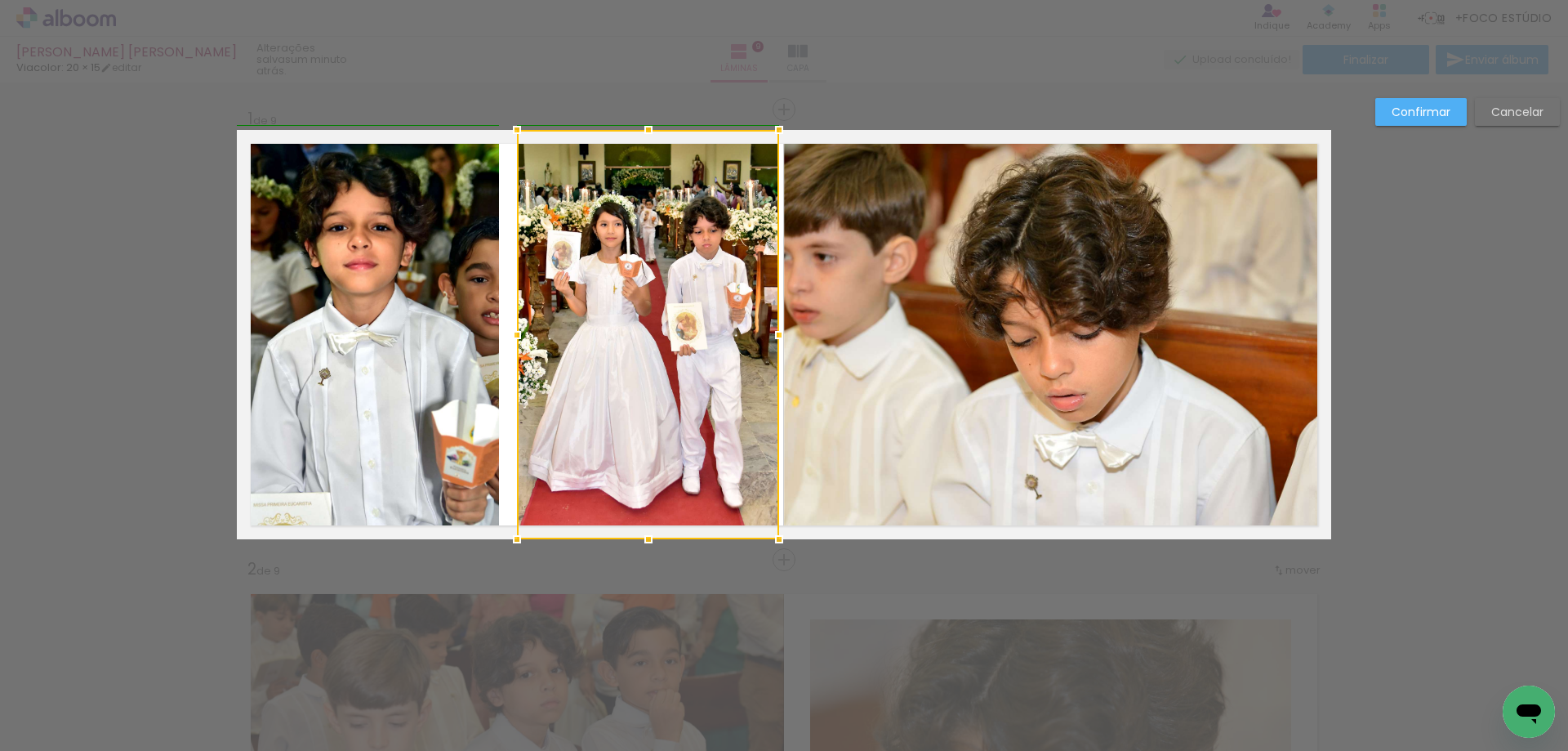
drag, startPoint x: 498, startPoint y: 335, endPoint x: 518, endPoint y: 333, distance: 20.1
click at [518, 333] on div at bounding box center [517, 335] width 33 height 33
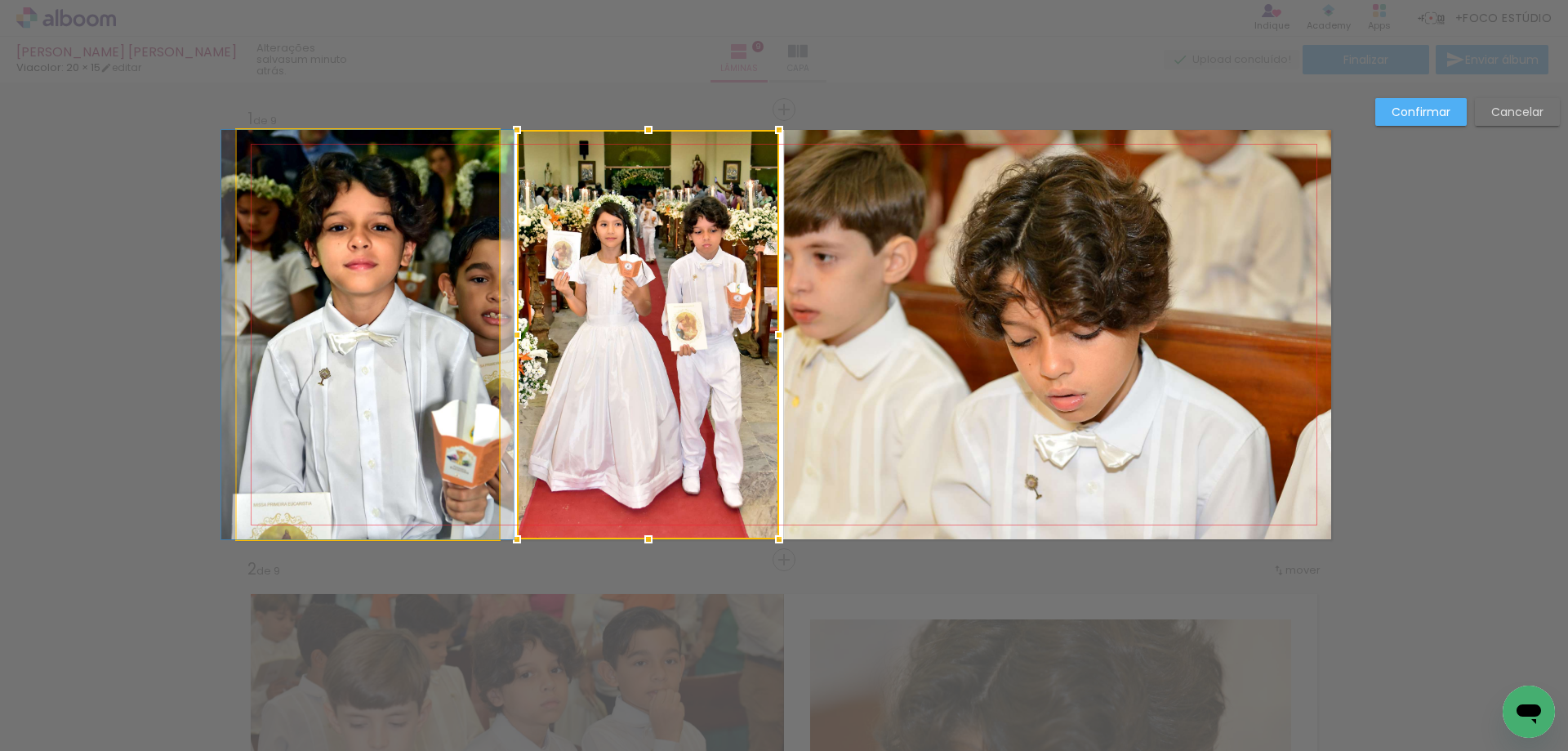
click at [465, 330] on quentale-photo at bounding box center [368, 334] width 262 height 410
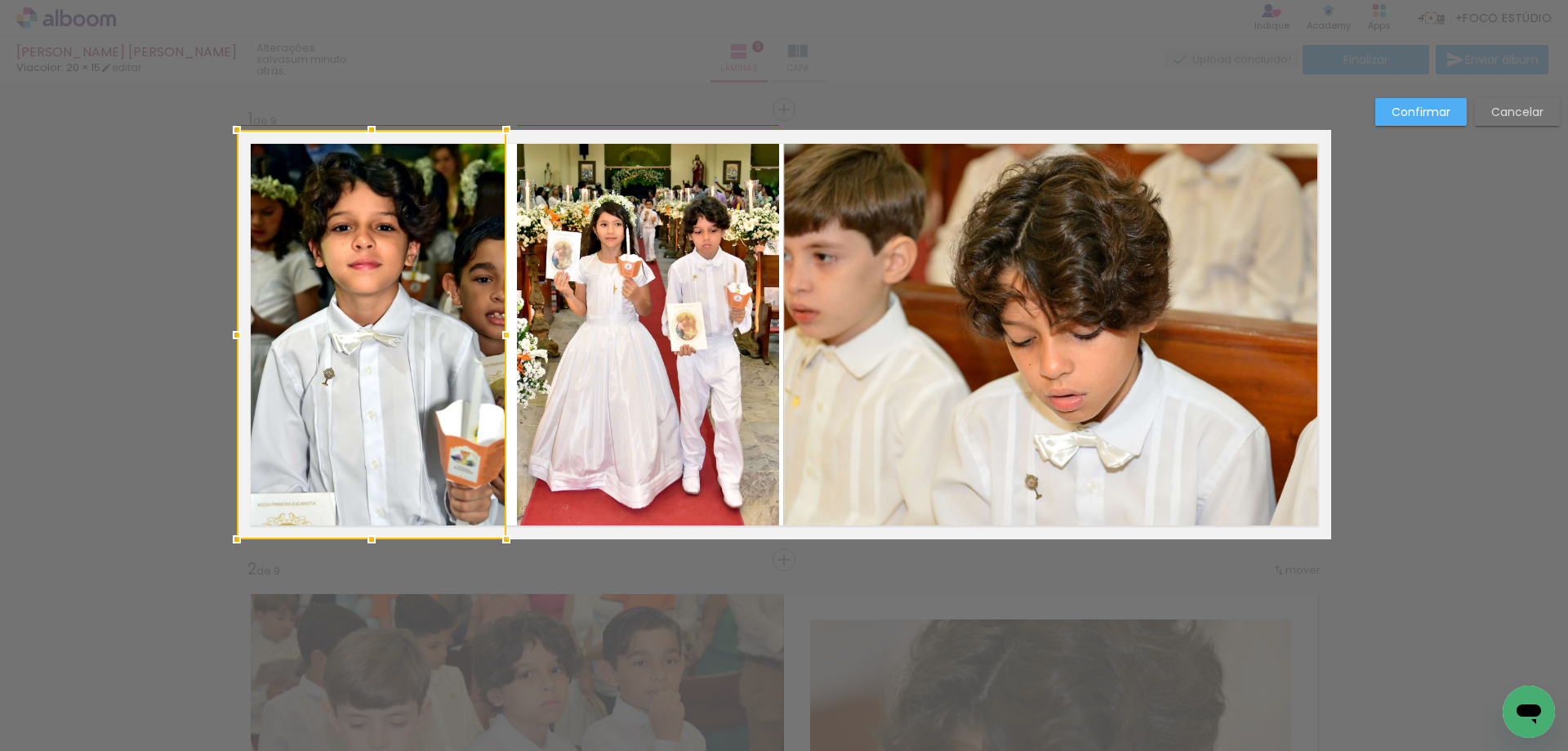
click at [502, 339] on div at bounding box center [507, 335] width 33 height 33
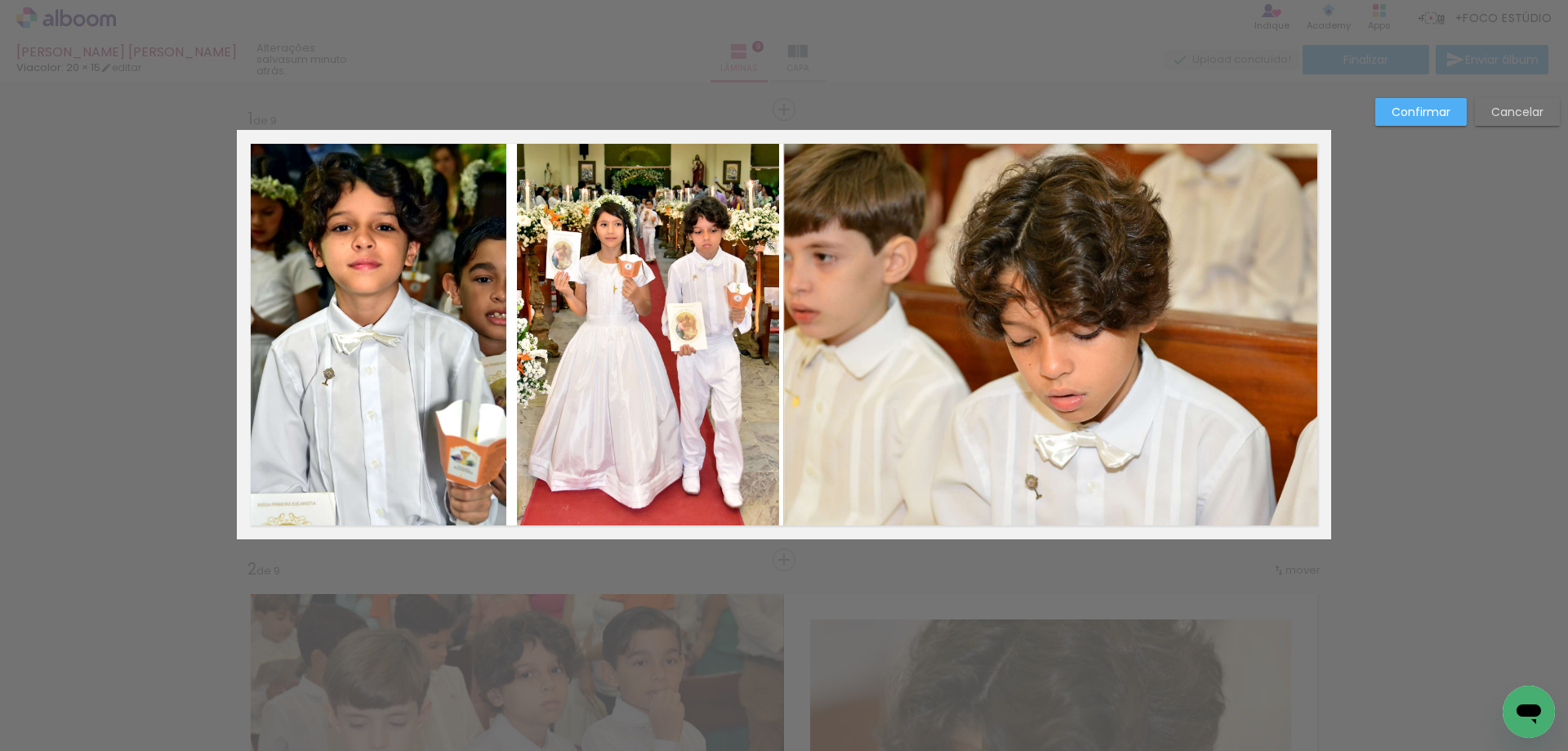
click at [486, 346] on quentale-photo at bounding box center [371, 334] width 270 height 410
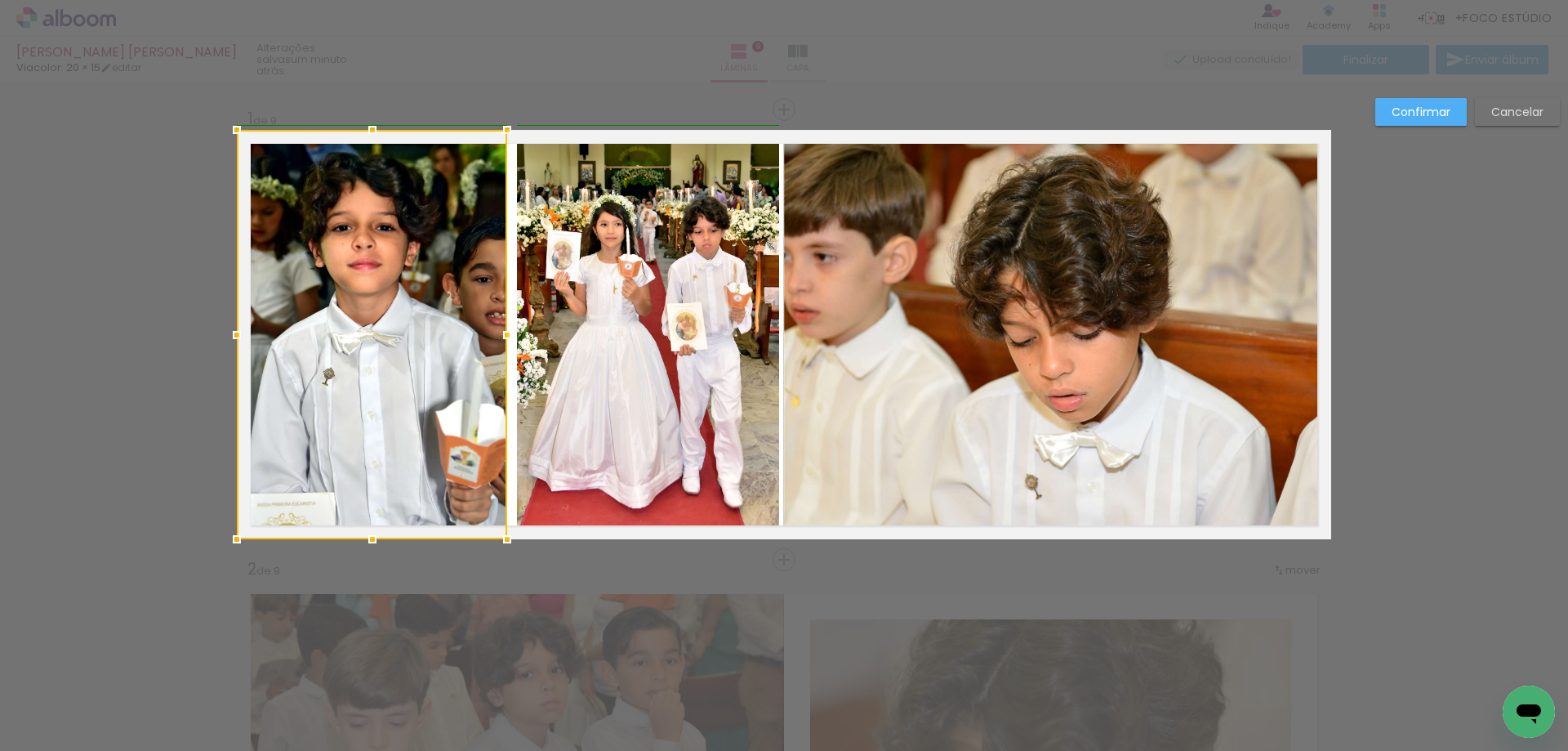
click at [498, 337] on div at bounding box center [508, 335] width 33 height 33
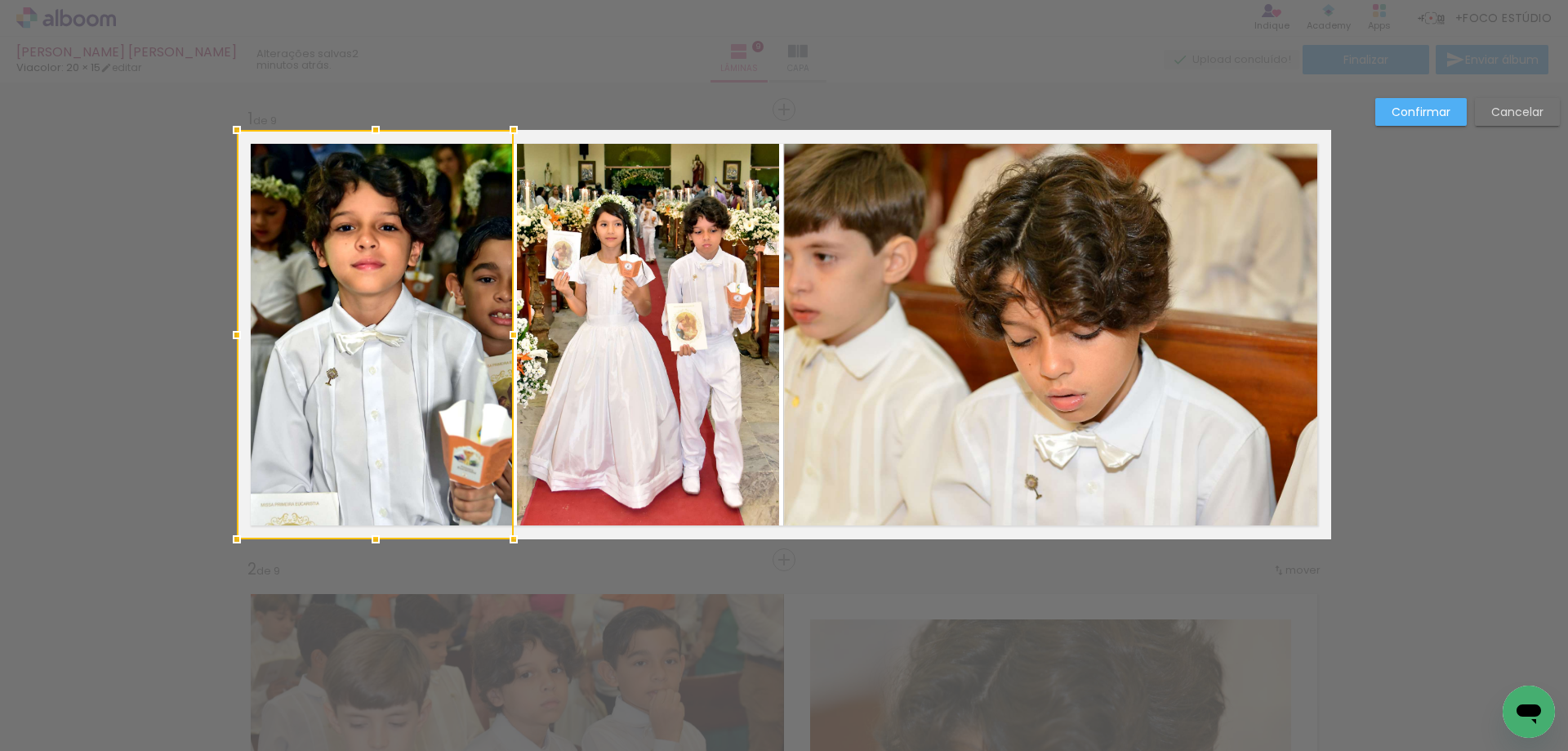
click at [500, 338] on div at bounding box center [514, 335] width 33 height 33
click at [936, 321] on quentale-photo at bounding box center [1058, 334] width 547 height 410
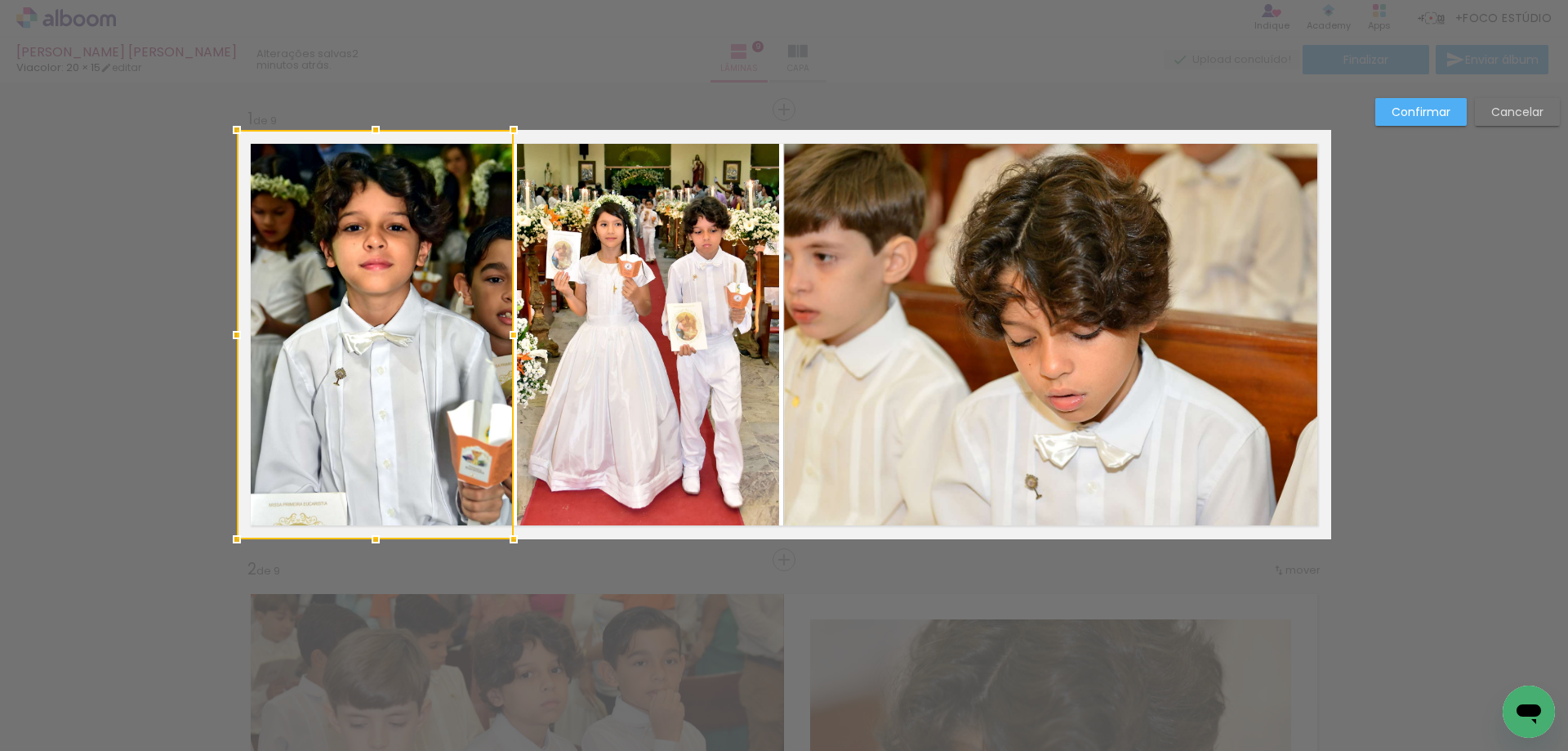
click at [0, 0] on slot "Confirmar" at bounding box center [0, 0] width 0 height 0
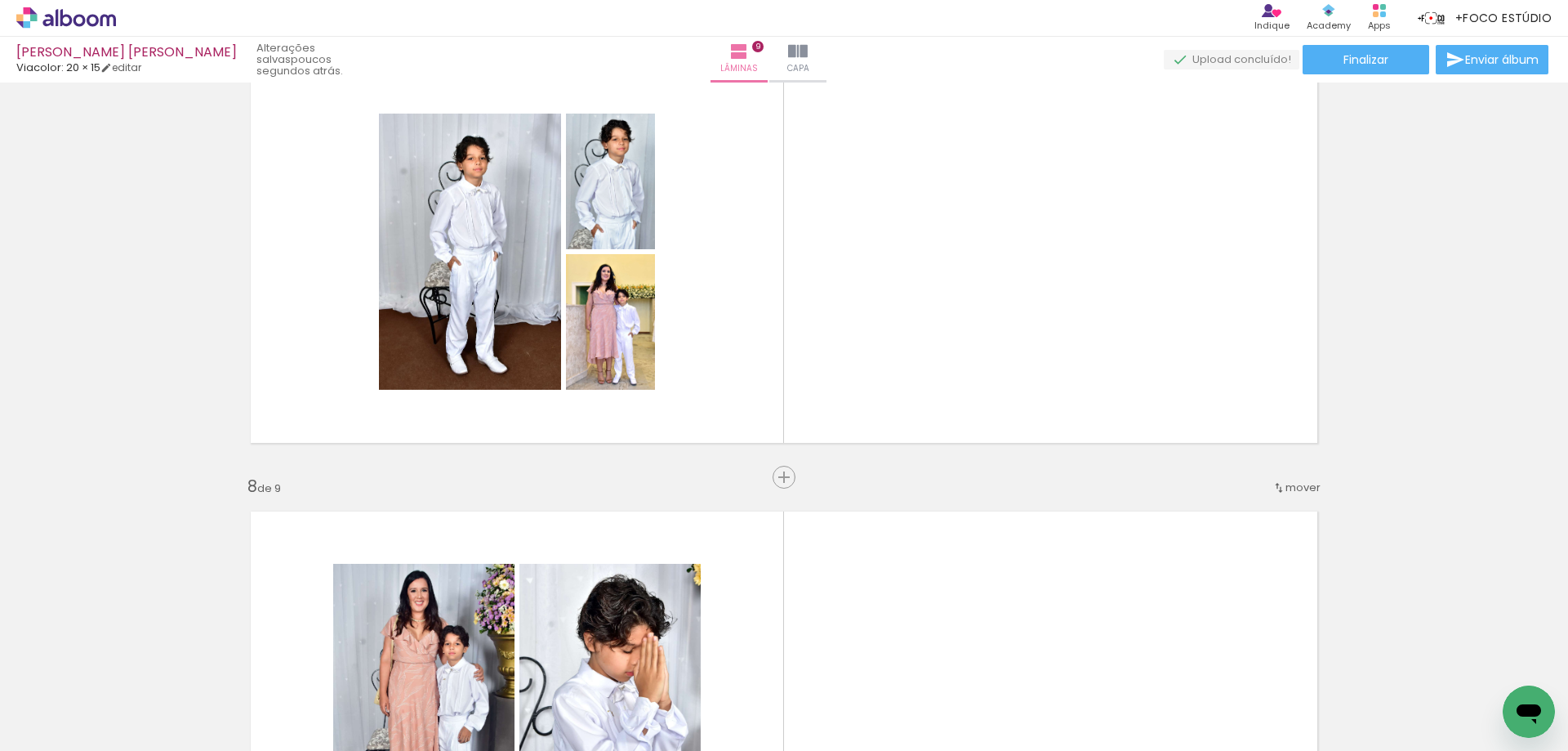
scroll to position [2778, 0]
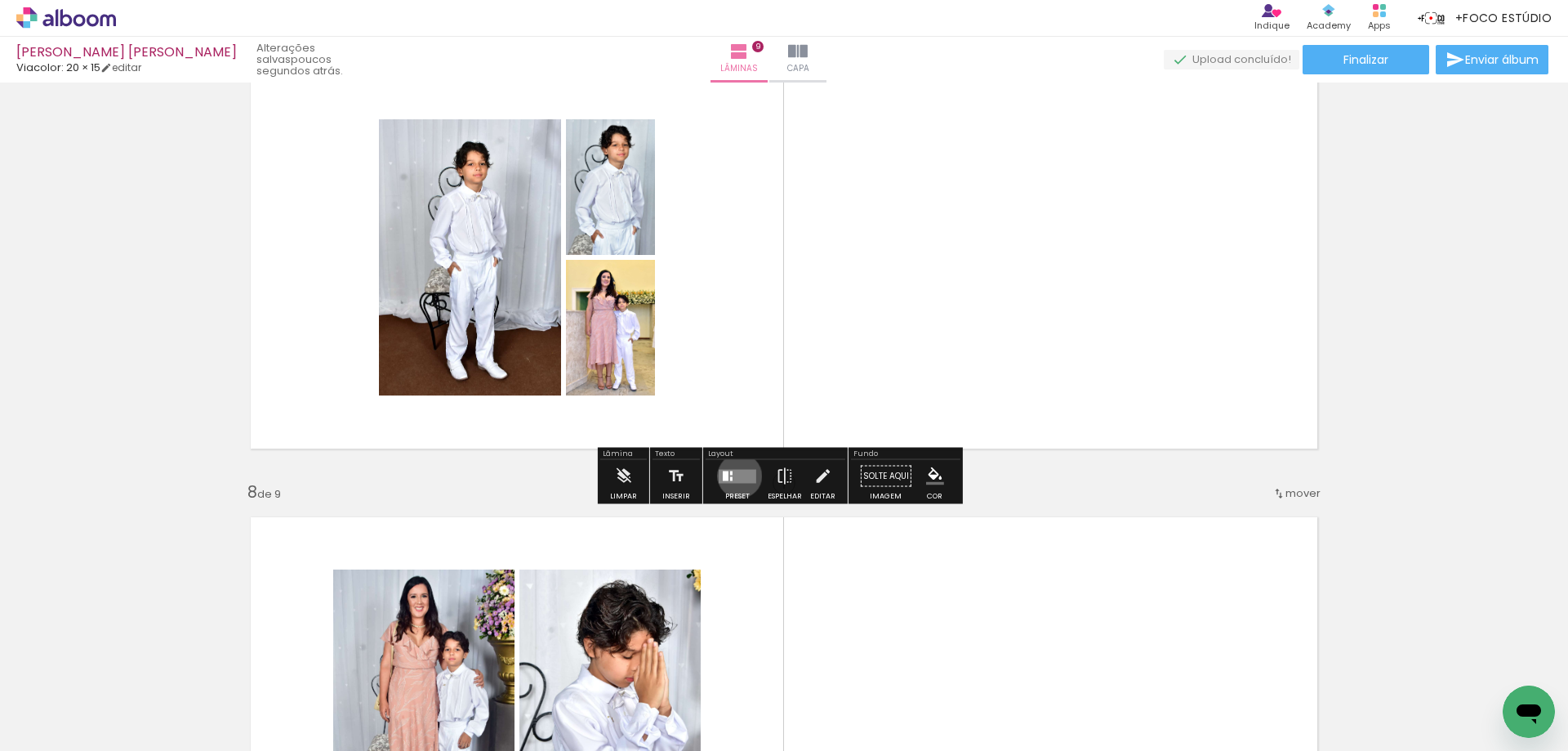
click at [736, 476] on quentale-layouter at bounding box center [737, 475] width 37 height 14
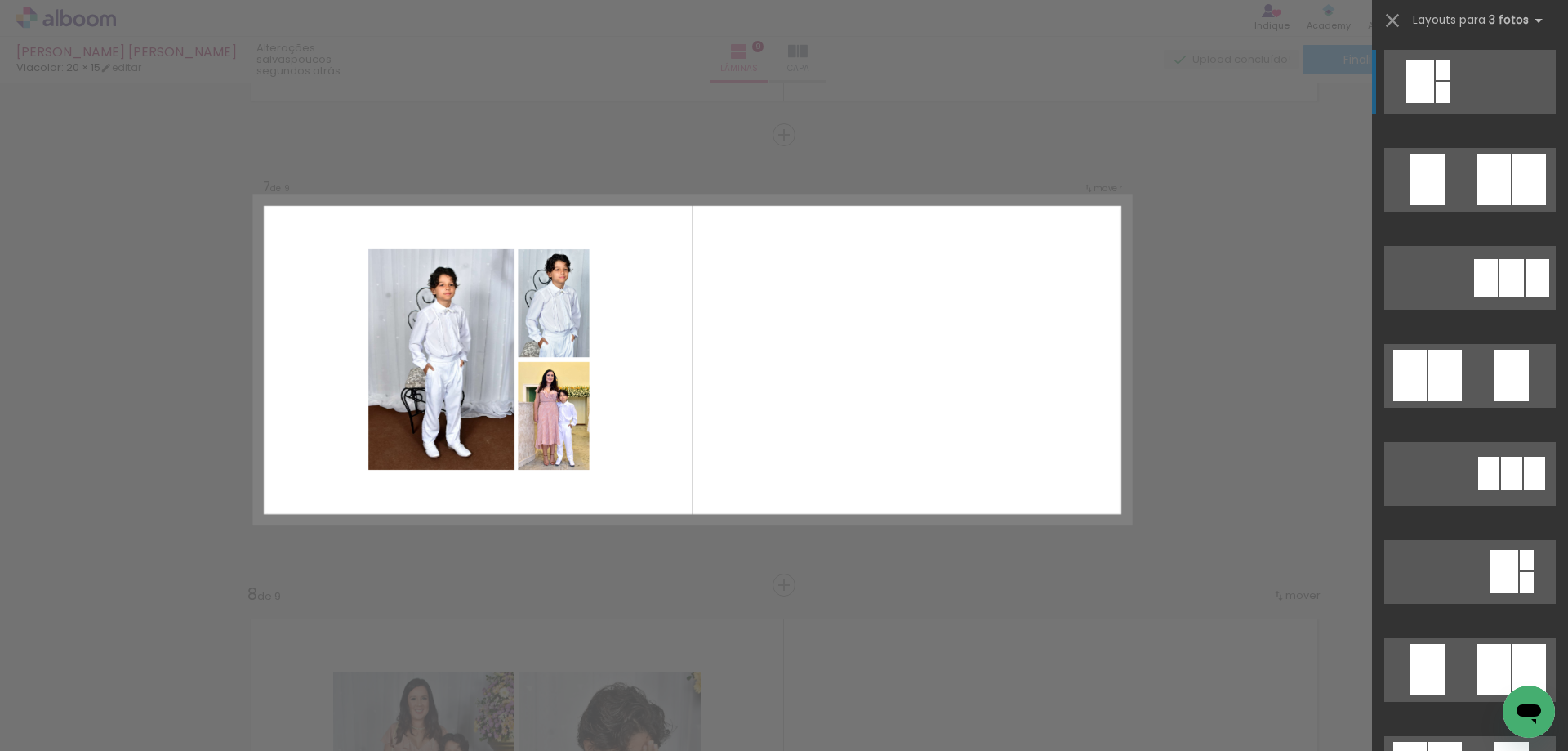
scroll to position [2670, 0]
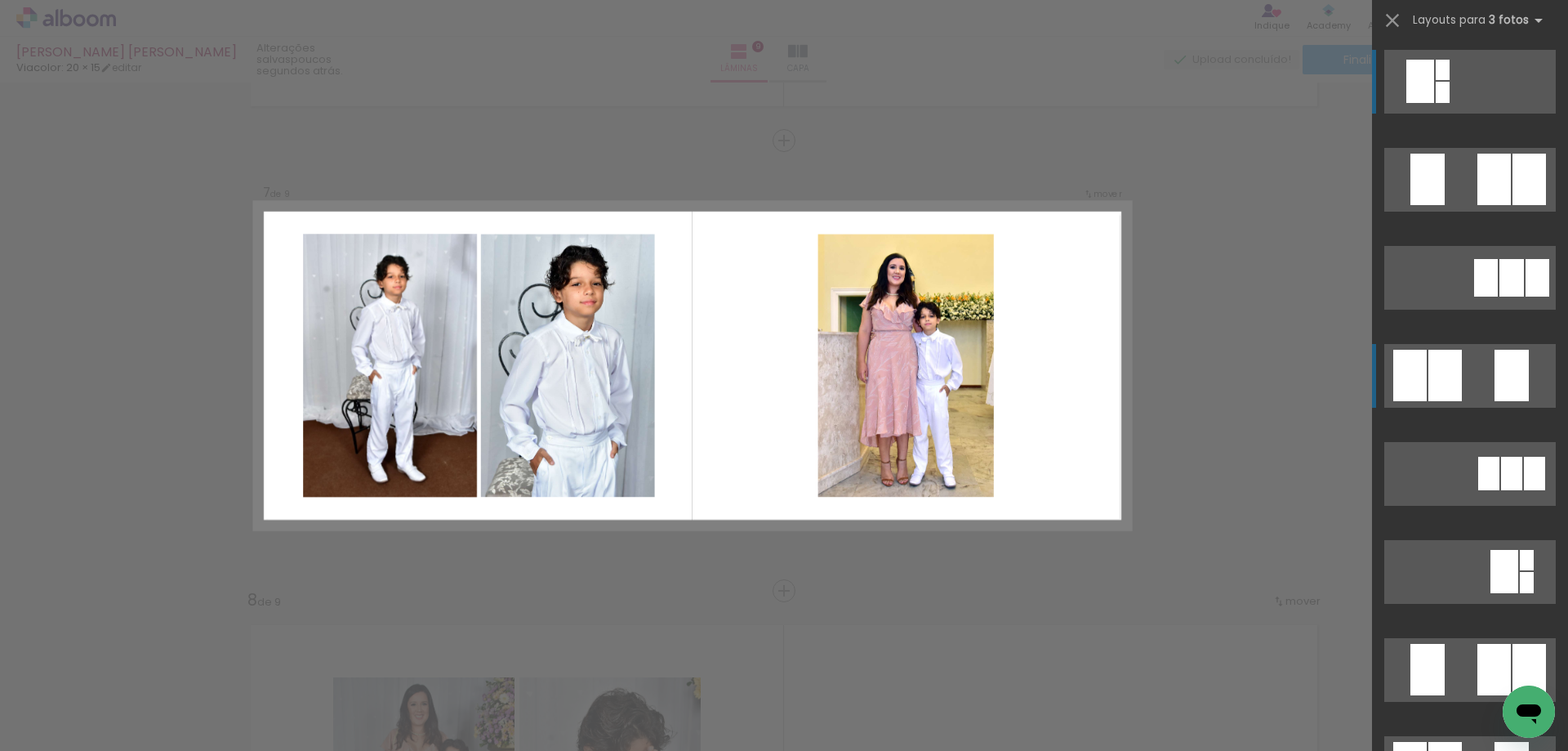
click at [1456, 386] on quentale-layouter at bounding box center [1470, 376] width 172 height 64
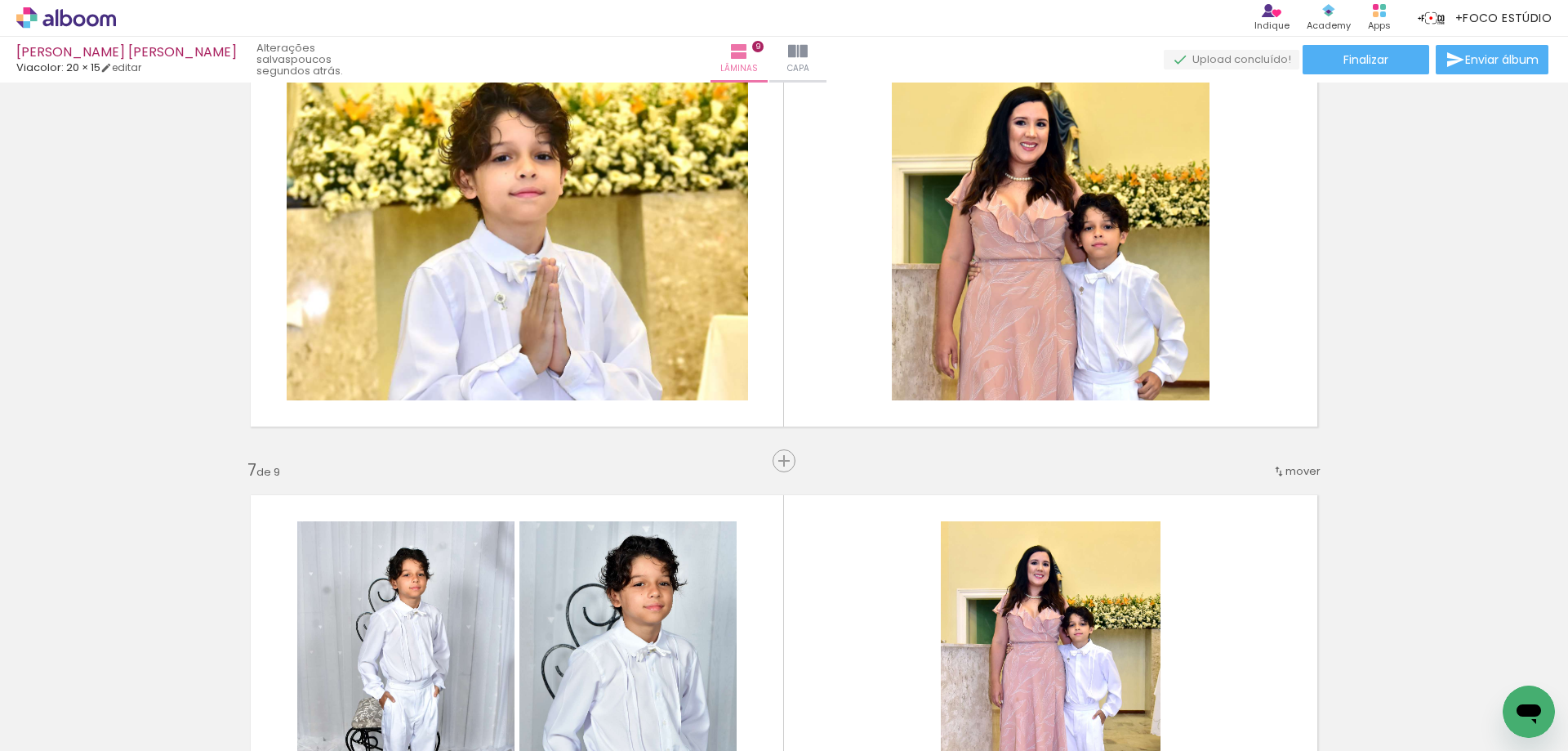
scroll to position [2343, 0]
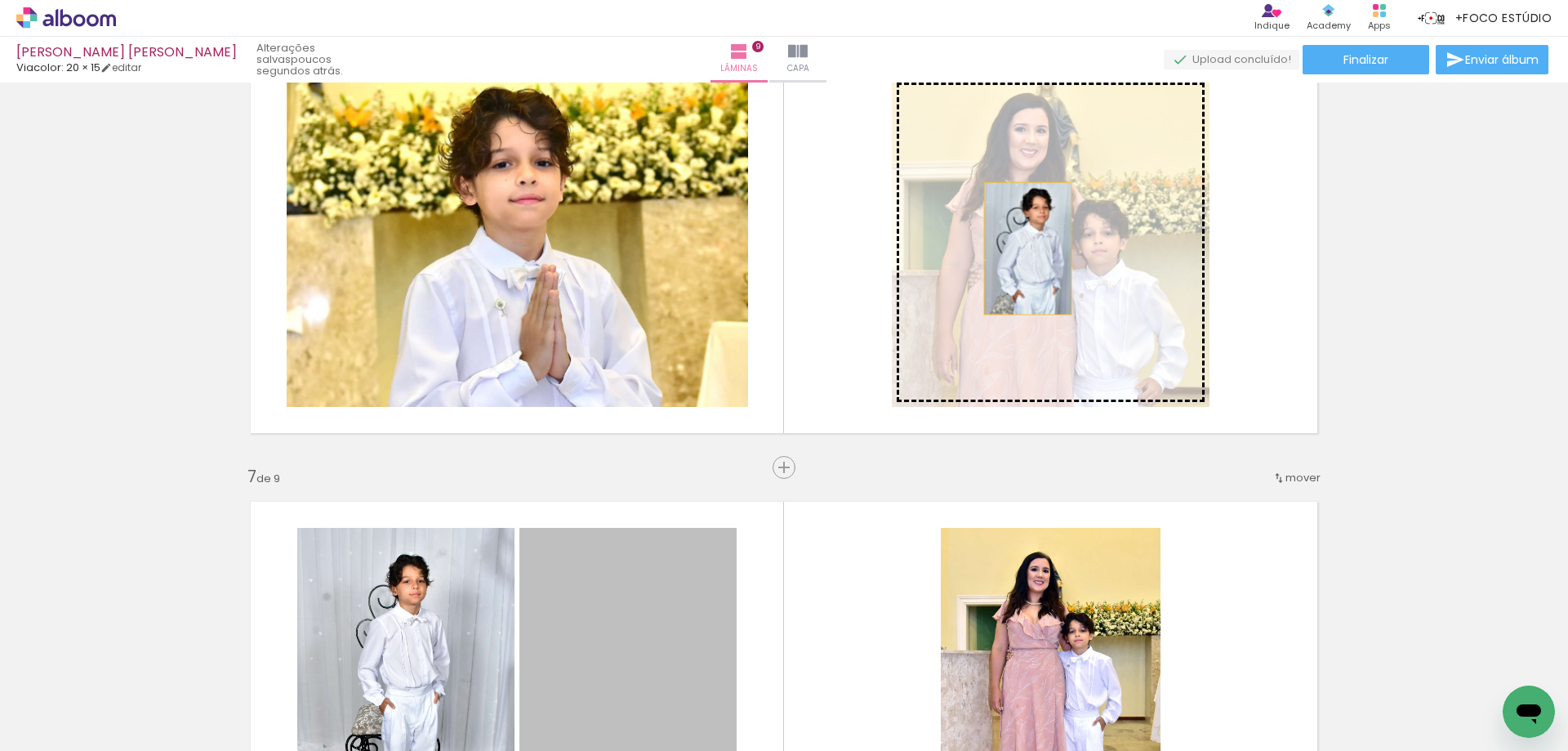
drag, startPoint x: 673, startPoint y: 588, endPoint x: 1021, endPoint y: 248, distance: 486.5
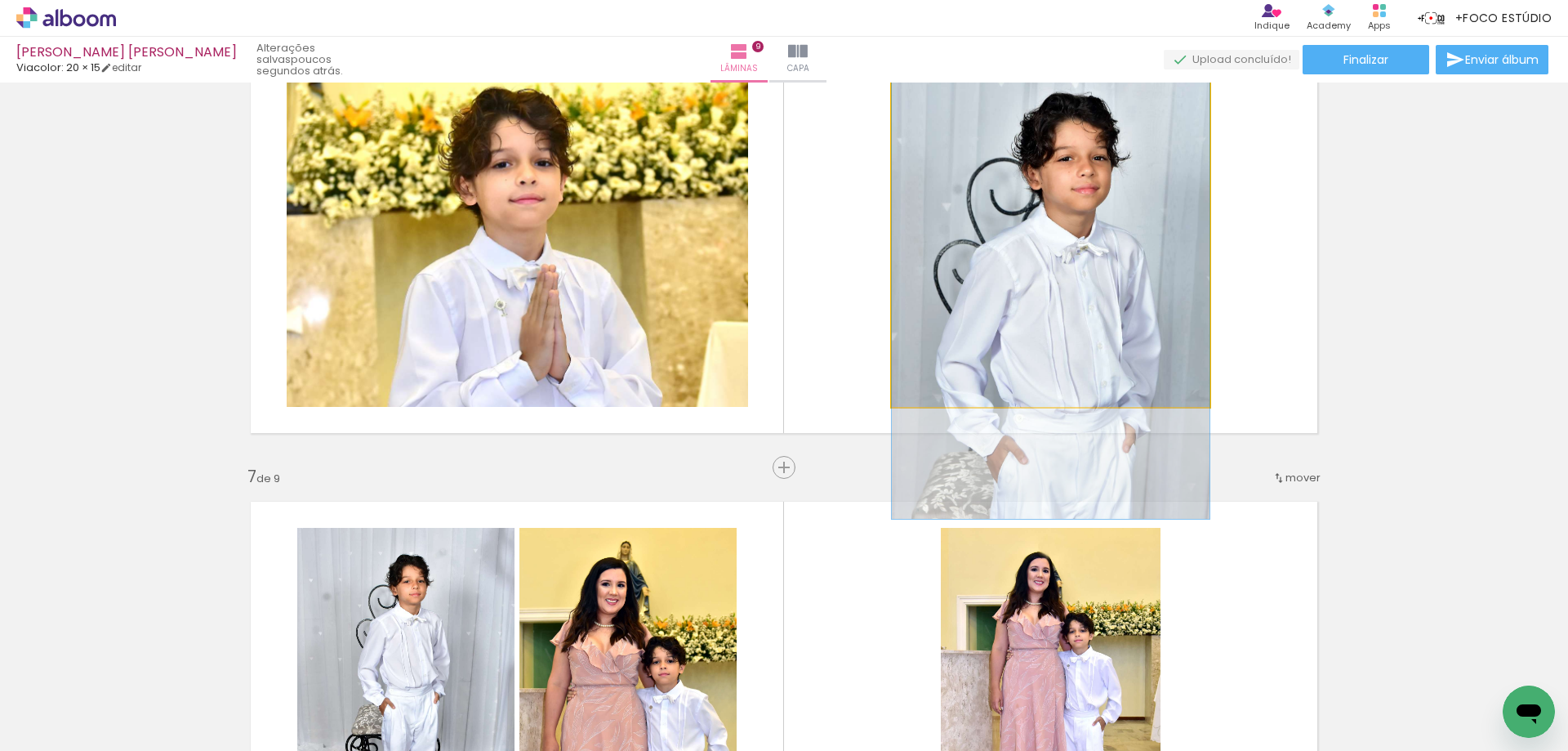
drag, startPoint x: 1061, startPoint y: 233, endPoint x: 1061, endPoint y: 288, distance: 55.0
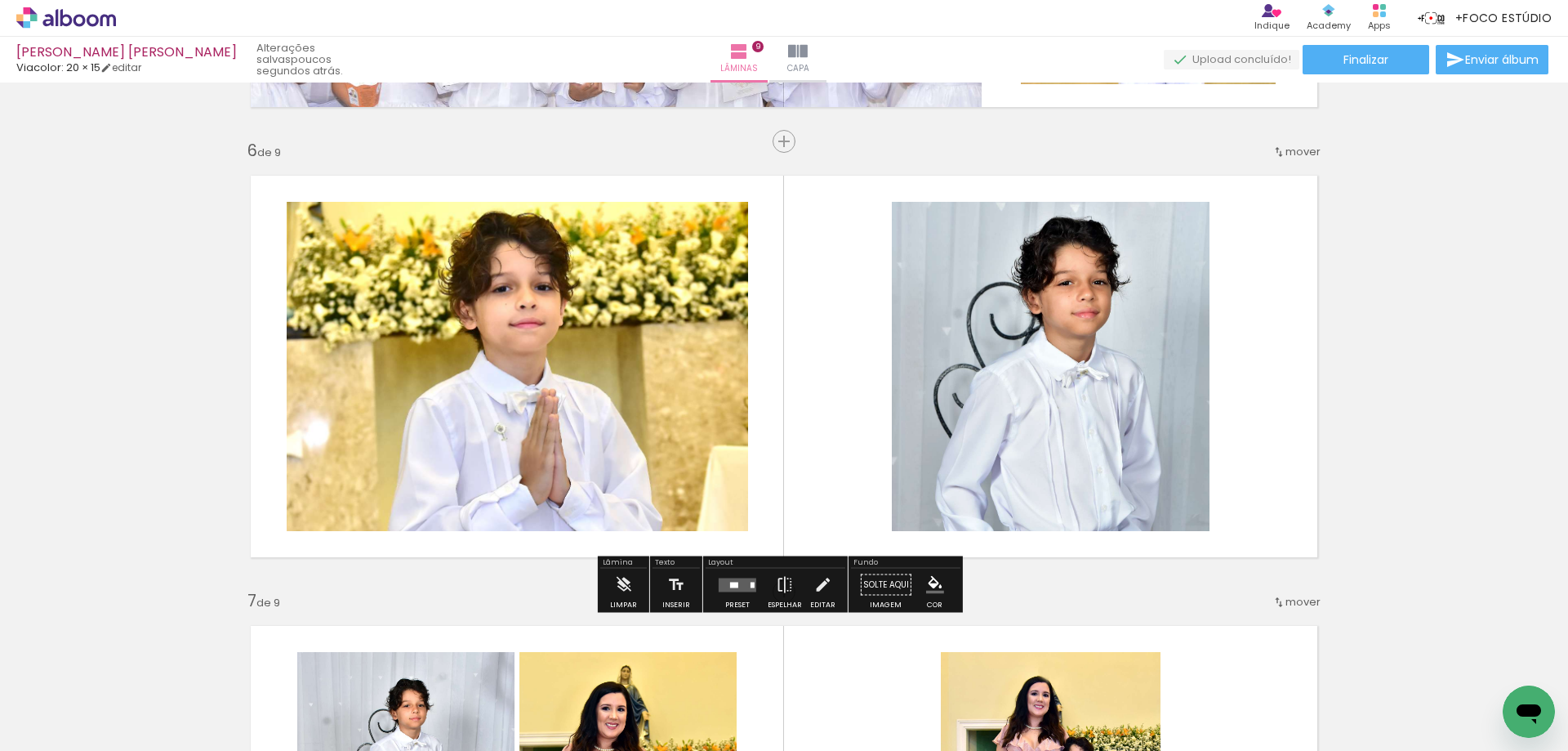
scroll to position [2261, 0]
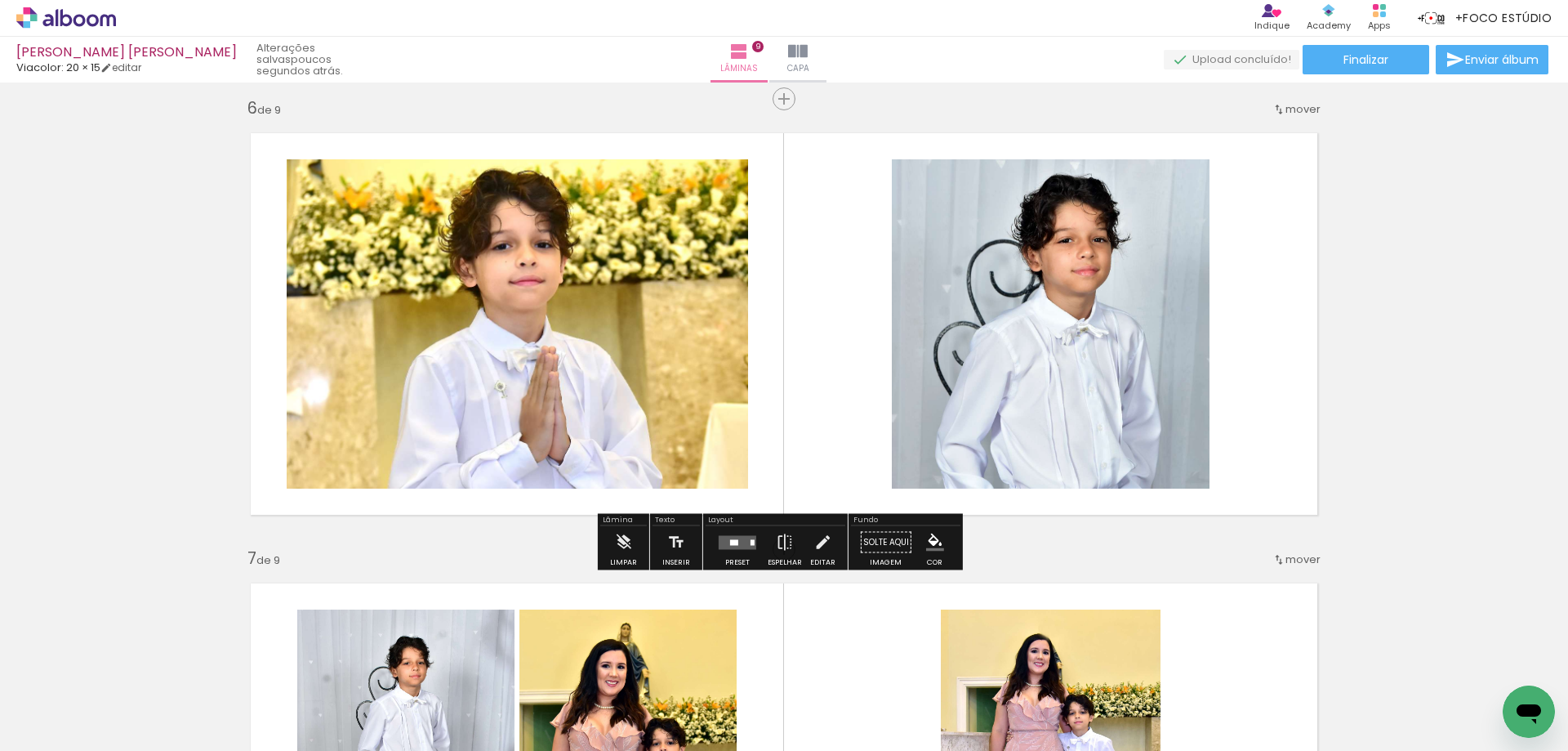
click at [973, 357] on quentale-photo at bounding box center [1050, 323] width 318 height 330
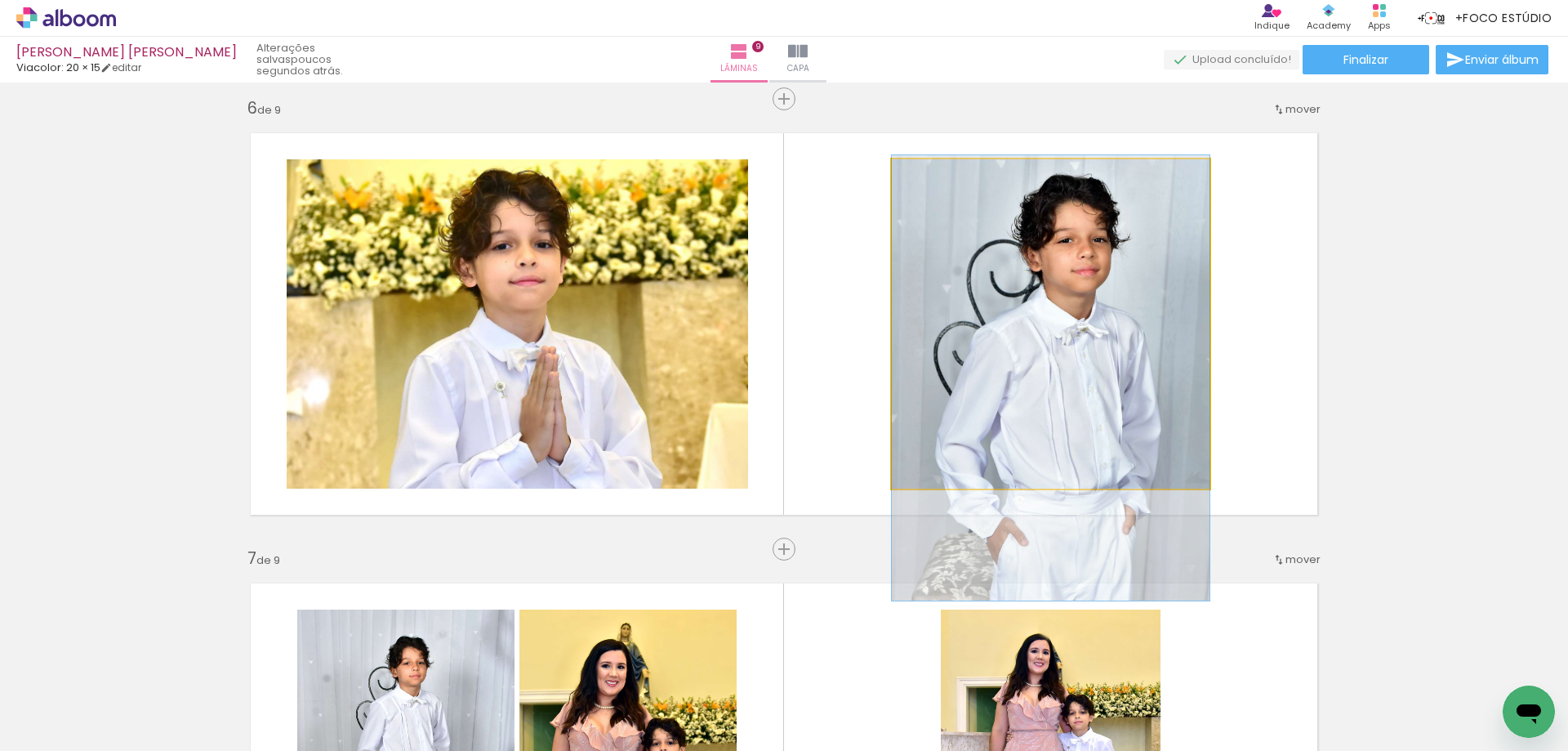
click at [942, 329] on quentale-photo at bounding box center [1050, 323] width 318 height 330
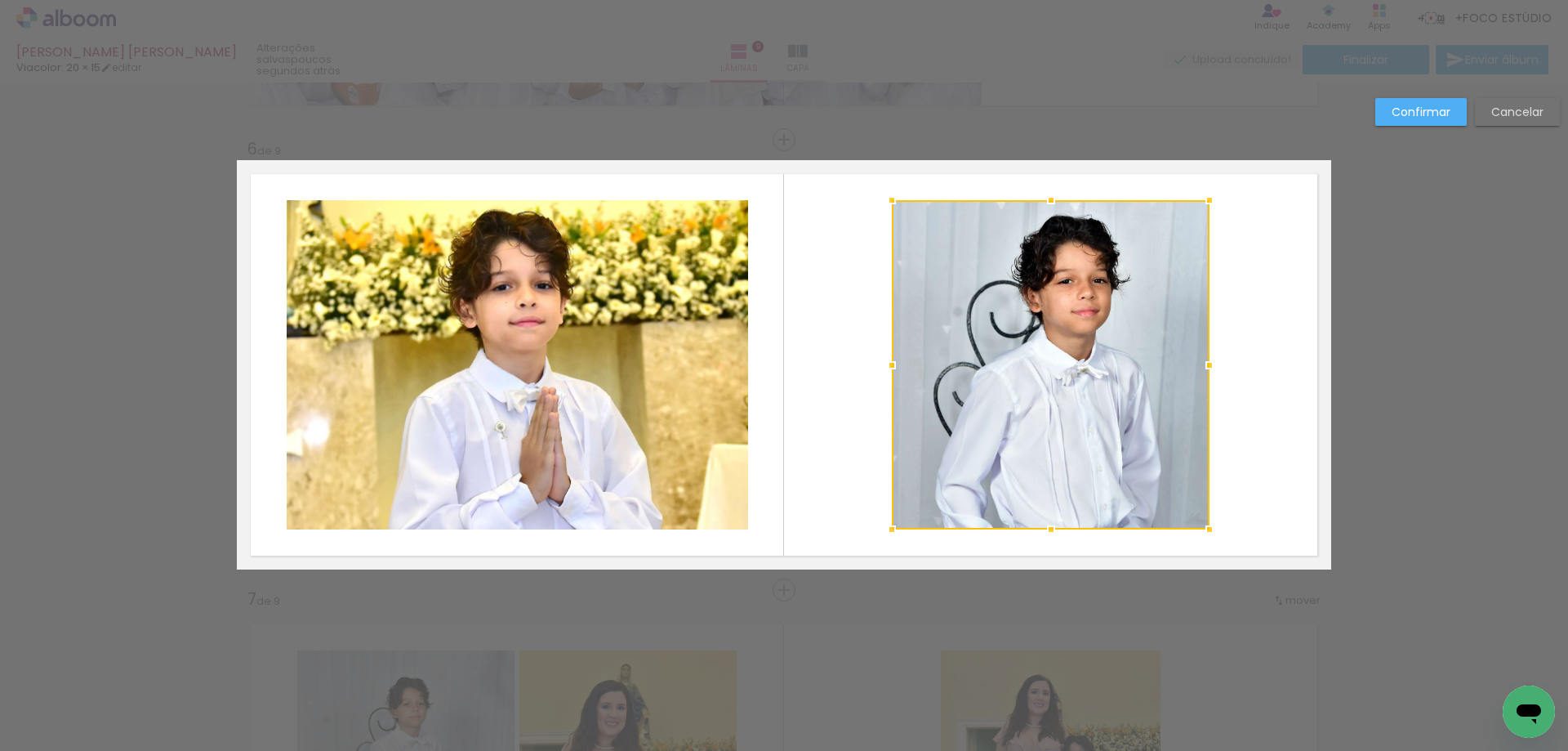
scroll to position [2219, 0]
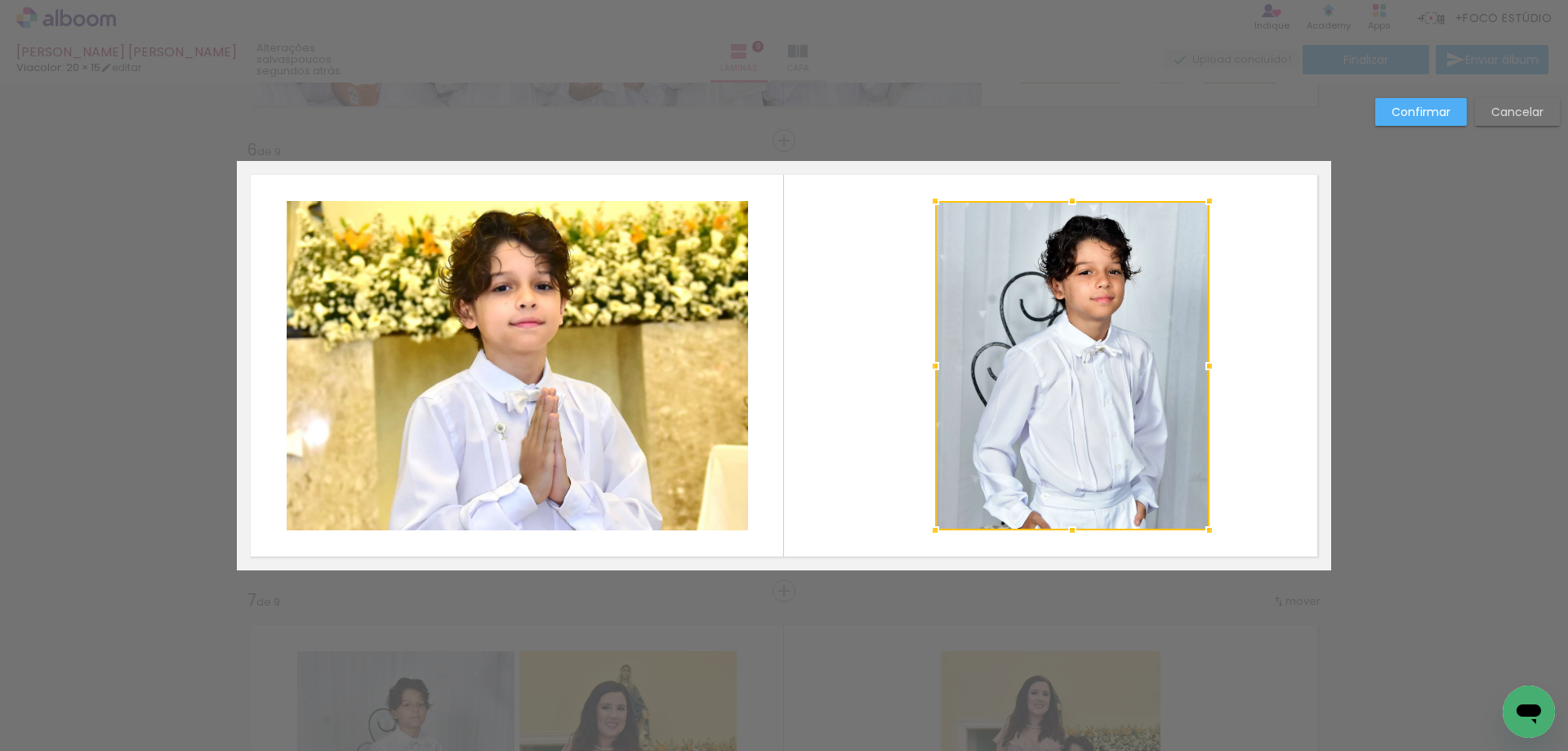
drag, startPoint x: 888, startPoint y: 369, endPoint x: 932, endPoint y: 371, distance: 44.0
click at [932, 371] on div at bounding box center [935, 366] width 33 height 33
click at [1013, 371] on div at bounding box center [1072, 365] width 274 height 330
click at [842, 351] on quentale-layouter at bounding box center [784, 365] width 1094 height 410
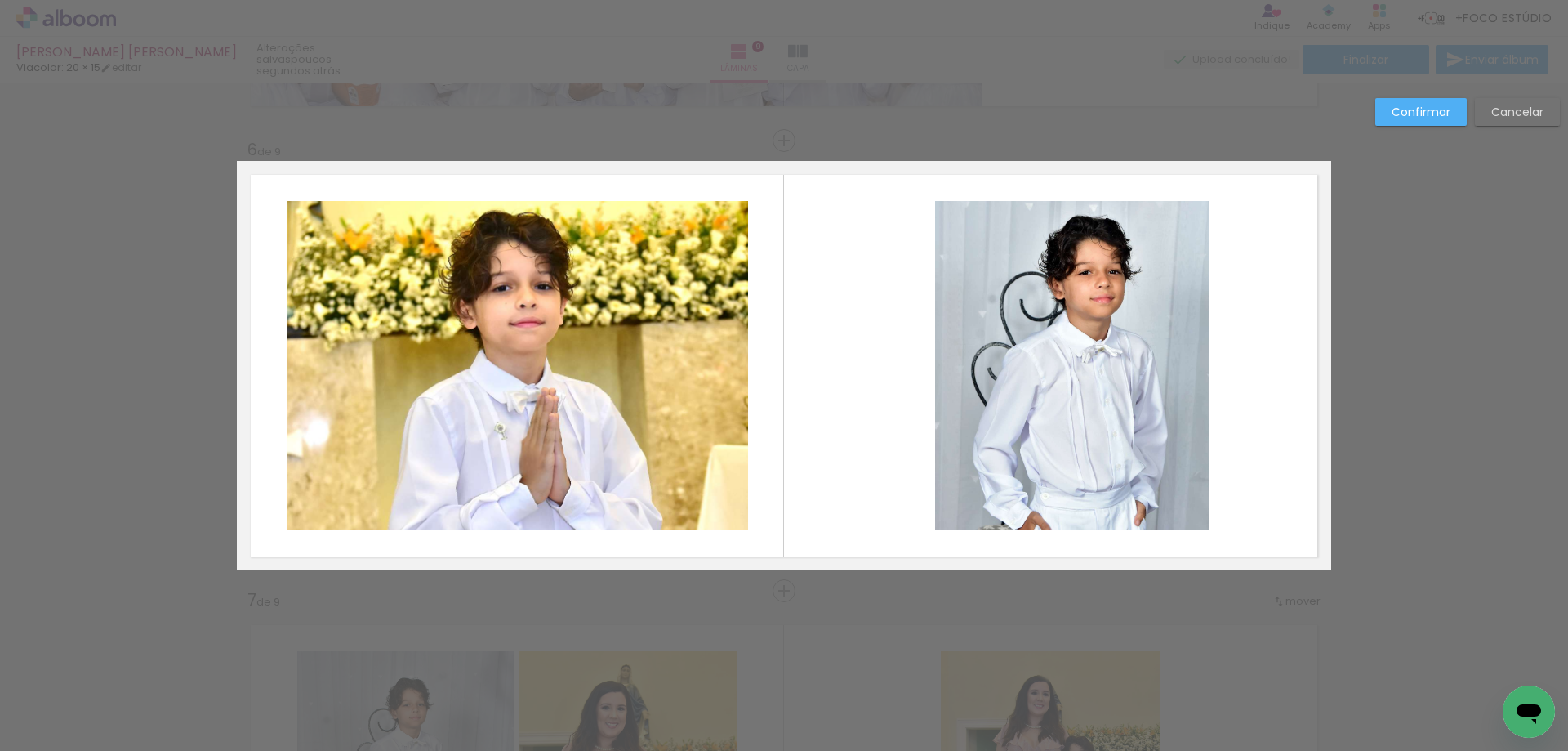
click at [1136, 385] on quentale-photo at bounding box center [1072, 365] width 274 height 330
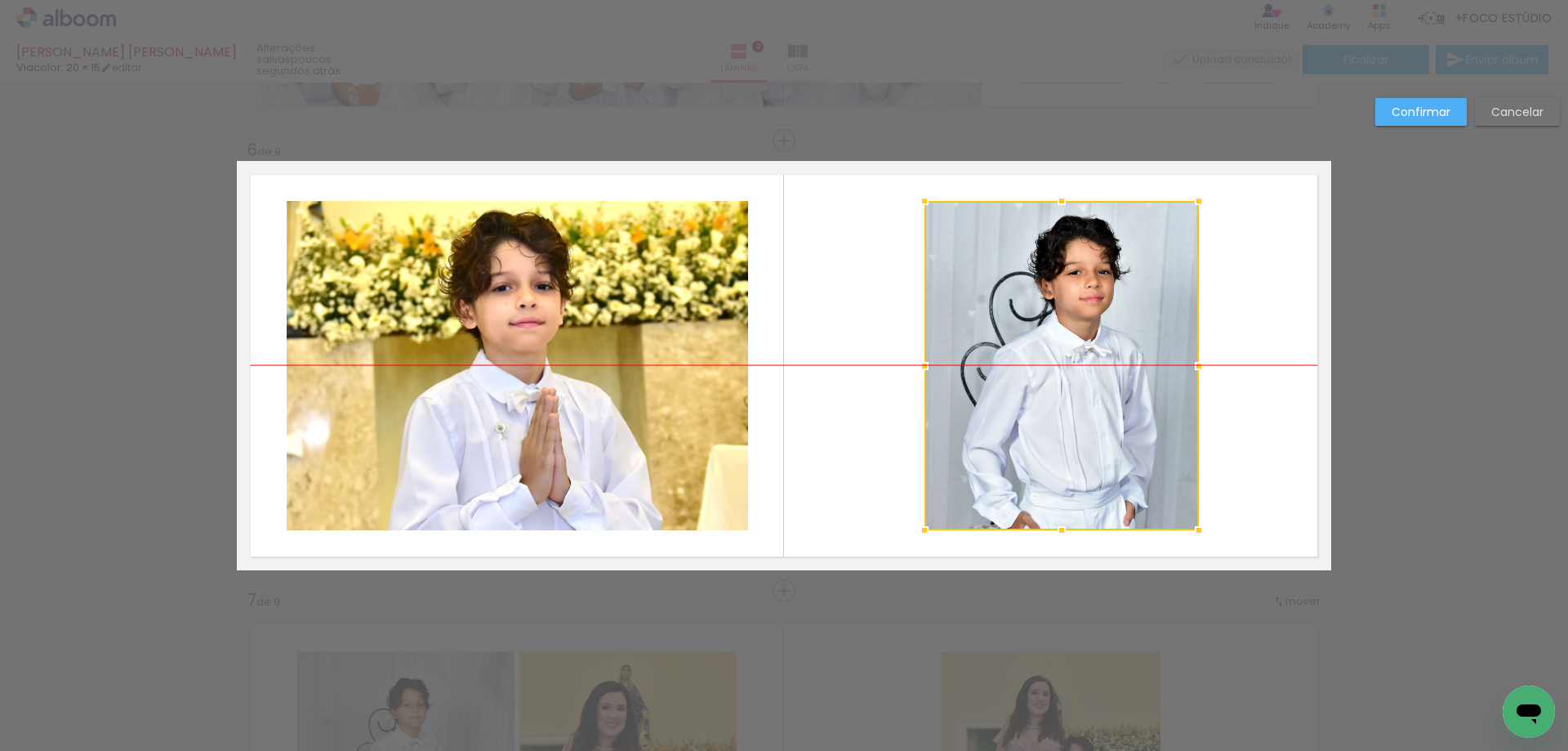
drag, startPoint x: 1126, startPoint y: 380, endPoint x: 1116, endPoint y: 380, distance: 10.0
click at [1116, 380] on div at bounding box center [1061, 365] width 274 height 330
click at [1259, 377] on quentale-layouter at bounding box center [784, 365] width 1094 height 410
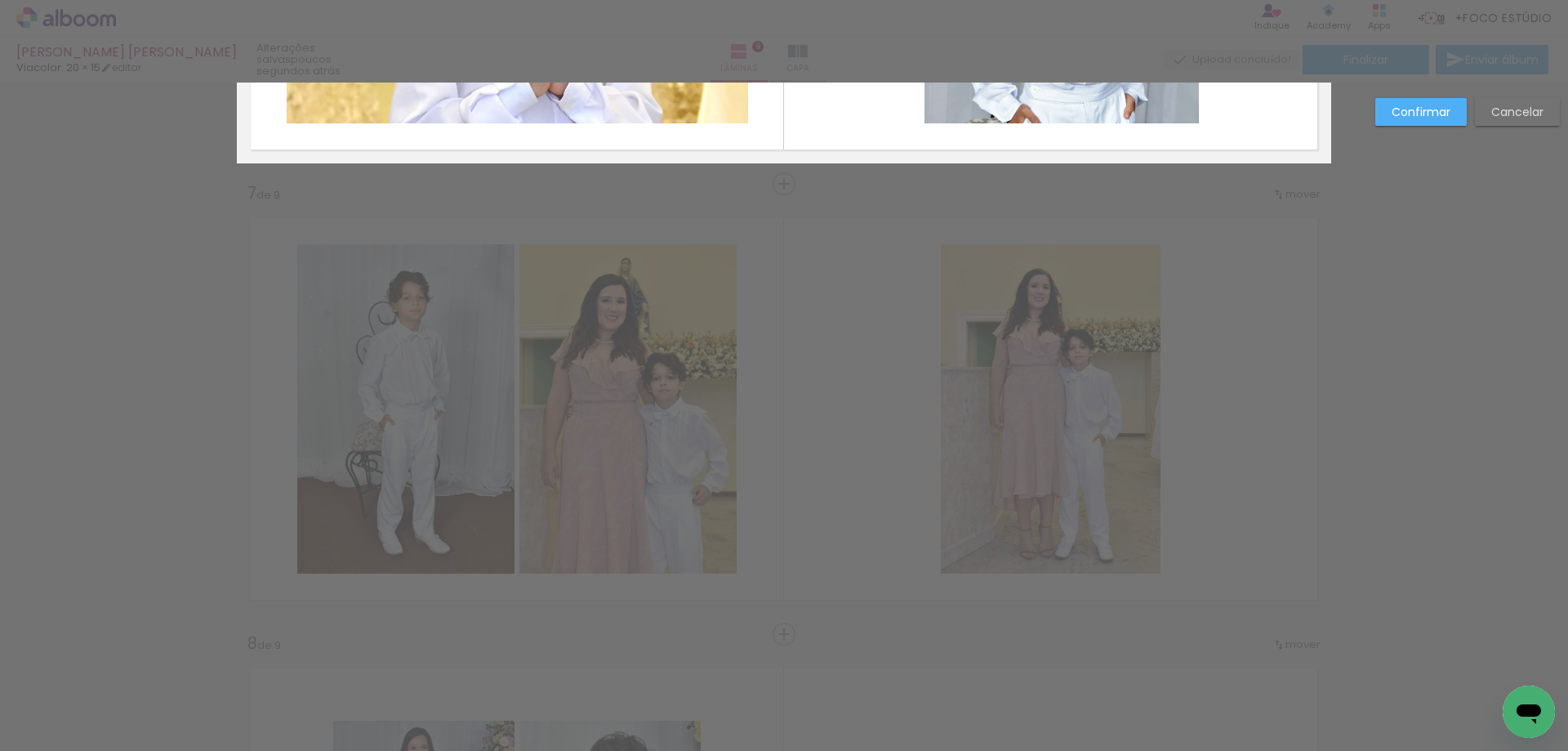
scroll to position [2628, 0]
click at [0, 0] on slot "Confirmar" at bounding box center [0, 0] width 0 height 0
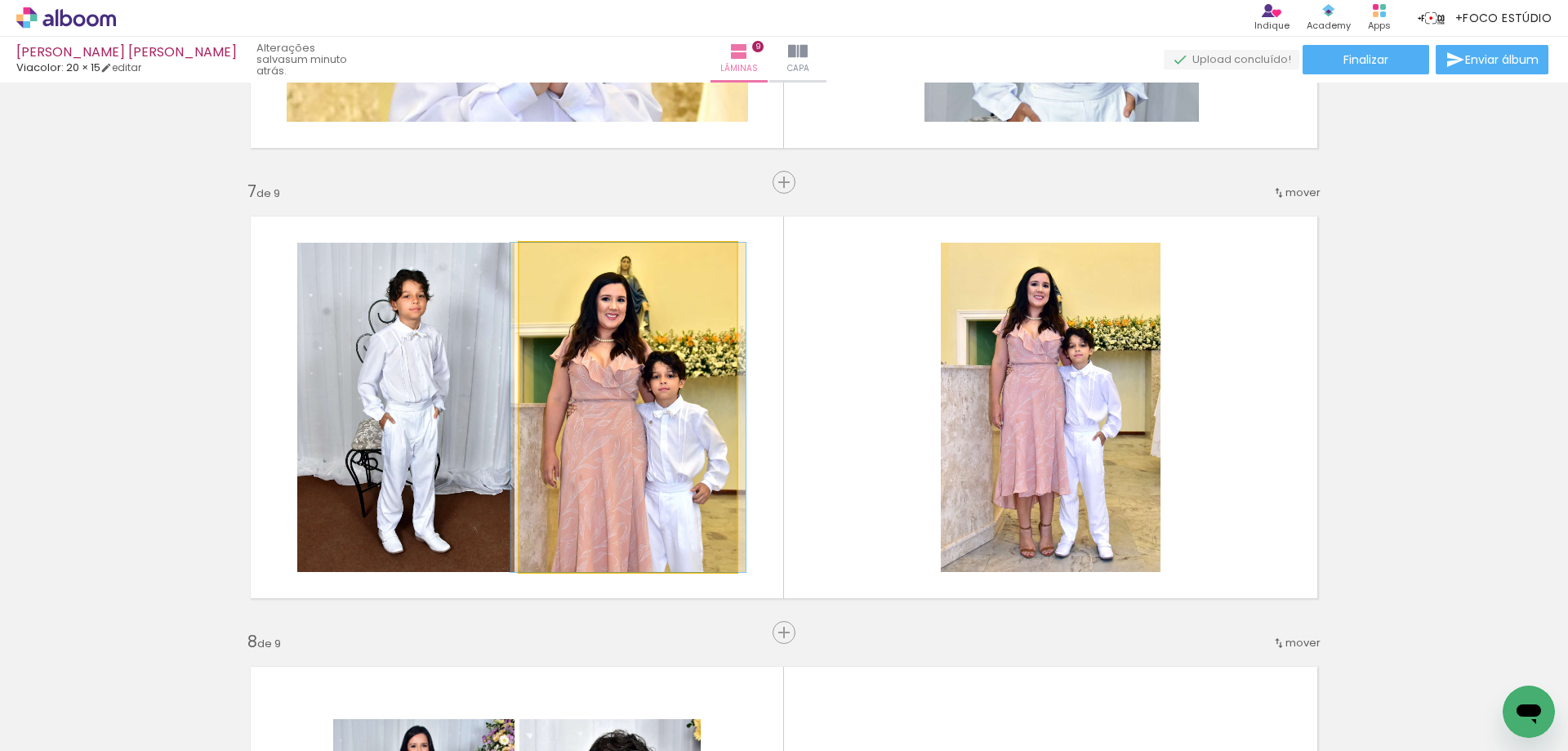
click at [653, 388] on quentale-photo at bounding box center [627, 407] width 217 height 330
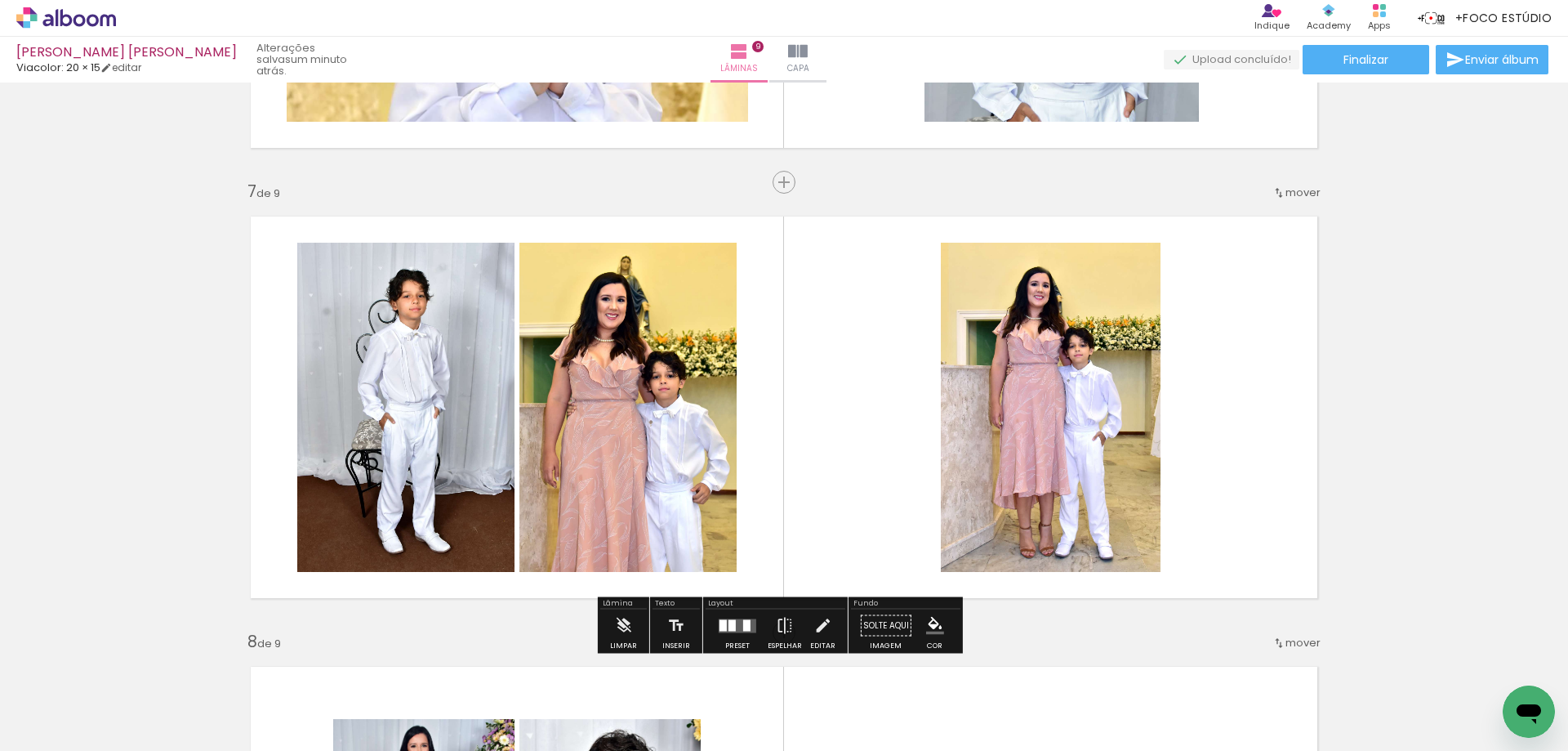
click at [683, 442] on quentale-photo at bounding box center [627, 407] width 217 height 330
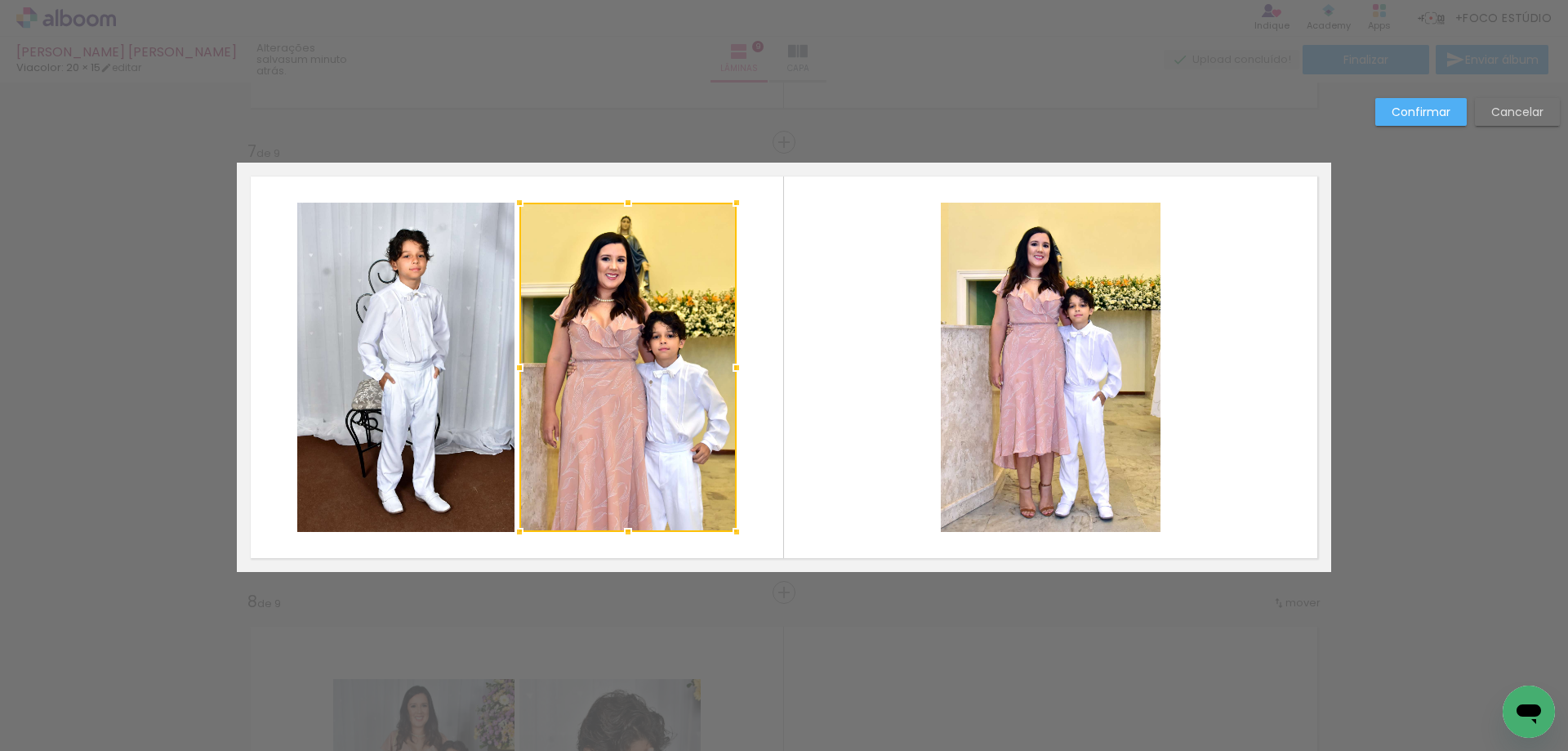
scroll to position [2670, 0]
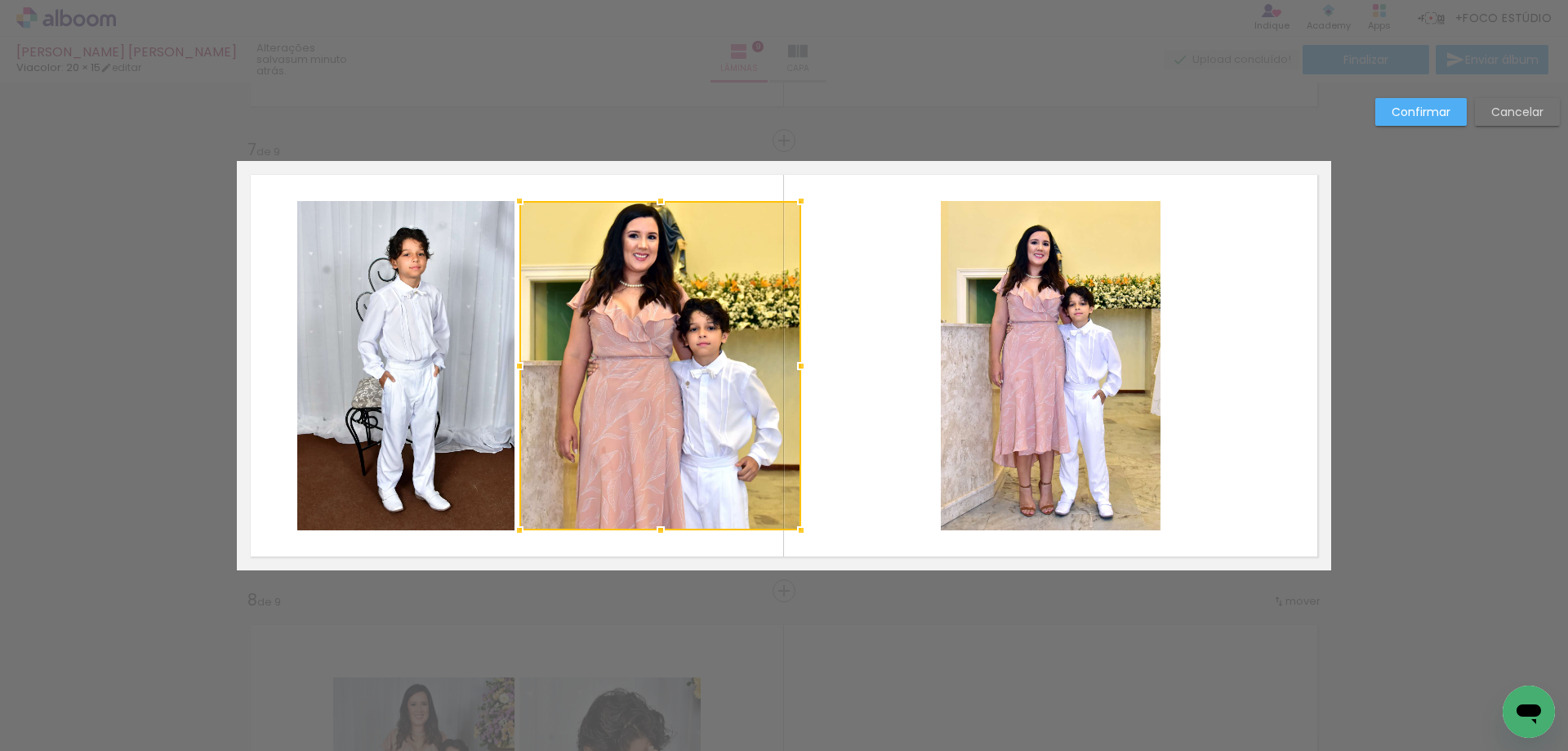
drag, startPoint x: 732, startPoint y: 371, endPoint x: 796, endPoint y: 372, distance: 64.0
click at [796, 372] on div at bounding box center [801, 366] width 33 height 33
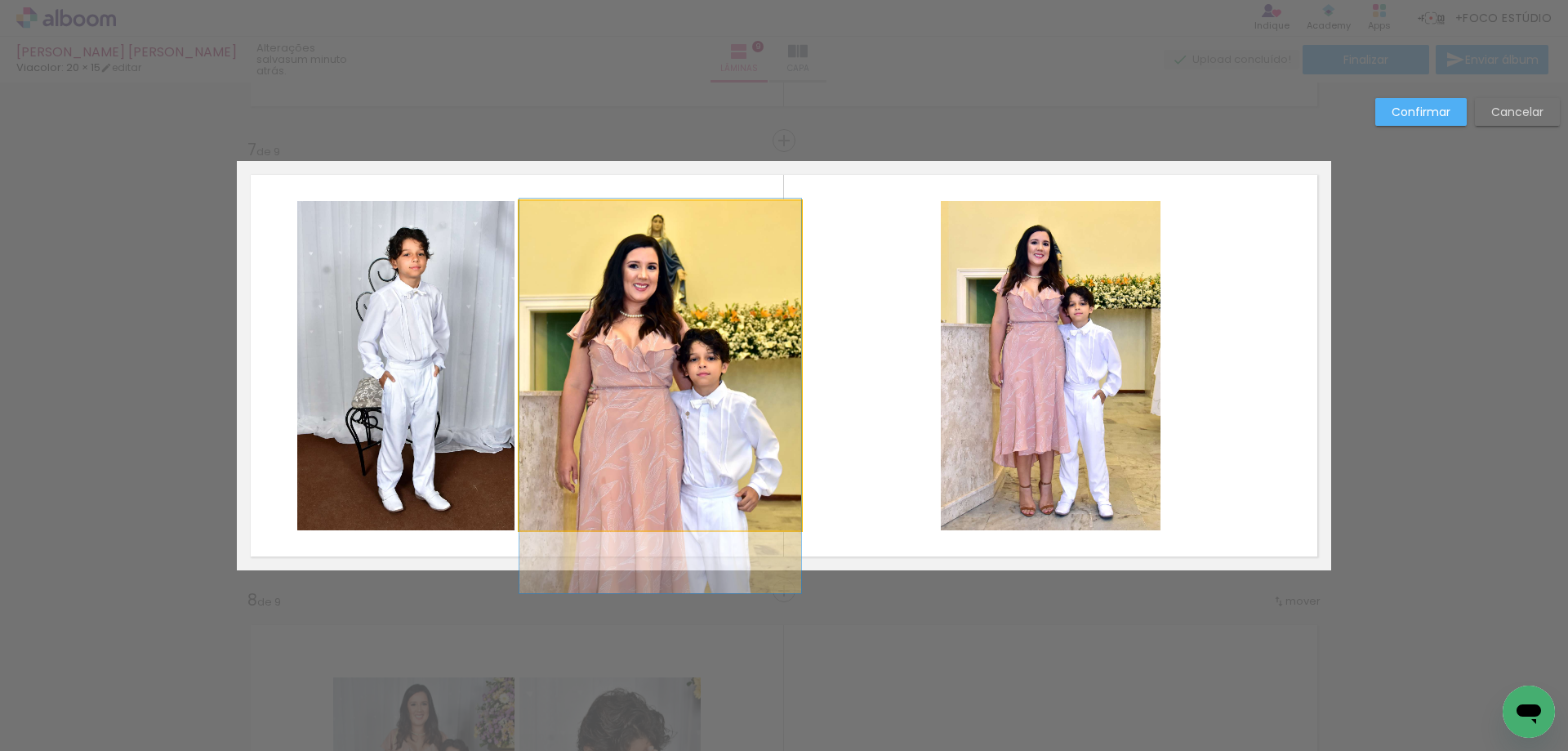
drag, startPoint x: 634, startPoint y: 346, endPoint x: 642, endPoint y: 376, distance: 31.0
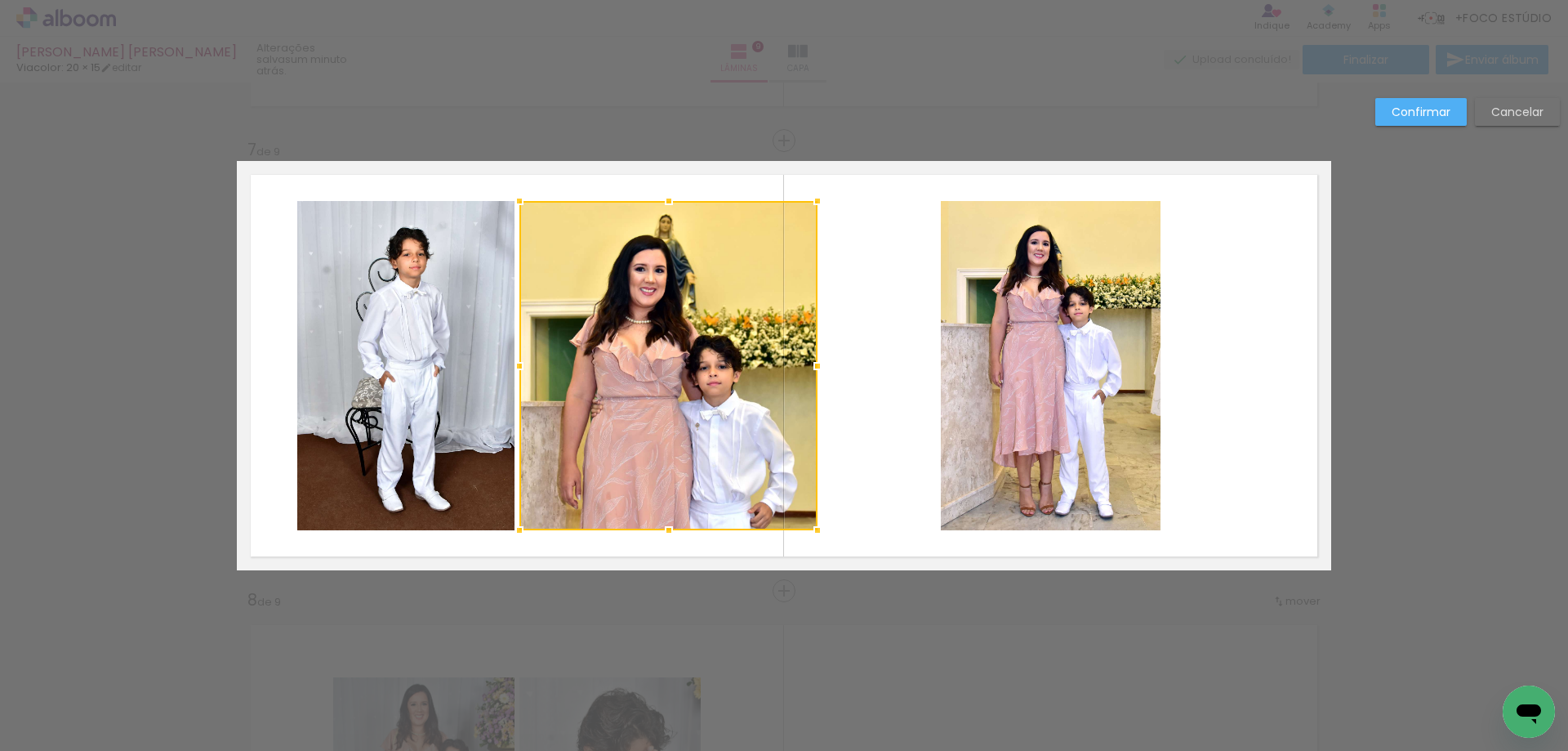
drag, startPoint x: 804, startPoint y: 369, endPoint x: 815, endPoint y: 374, distance: 12.1
click at [815, 374] on div at bounding box center [817, 366] width 33 height 33
click at [860, 363] on quentale-layouter at bounding box center [784, 365] width 1094 height 410
click at [677, 418] on quentale-photo at bounding box center [668, 365] width 298 height 330
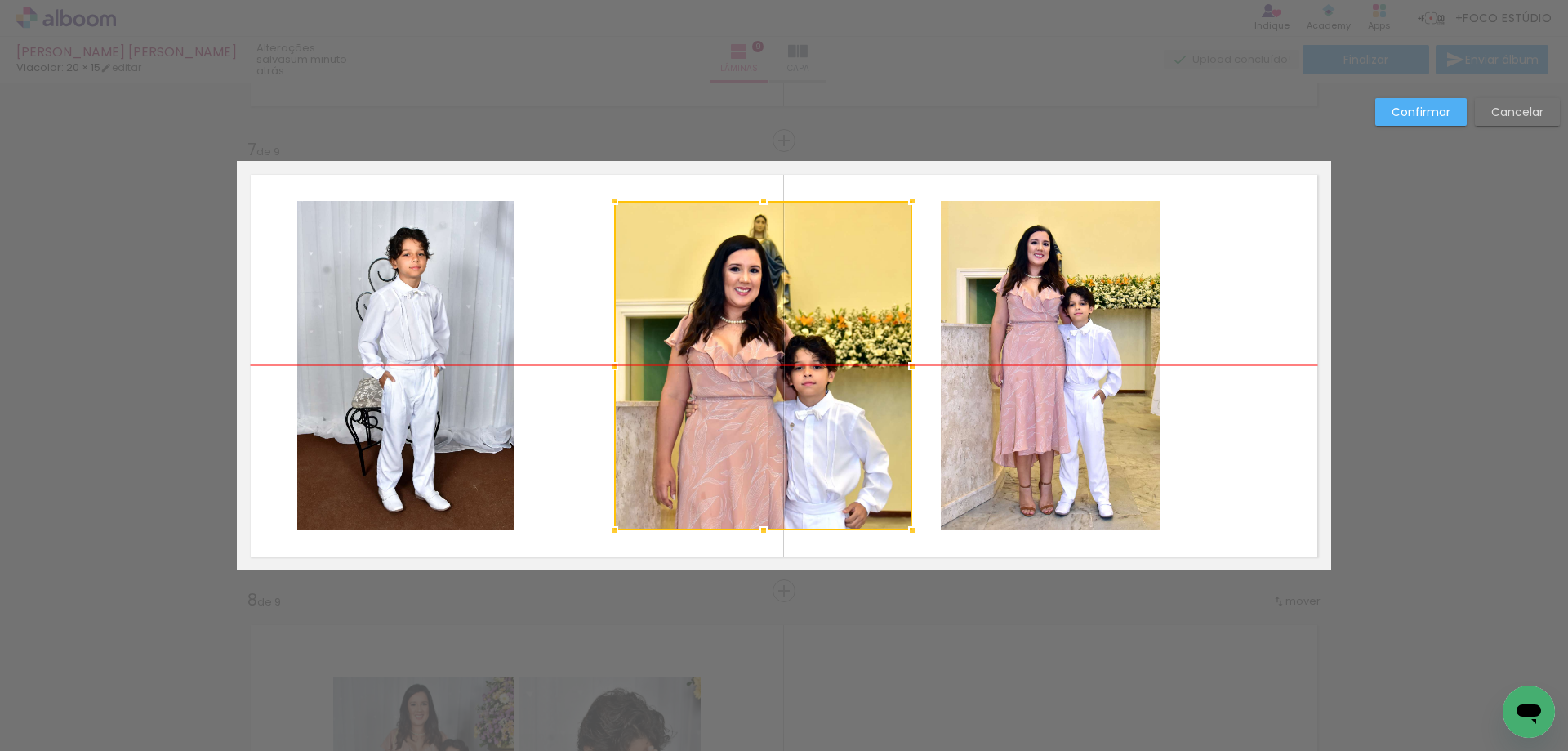
drag, startPoint x: 670, startPoint y: 409, endPoint x: 764, endPoint y: 405, distance: 94.1
click at [764, 405] on div at bounding box center [763, 365] width 298 height 330
click at [1098, 387] on quentale-photo at bounding box center [1050, 365] width 220 height 330
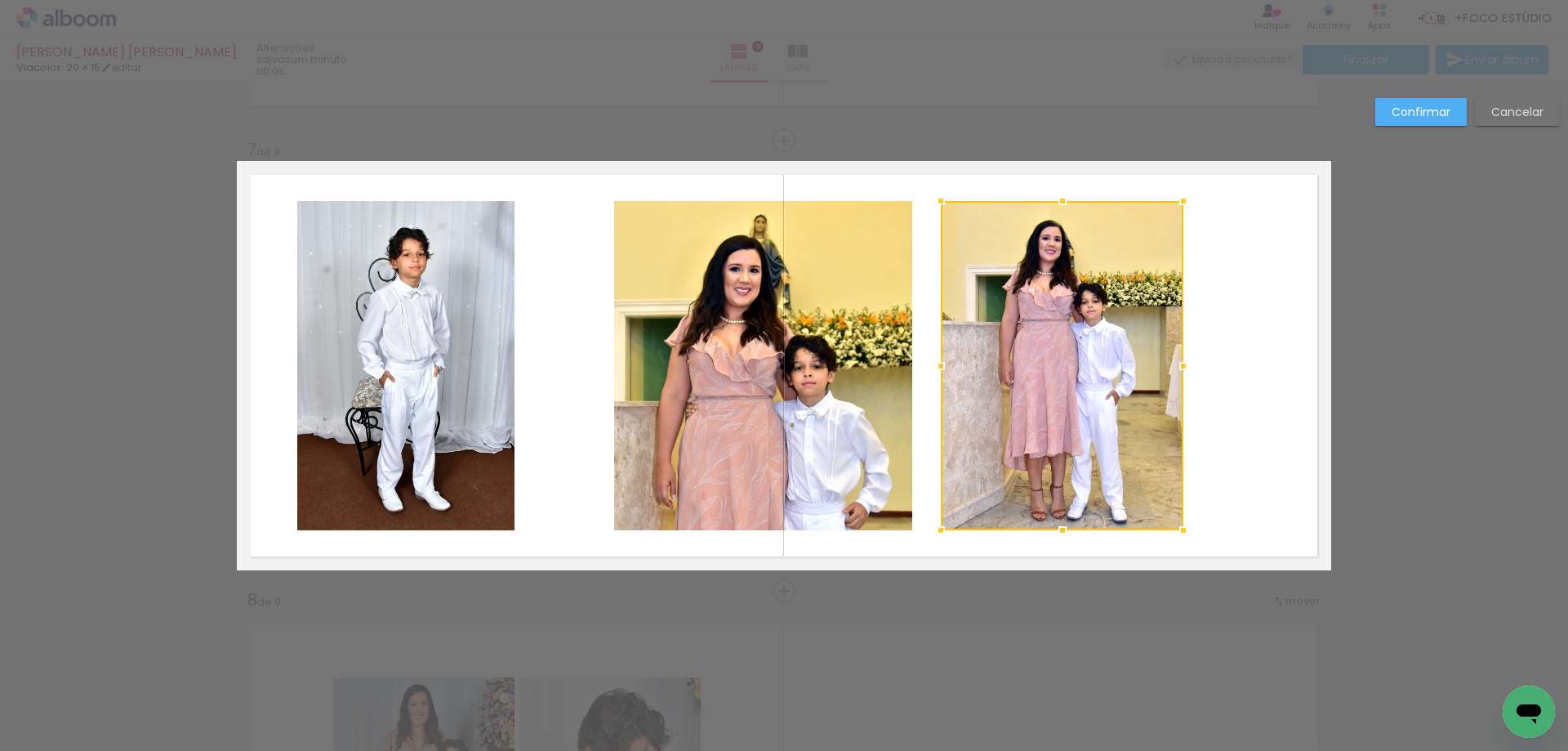
drag, startPoint x: 1158, startPoint y: 369, endPoint x: 1180, endPoint y: 370, distance: 22.0
click at [1180, 370] on div at bounding box center [1183, 366] width 33 height 33
click at [1124, 358] on quentale-photo at bounding box center [1061, 365] width 242 height 330
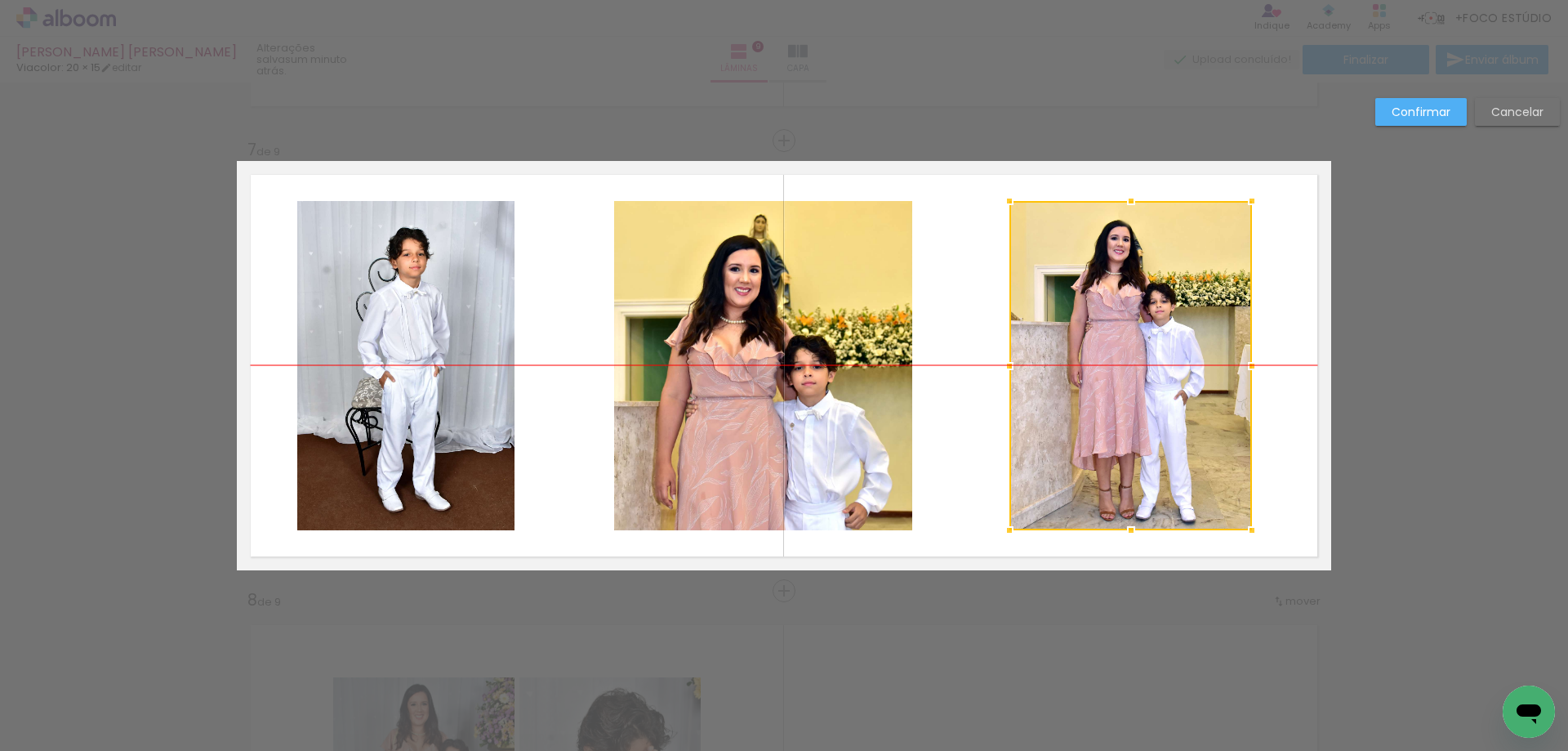
drag, startPoint x: 1112, startPoint y: 367, endPoint x: 1181, endPoint y: 367, distance: 69.0
click at [1181, 367] on div at bounding box center [1130, 365] width 242 height 330
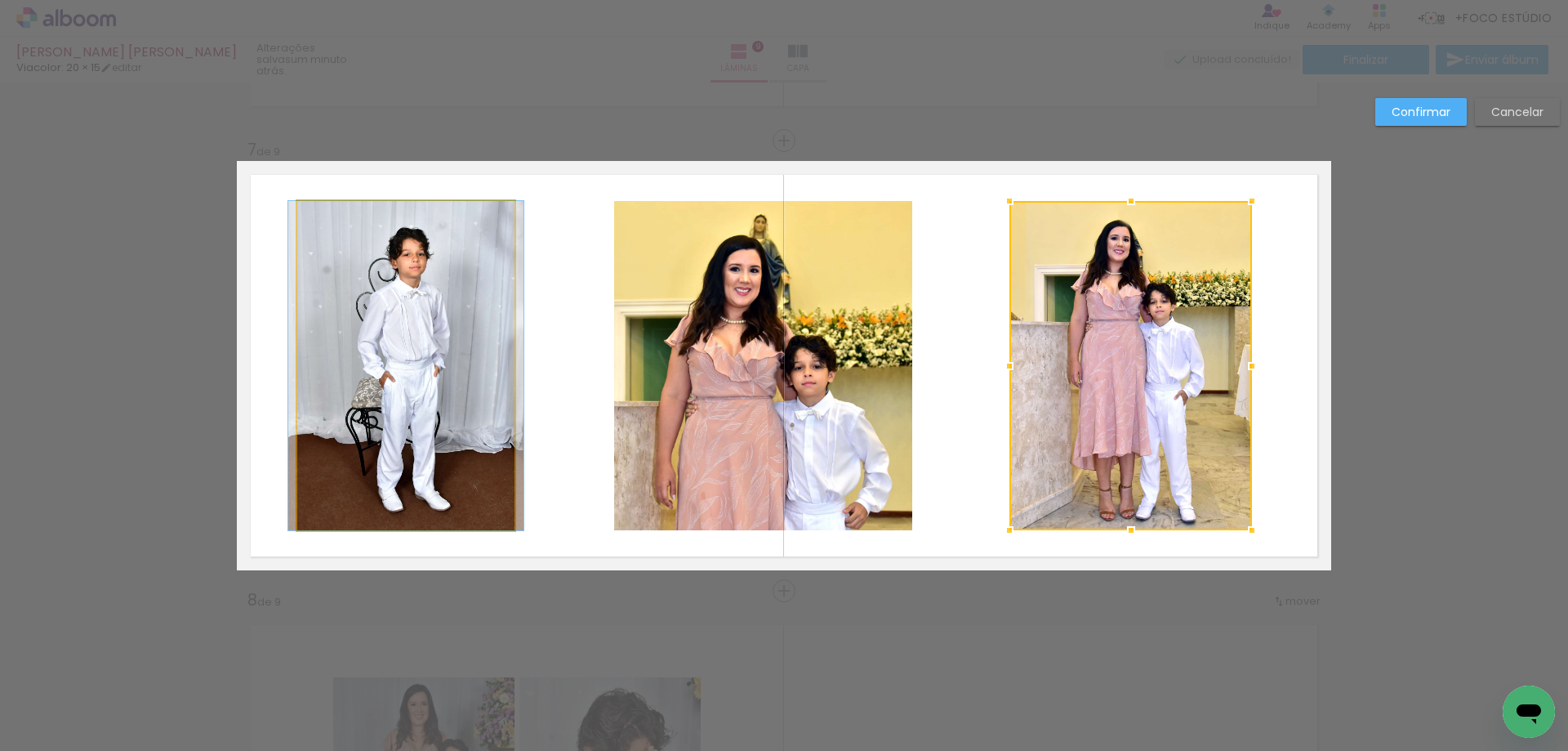
click at [473, 381] on quentale-photo at bounding box center [405, 365] width 217 height 330
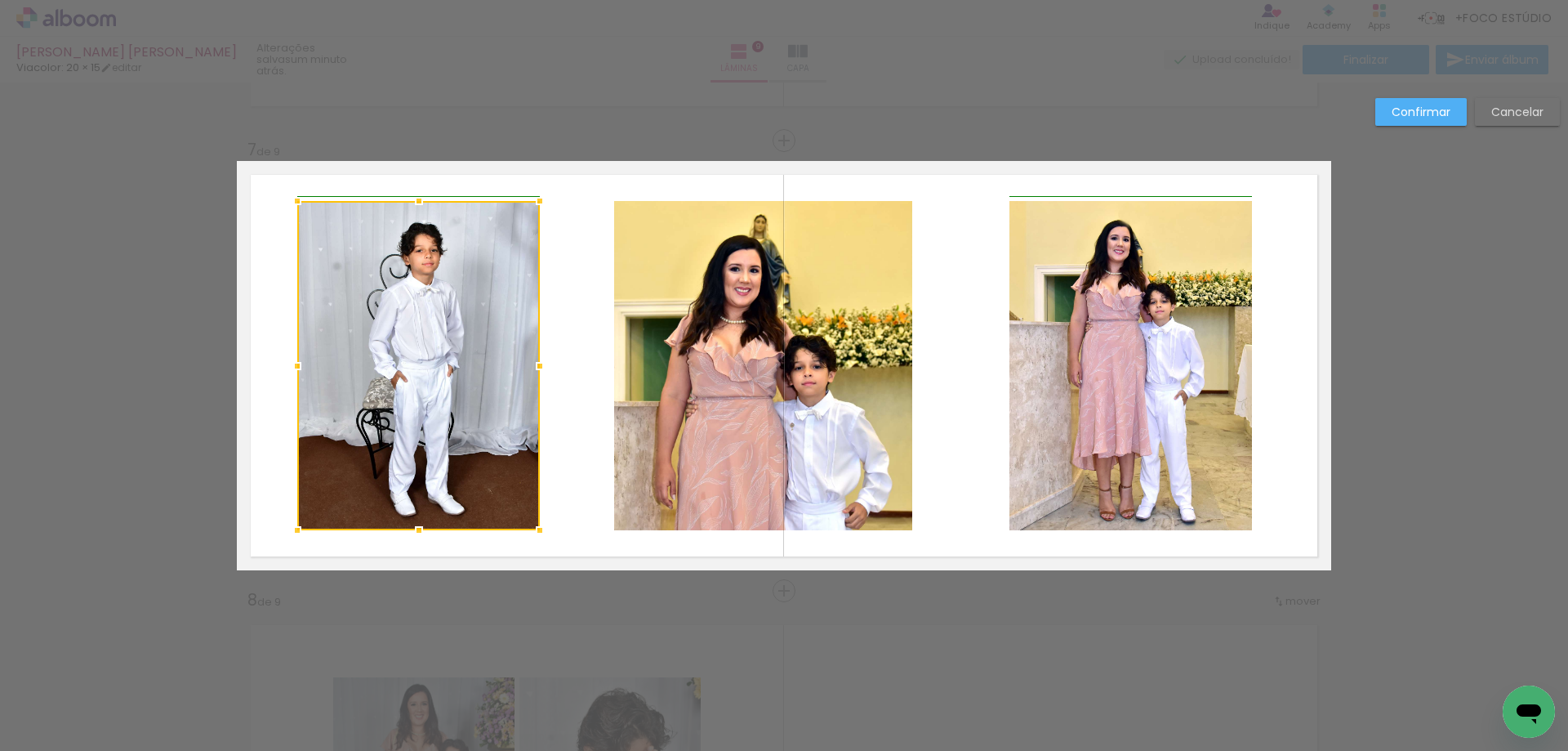
drag, startPoint x: 513, startPoint y: 367, endPoint x: 533, endPoint y: 367, distance: 20.0
click at [533, 367] on div at bounding box center [540, 366] width 33 height 33
click at [581, 369] on quentale-layouter at bounding box center [784, 365] width 1094 height 410
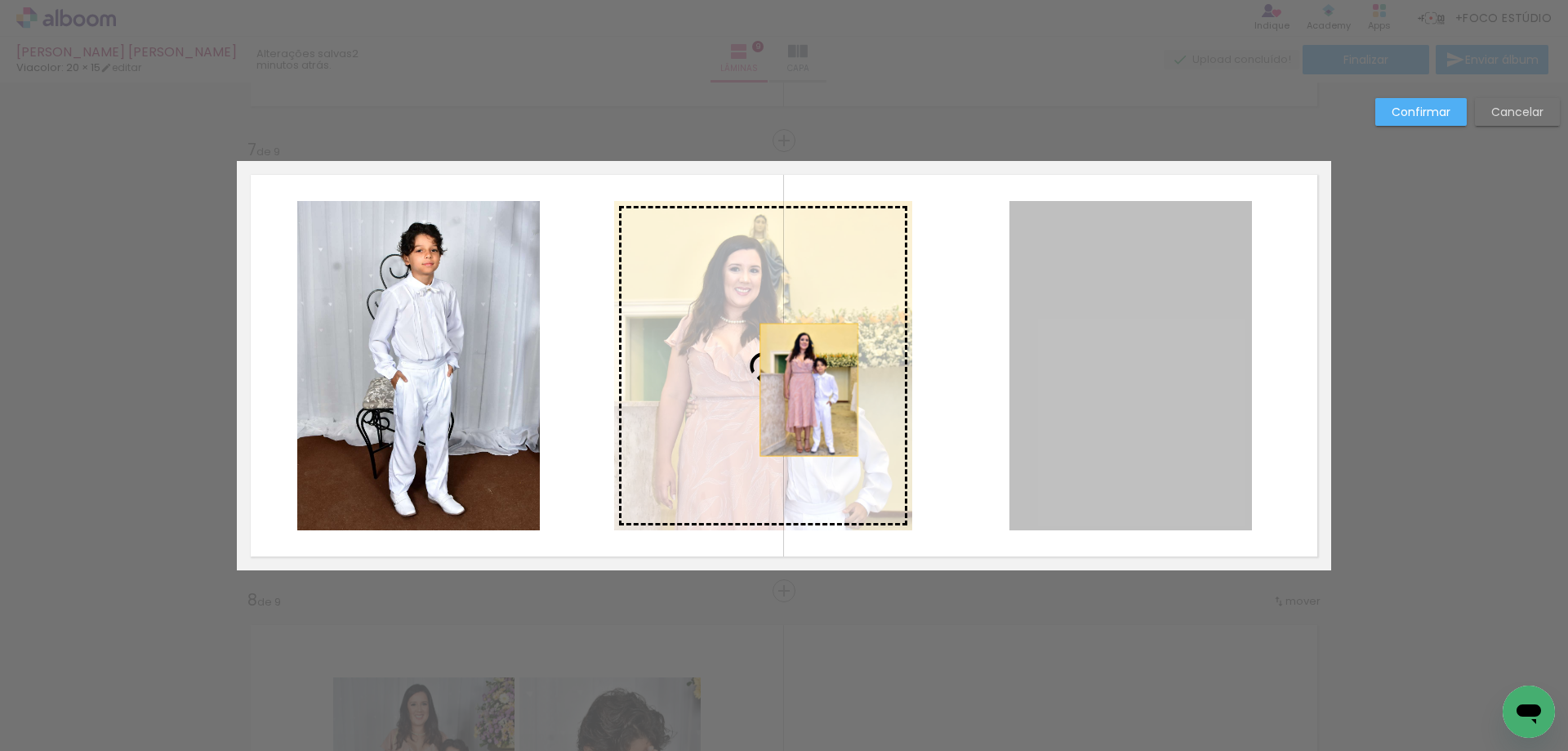
drag, startPoint x: 1013, startPoint y: 387, endPoint x: 803, endPoint y: 390, distance: 210.0
click at [0, 0] on slot at bounding box center [0, 0] width 0 height 0
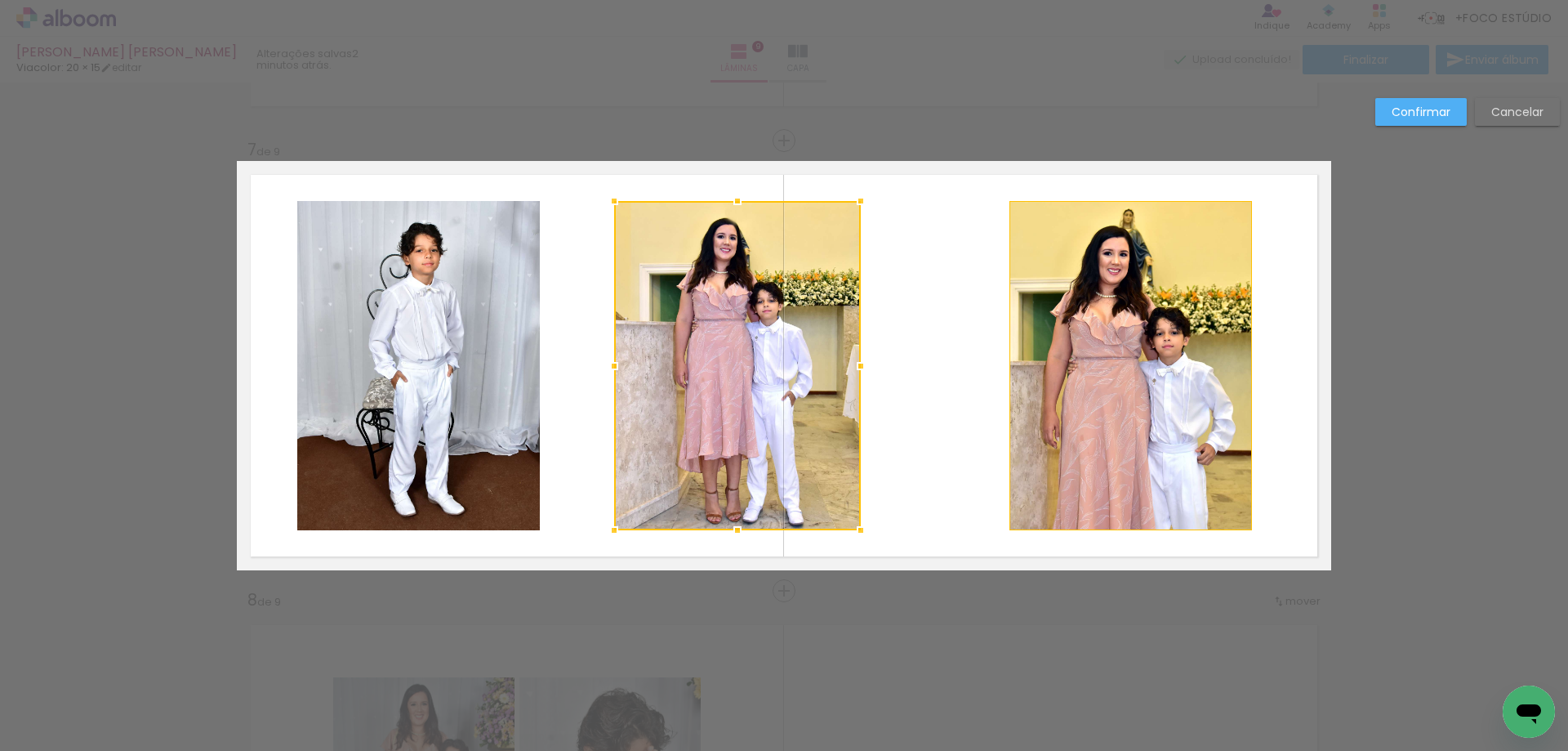
drag, startPoint x: 916, startPoint y: 370, endPoint x: 871, endPoint y: 371, distance: 45.0
click at [871, 371] on div at bounding box center [861, 366] width 33 height 33
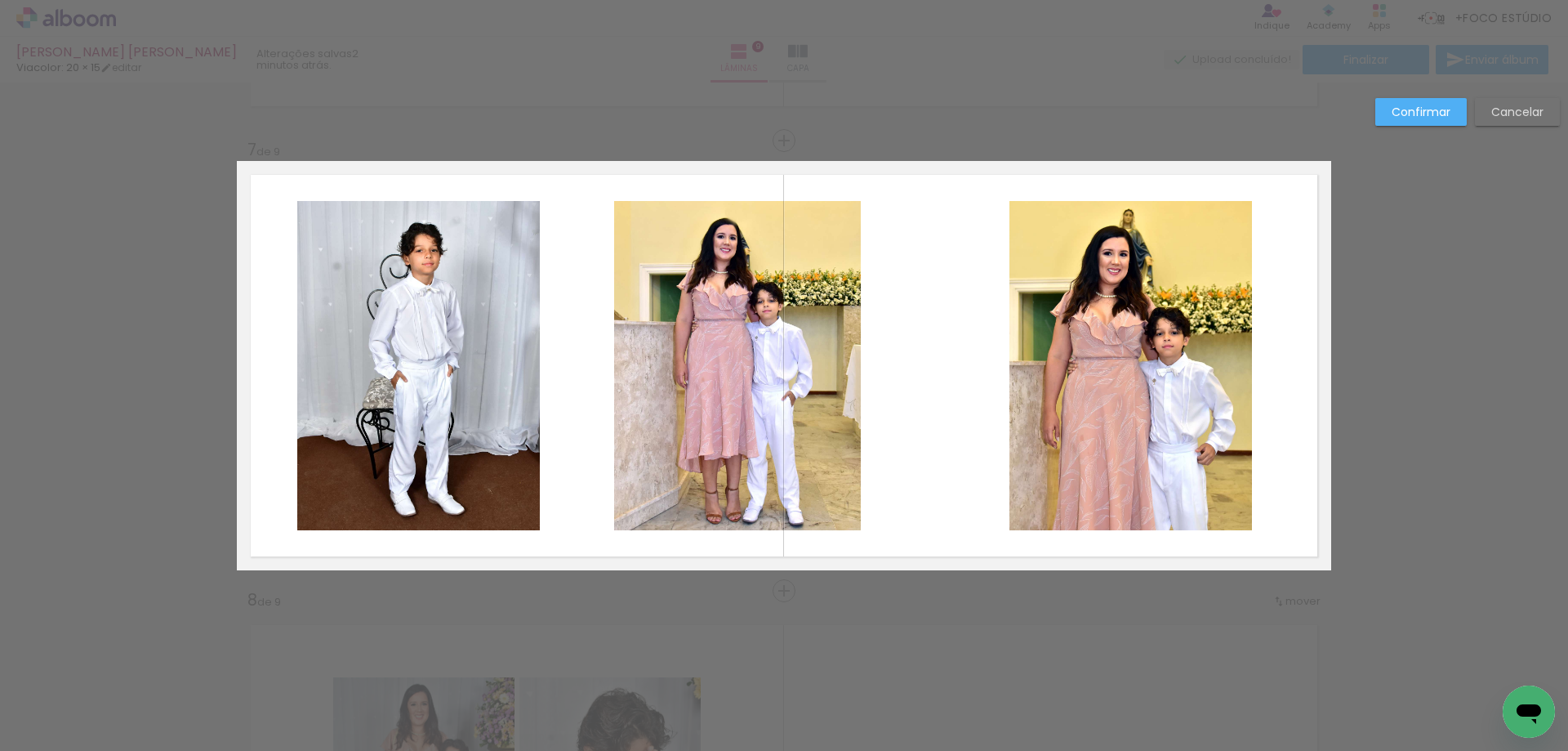
click at [1075, 393] on quentale-photo at bounding box center [1130, 365] width 242 height 330
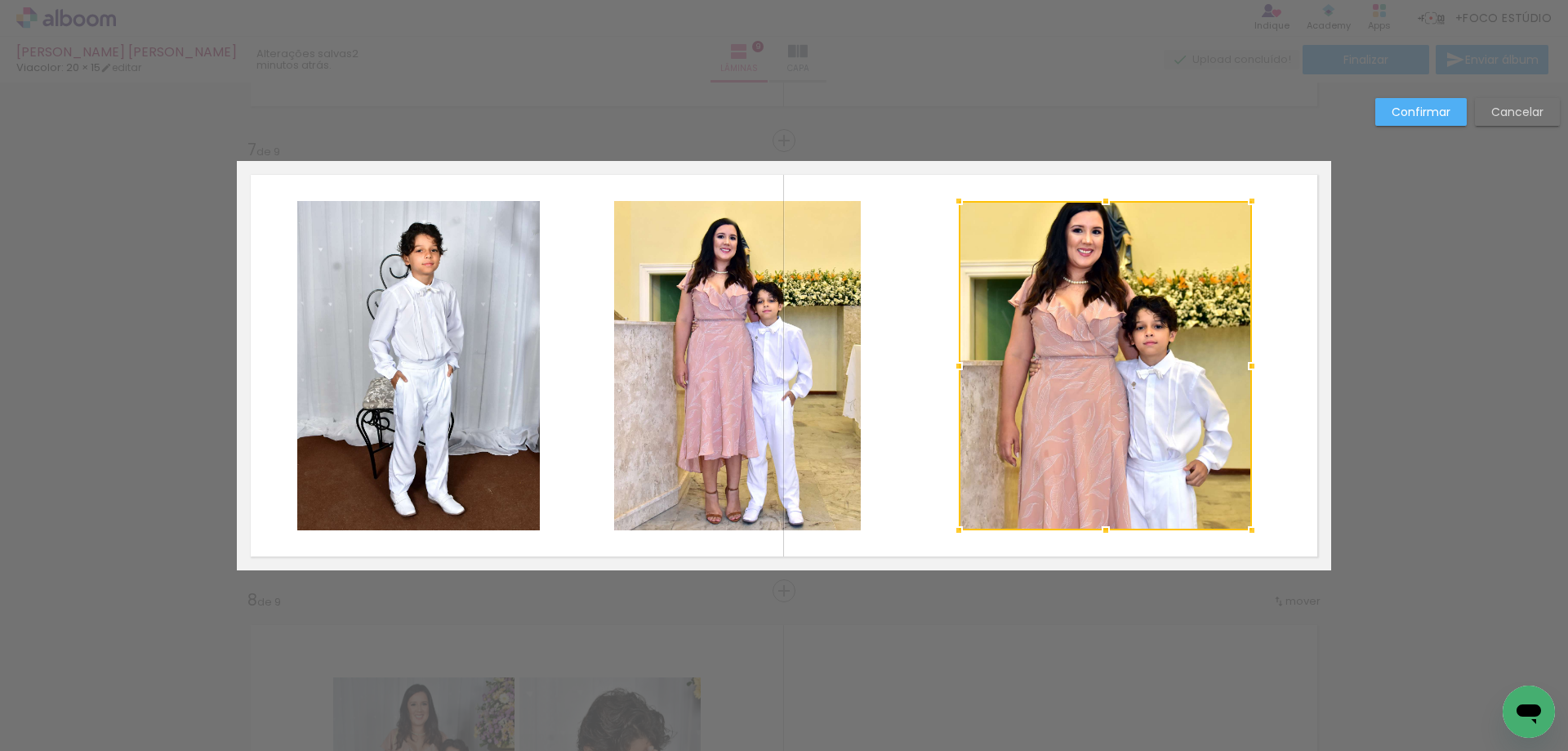
drag, startPoint x: 1005, startPoint y: 373, endPoint x: 955, endPoint y: 371, distance: 50.0
click at [955, 371] on div at bounding box center [959, 366] width 33 height 33
click at [874, 377] on quentale-layouter at bounding box center [784, 365] width 1094 height 410
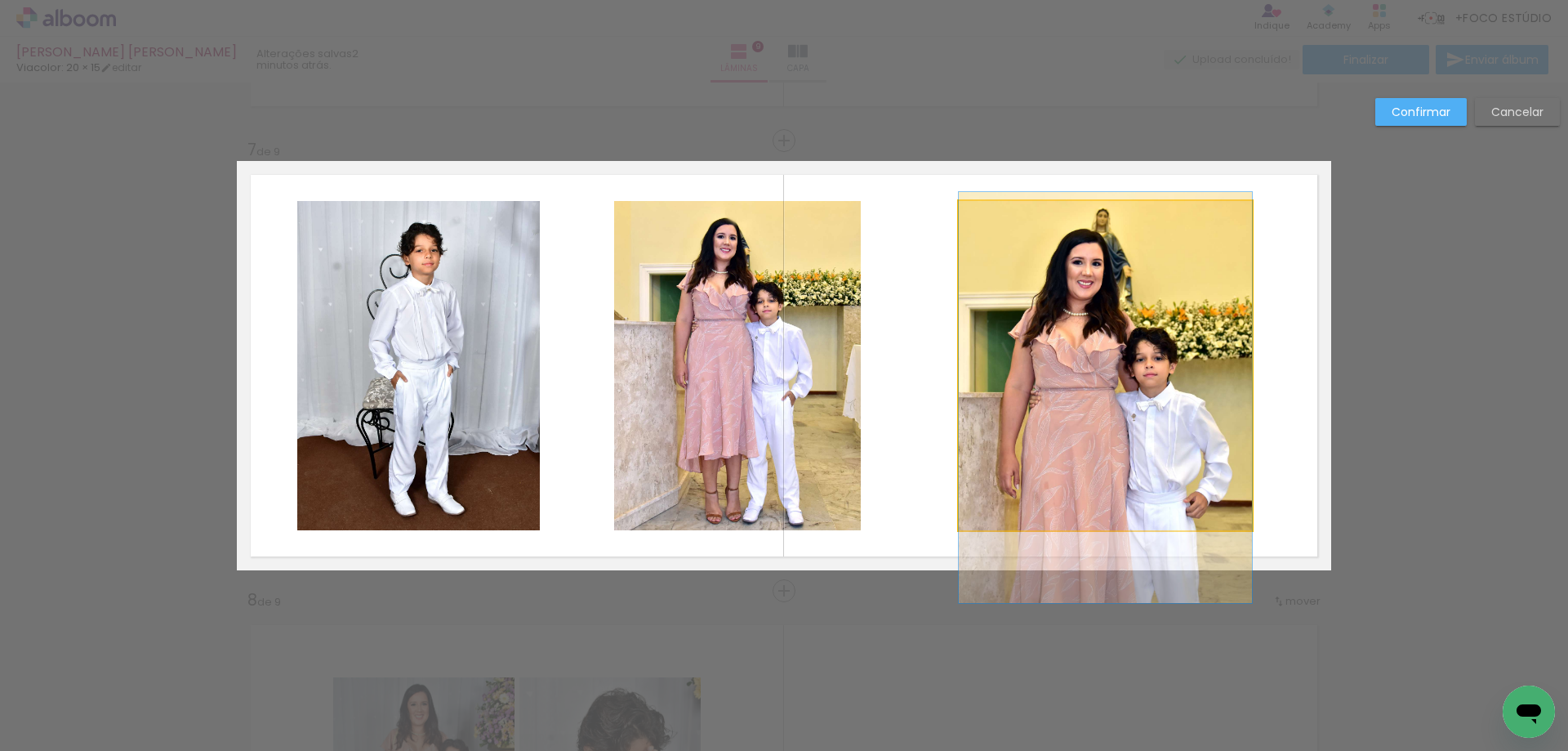
drag, startPoint x: 1080, startPoint y: 380, endPoint x: 1080, endPoint y: 412, distance: 32.0
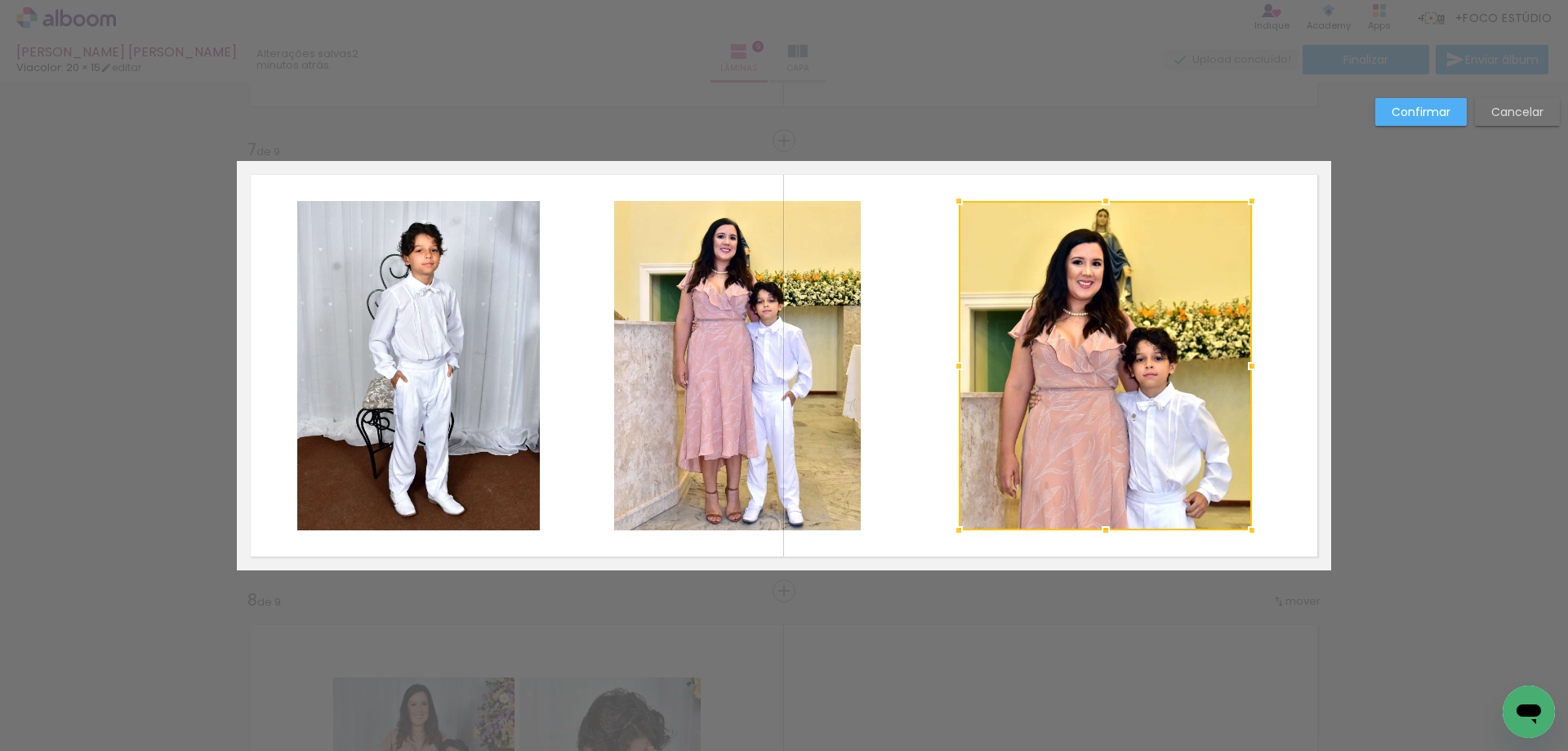
click at [914, 328] on quentale-layouter at bounding box center [784, 365] width 1094 height 410
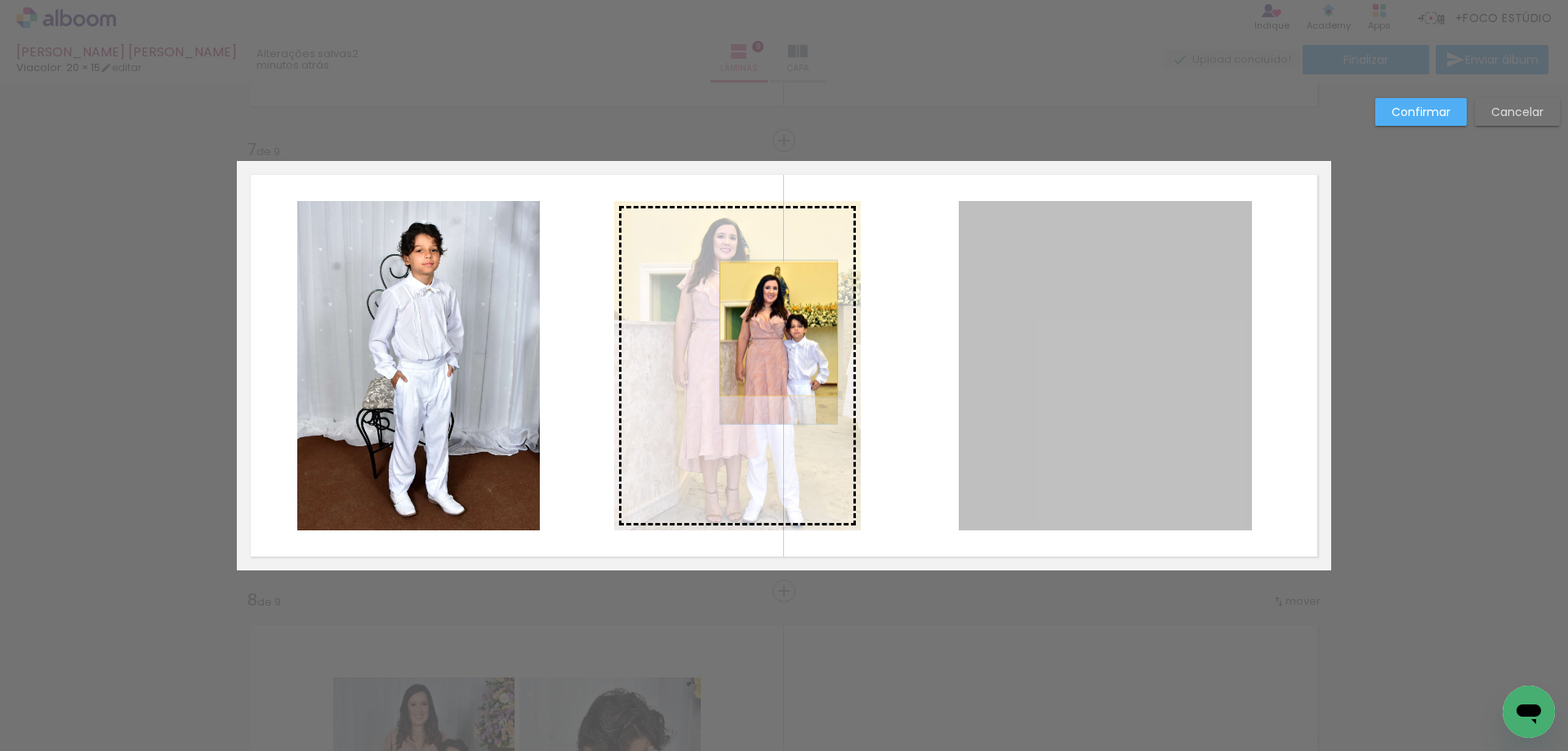
drag, startPoint x: 968, startPoint y: 341, endPoint x: 773, endPoint y: 330, distance: 195.3
click at [0, 0] on slot at bounding box center [0, 0] width 0 height 0
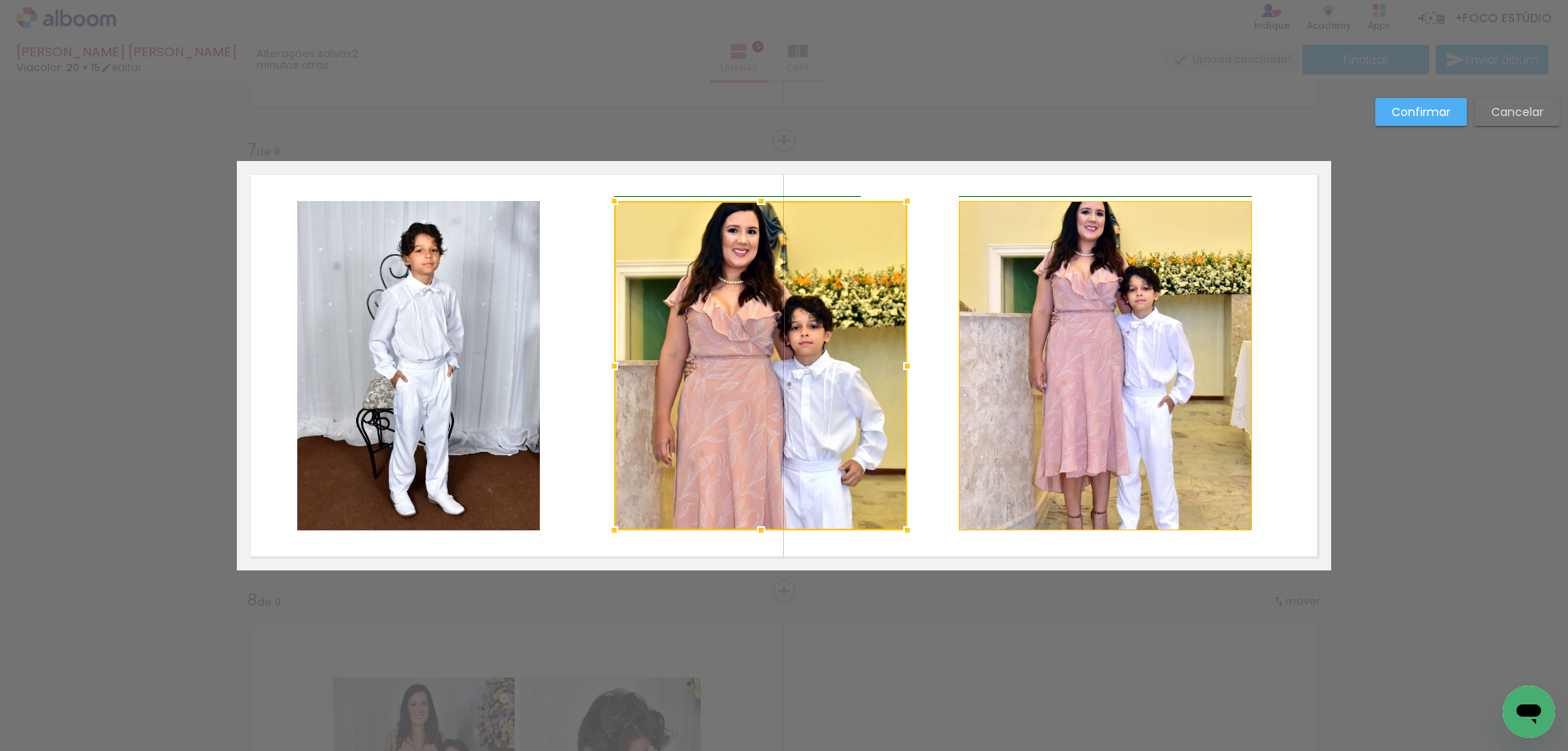
drag, startPoint x: 856, startPoint y: 371, endPoint x: 907, endPoint y: 362, distance: 51.8
click at [907, 362] on div at bounding box center [907, 366] width 33 height 33
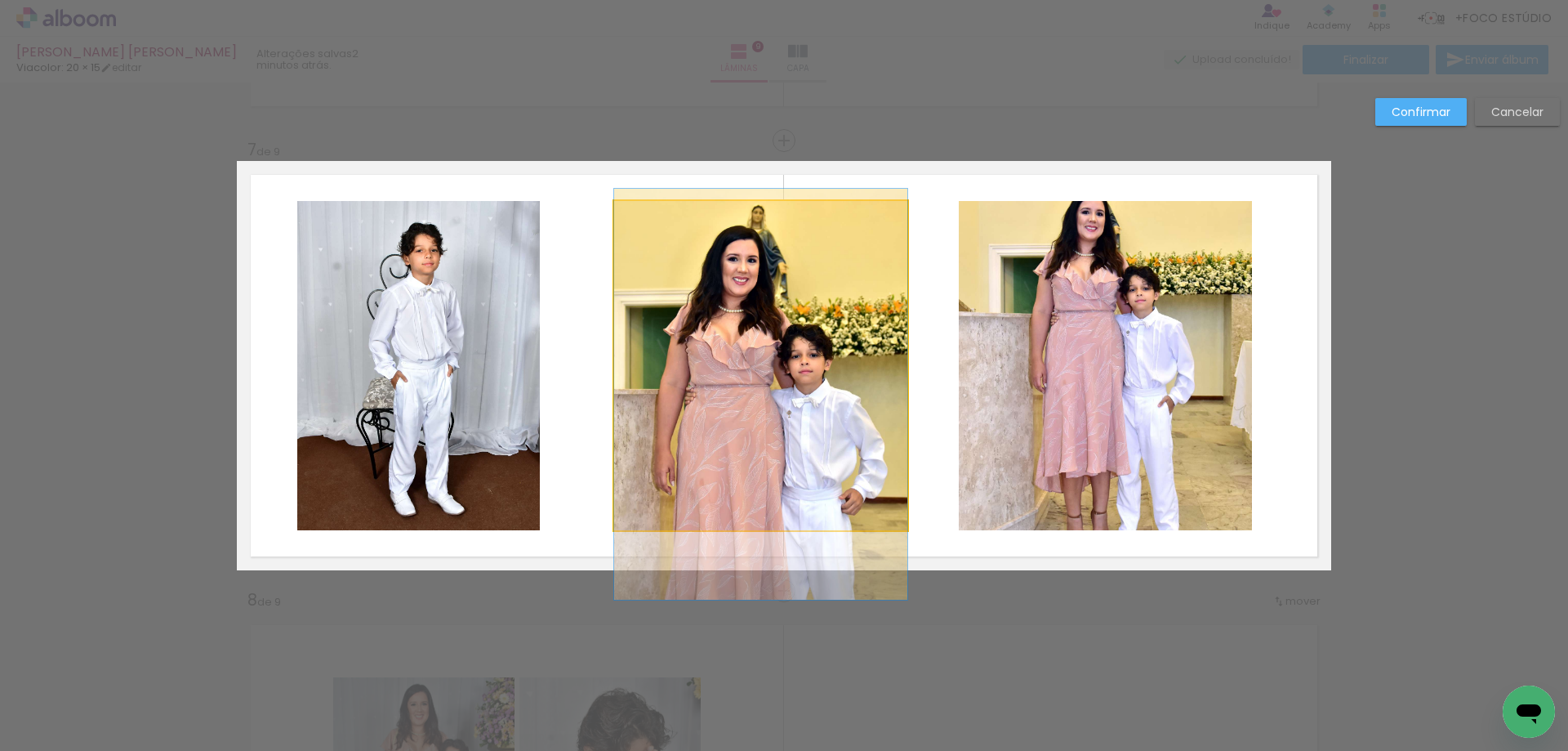
drag, startPoint x: 833, startPoint y: 371, endPoint x: 833, endPoint y: 400, distance: 29.0
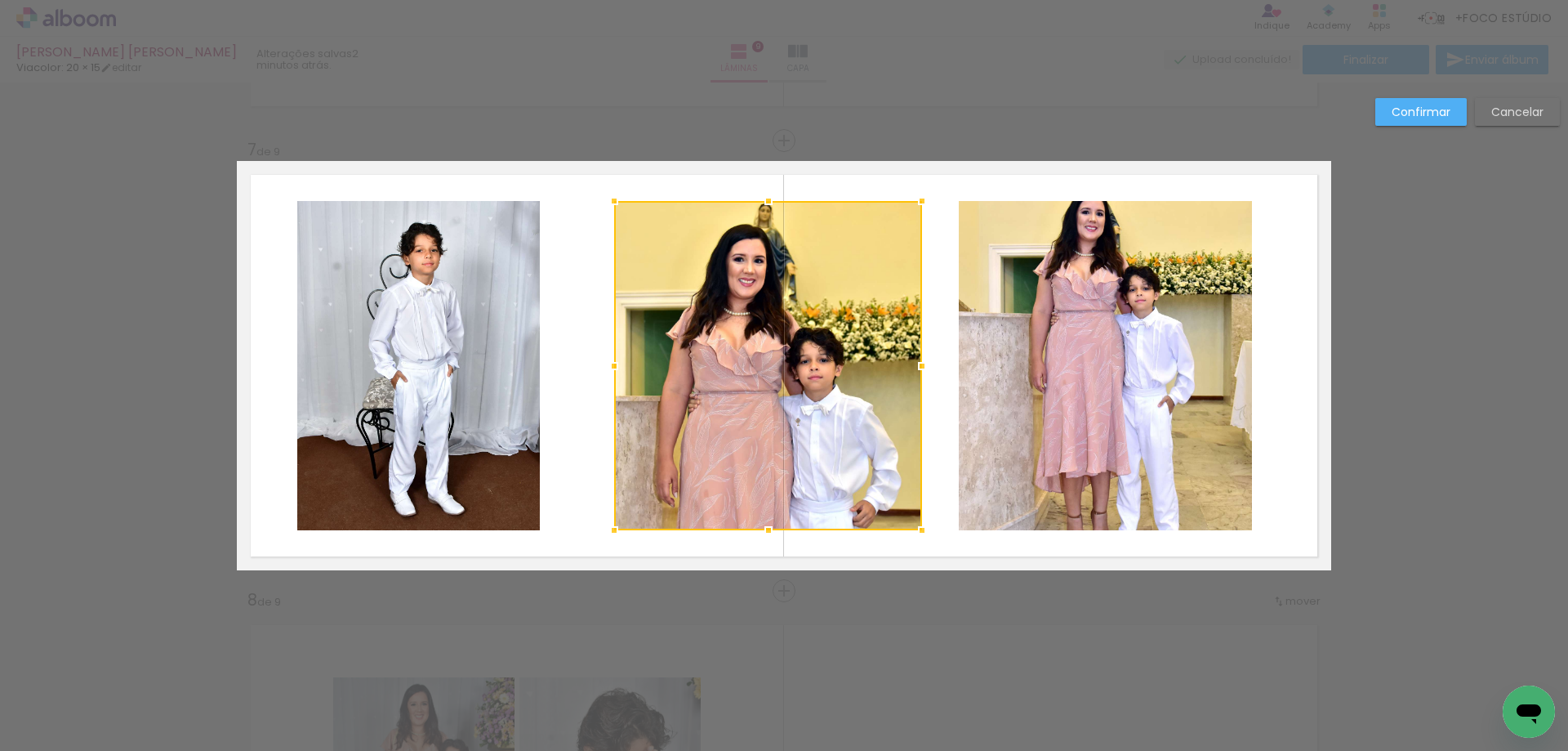
drag, startPoint x: 902, startPoint y: 371, endPoint x: 912, endPoint y: 371, distance: 10.0
click at [912, 371] on div at bounding box center [922, 366] width 33 height 33
click at [939, 301] on quentale-layouter at bounding box center [784, 365] width 1094 height 410
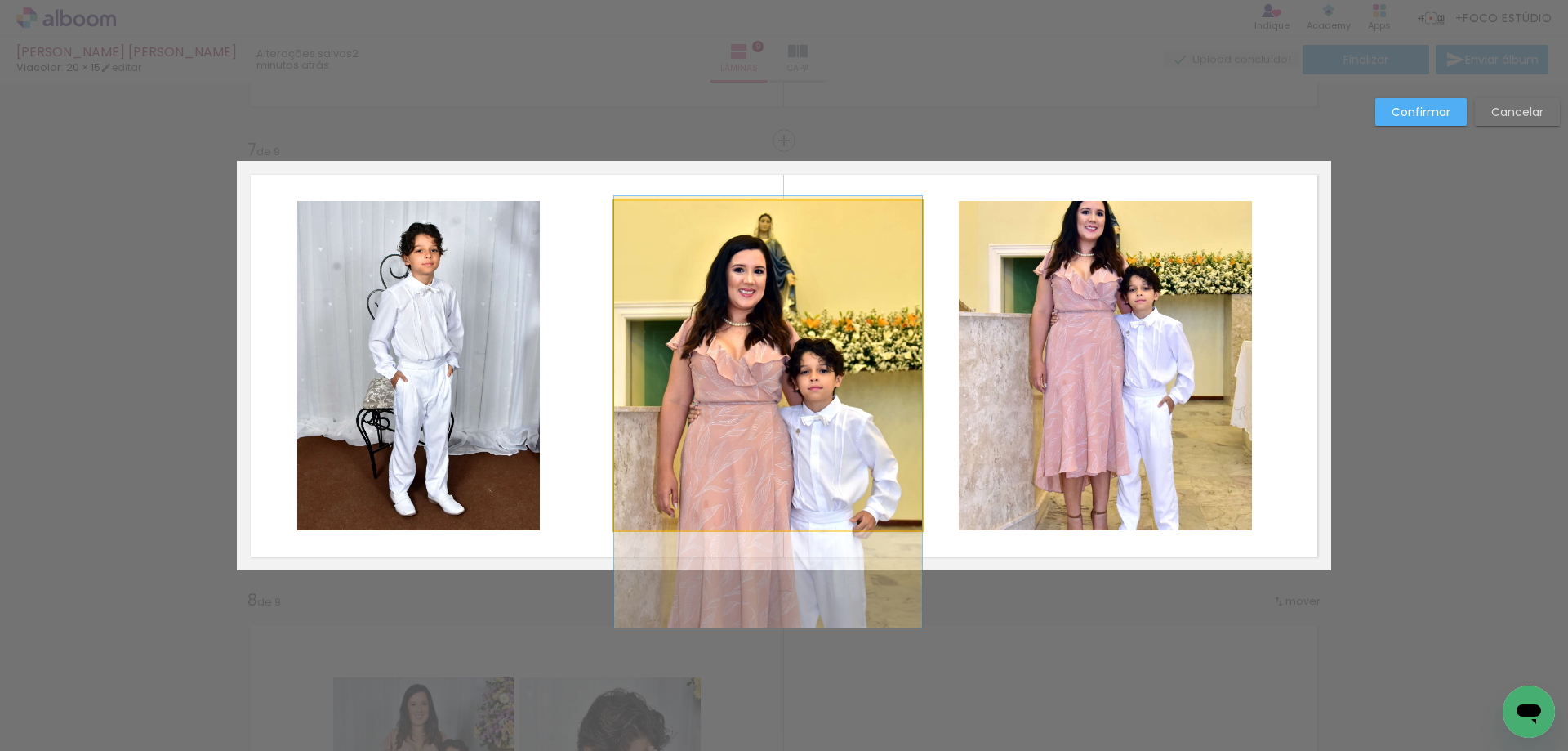
drag, startPoint x: 845, startPoint y: 362, endPoint x: 847, endPoint y: 373, distance: 11.2
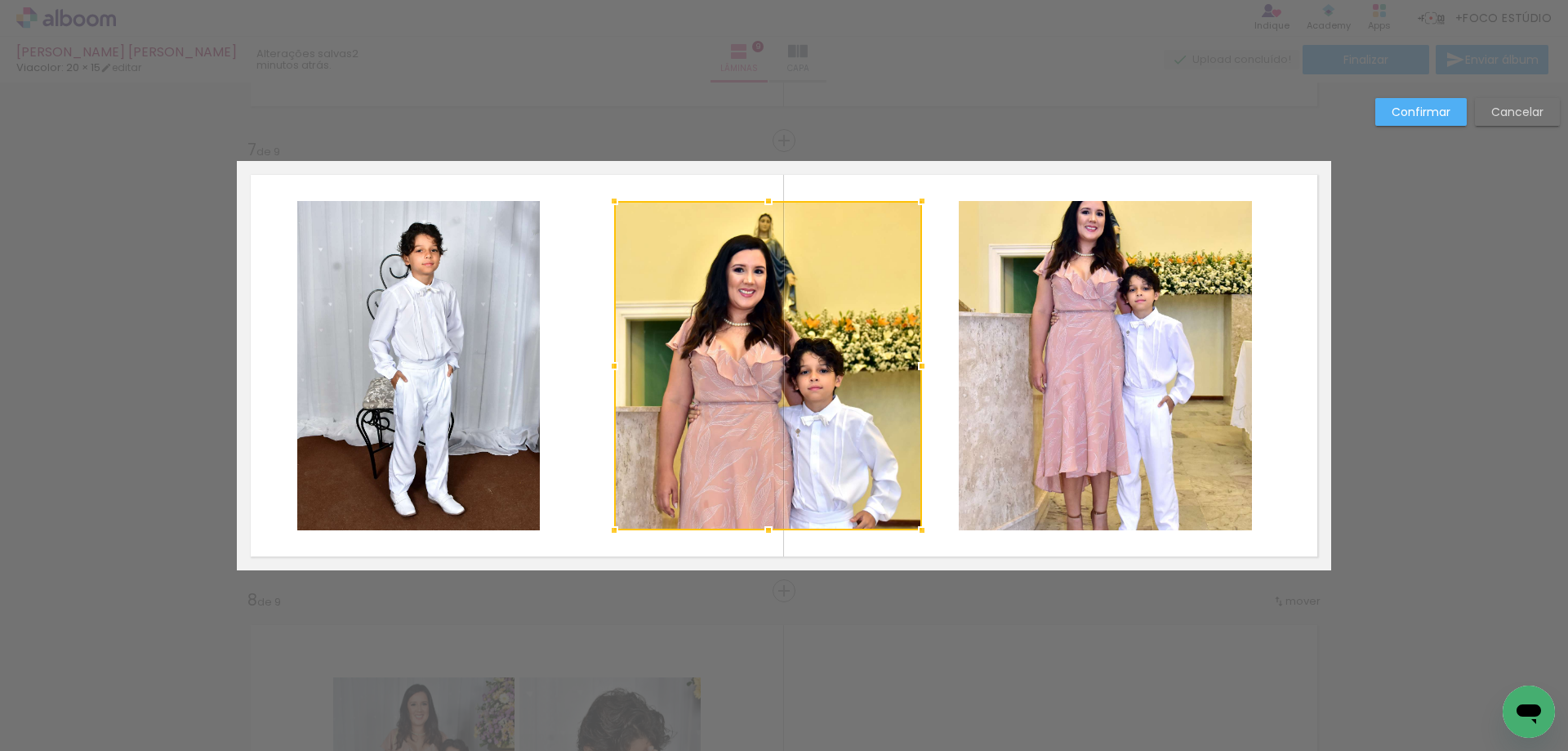
click at [1031, 360] on quentale-photo at bounding box center [1105, 365] width 293 height 330
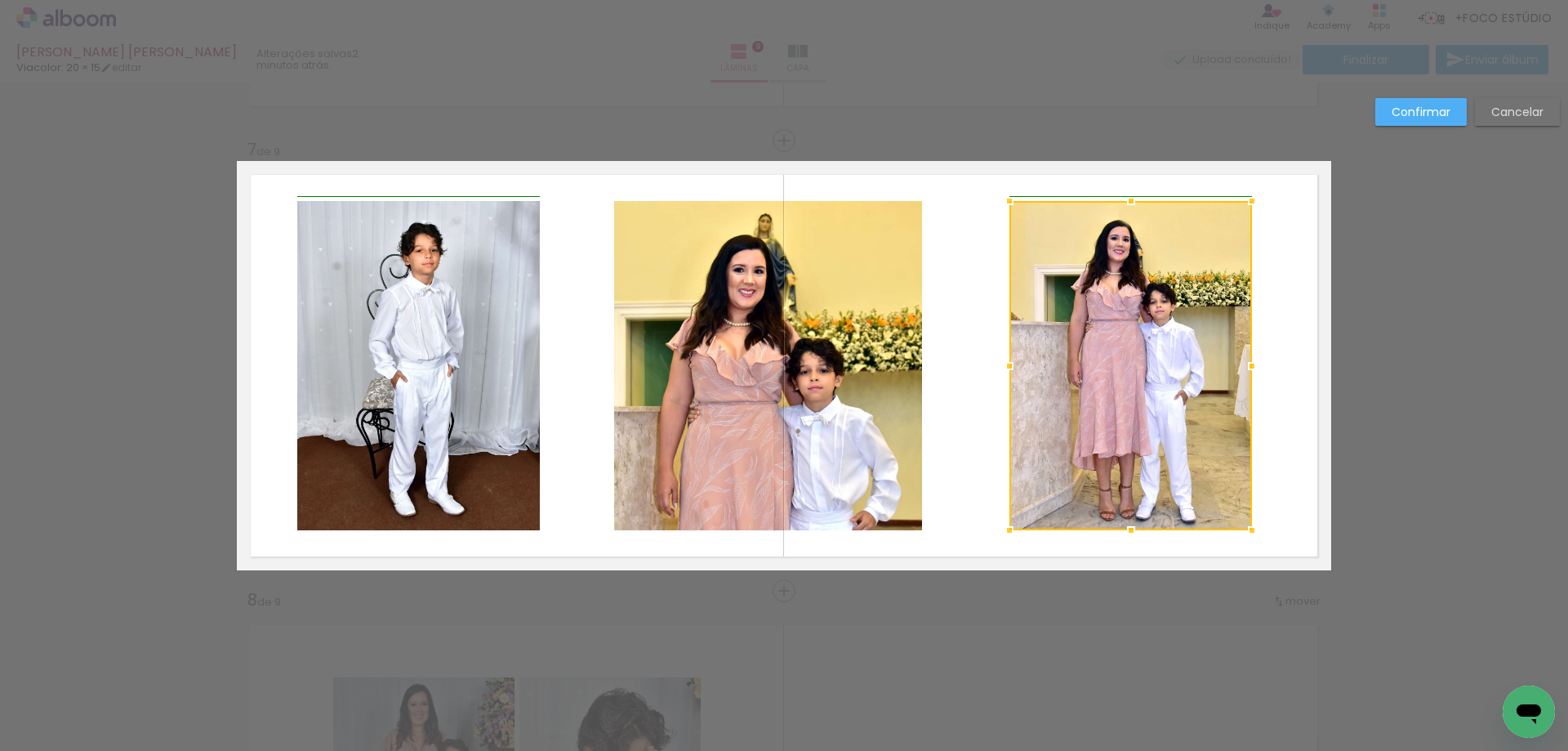
drag, startPoint x: 956, startPoint y: 375, endPoint x: 1001, endPoint y: 371, distance: 45.2
click at [1001, 371] on div at bounding box center [1010, 366] width 33 height 33
click at [1010, 394] on quentale-photo at bounding box center [1130, 365] width 242 height 330
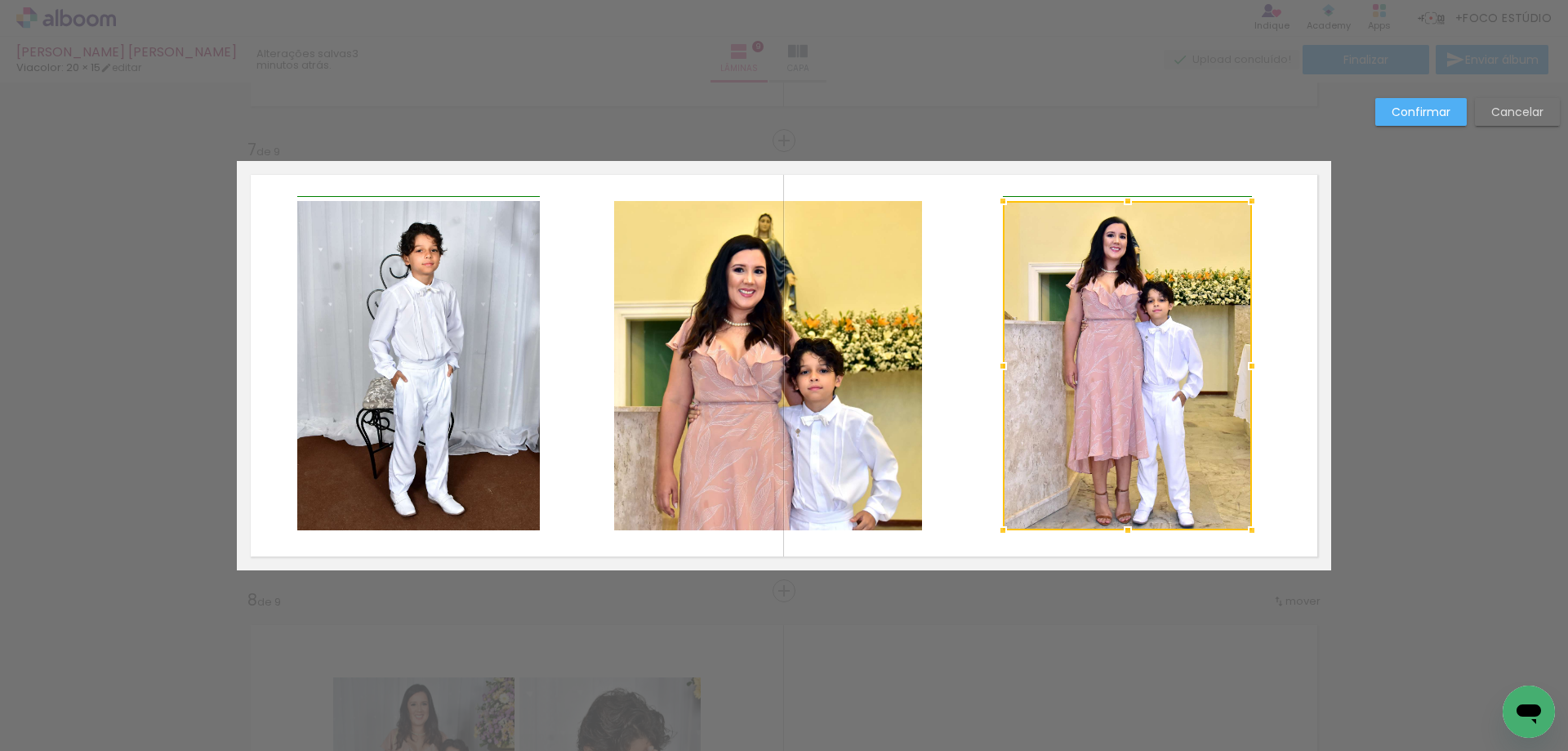
click at [1005, 371] on div at bounding box center [1003, 366] width 33 height 33
click at [957, 379] on quentale-layouter at bounding box center [784, 365] width 1094 height 410
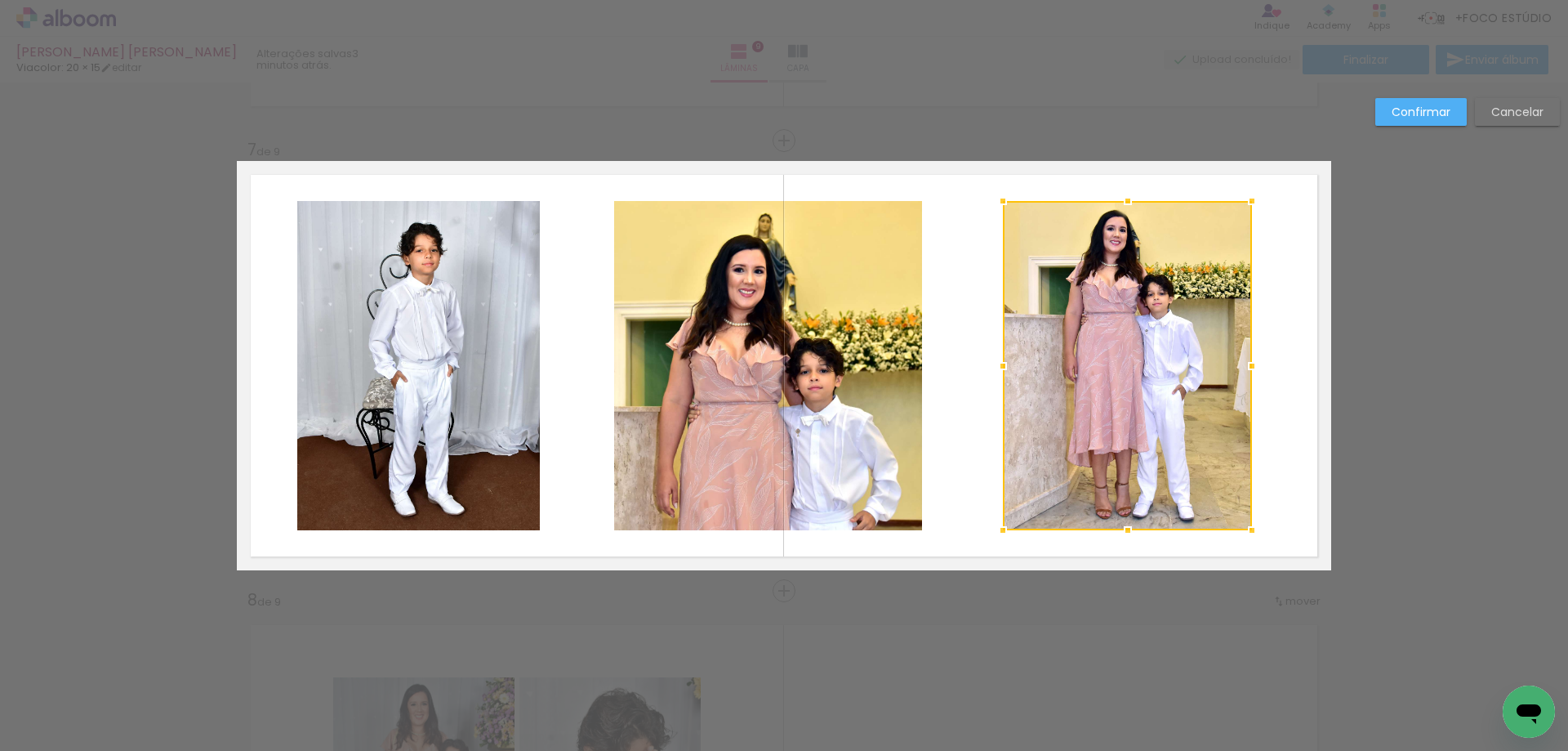
click at [1281, 402] on quentale-layouter at bounding box center [784, 365] width 1094 height 410
click at [0, 0] on slot "Confirmar" at bounding box center [0, 0] width 0 height 0
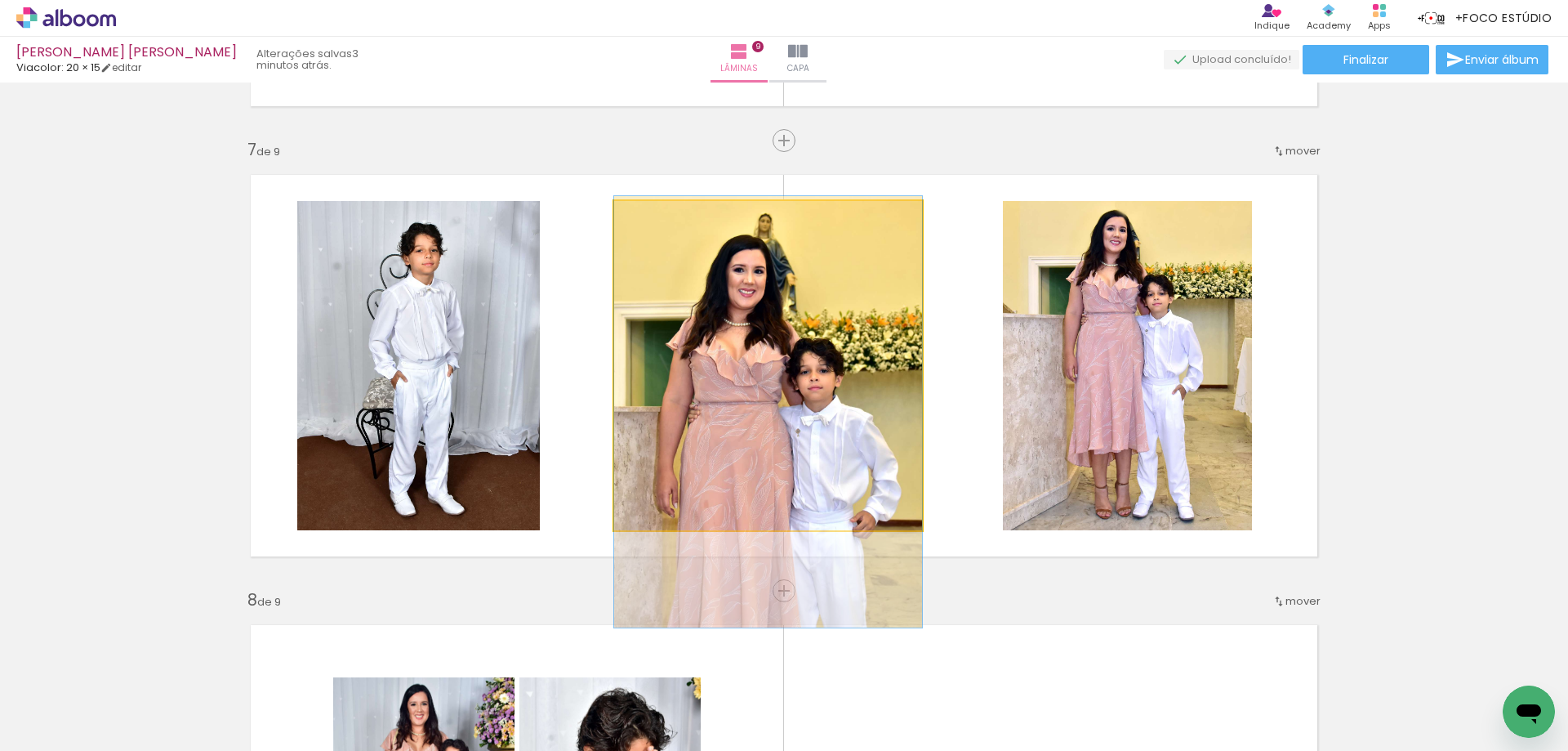
click at [863, 394] on quentale-photo at bounding box center [767, 365] width 308 height 330
click at [862, 392] on quentale-photo at bounding box center [767, 365] width 308 height 330
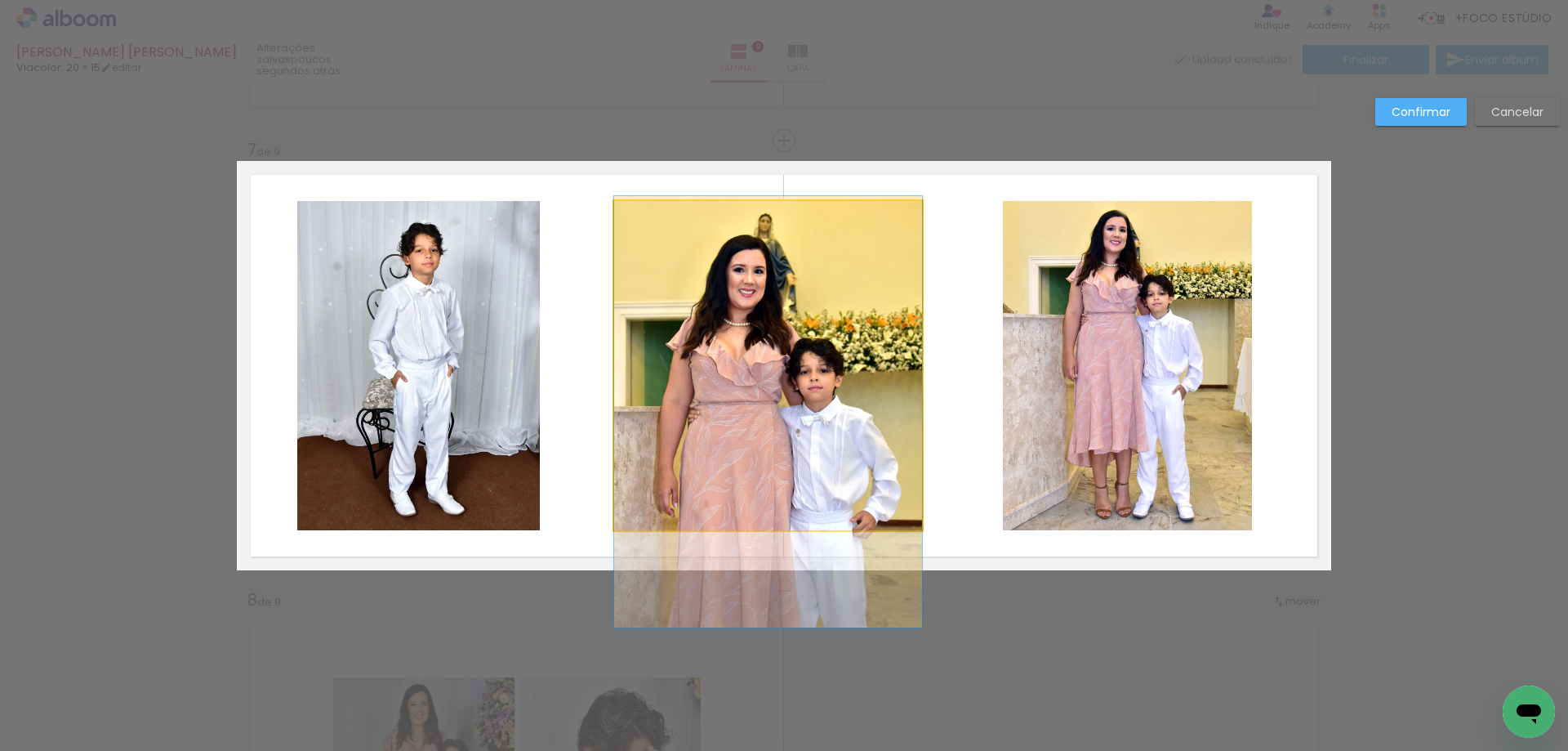
click at [855, 388] on quentale-photo at bounding box center [767, 365] width 308 height 330
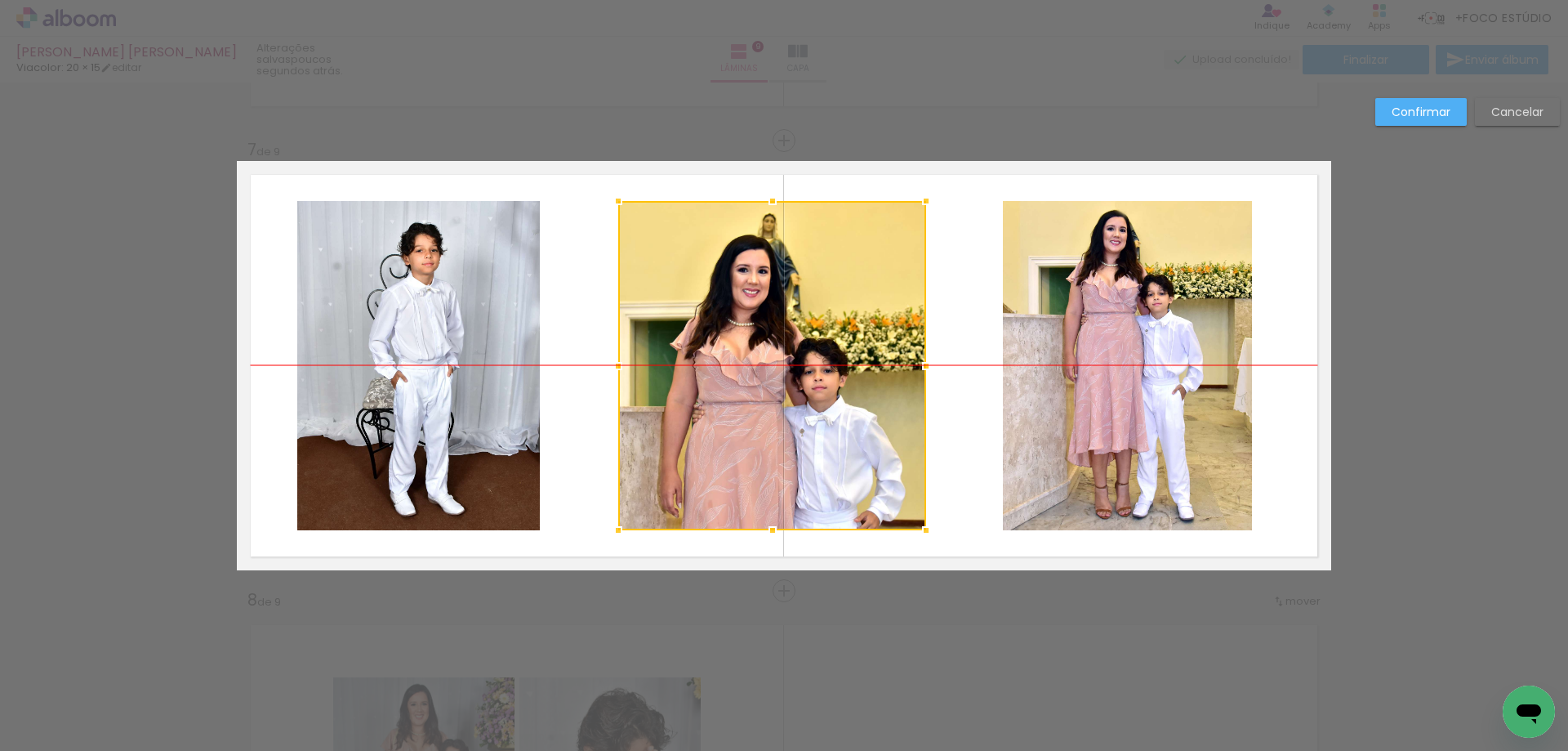
click at [859, 401] on div at bounding box center [772, 365] width 308 height 330
click at [968, 402] on quentale-layouter at bounding box center [784, 365] width 1094 height 410
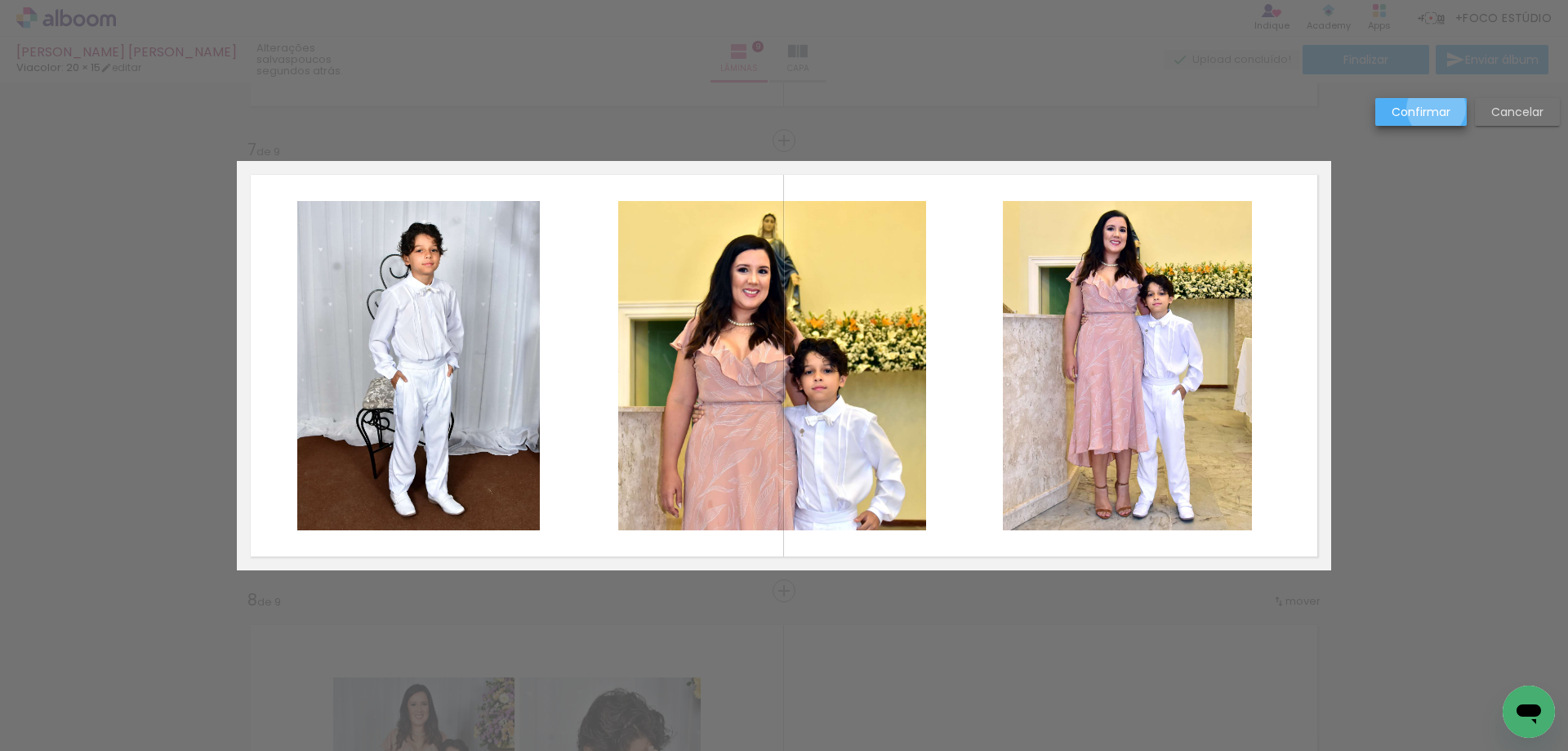
click at [0, 0] on slot "Confirmar" at bounding box center [0, 0] width 0 height 0
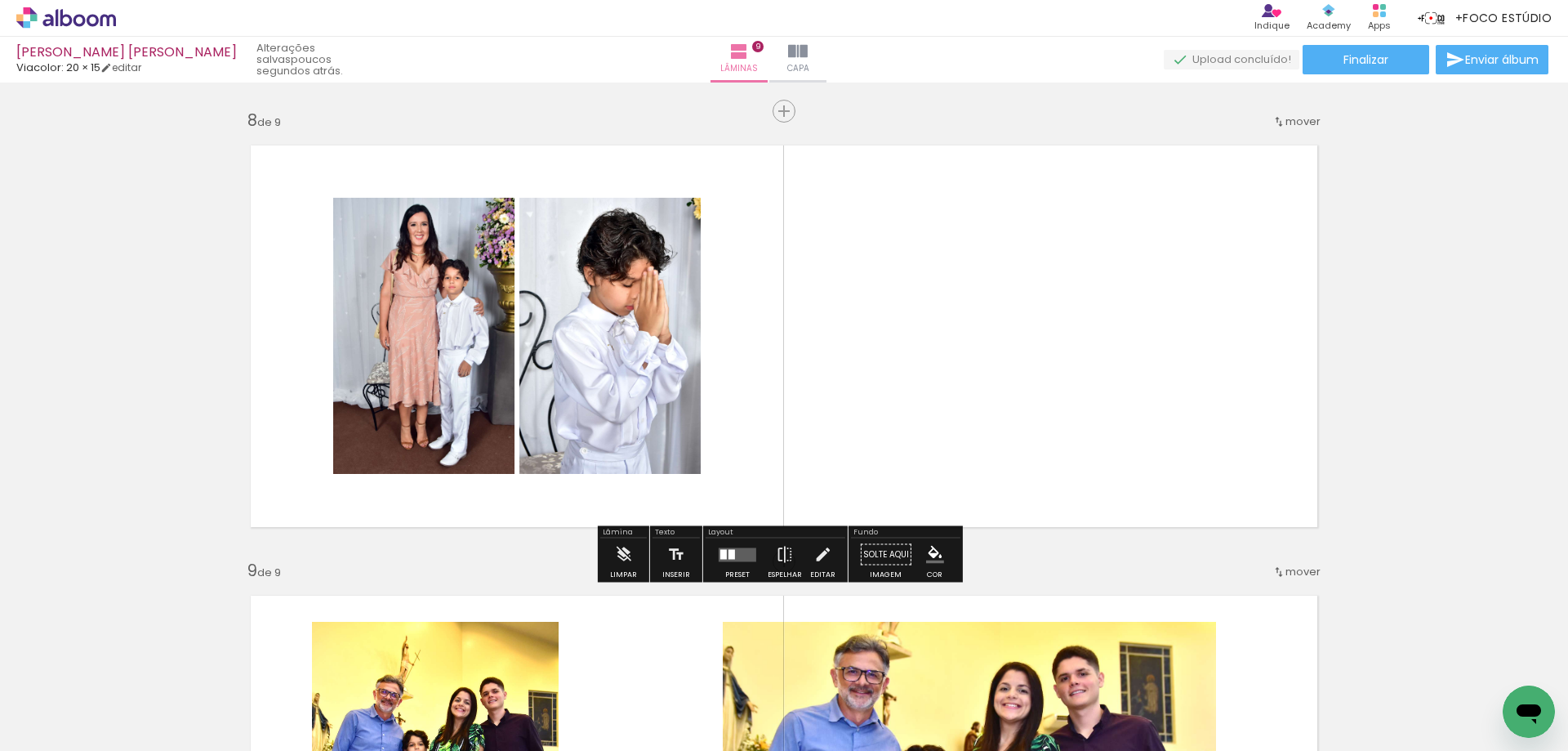
scroll to position [3160, 0]
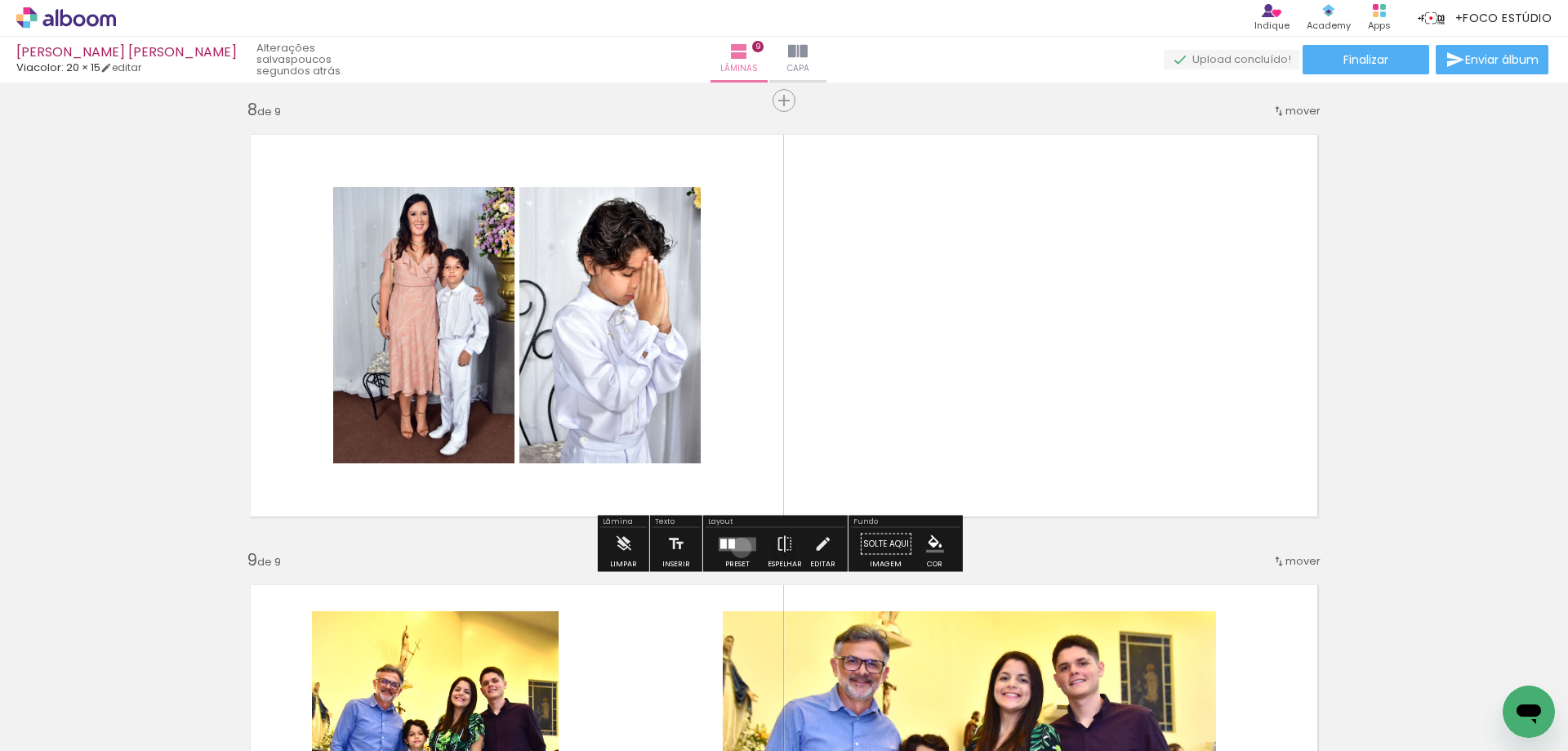
click at [737, 548] on quentale-layouter at bounding box center [737, 543] width 37 height 14
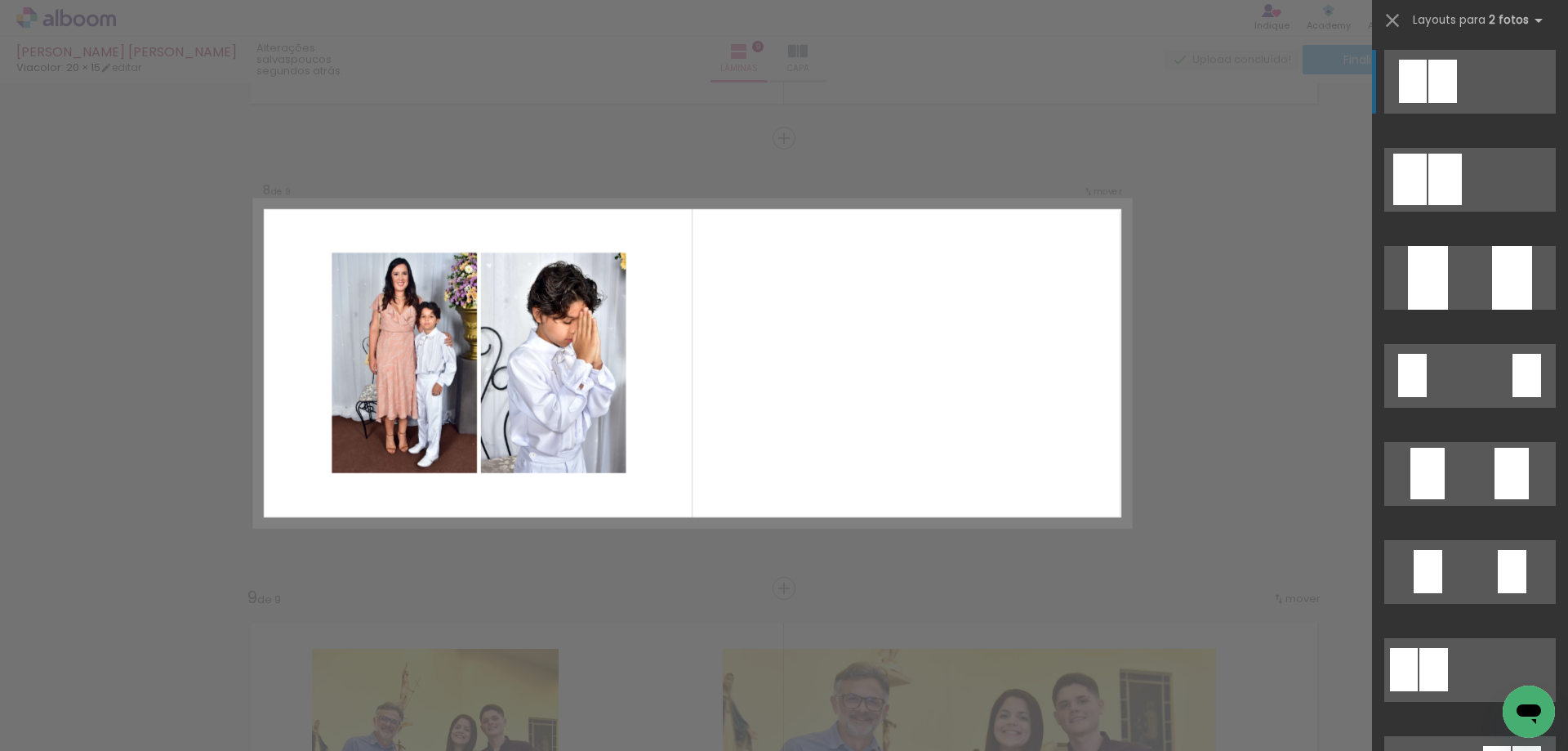
scroll to position [3119, 0]
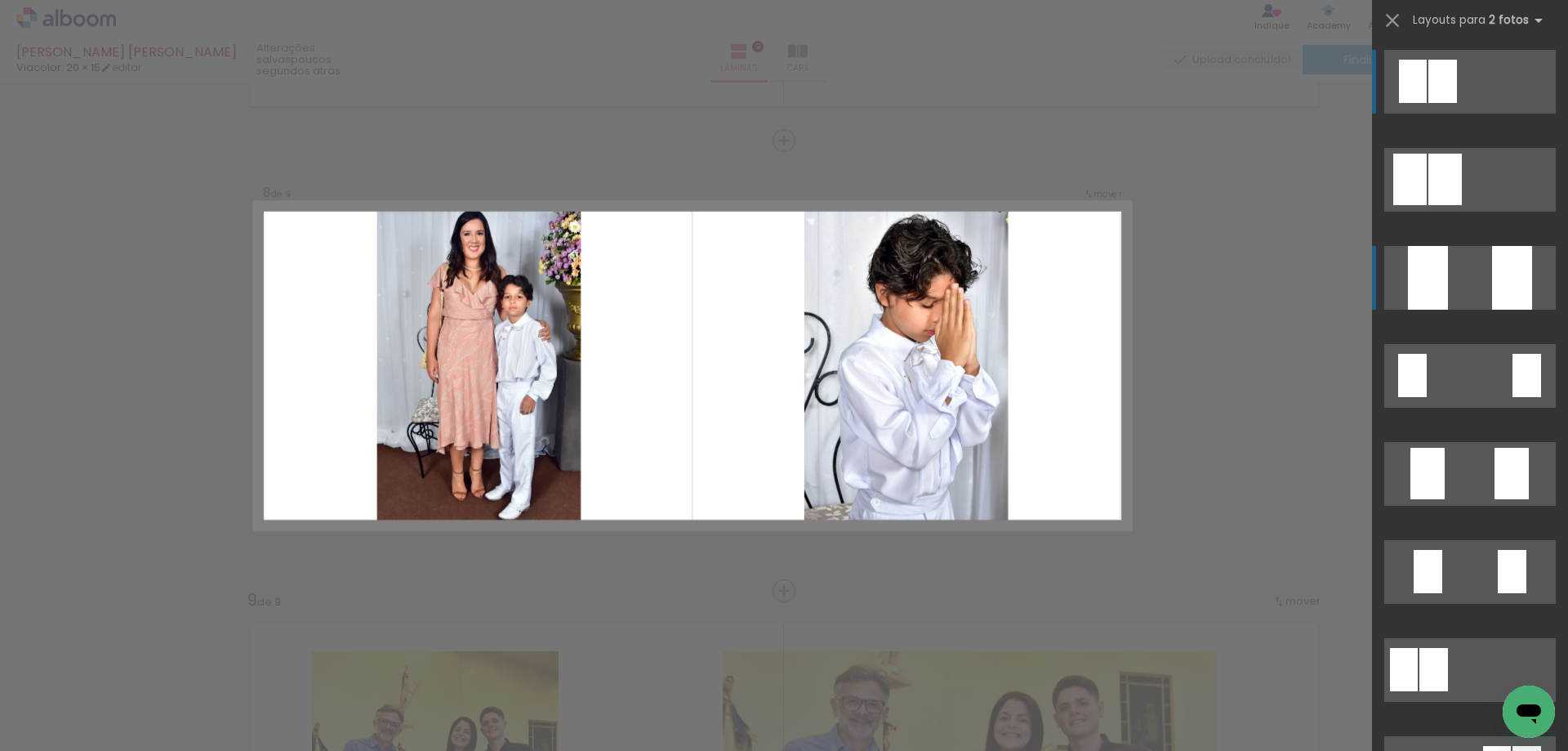
click at [1467, 285] on quentale-layouter at bounding box center [1470, 278] width 172 height 64
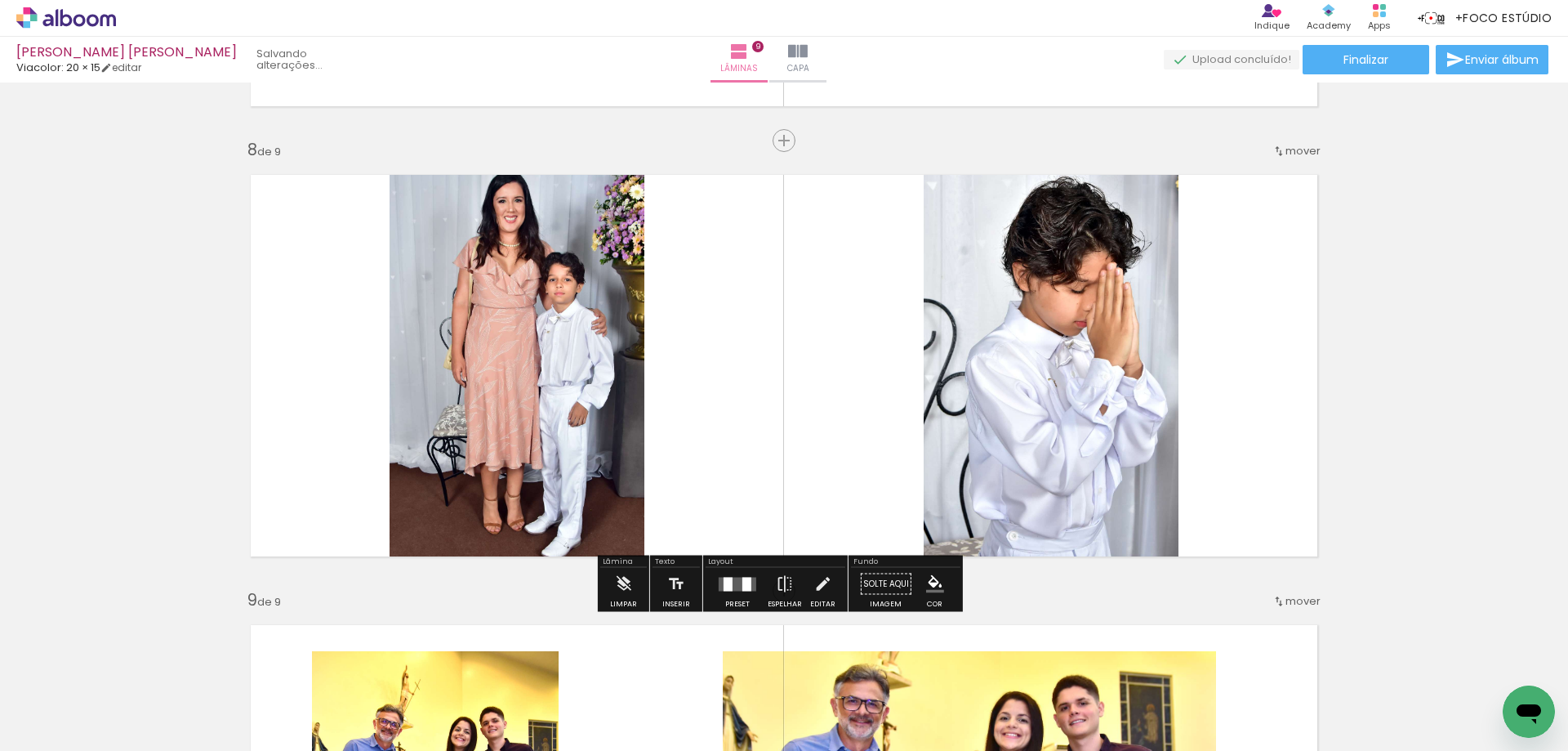
click at [528, 391] on quentale-photo at bounding box center [517, 365] width 255 height 410
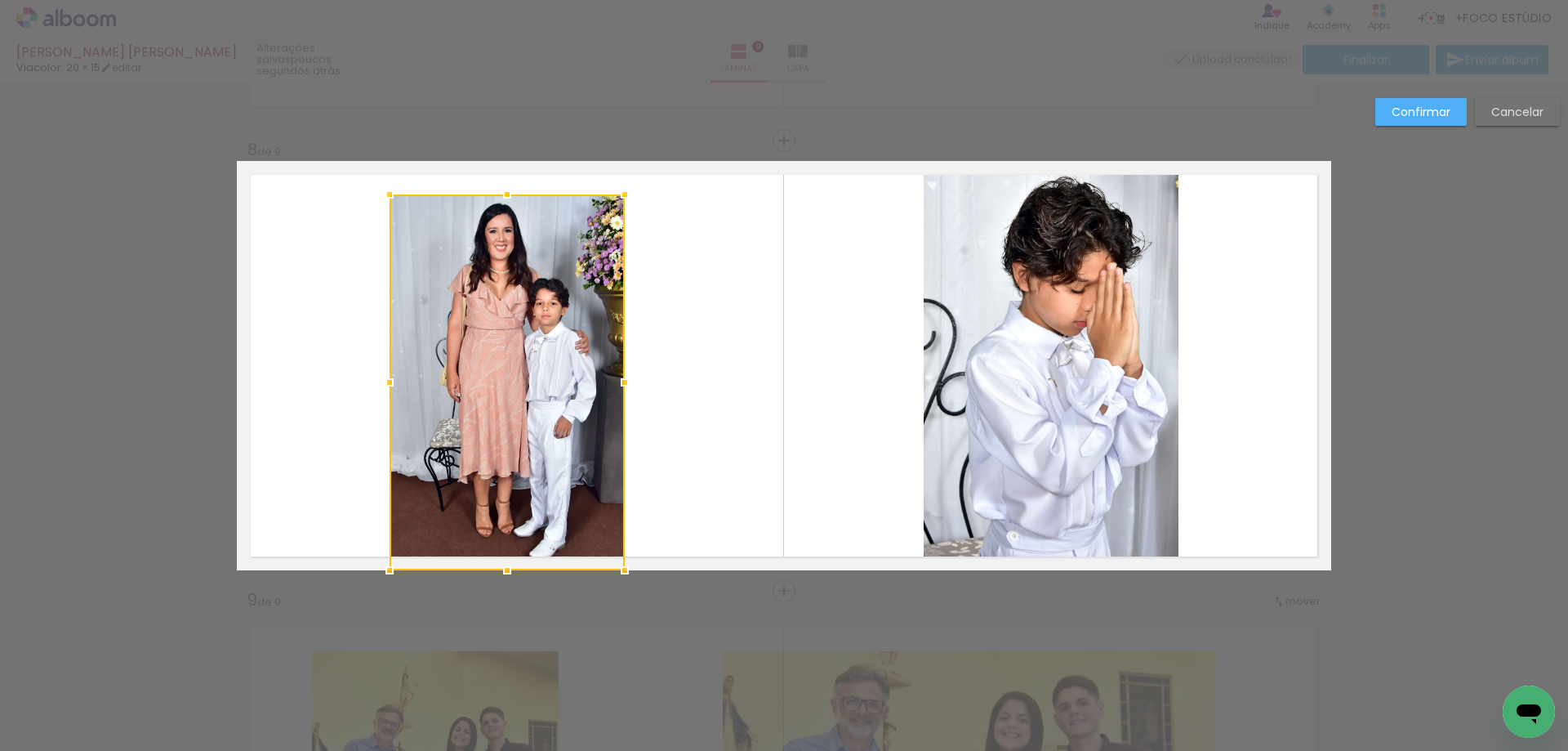
drag, startPoint x: 640, startPoint y: 158, endPoint x: 621, endPoint y: 191, distance: 38.1
click at [621, 191] on div at bounding box center [625, 194] width 33 height 33
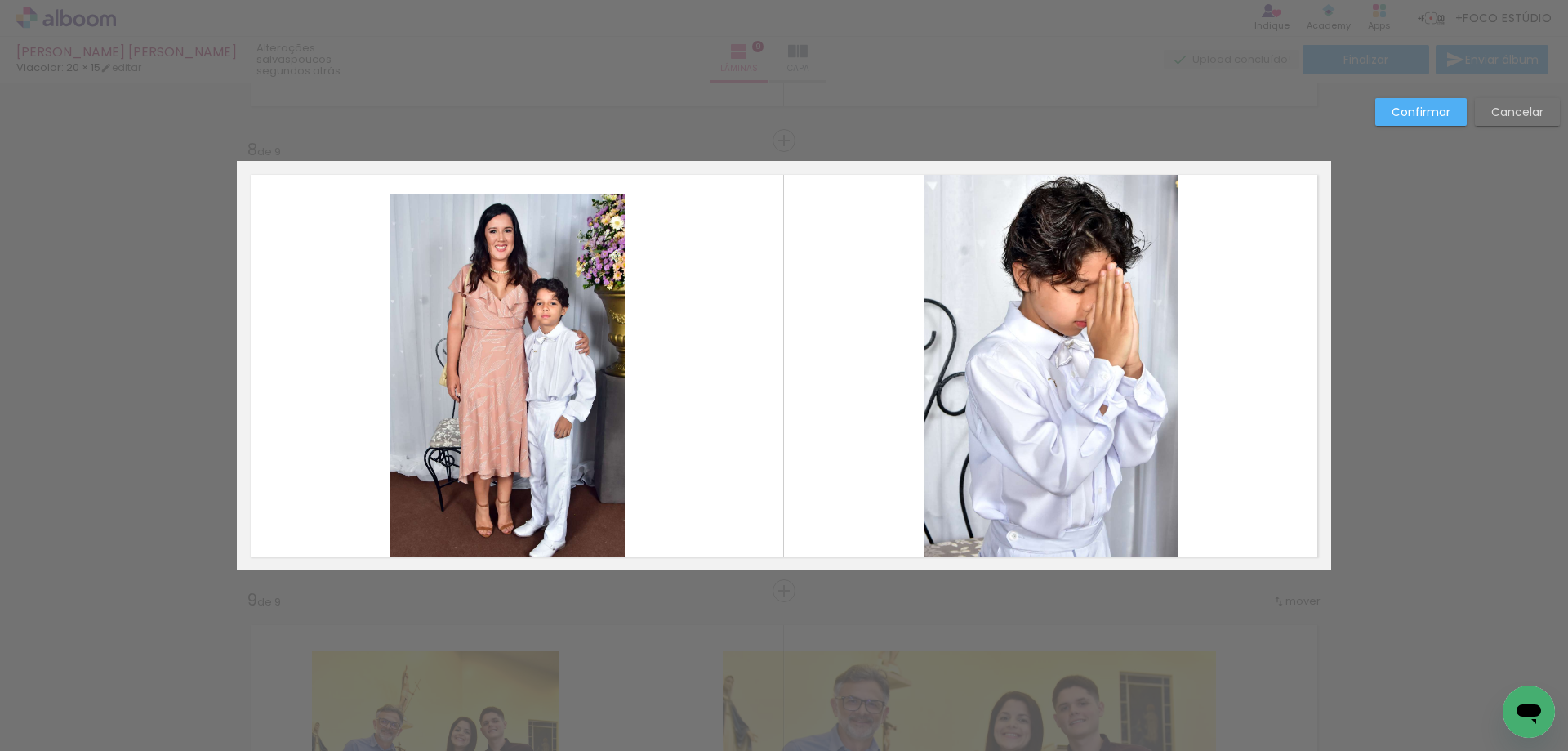
click at [557, 450] on quentale-photo at bounding box center [507, 382] width 235 height 376
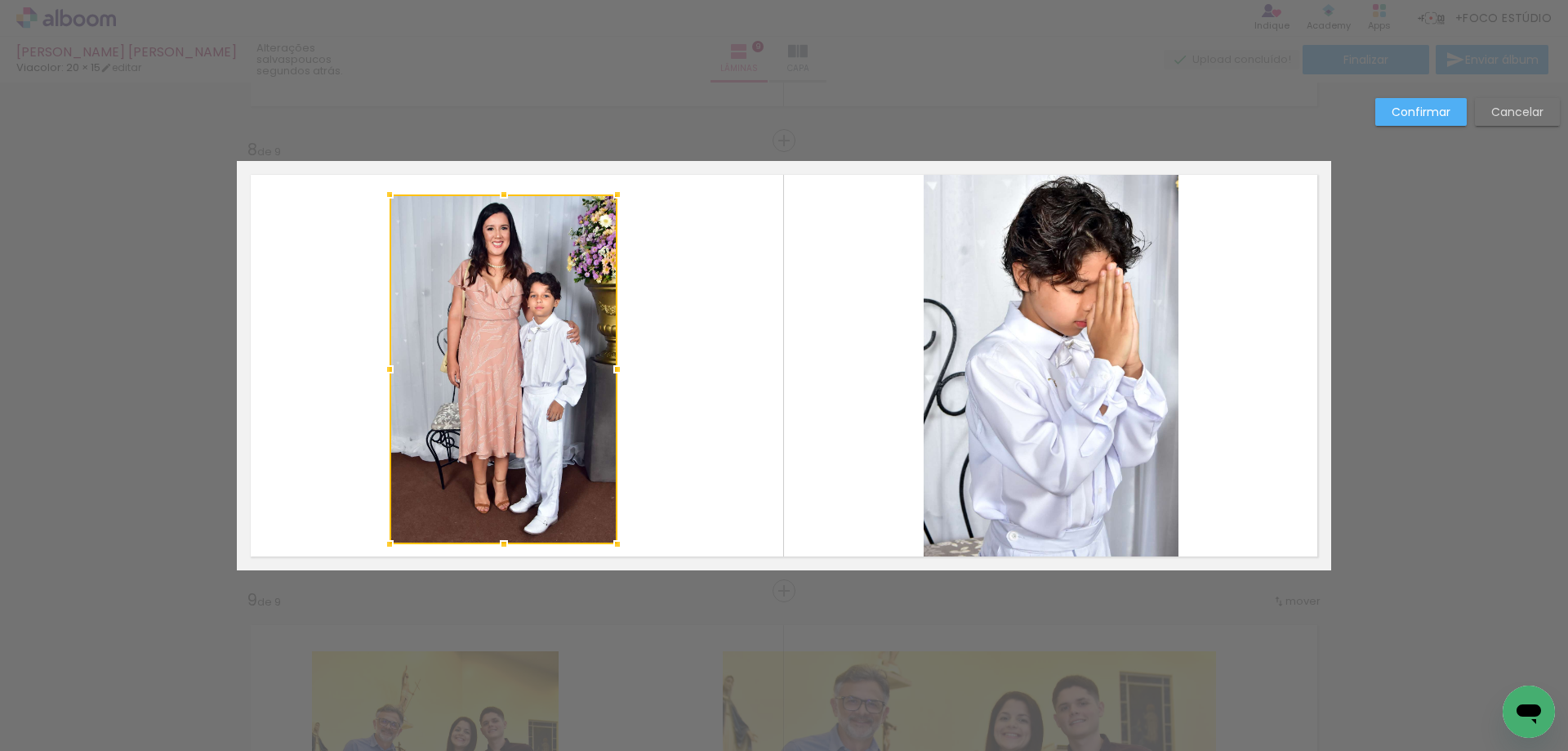
drag, startPoint x: 617, startPoint y: 576, endPoint x: 610, endPoint y: 549, distance: 27.9
click at [610, 549] on div at bounding box center [617, 544] width 33 height 33
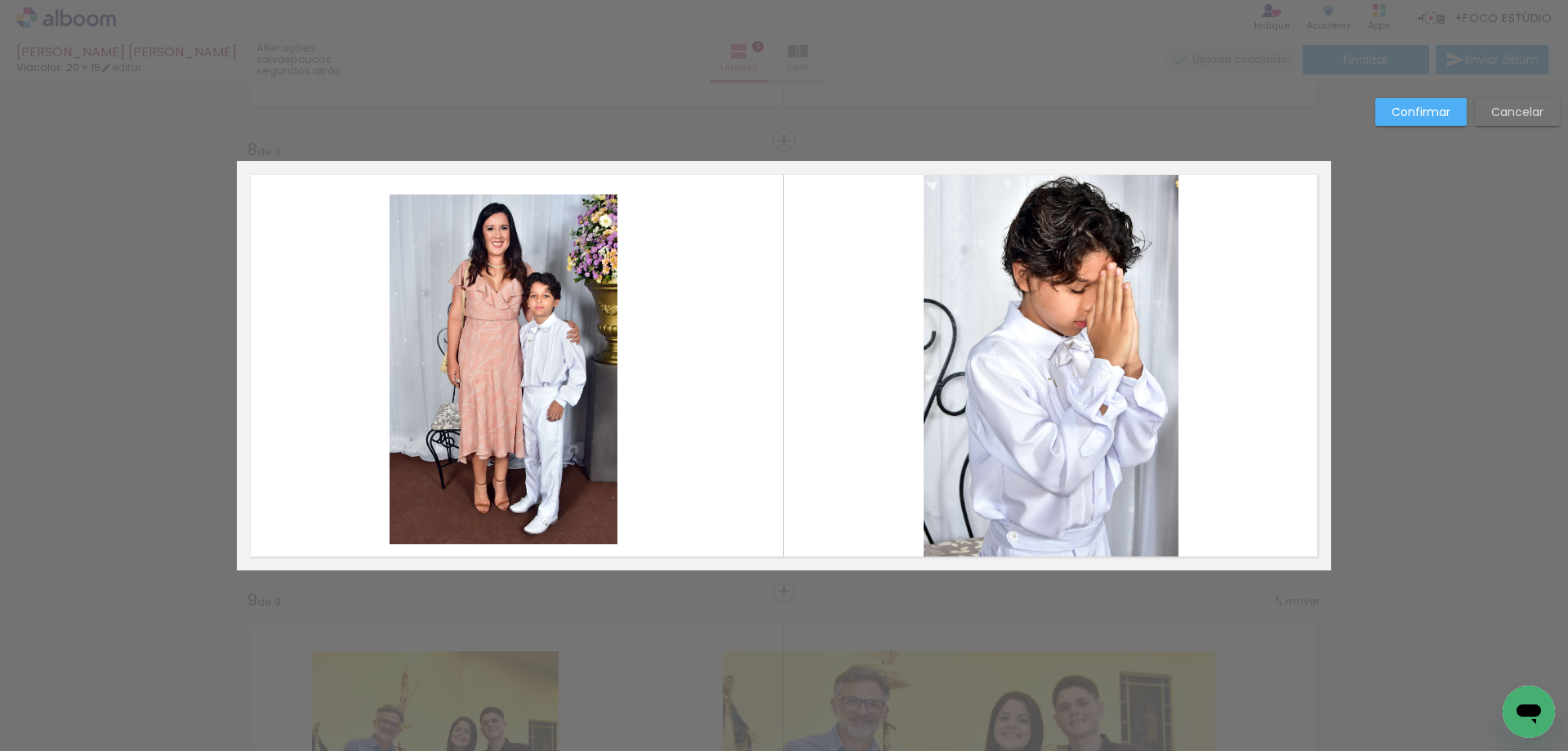
click at [606, 364] on quentale-photo at bounding box center [503, 369] width 228 height 350
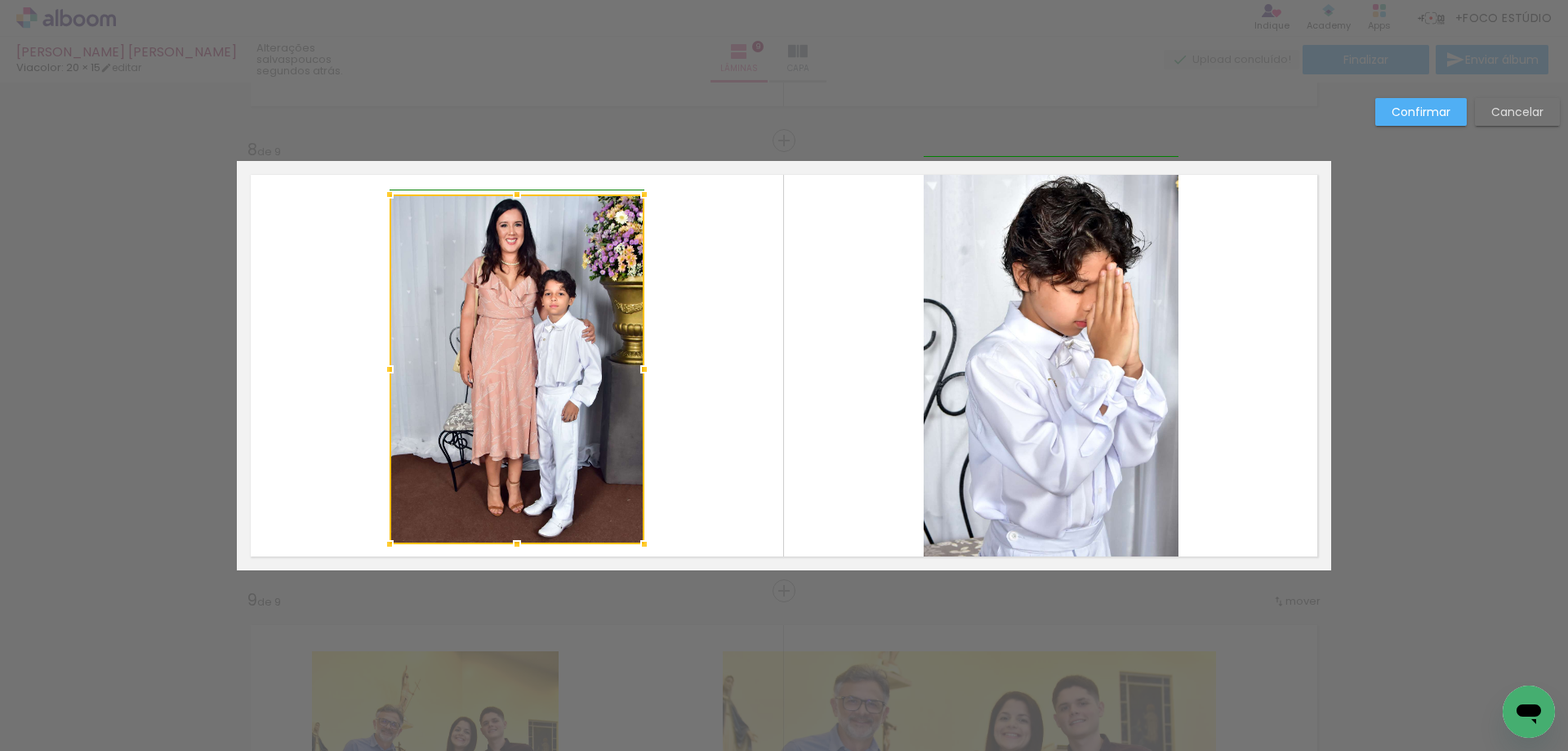
drag, startPoint x: 611, startPoint y: 364, endPoint x: 632, endPoint y: 362, distance: 21.1
click at [632, 362] on div at bounding box center [645, 370] width 33 height 33
click at [693, 371] on quentale-layouter at bounding box center [784, 365] width 1094 height 410
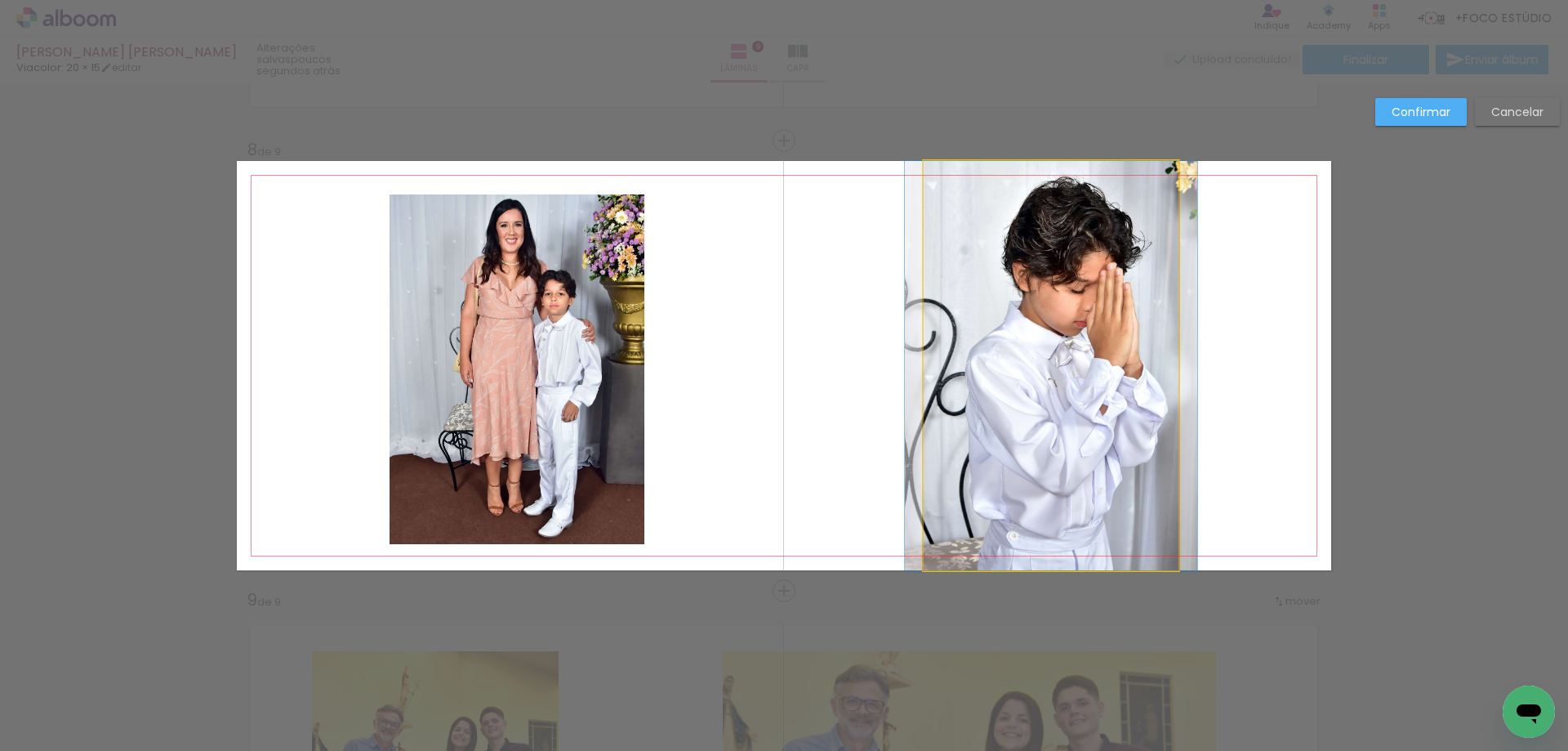
click at [966, 309] on quentale-photo at bounding box center [1050, 365] width 255 height 410
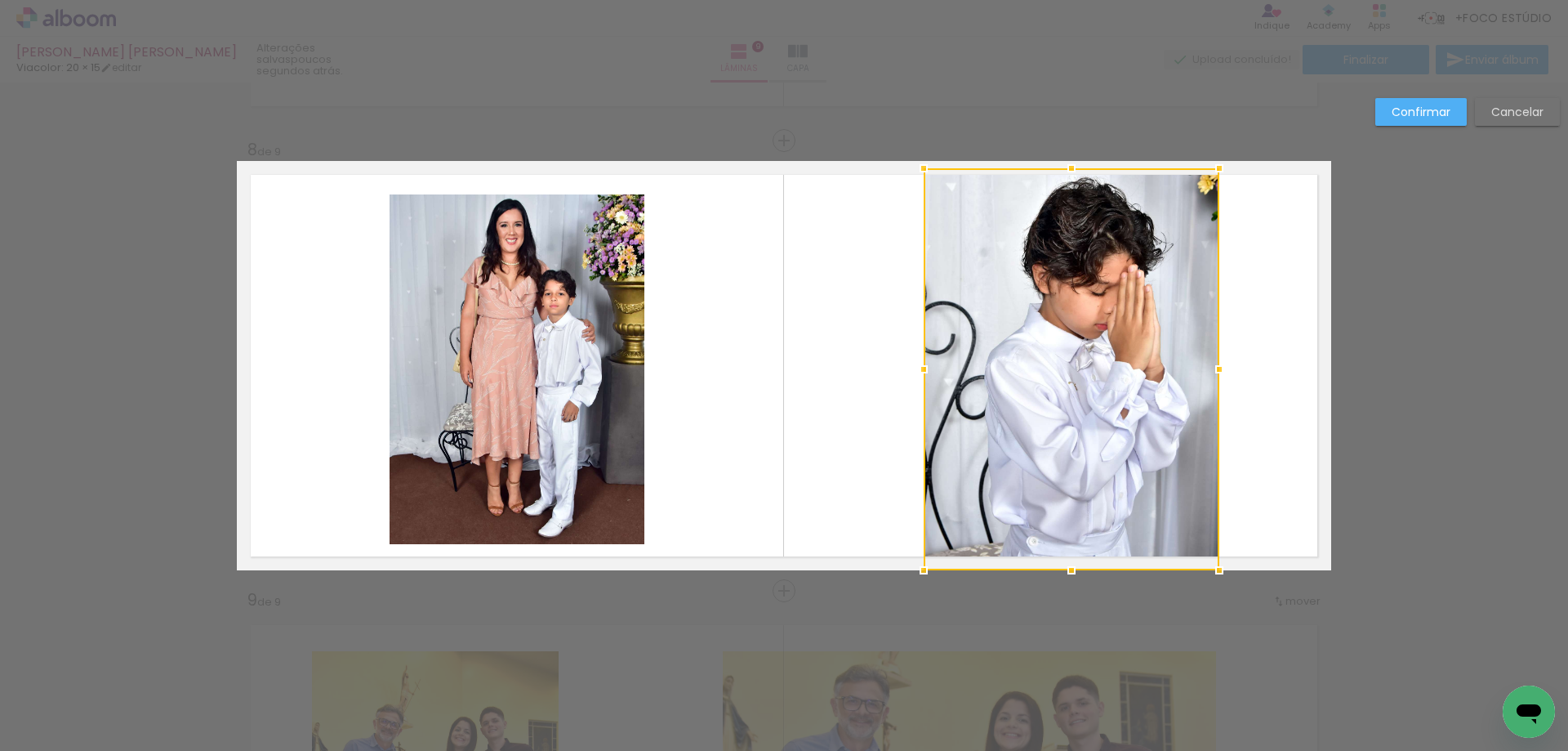
drag, startPoint x: 1181, startPoint y: 153, endPoint x: 1228, endPoint y: 80, distance: 86.8
click at [1228, 0] on div "João Pedro Cardoso Sampaio - Eucaristia Viacolor: 20 × 15 editar poucos segundo…" at bounding box center [784, 0] width 1568 height 0
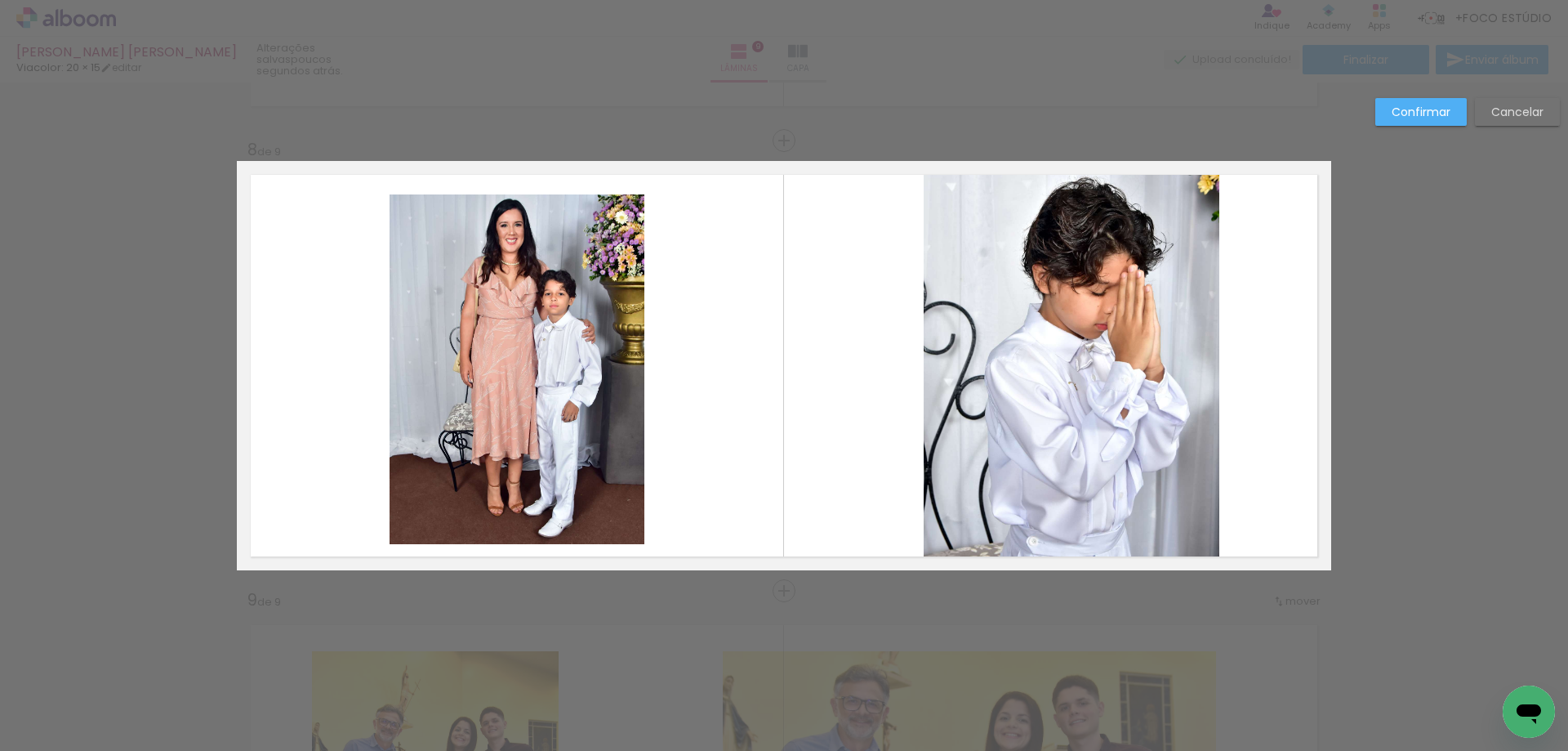
click at [1037, 370] on quentale-photo at bounding box center [1071, 369] width 296 height 402
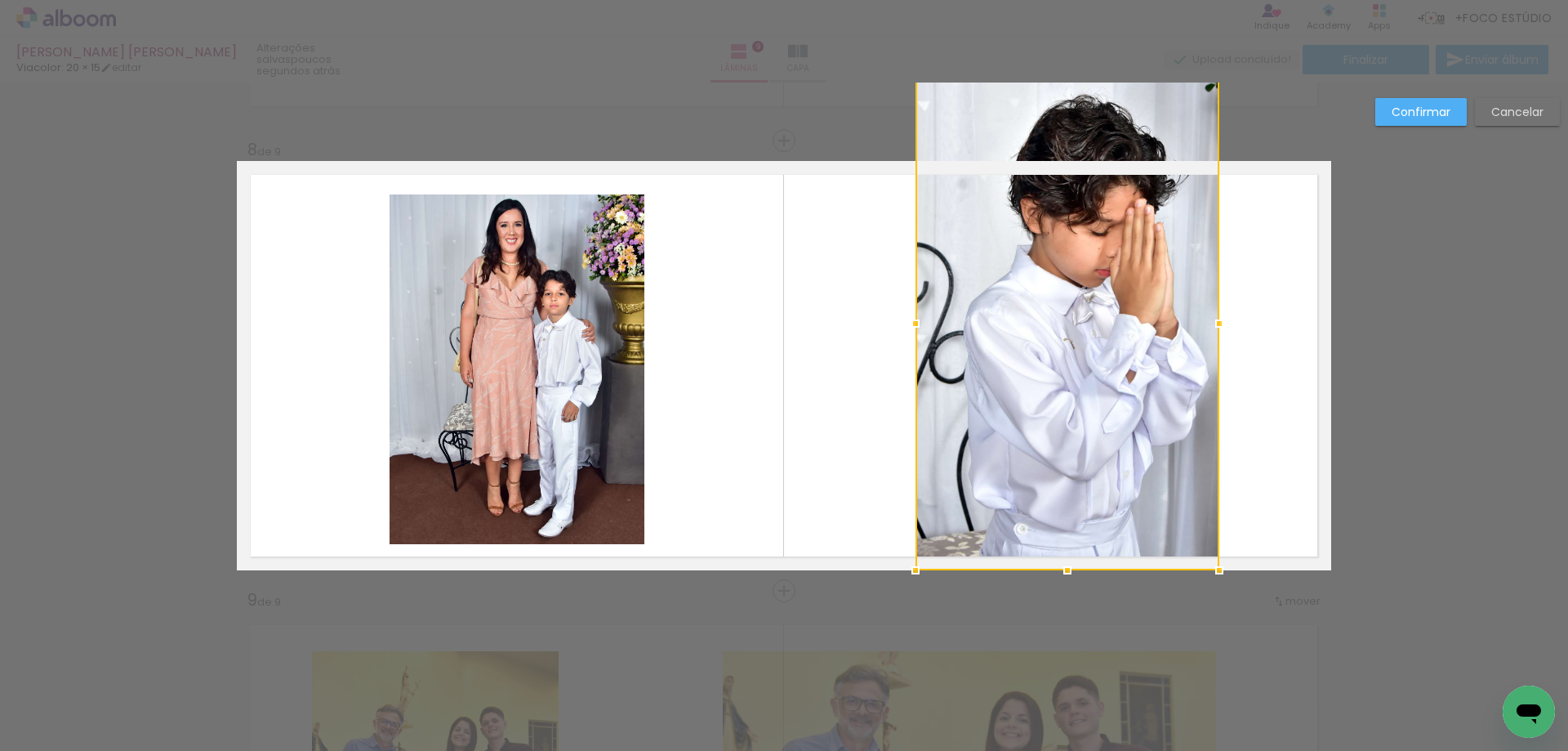
drag, startPoint x: 920, startPoint y: 173, endPoint x: 912, endPoint y: 167, distance: 10.0
click at [915, 167] on div at bounding box center [1067, 323] width 304 height 494
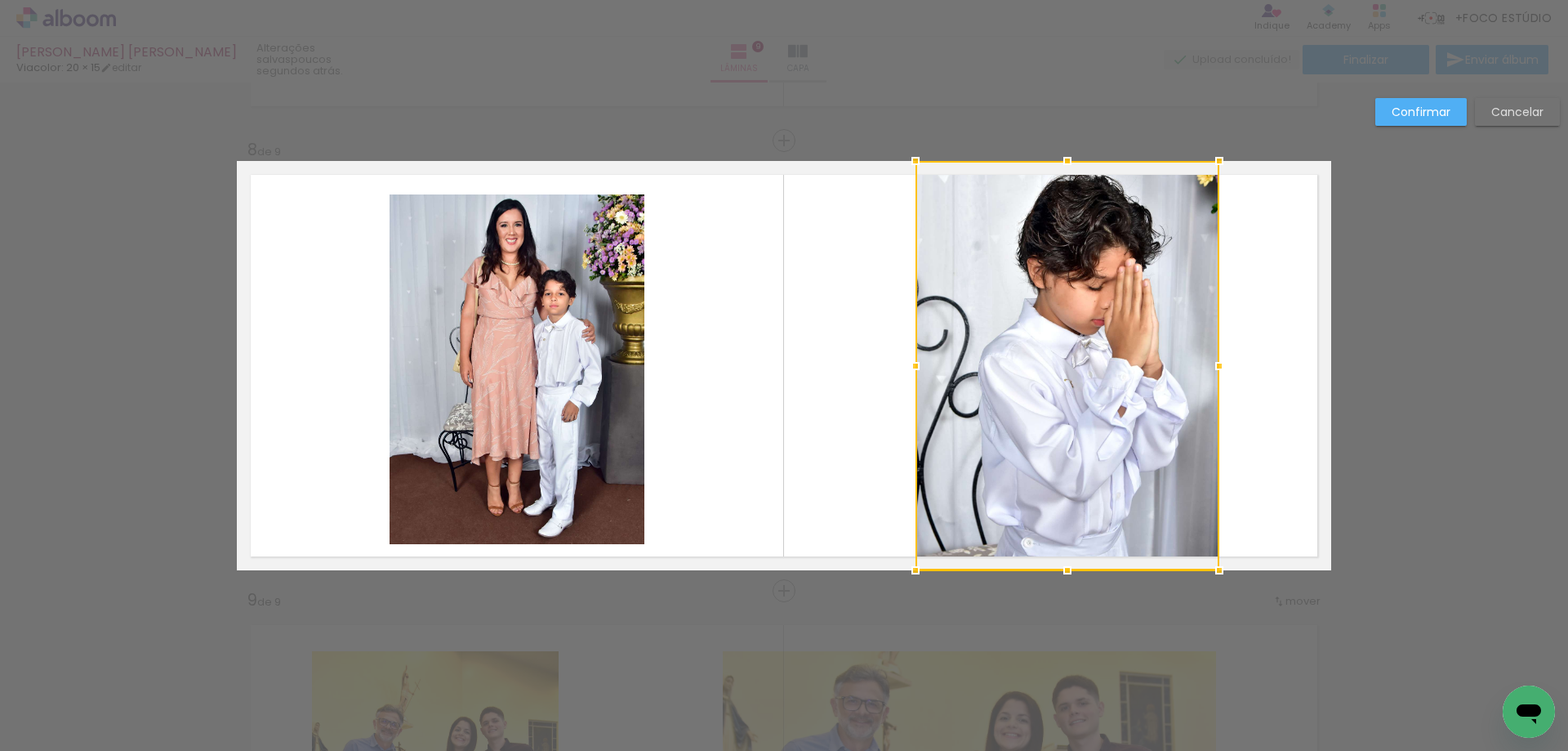
click at [996, 318] on div at bounding box center [1067, 365] width 304 height 410
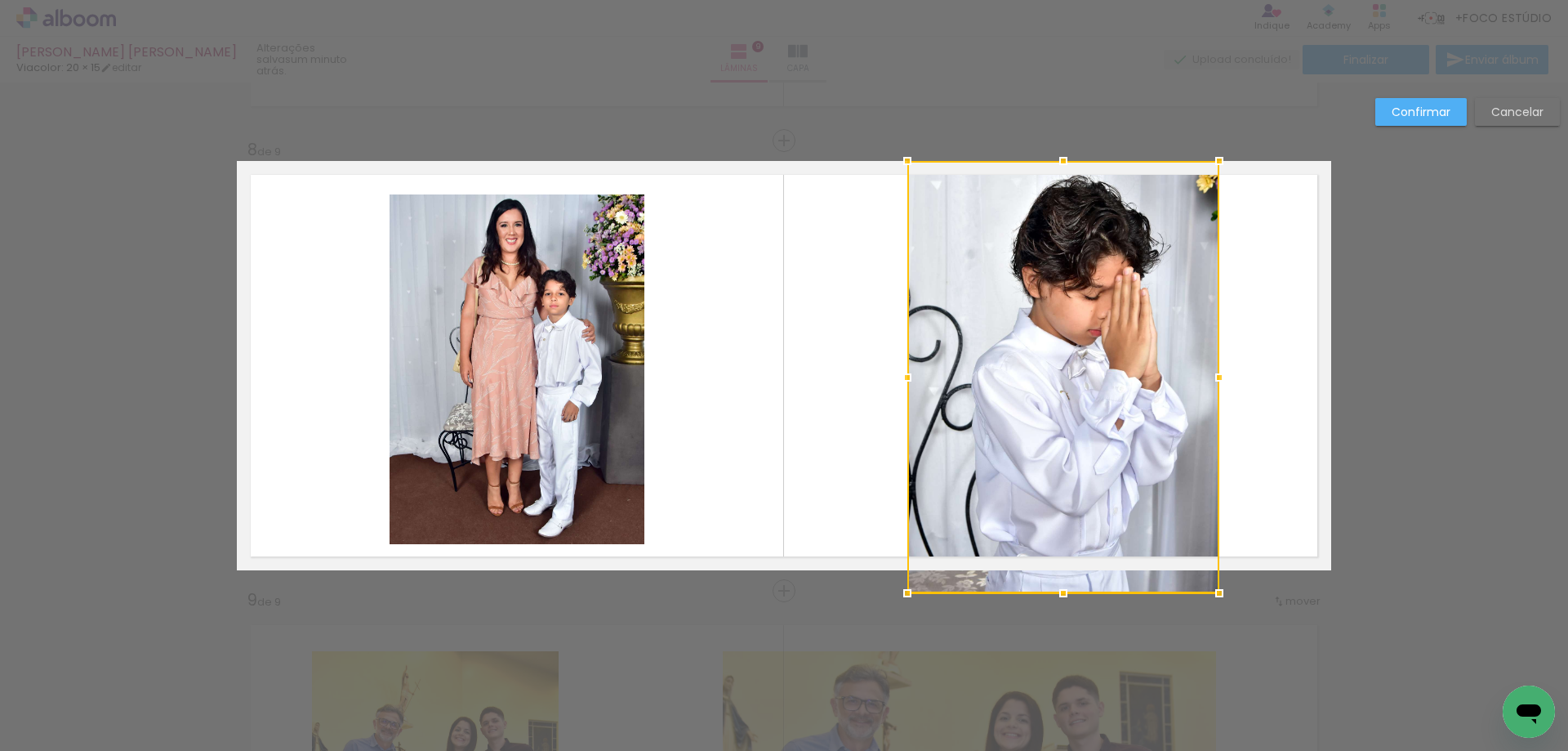
drag, startPoint x: 922, startPoint y: 368, endPoint x: 913, endPoint y: 363, distance: 10.3
click at [913, 363] on div at bounding box center [907, 378] width 33 height 33
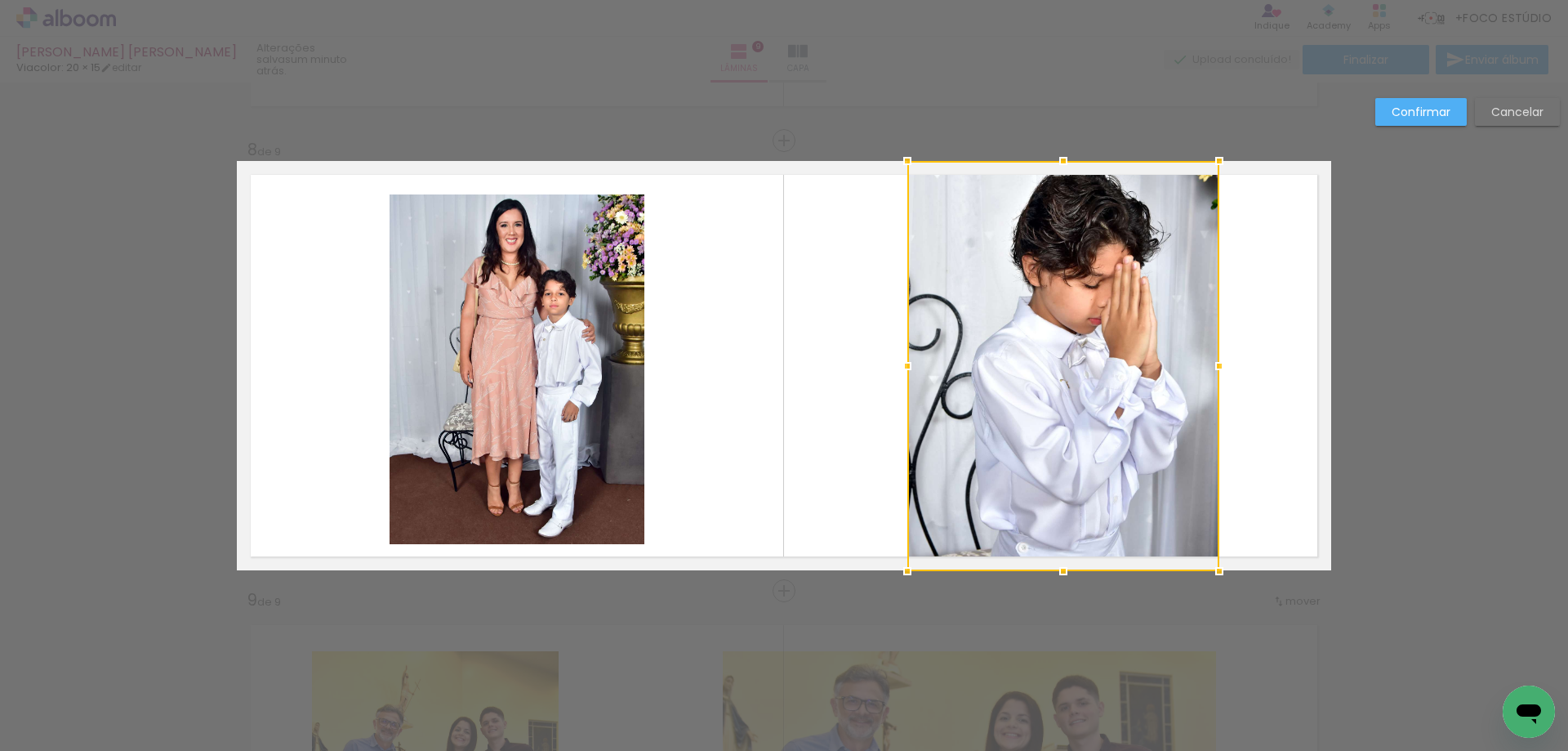
click at [990, 508] on div at bounding box center [1063, 366] width 312 height 410
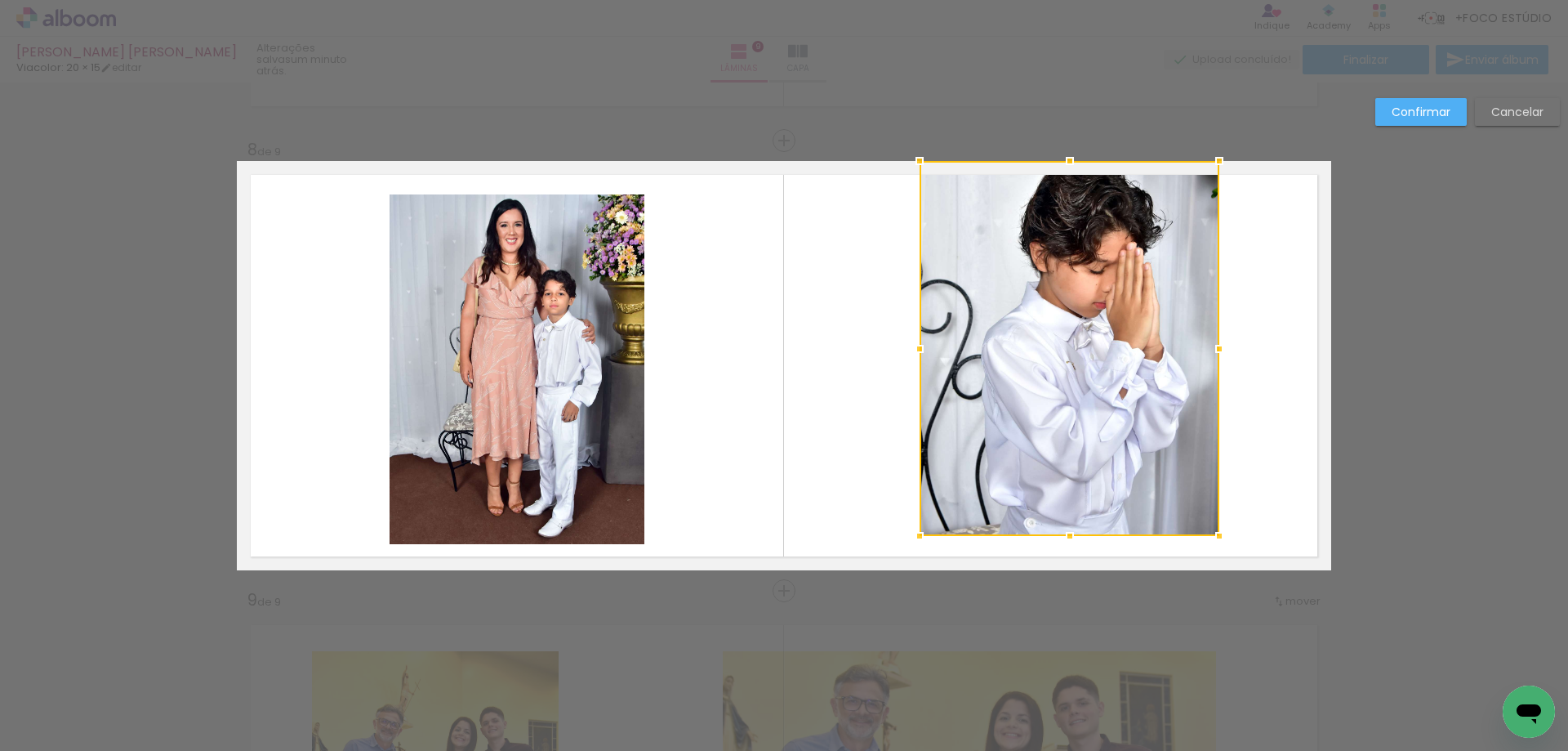
drag, startPoint x: 902, startPoint y: 579, endPoint x: 915, endPoint y: 544, distance: 37.3
click at [915, 544] on div at bounding box center [920, 536] width 33 height 33
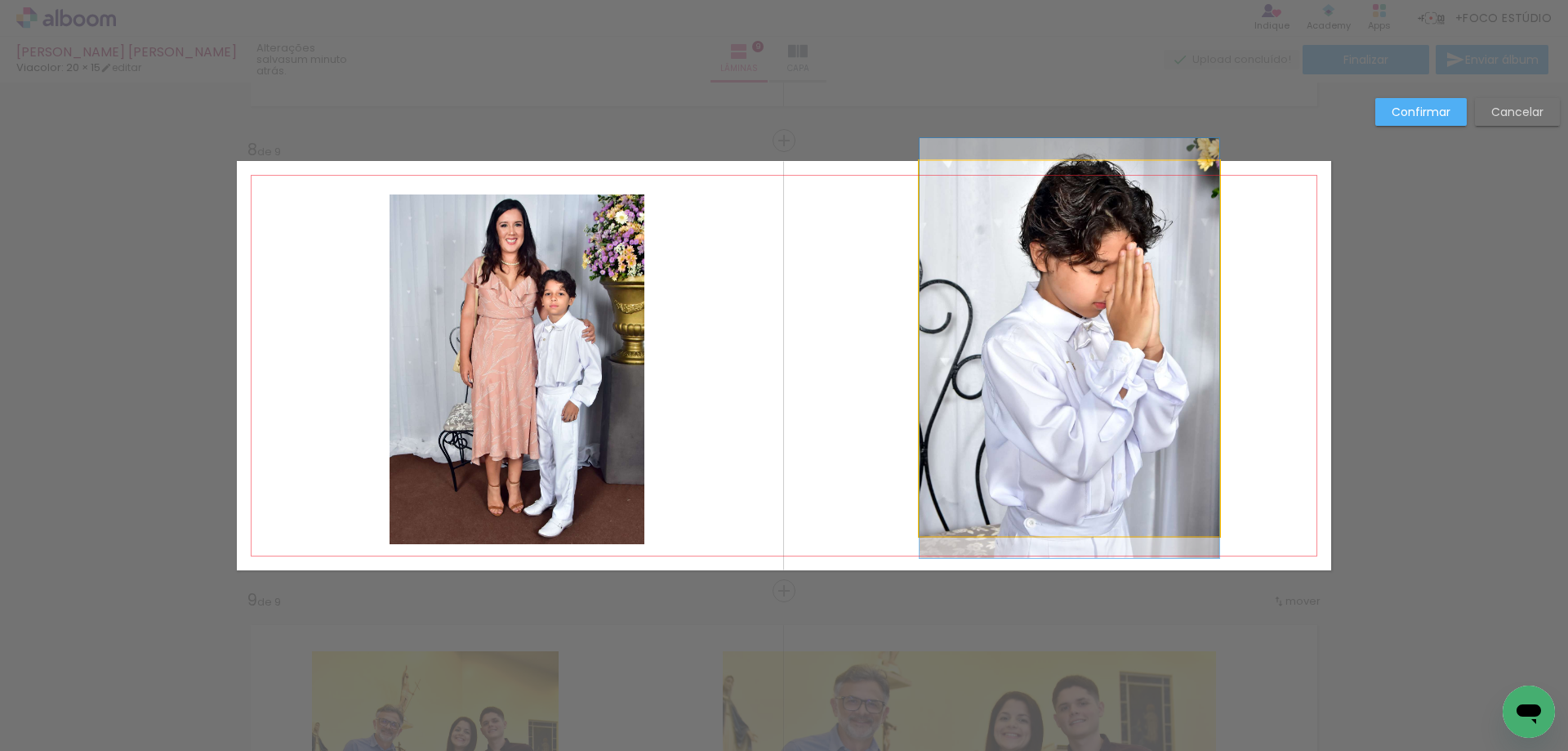
click at [1027, 301] on quentale-photo at bounding box center [1070, 348] width 300 height 375
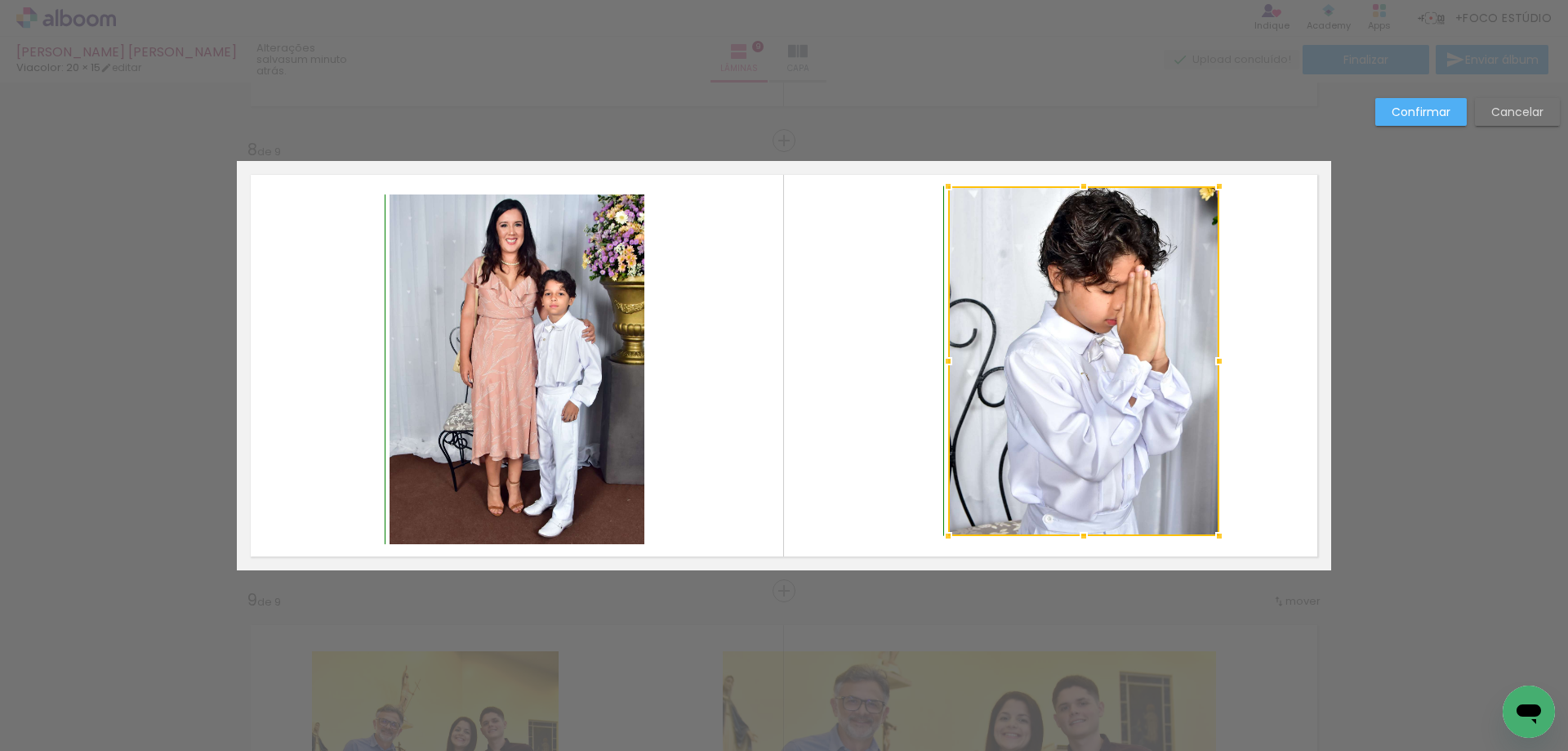
drag, startPoint x: 907, startPoint y: 158, endPoint x: 935, endPoint y: 188, distance: 41.0
click at [935, 188] on div at bounding box center [948, 186] width 33 height 33
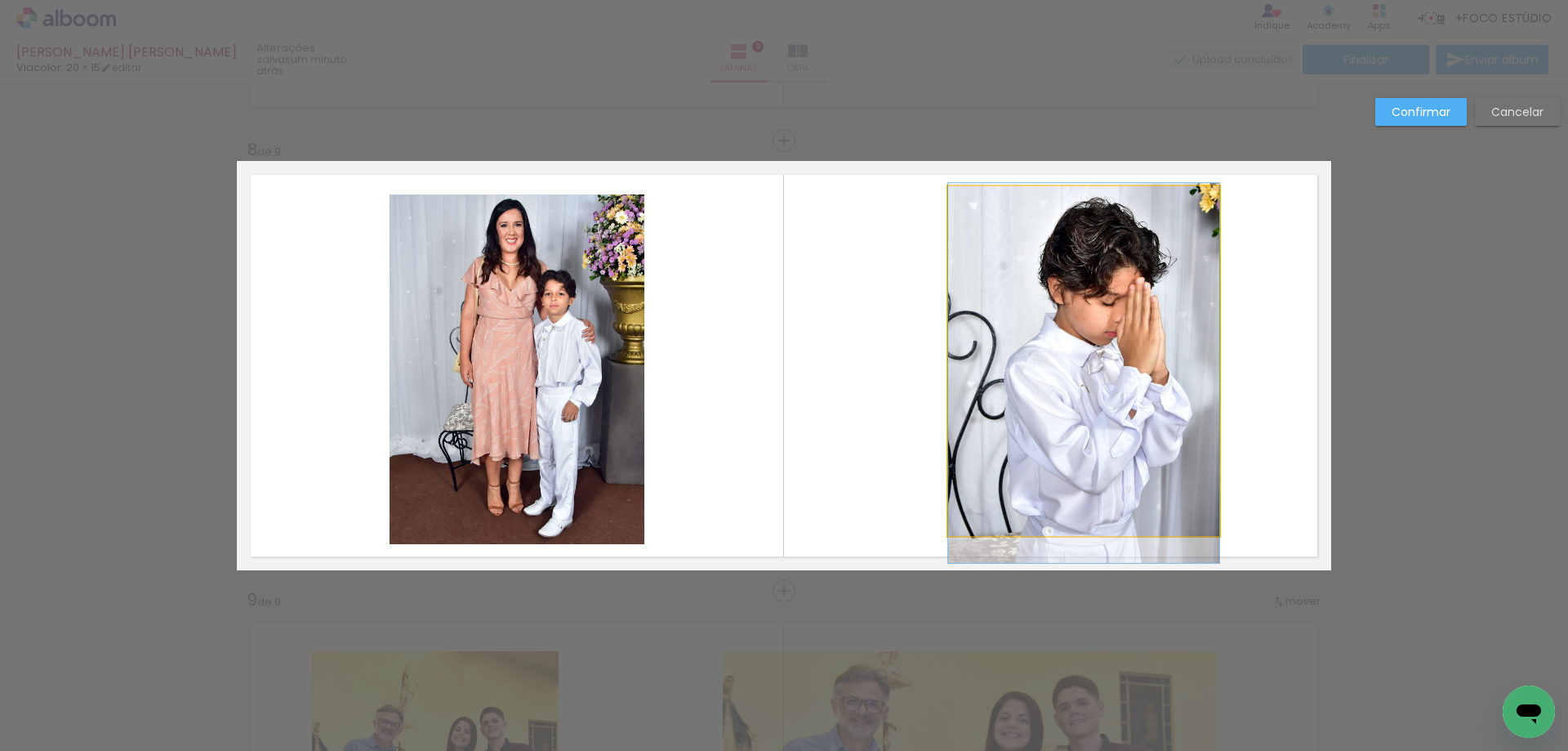
drag, startPoint x: 1117, startPoint y: 302, endPoint x: 1110, endPoint y: 314, distance: 13.9
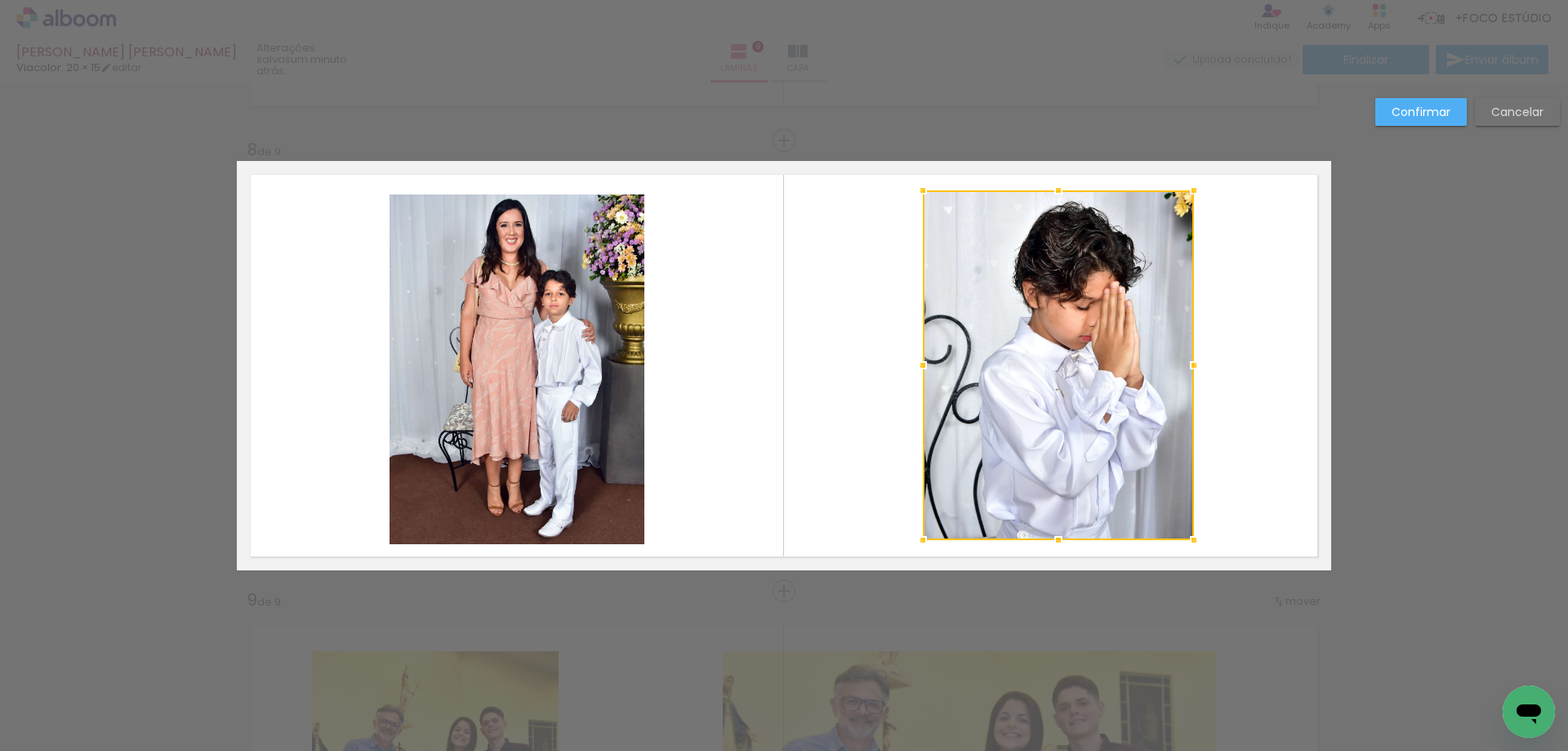
drag, startPoint x: 1101, startPoint y: 354, endPoint x: 1076, endPoint y: 359, distance: 25.5
click at [1076, 359] on div at bounding box center [1059, 365] width 271 height 350
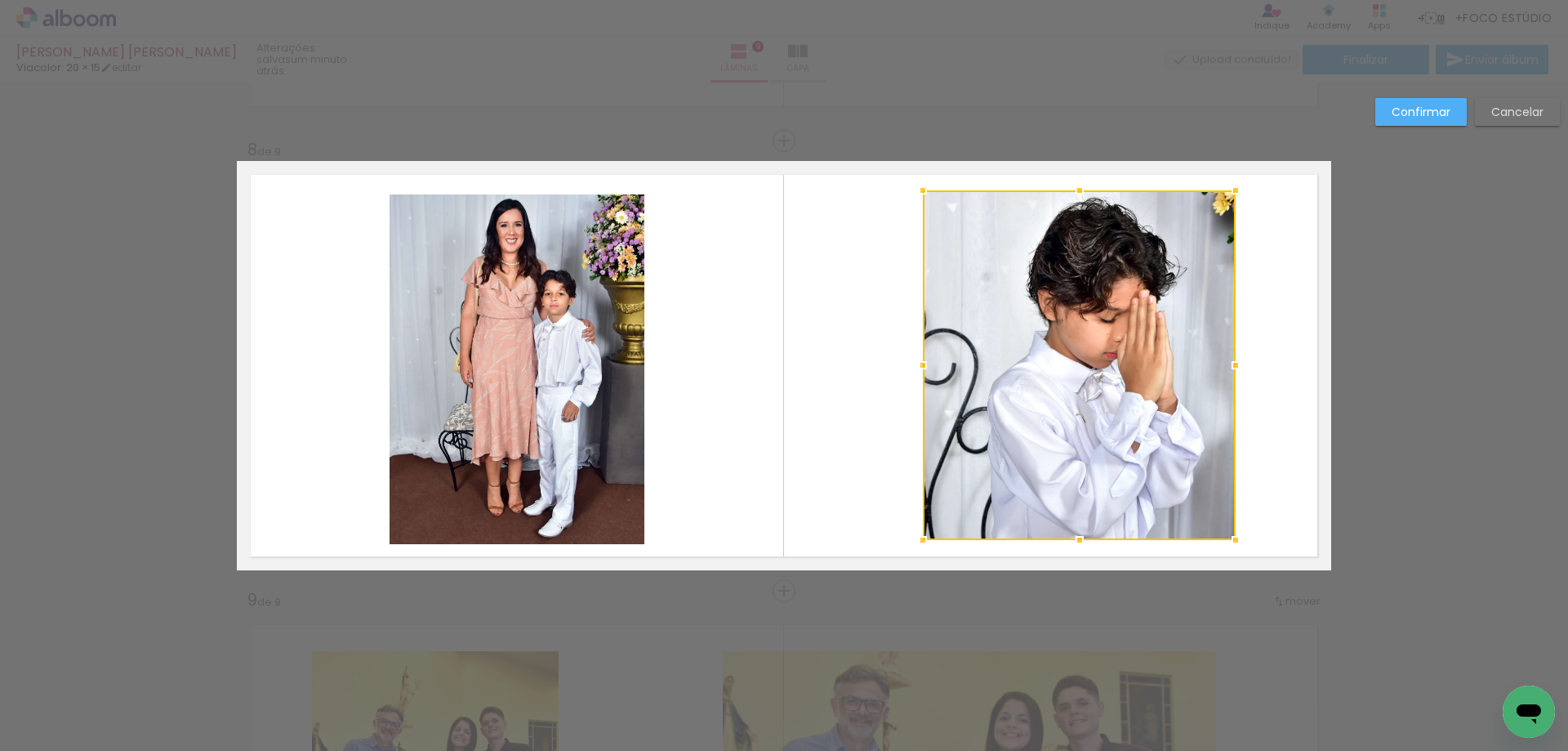
drag, startPoint x: 1194, startPoint y: 373, endPoint x: 1236, endPoint y: 373, distance: 42.0
click at [1236, 373] on div at bounding box center [1236, 365] width 33 height 33
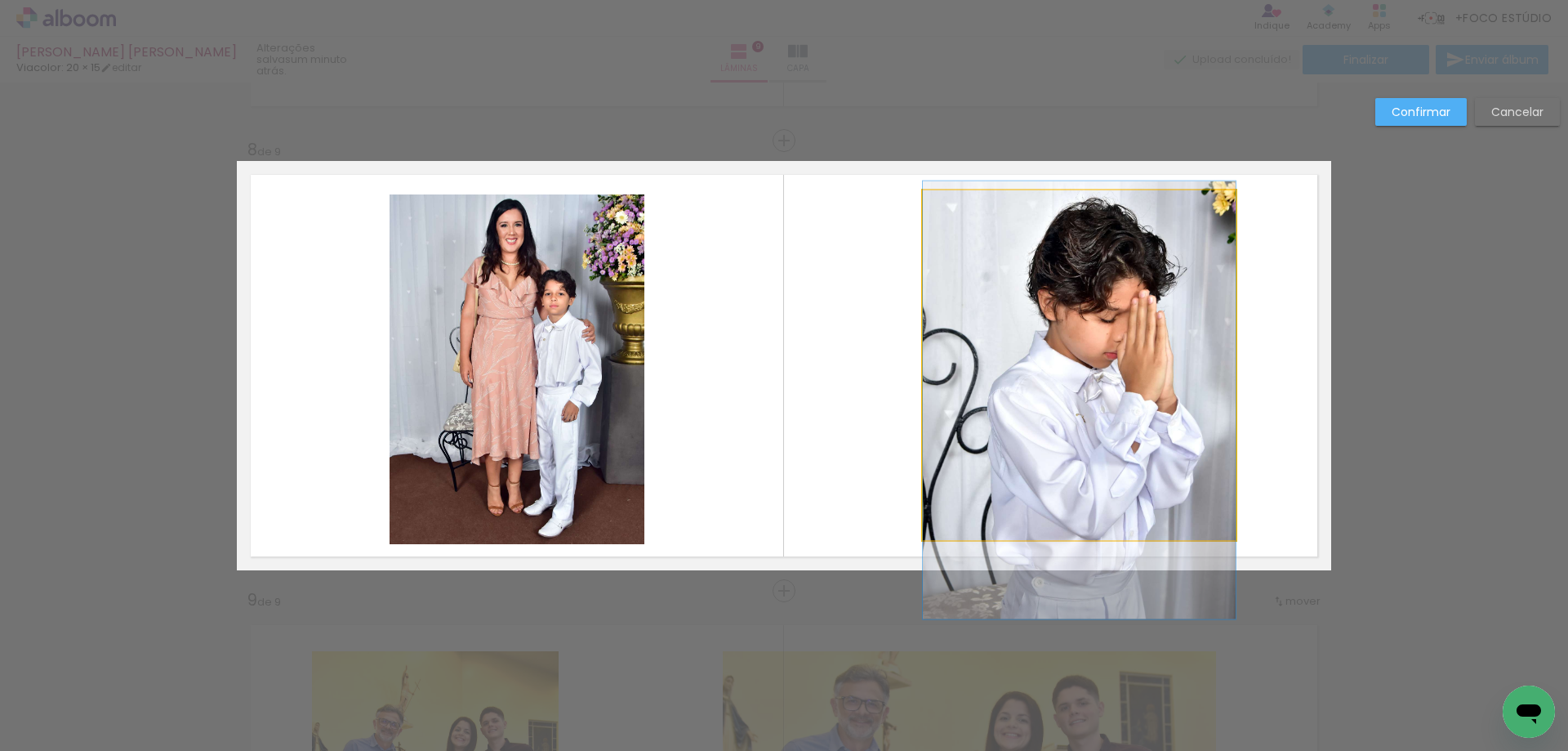
click at [1093, 381] on quentale-photo at bounding box center [1080, 365] width 313 height 350
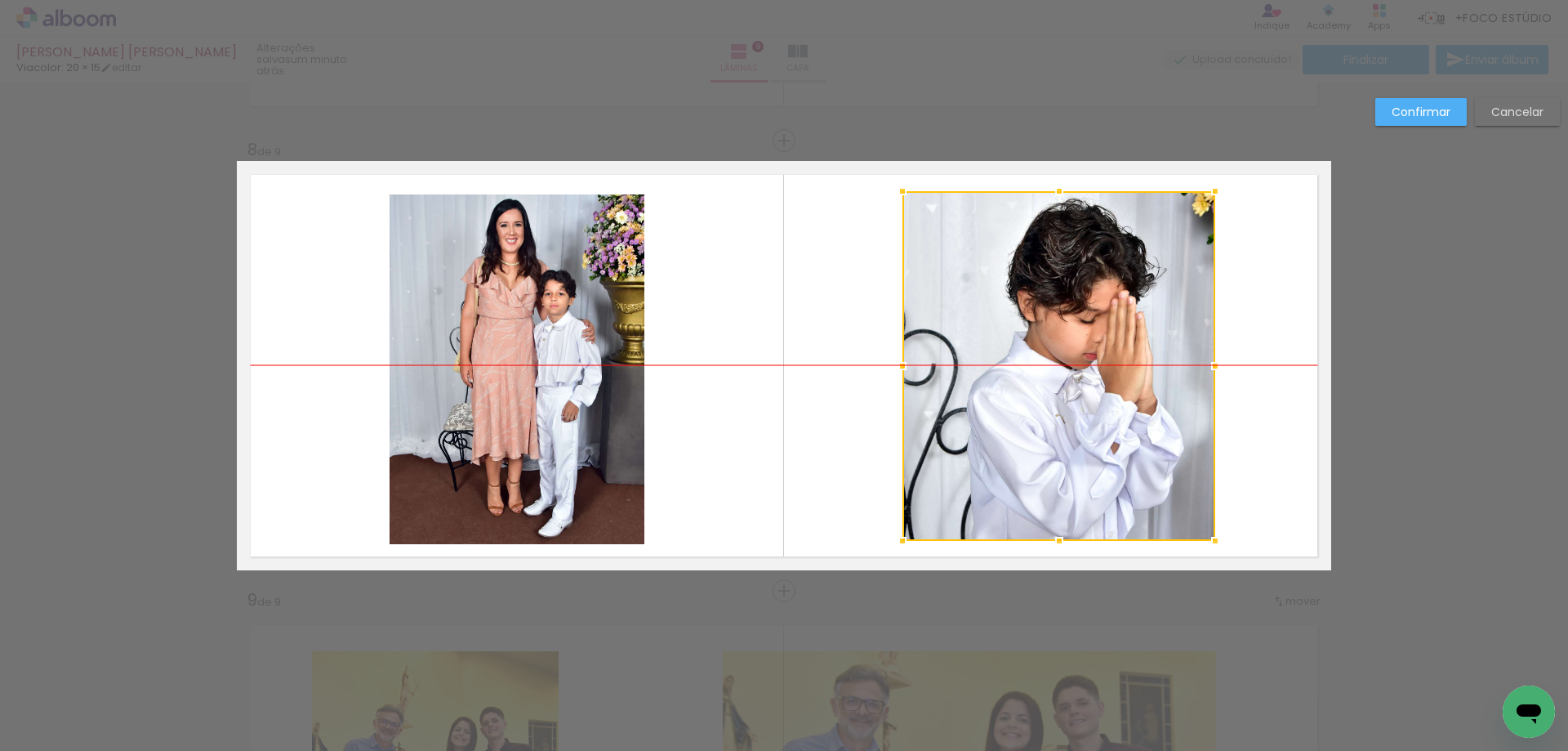
drag, startPoint x: 1099, startPoint y: 380, endPoint x: 1078, endPoint y: 379, distance: 21.0
click at [1078, 379] on div at bounding box center [1059, 365] width 313 height 350
click at [1268, 341] on quentale-layouter at bounding box center [784, 365] width 1094 height 410
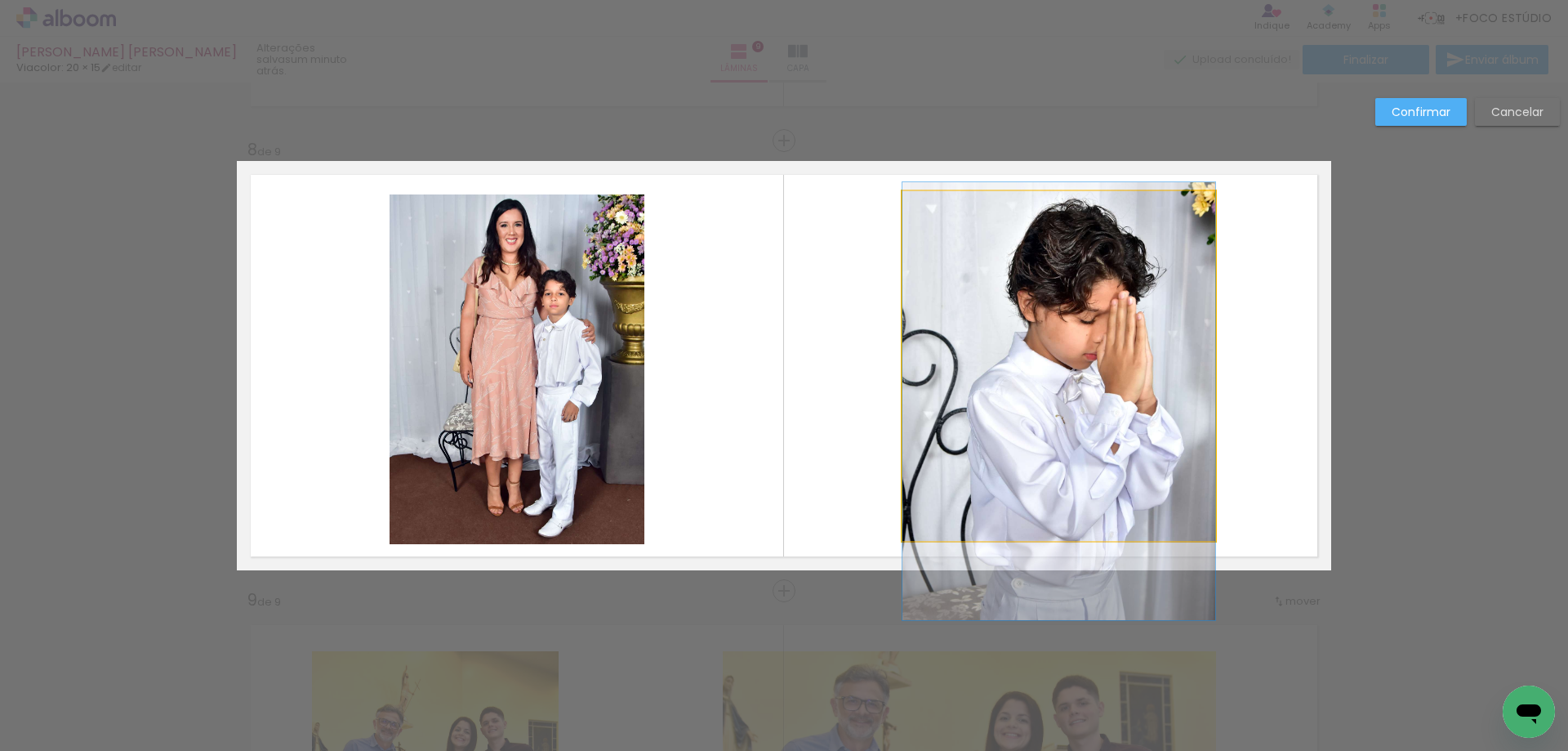
drag, startPoint x: 1045, startPoint y: 403, endPoint x: 1035, endPoint y: 403, distance: 10.0
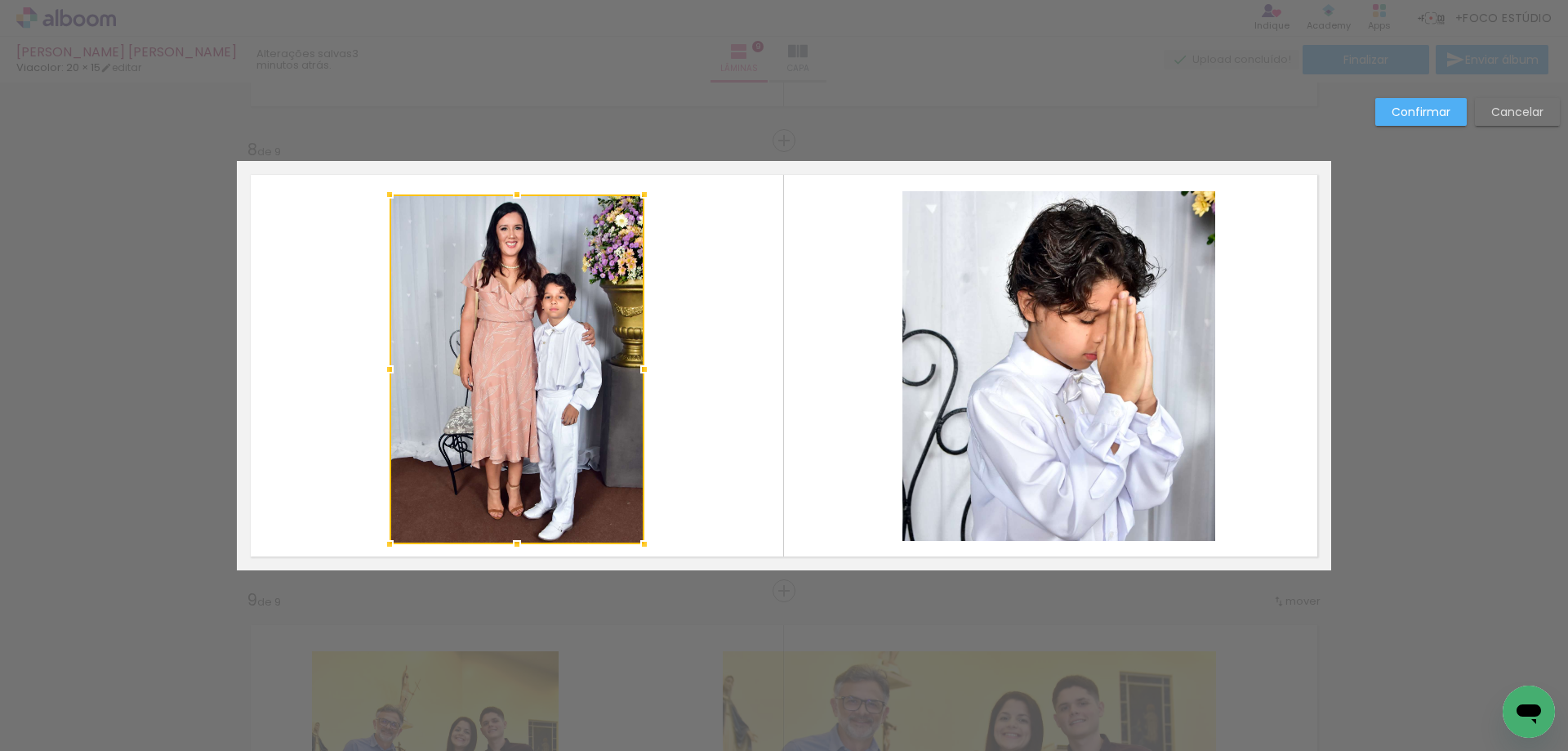
click at [685, 313] on quentale-layouter at bounding box center [784, 365] width 1094 height 410
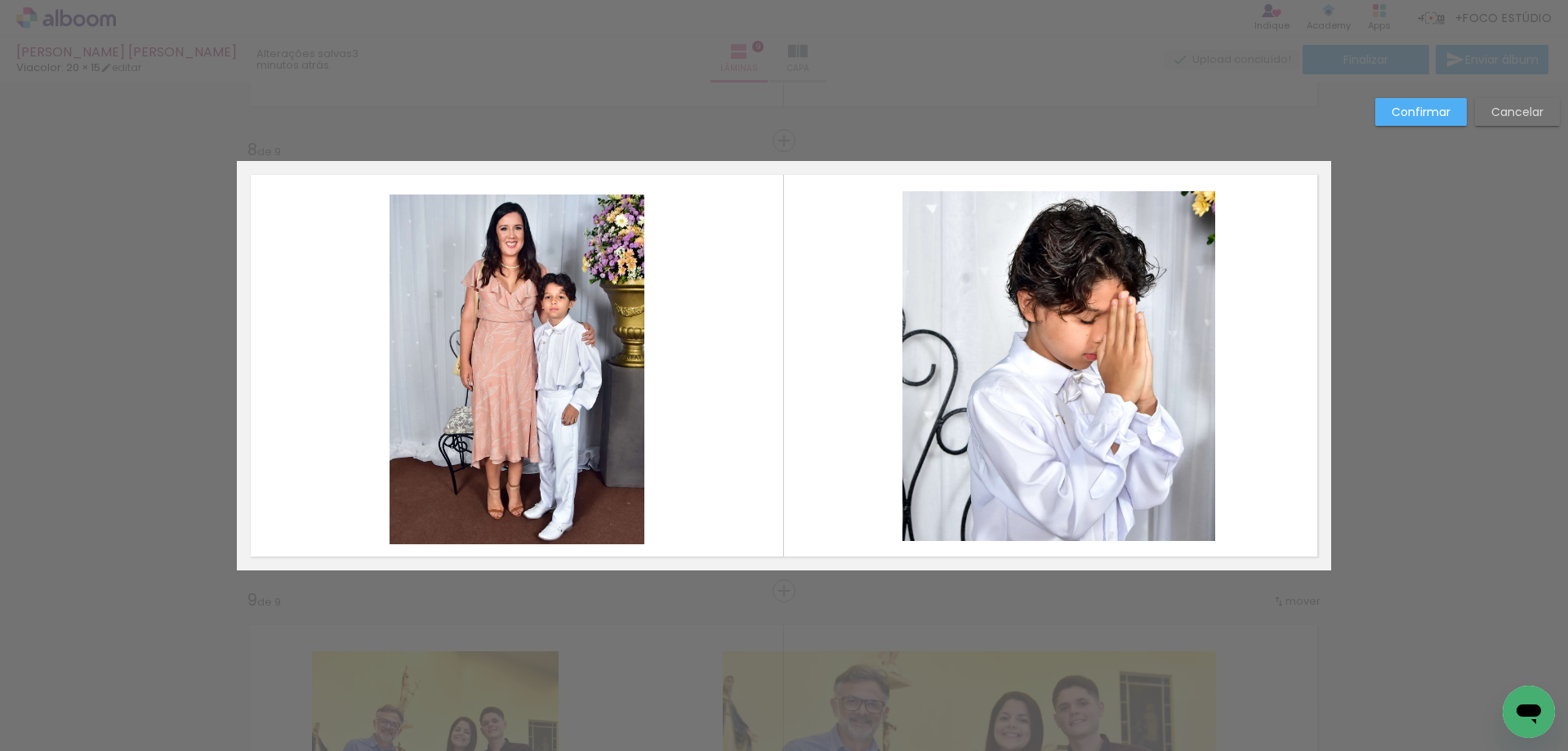
click at [597, 327] on quentale-photo at bounding box center [517, 369] width 255 height 350
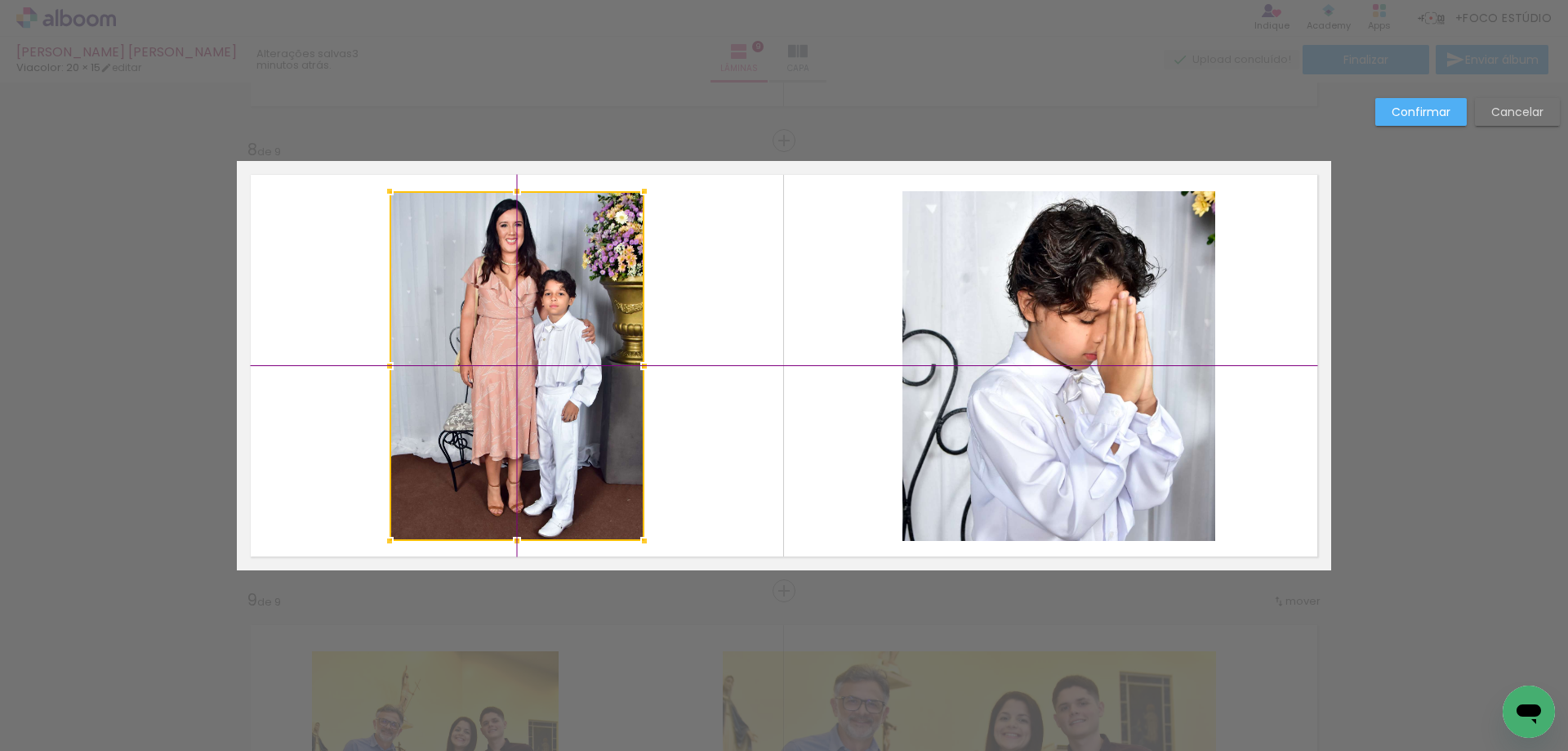
drag, startPoint x: 595, startPoint y: 330, endPoint x: 577, endPoint y: 330, distance: 18.0
click at [577, 330] on div at bounding box center [517, 365] width 255 height 350
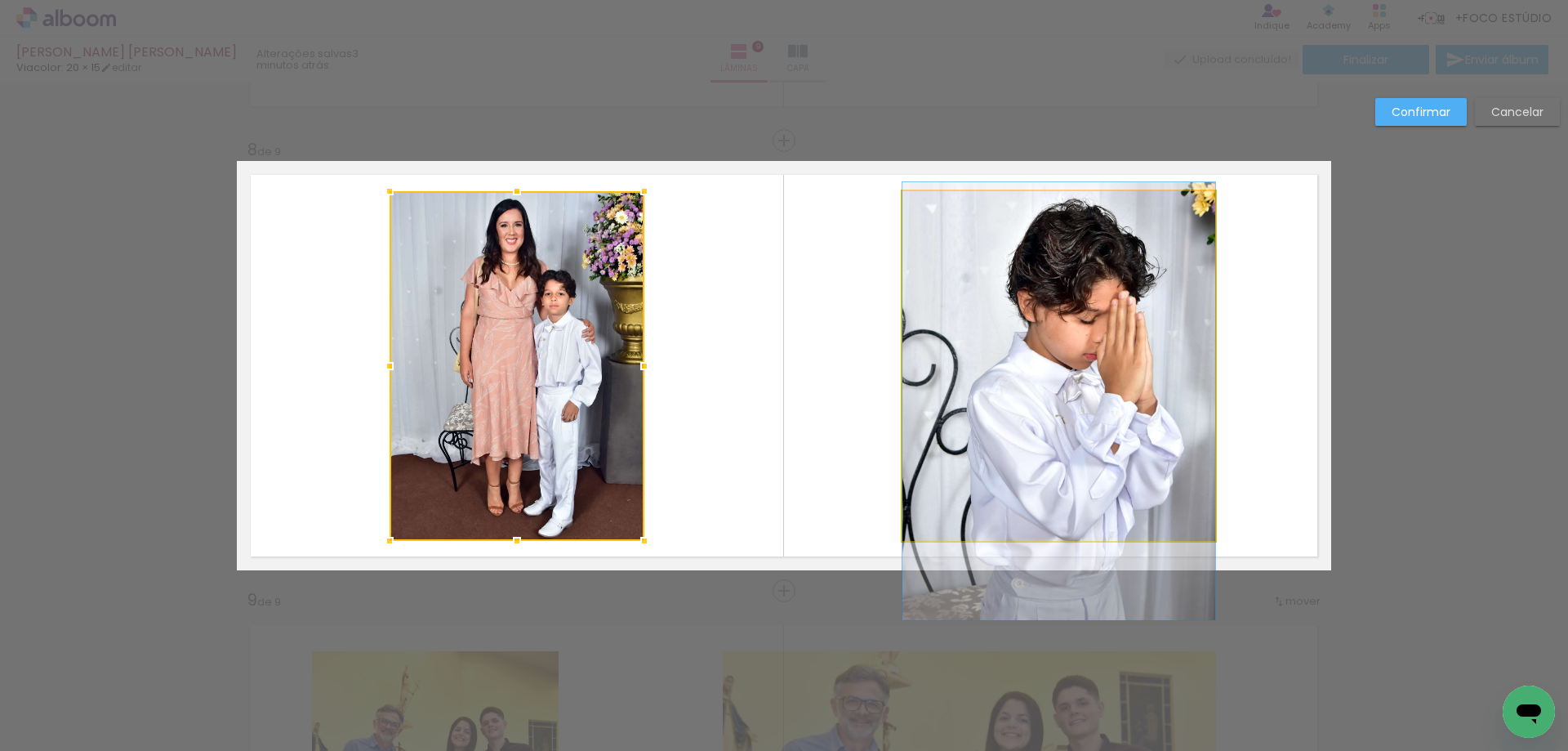
click at [926, 312] on quentale-photo at bounding box center [1059, 365] width 313 height 350
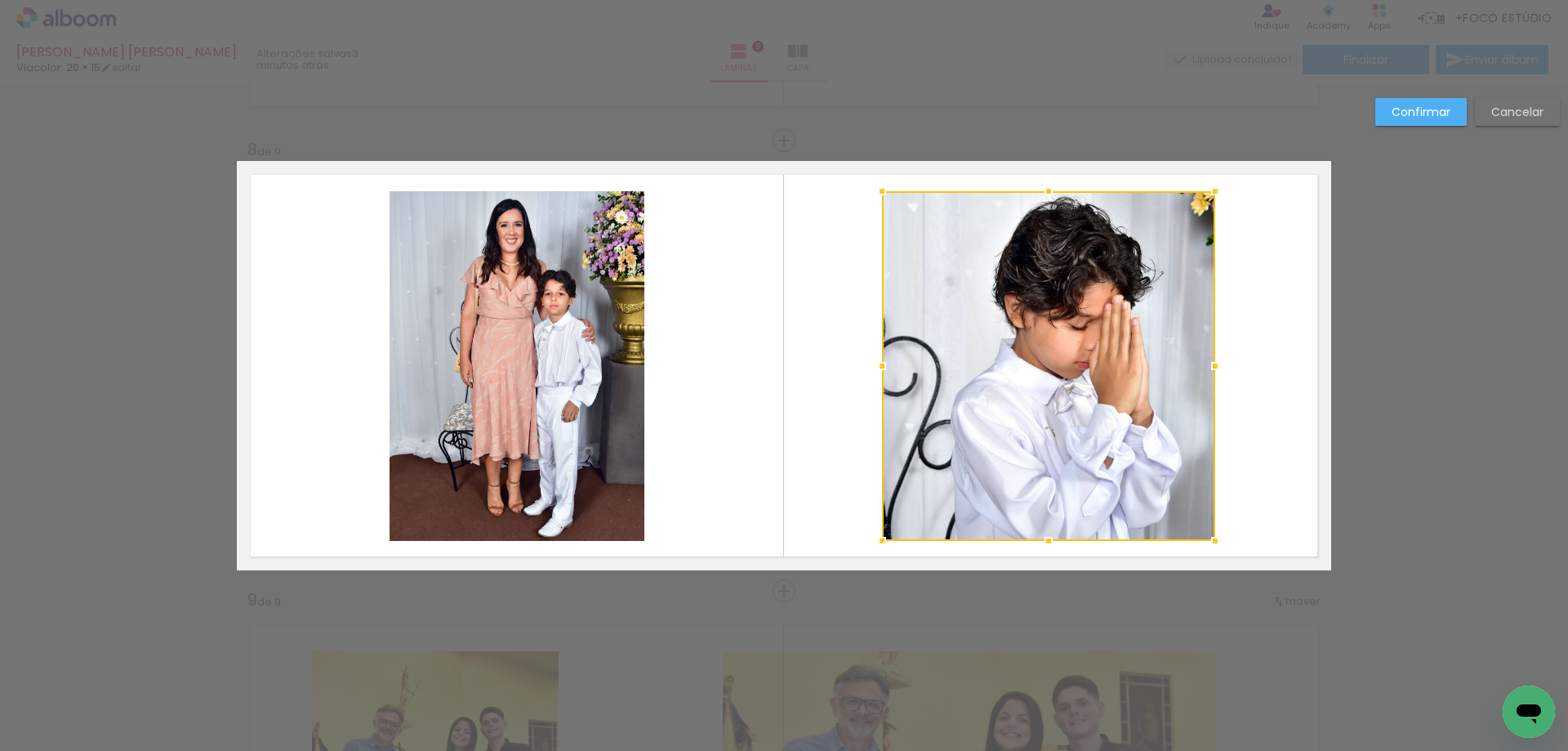
click at [899, 368] on div at bounding box center [1049, 365] width 333 height 350
click at [1259, 346] on quentale-layouter at bounding box center [784, 365] width 1094 height 410
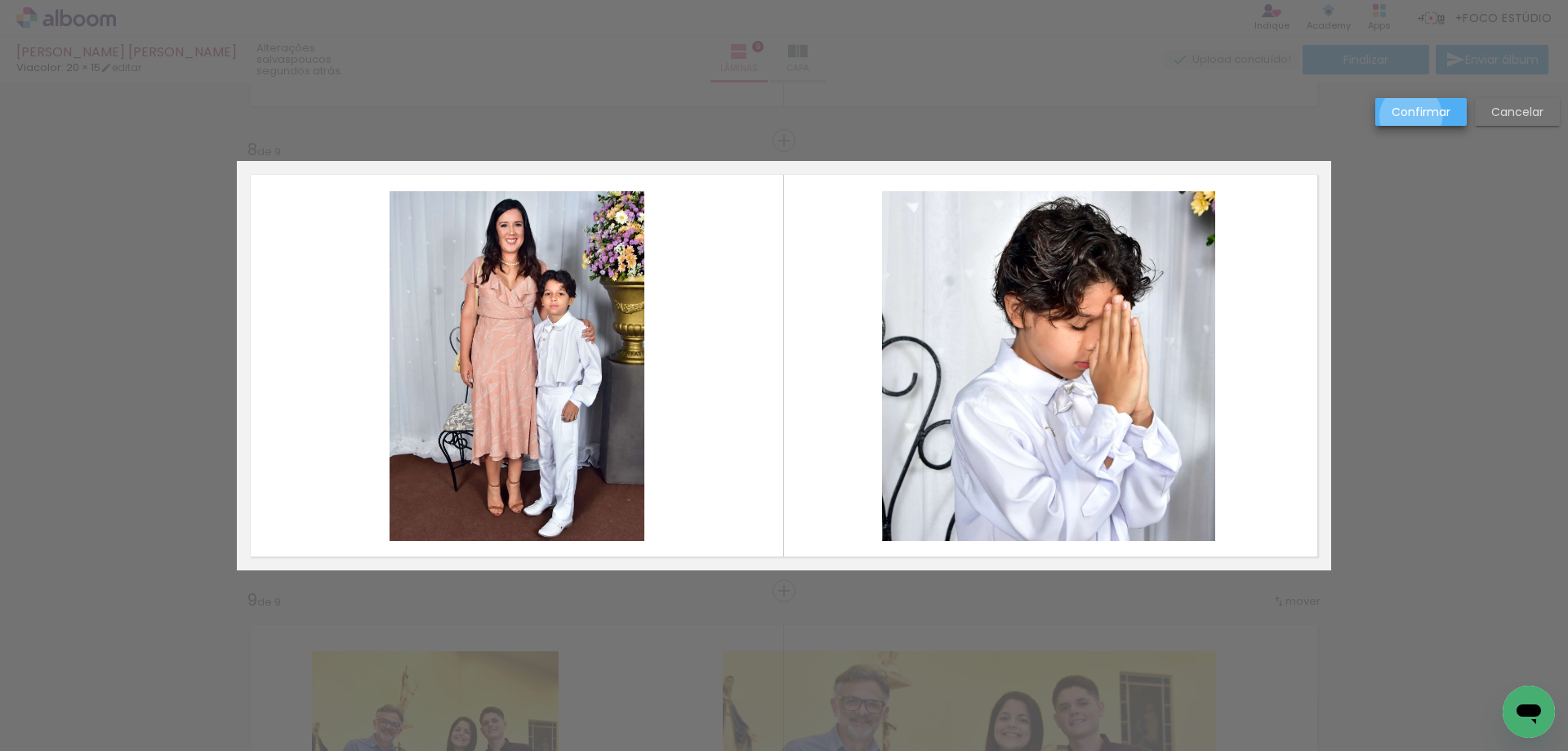
click at [0, 0] on slot "Confirmar" at bounding box center [0, 0] width 0 height 0
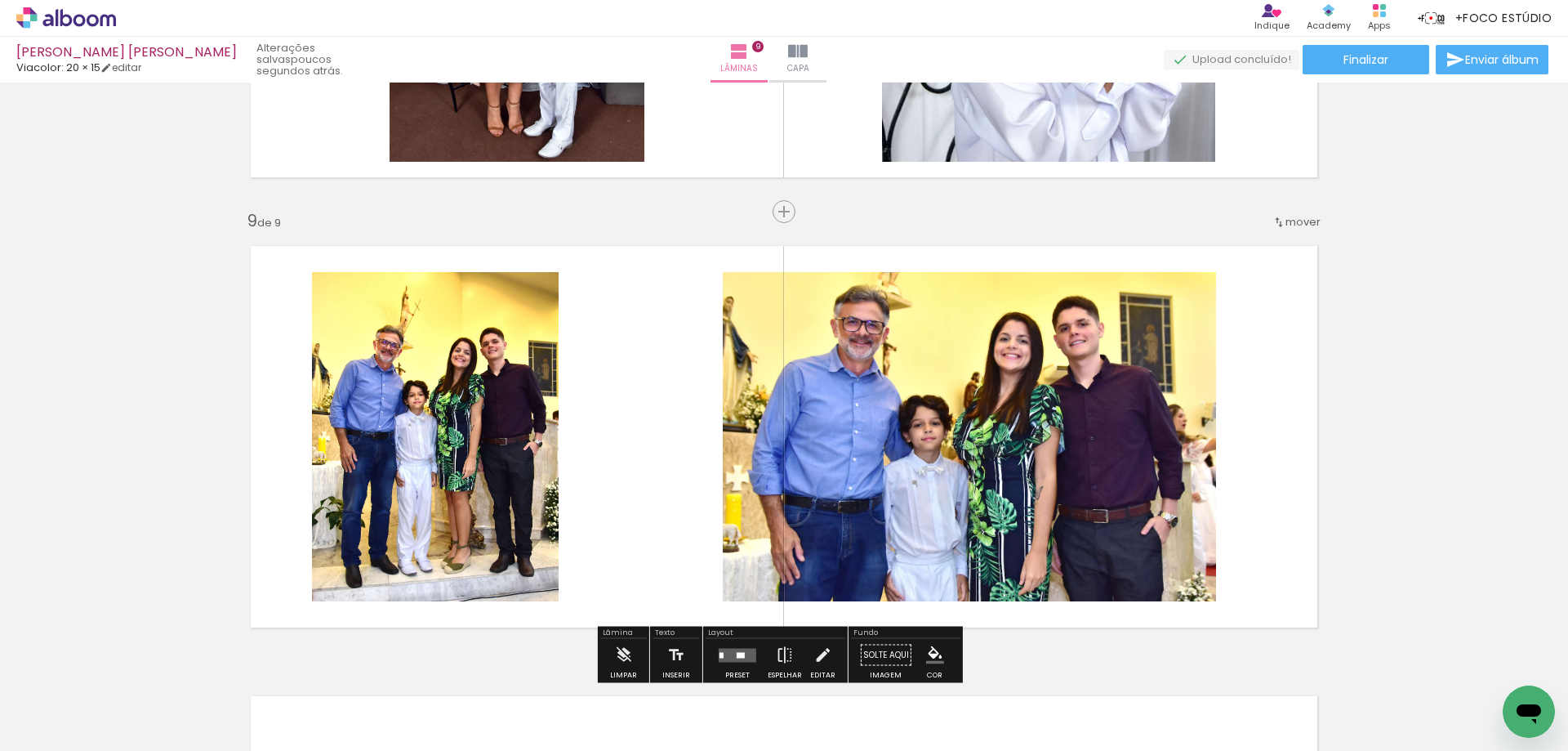
scroll to position [3528, 0]
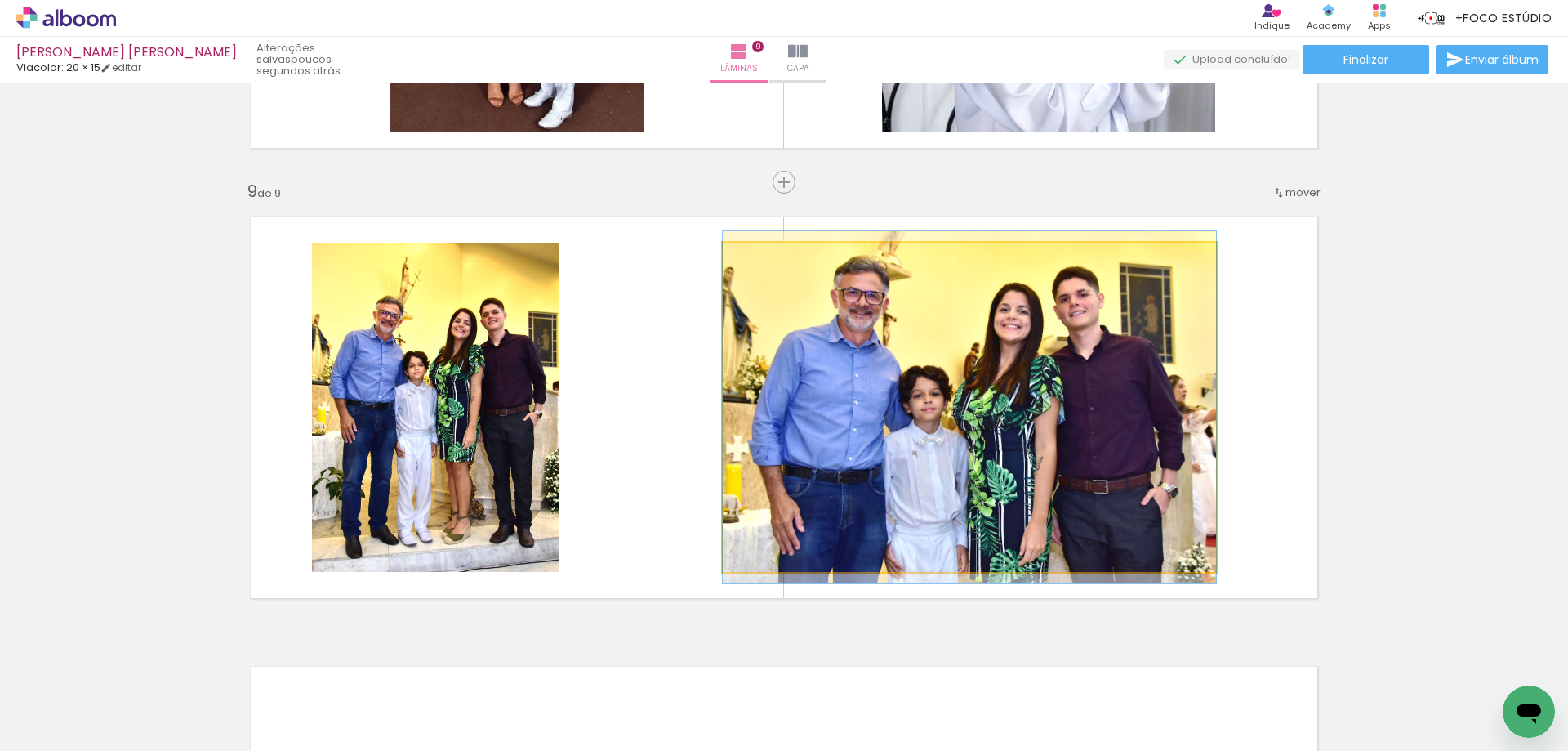
click at [943, 430] on quentale-photo at bounding box center [969, 407] width 493 height 330
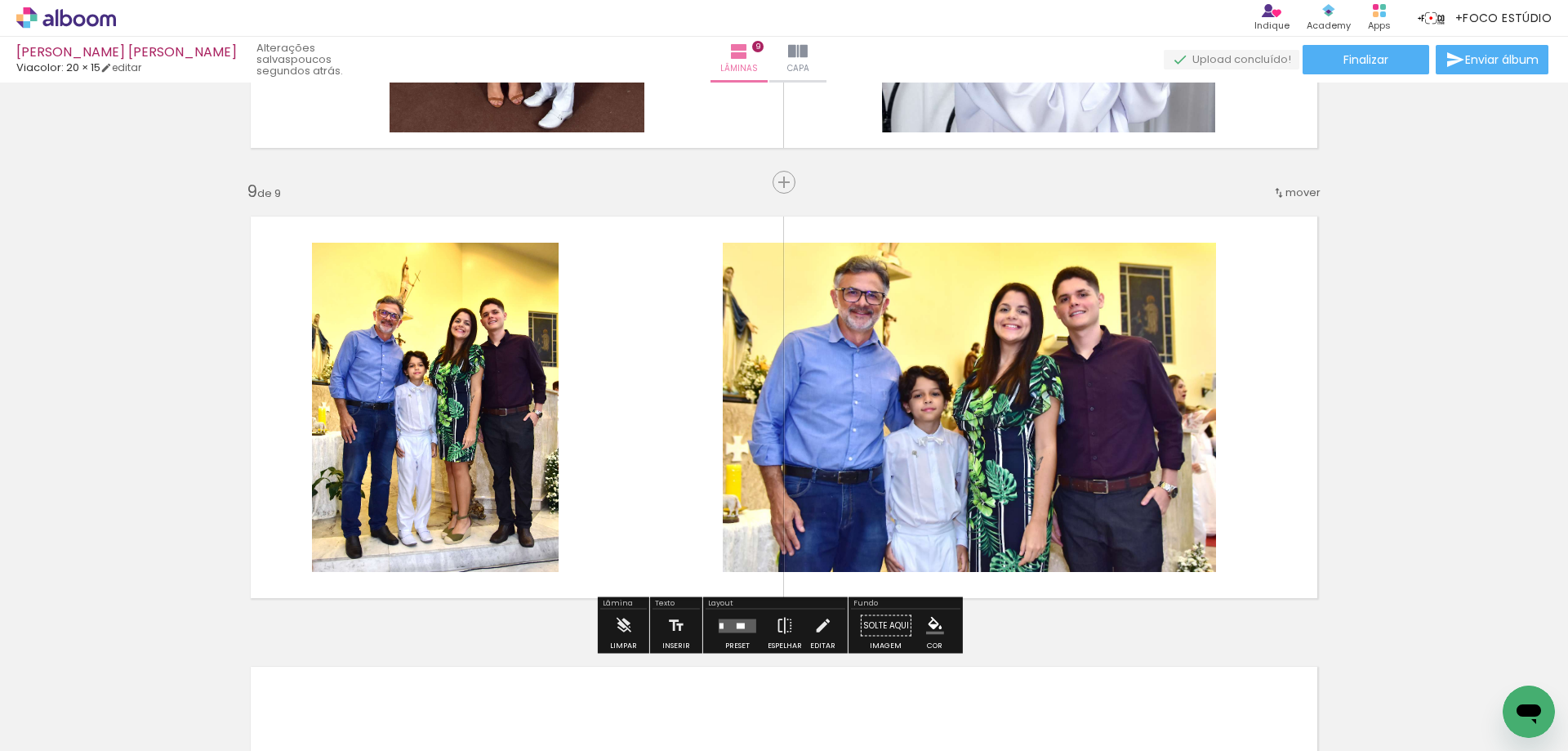
click at [905, 420] on quentale-photo at bounding box center [969, 407] width 493 height 330
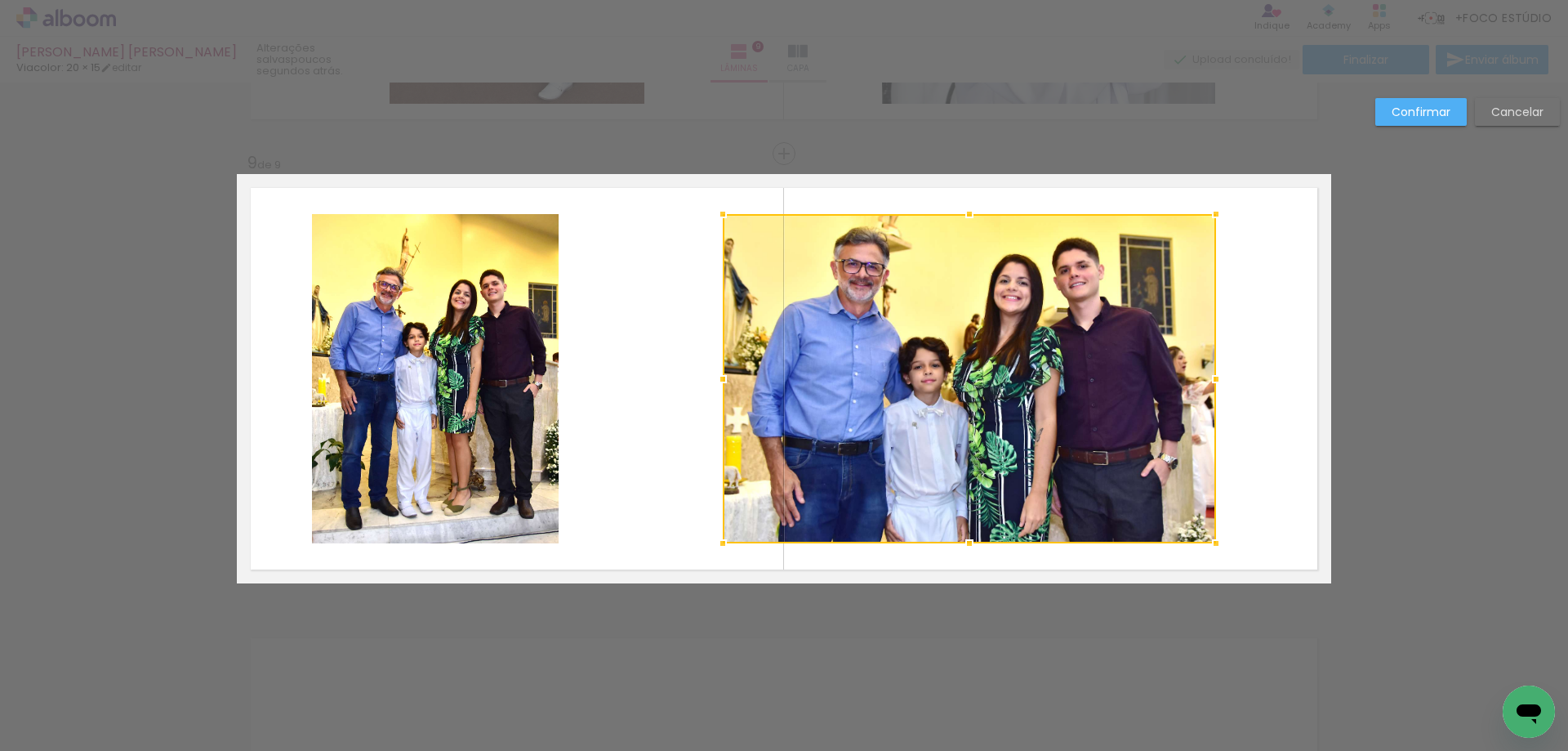
scroll to position [3570, 0]
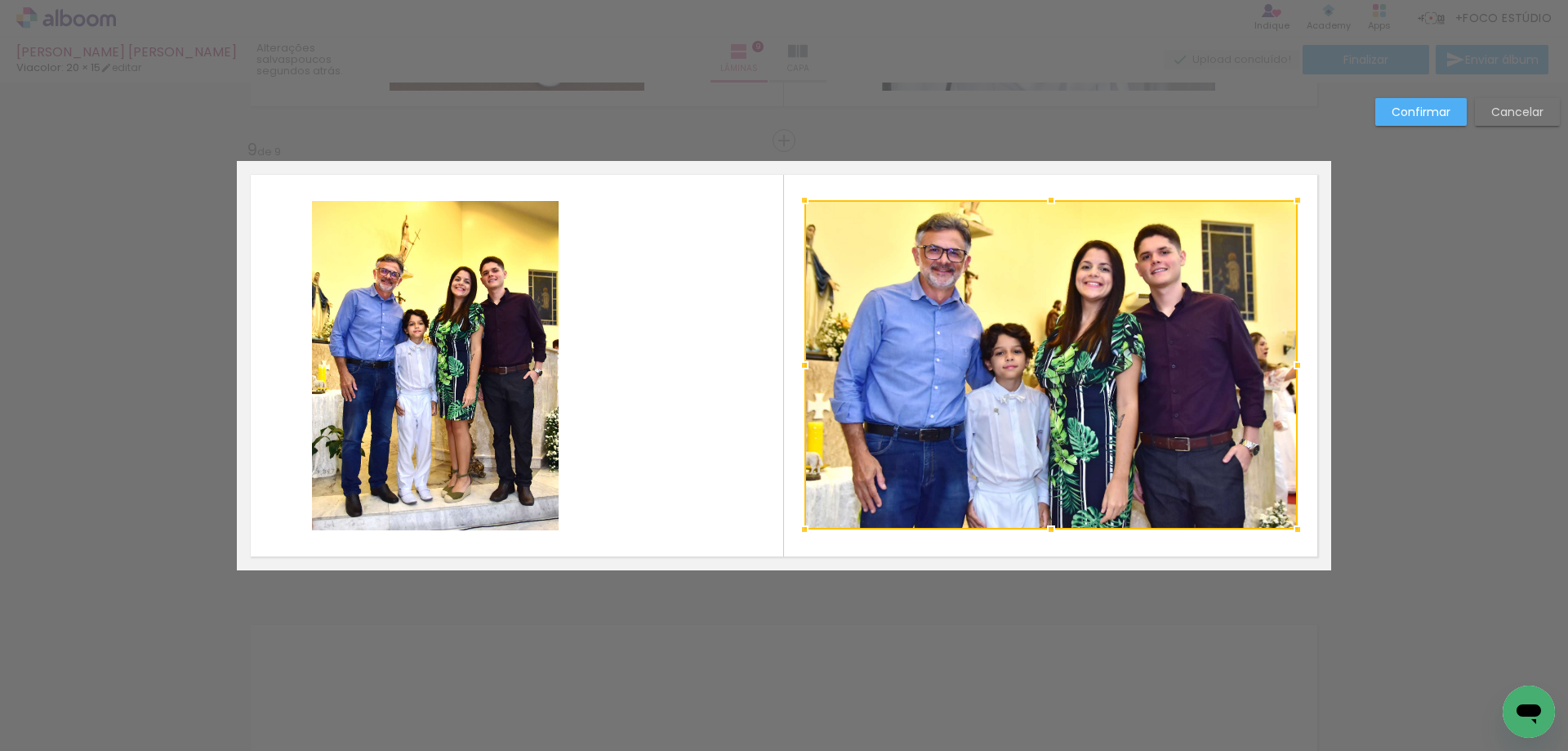
drag, startPoint x: 891, startPoint y: 378, endPoint x: 963, endPoint y: 378, distance: 72.0
click at [963, 378] on div at bounding box center [1050, 364] width 493 height 330
click at [519, 374] on quentale-photo at bounding box center [436, 365] width 247 height 330
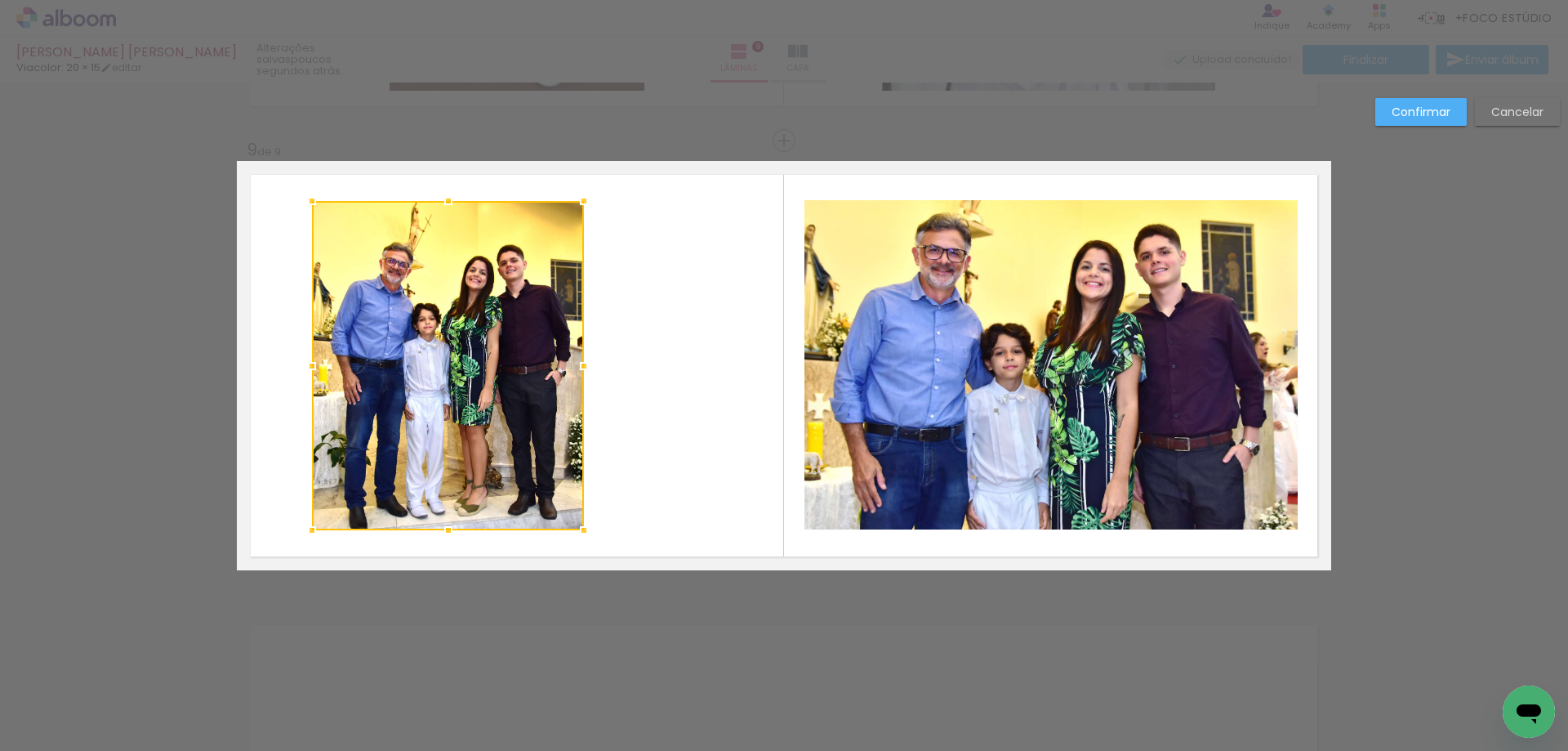
drag, startPoint x: 547, startPoint y: 363, endPoint x: 581, endPoint y: 368, distance: 34.4
click at [581, 368] on div at bounding box center [584, 366] width 33 height 33
click at [620, 360] on quentale-layouter at bounding box center [784, 365] width 1094 height 410
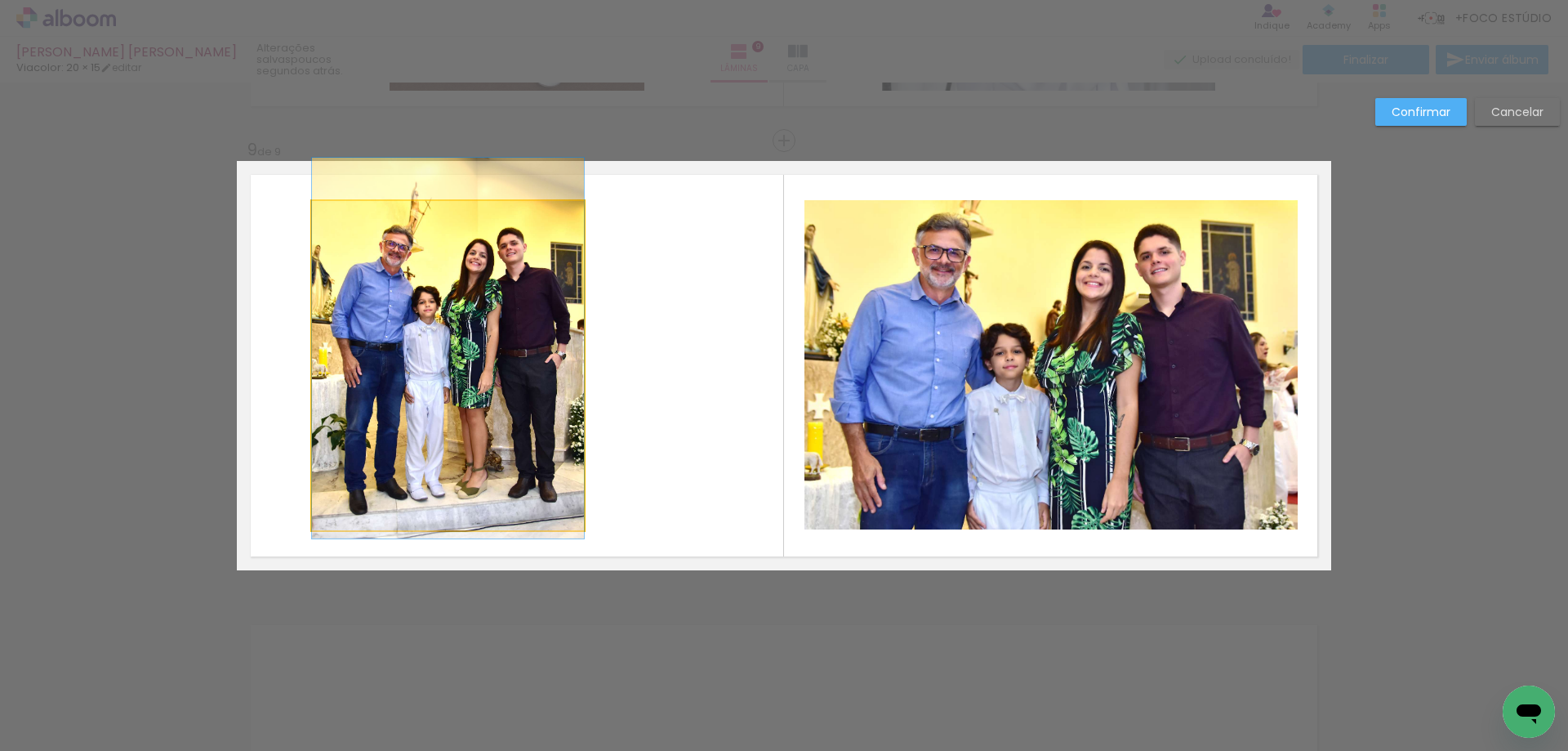
drag, startPoint x: 515, startPoint y: 382, endPoint x: 517, endPoint y: 365, distance: 17.1
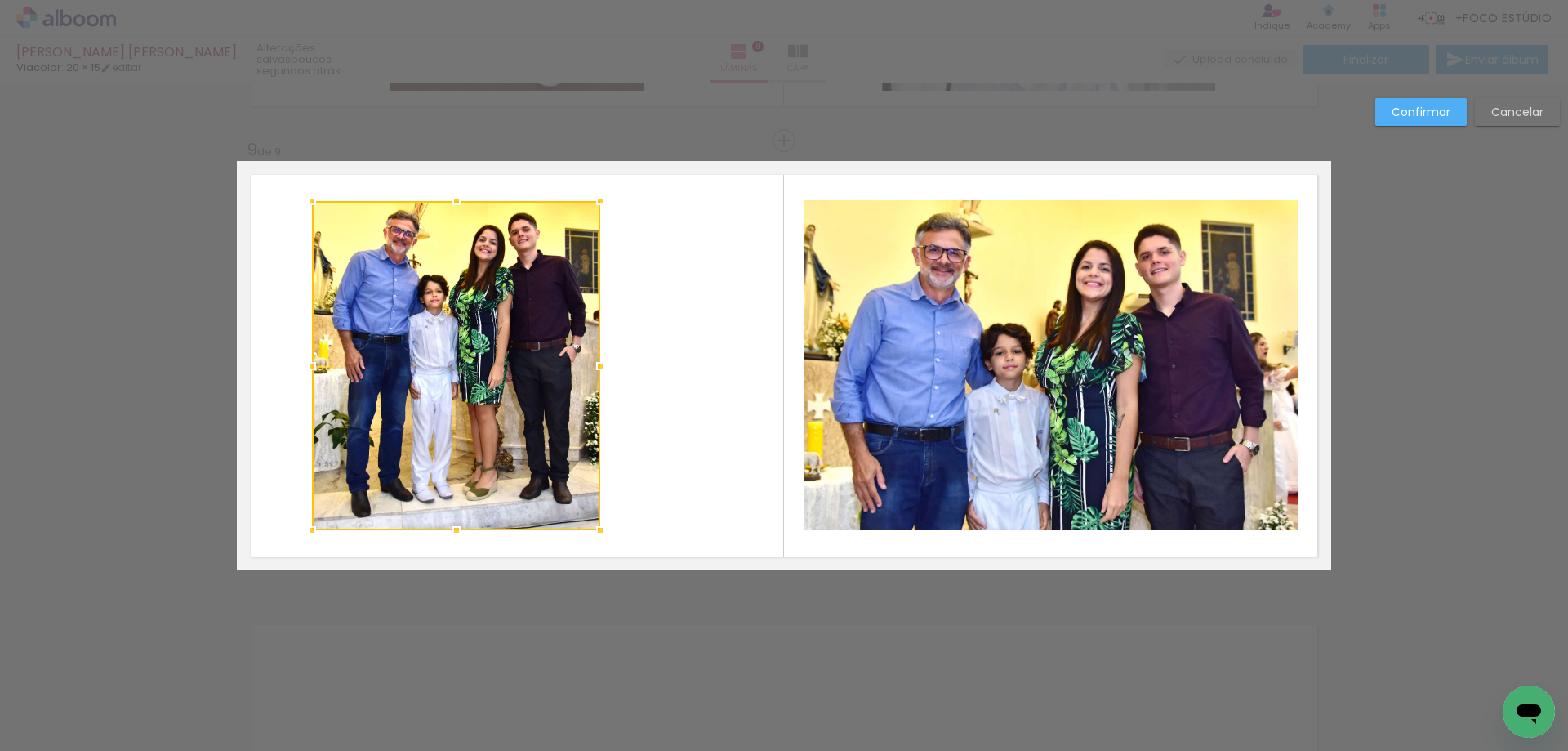
drag, startPoint x: 579, startPoint y: 369, endPoint x: 596, endPoint y: 367, distance: 17.1
click at [596, 367] on div at bounding box center [600, 366] width 33 height 33
click at [646, 380] on quentale-layouter at bounding box center [784, 365] width 1094 height 410
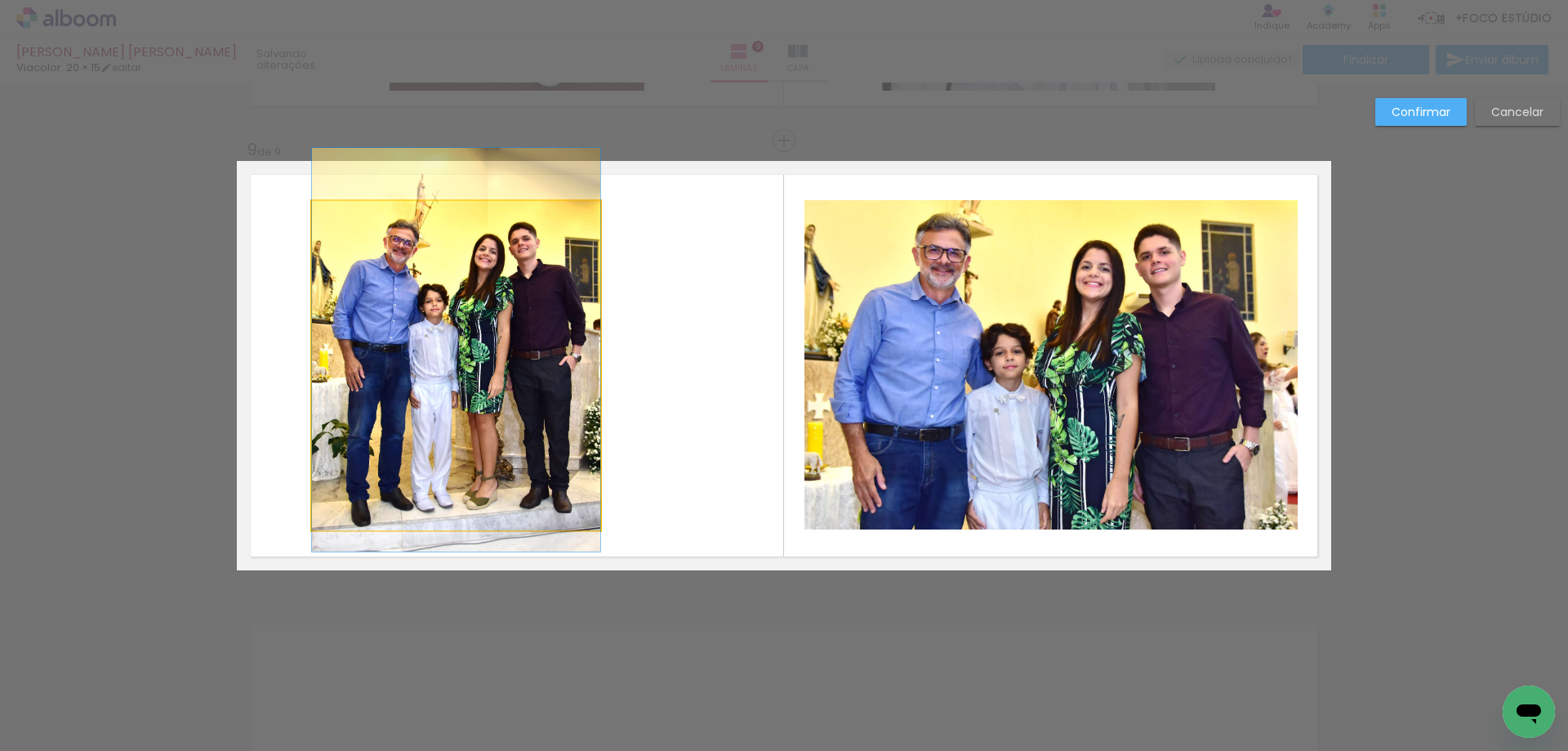
drag, startPoint x: 541, startPoint y: 371, endPoint x: 542, endPoint y: 380, distance: 9.1
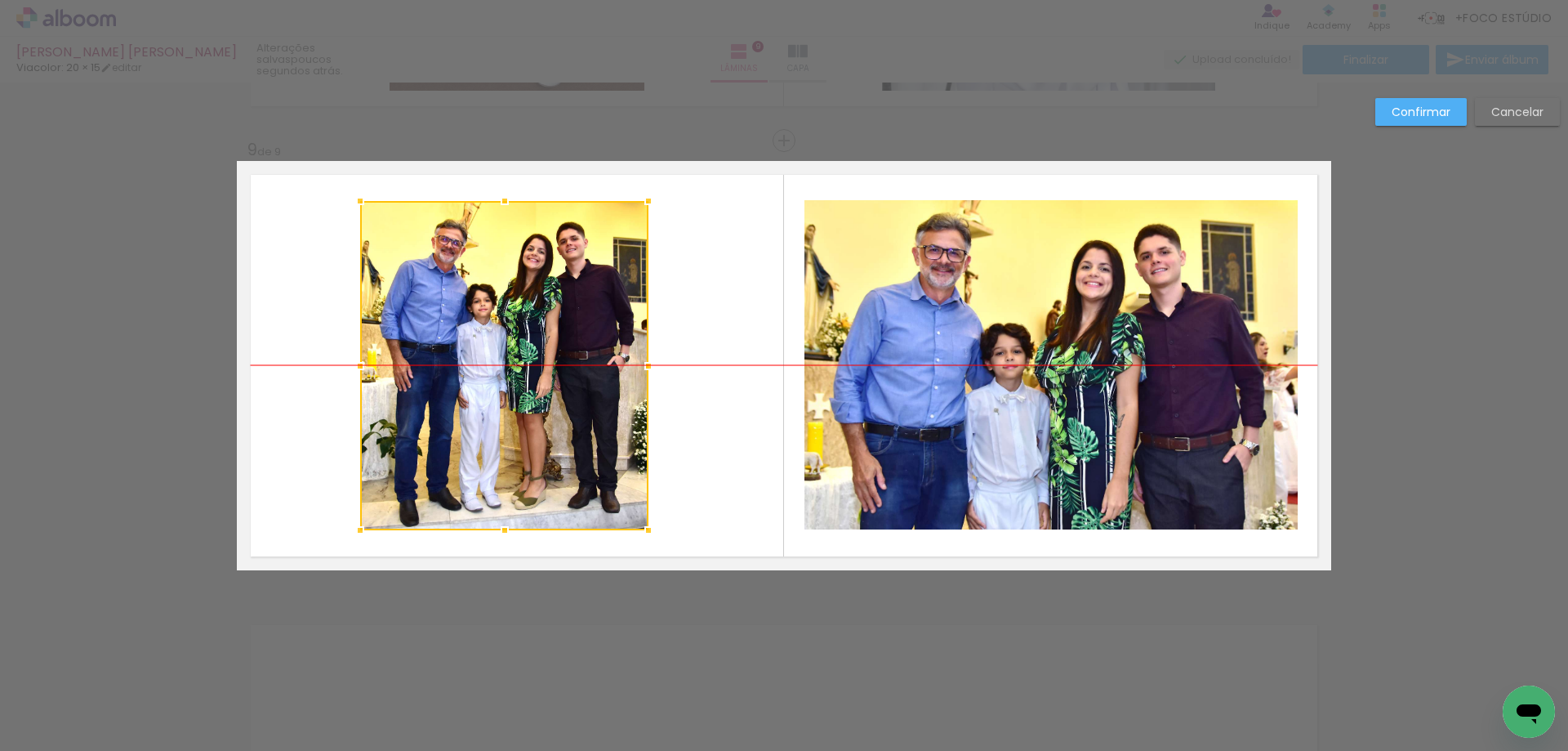
drag, startPoint x: 488, startPoint y: 366, endPoint x: 536, endPoint y: 367, distance: 48.0
click at [536, 367] on div at bounding box center [505, 365] width 289 height 330
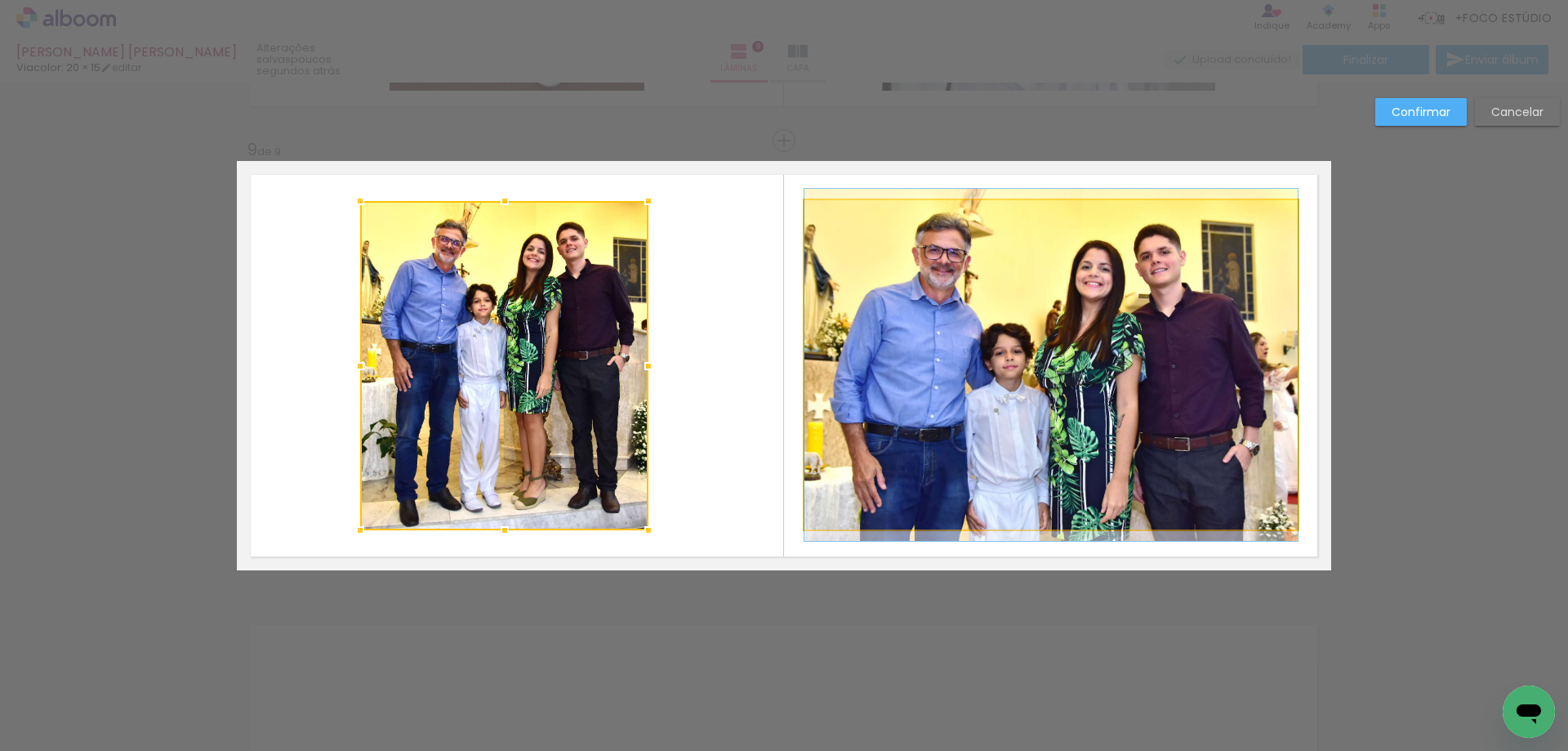
click at [870, 362] on quentale-photo at bounding box center [1050, 364] width 493 height 330
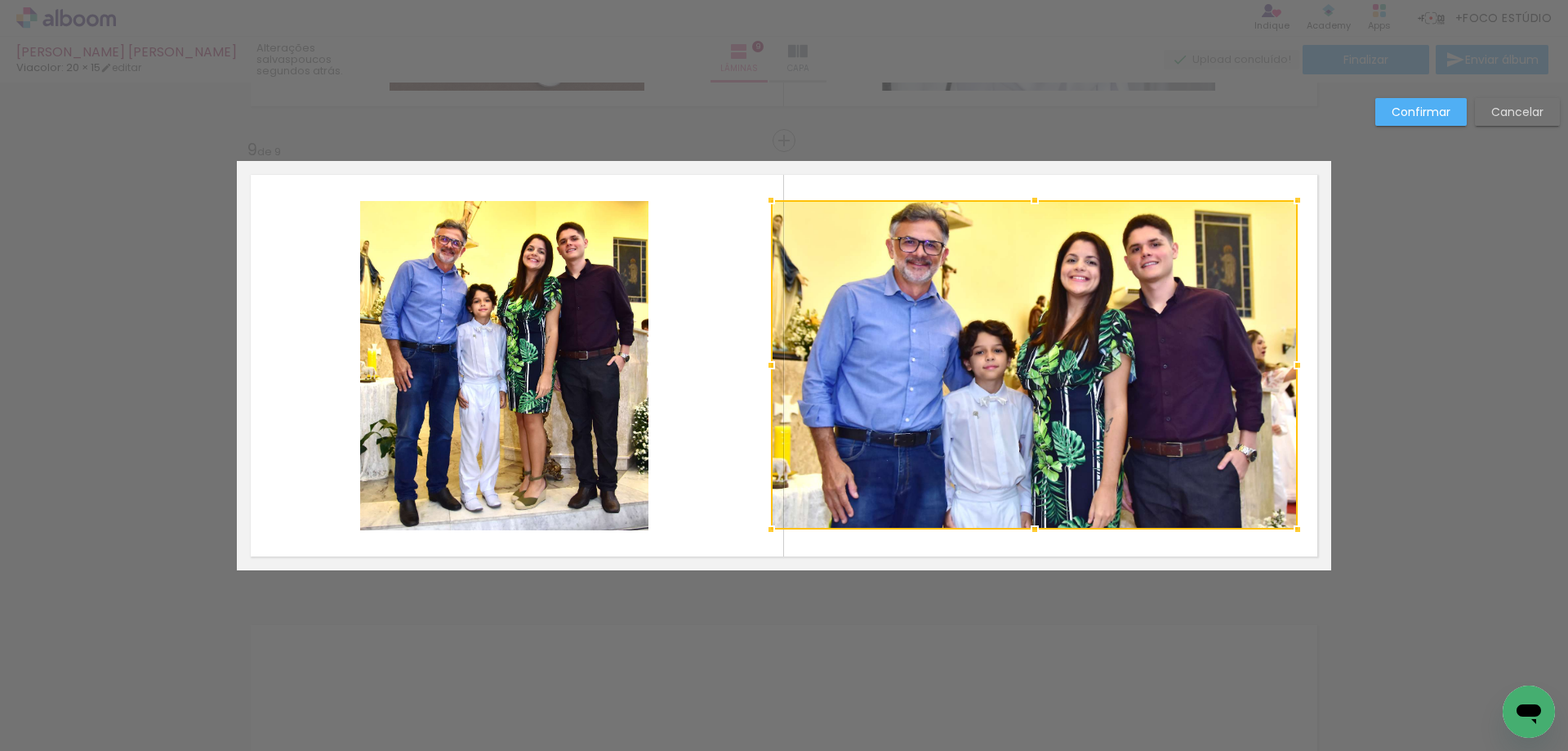
drag, startPoint x: 801, startPoint y: 368, endPoint x: 767, endPoint y: 371, distance: 34.1
click at [767, 371] on div at bounding box center [771, 365] width 33 height 33
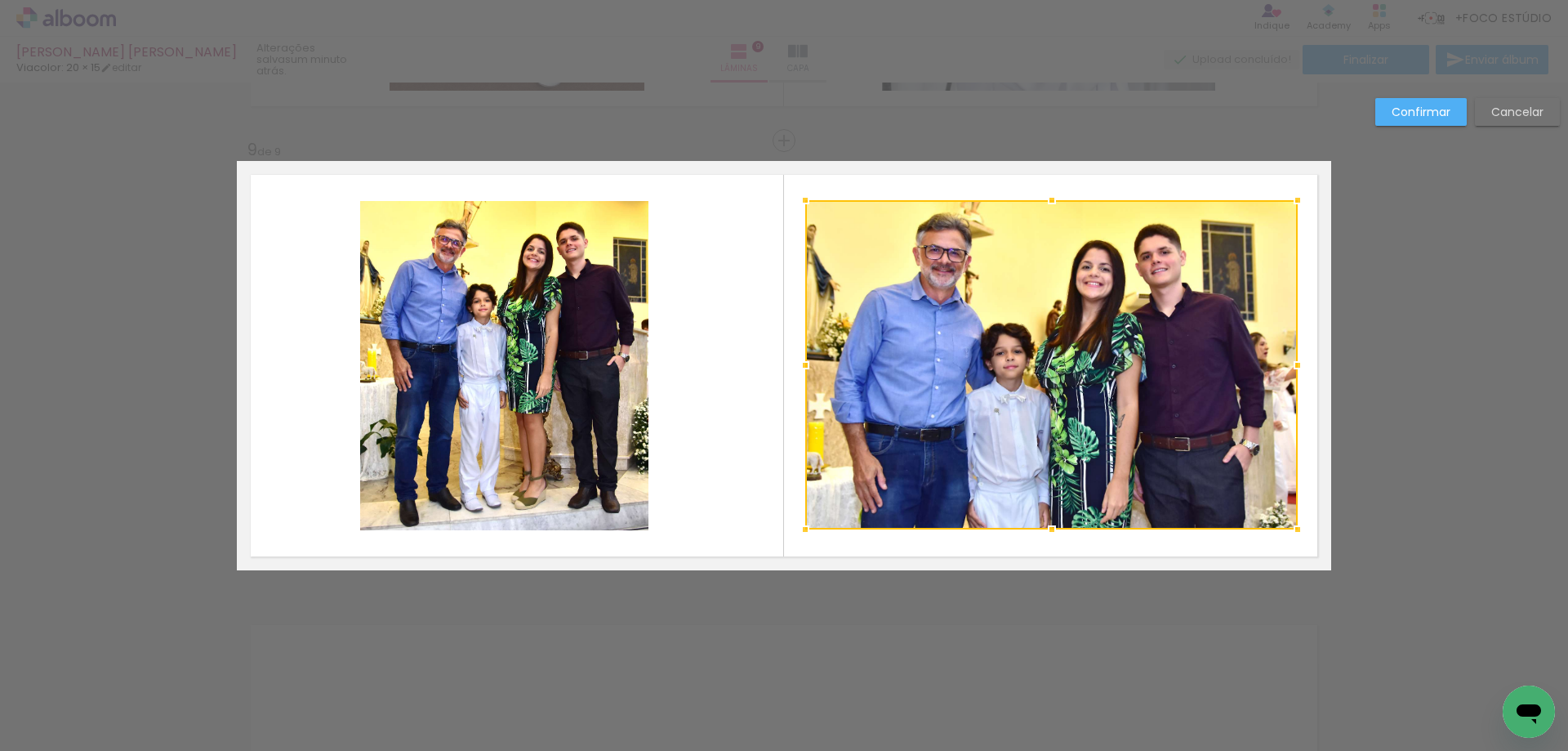
drag, startPoint x: 767, startPoint y: 365, endPoint x: 801, endPoint y: 371, distance: 34.5
click at [801, 371] on div at bounding box center [805, 365] width 33 height 33
click at [720, 383] on quentale-layouter at bounding box center [784, 365] width 1094 height 410
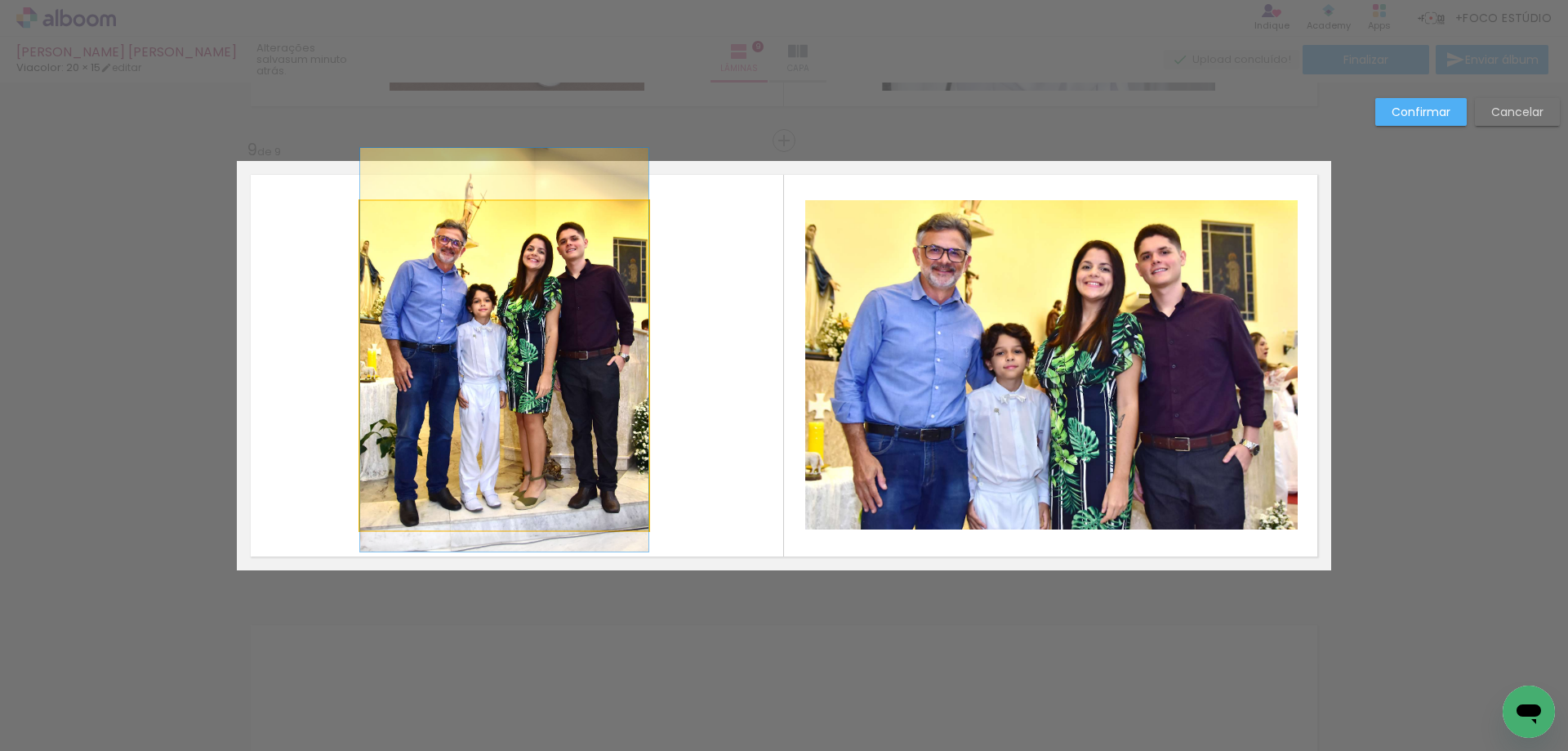
click at [595, 356] on quentale-photo at bounding box center [505, 365] width 289 height 330
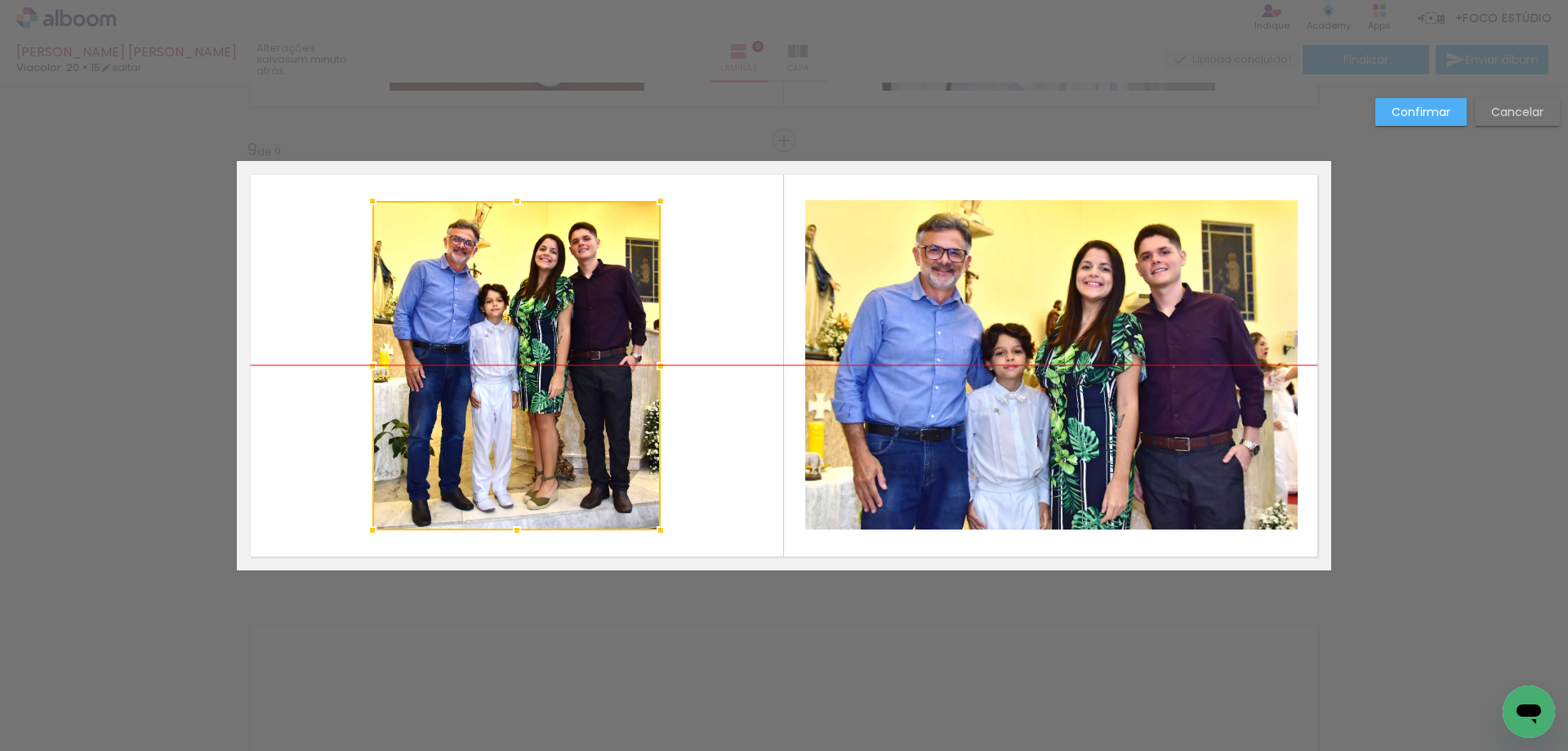
drag, startPoint x: 592, startPoint y: 370, endPoint x: 605, endPoint y: 370, distance: 13.0
click at [605, 370] on div at bounding box center [517, 365] width 289 height 330
click at [0, 0] on slot "Confirmar" at bounding box center [0, 0] width 0 height 0
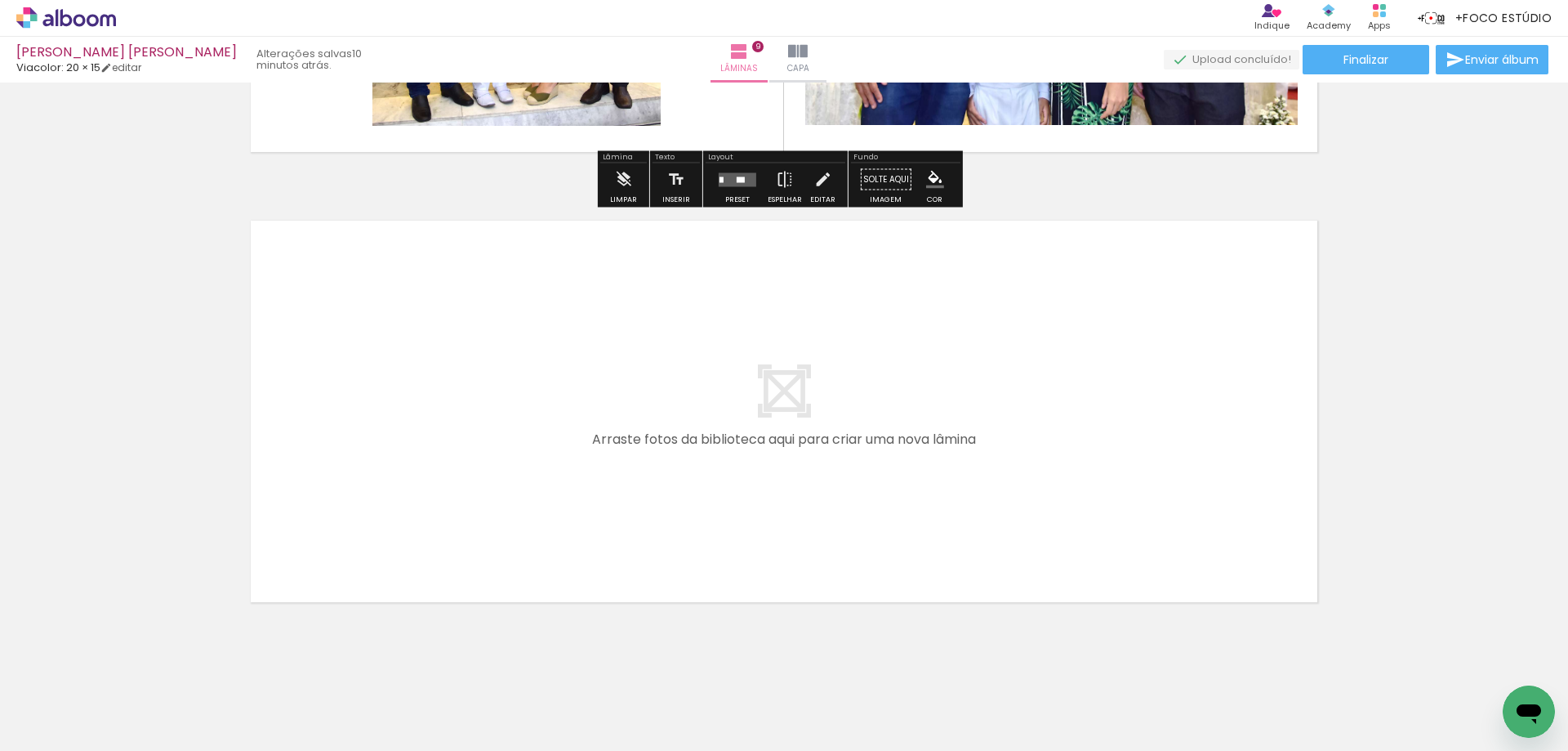
scroll to position [3998, 0]
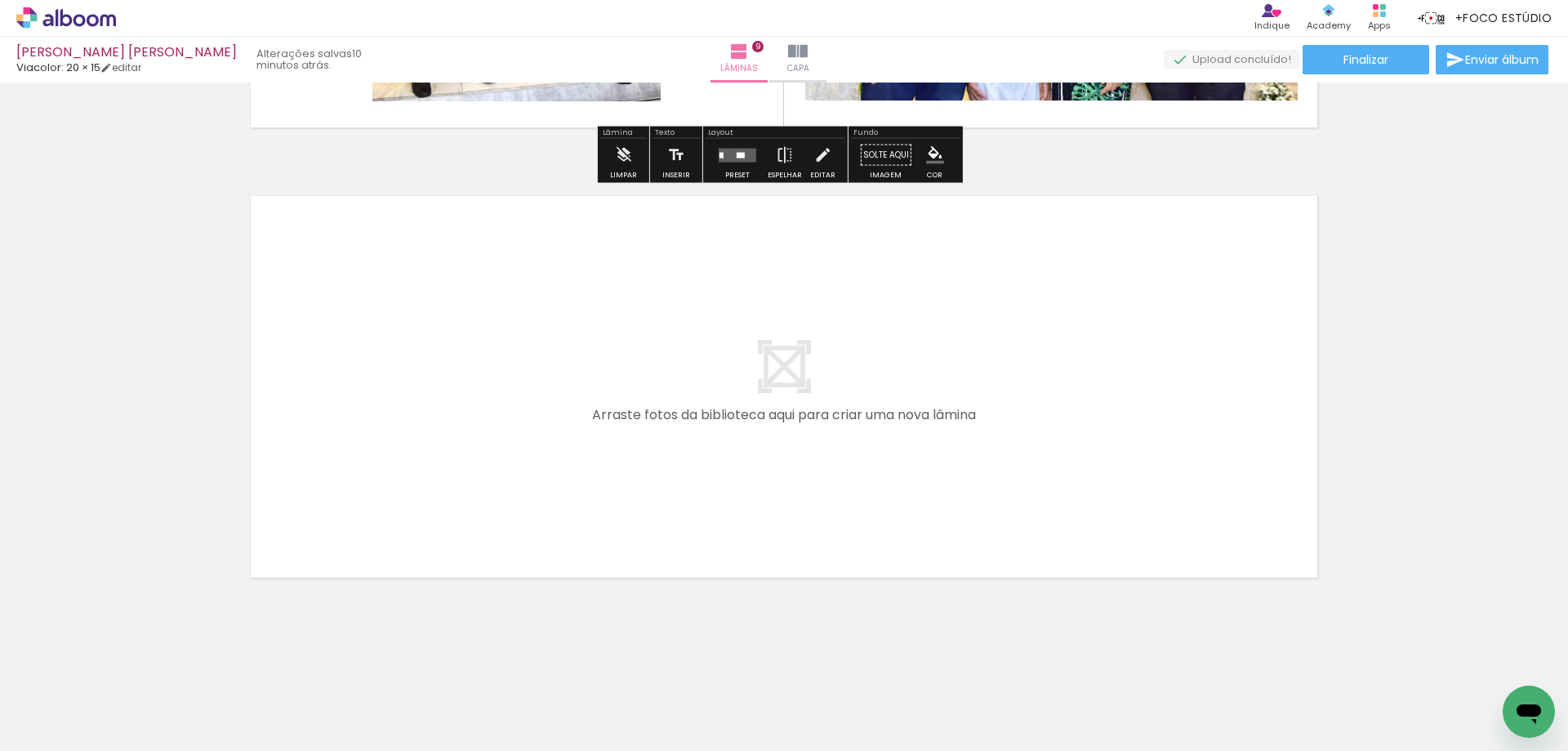
click at [44, 726] on span "Adicionar Fotos" at bounding box center [58, 729] width 49 height 18
click at [0, 0] on input "file" at bounding box center [0, 0] width 0 height 0
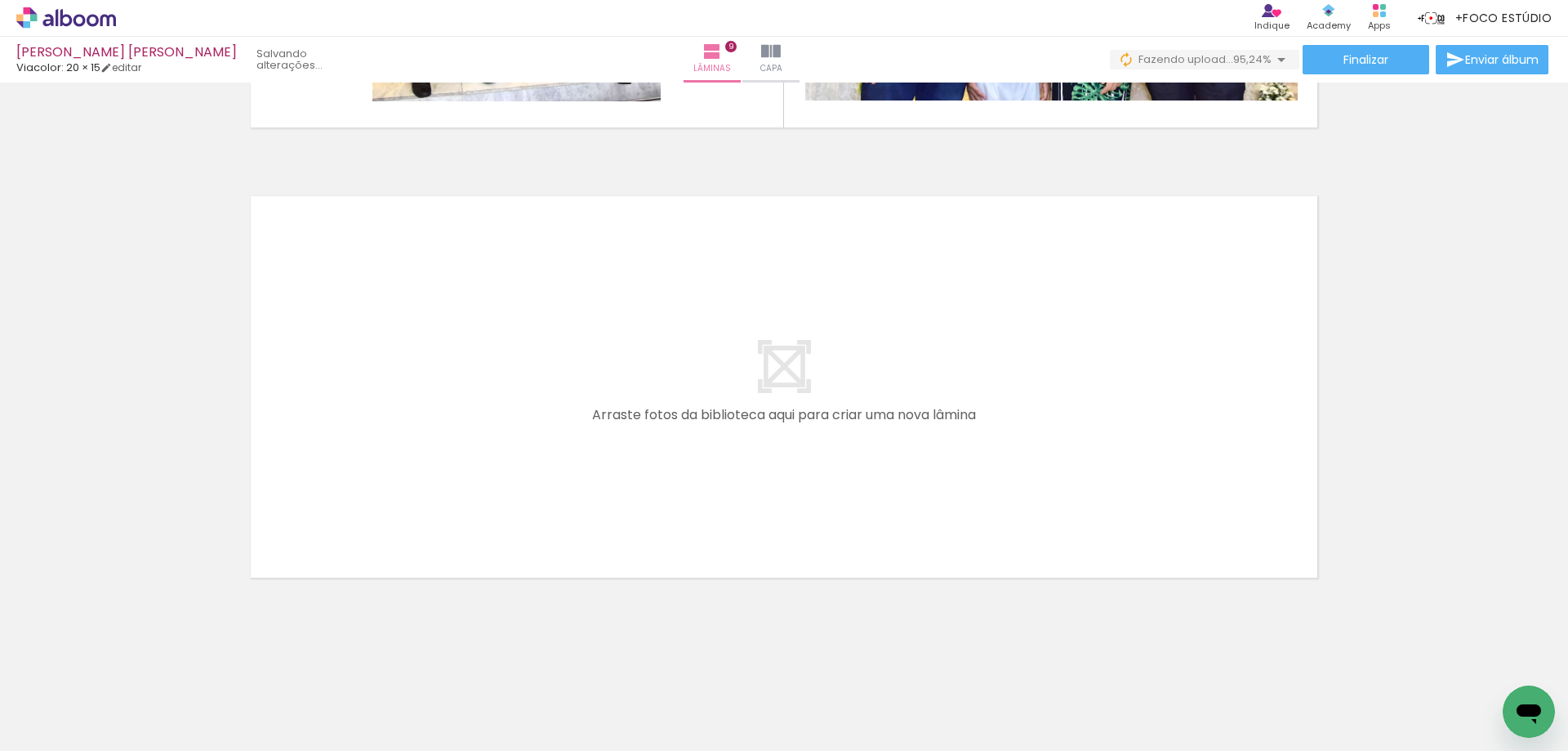
scroll to position [0, 492]
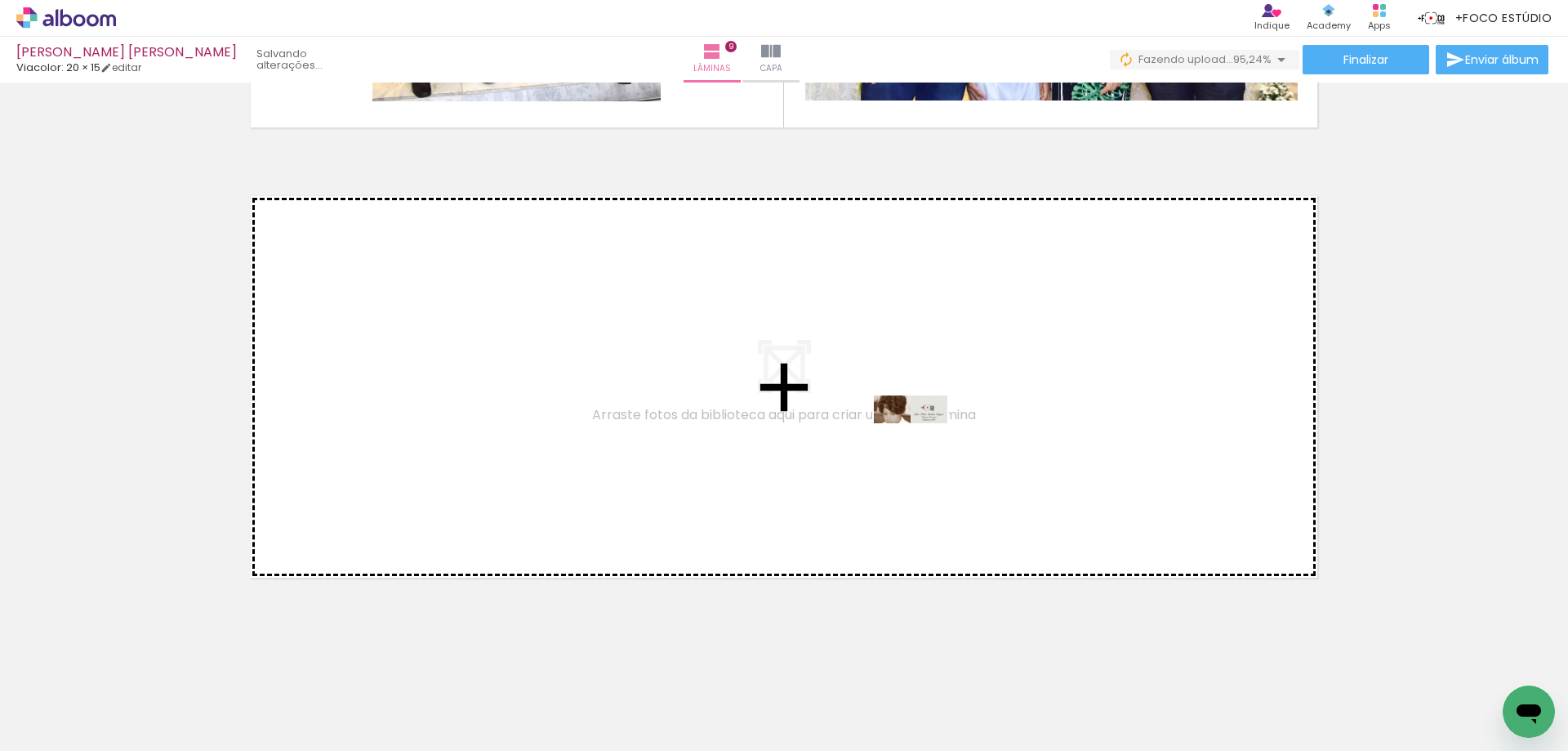
drag, startPoint x: 1487, startPoint y: 691, endPoint x: 923, endPoint y: 444, distance: 615.7
click at [923, 444] on quentale-workspace at bounding box center [784, 375] width 1568 height 751
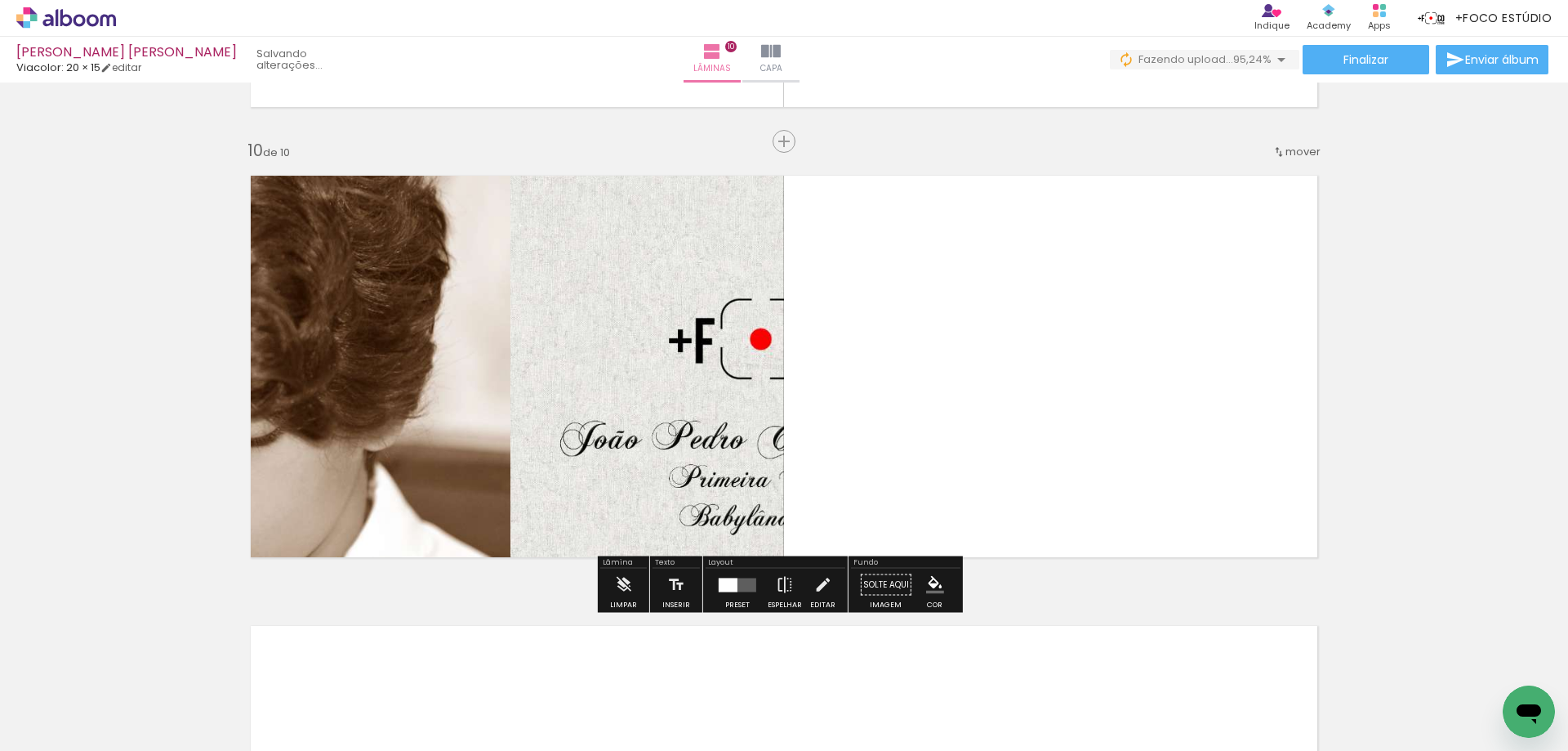
scroll to position [4020, 0]
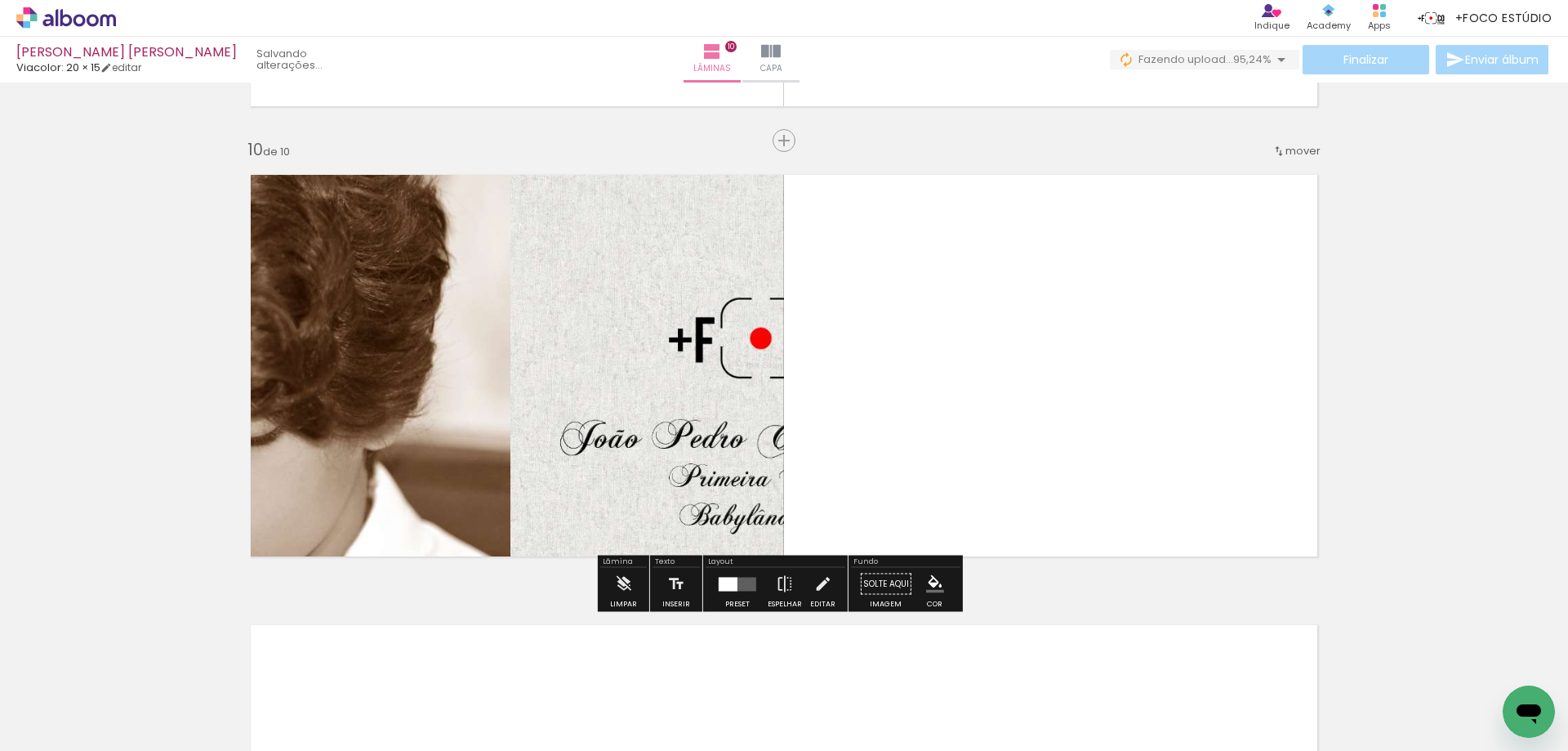
click at [737, 581] on quentale-layouter at bounding box center [737, 583] width 37 height 14
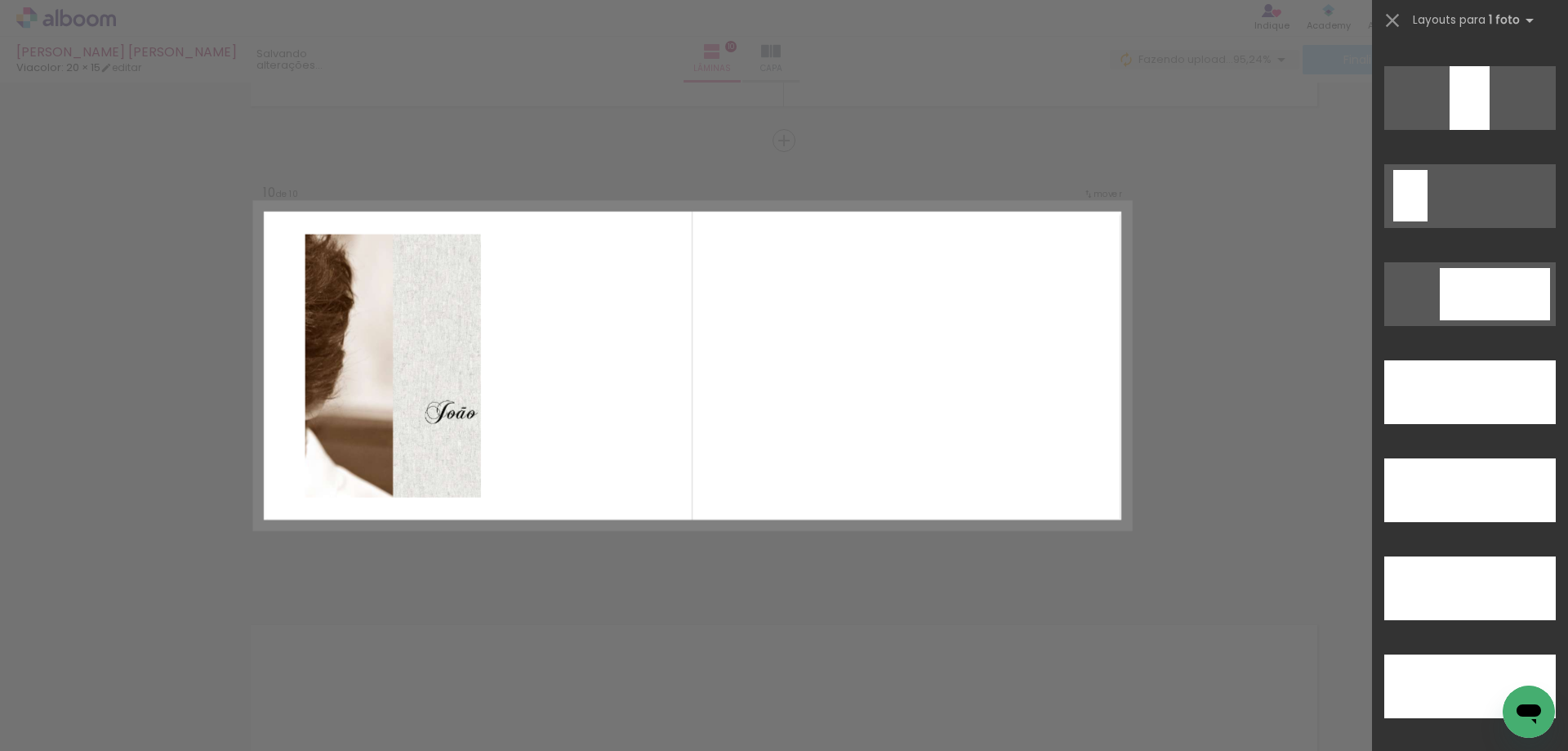
scroll to position [4493, 0]
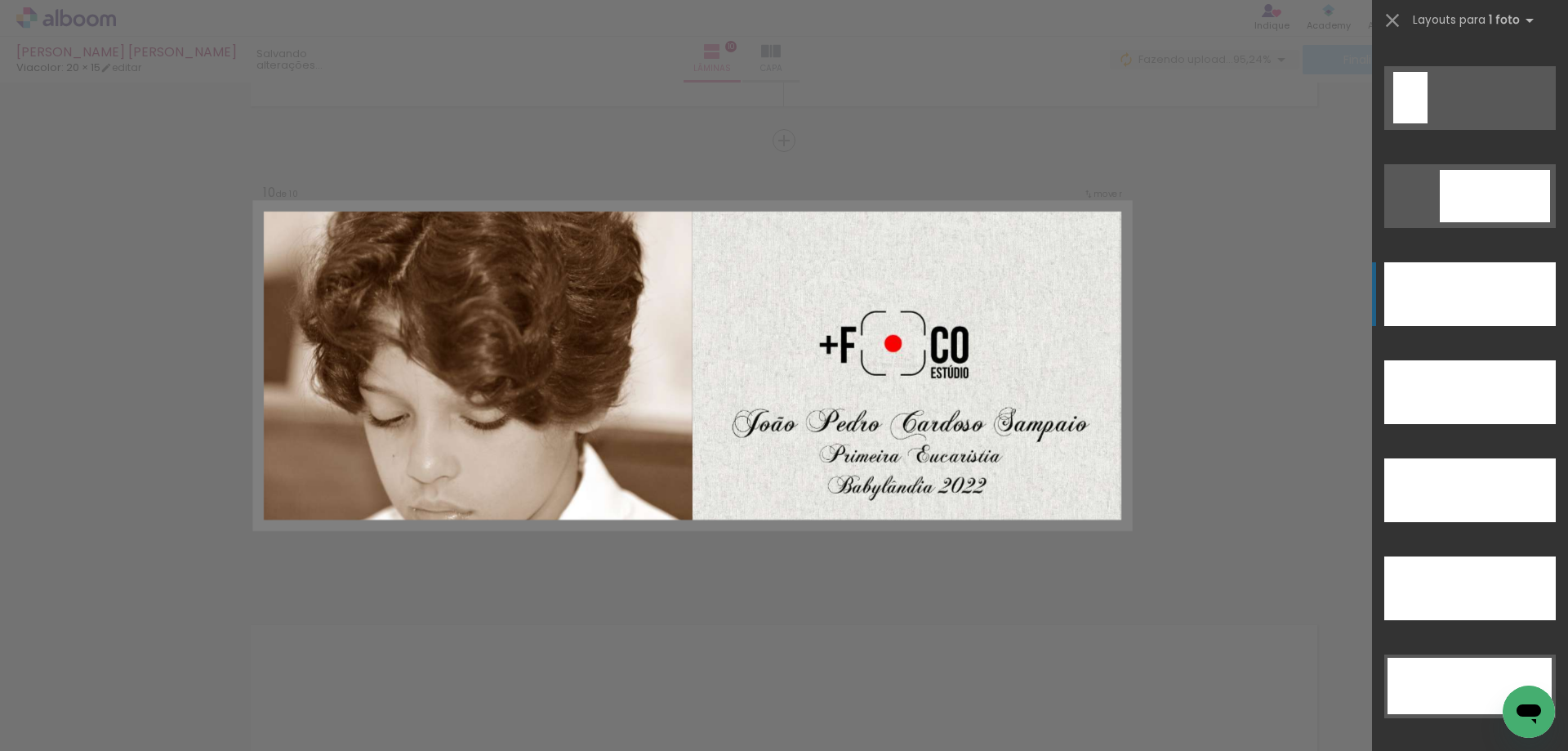
click at [1474, 283] on div at bounding box center [1470, 294] width 172 height 64
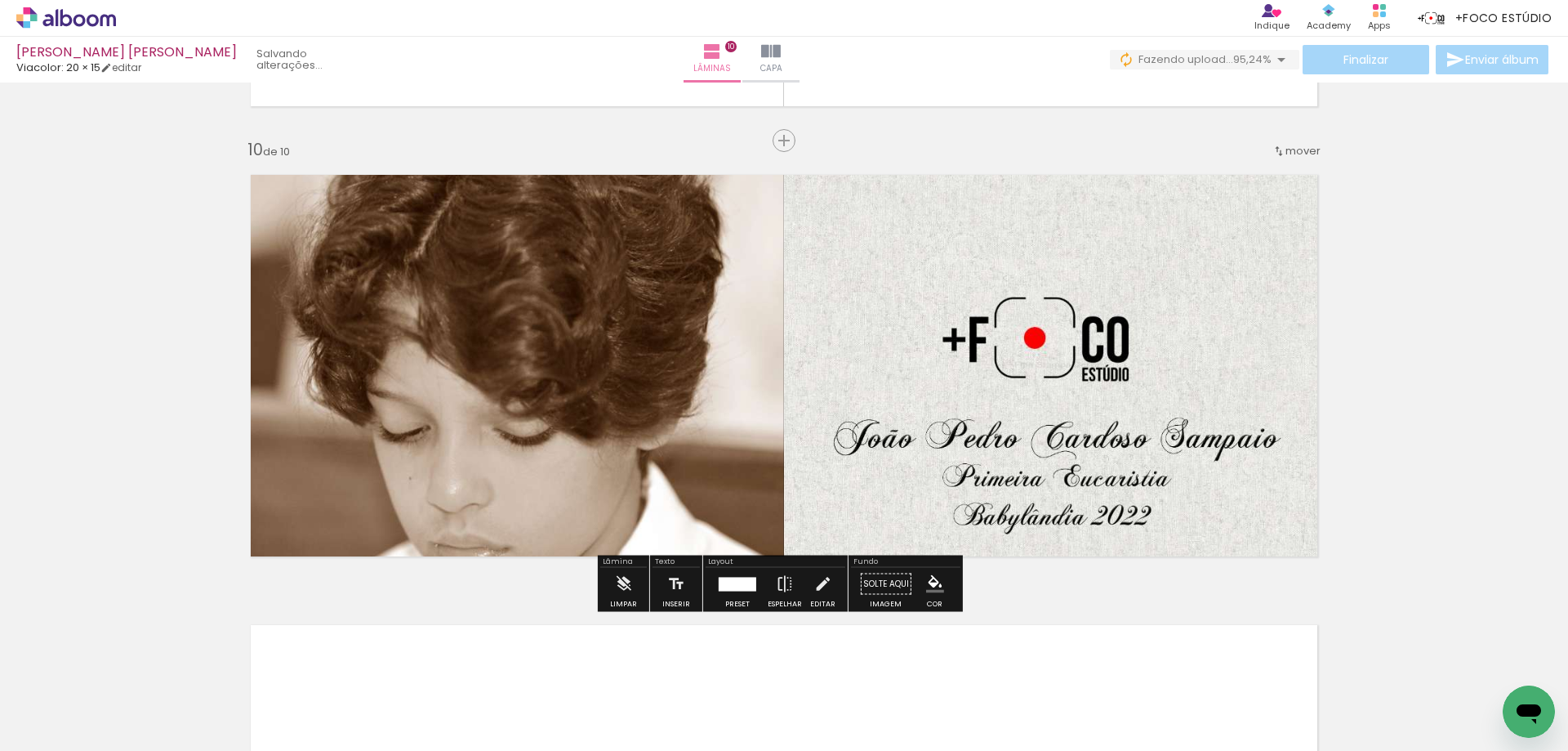
scroll to position [0, 492]
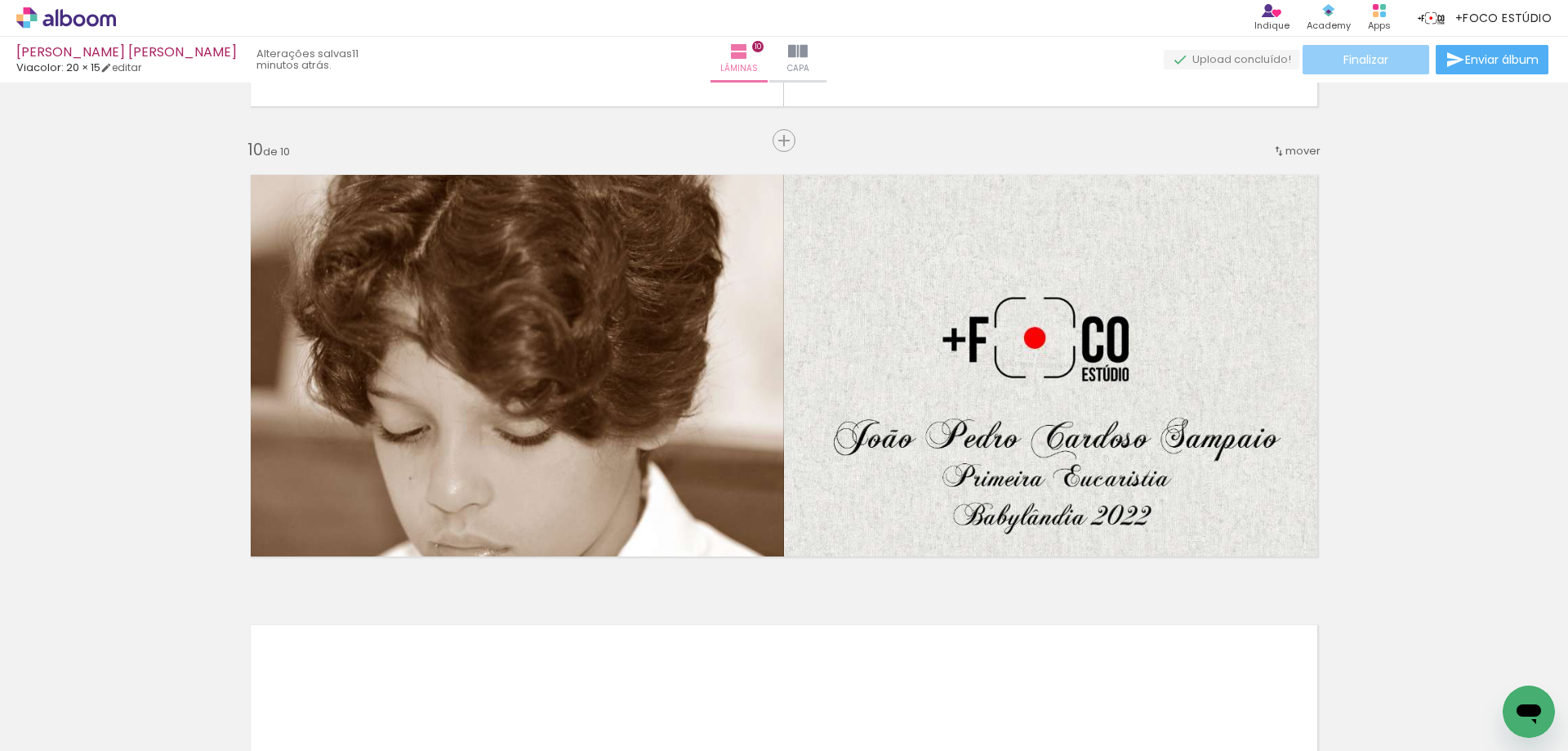
click at [1366, 57] on span "Finalizar" at bounding box center [1366, 59] width 44 height 12
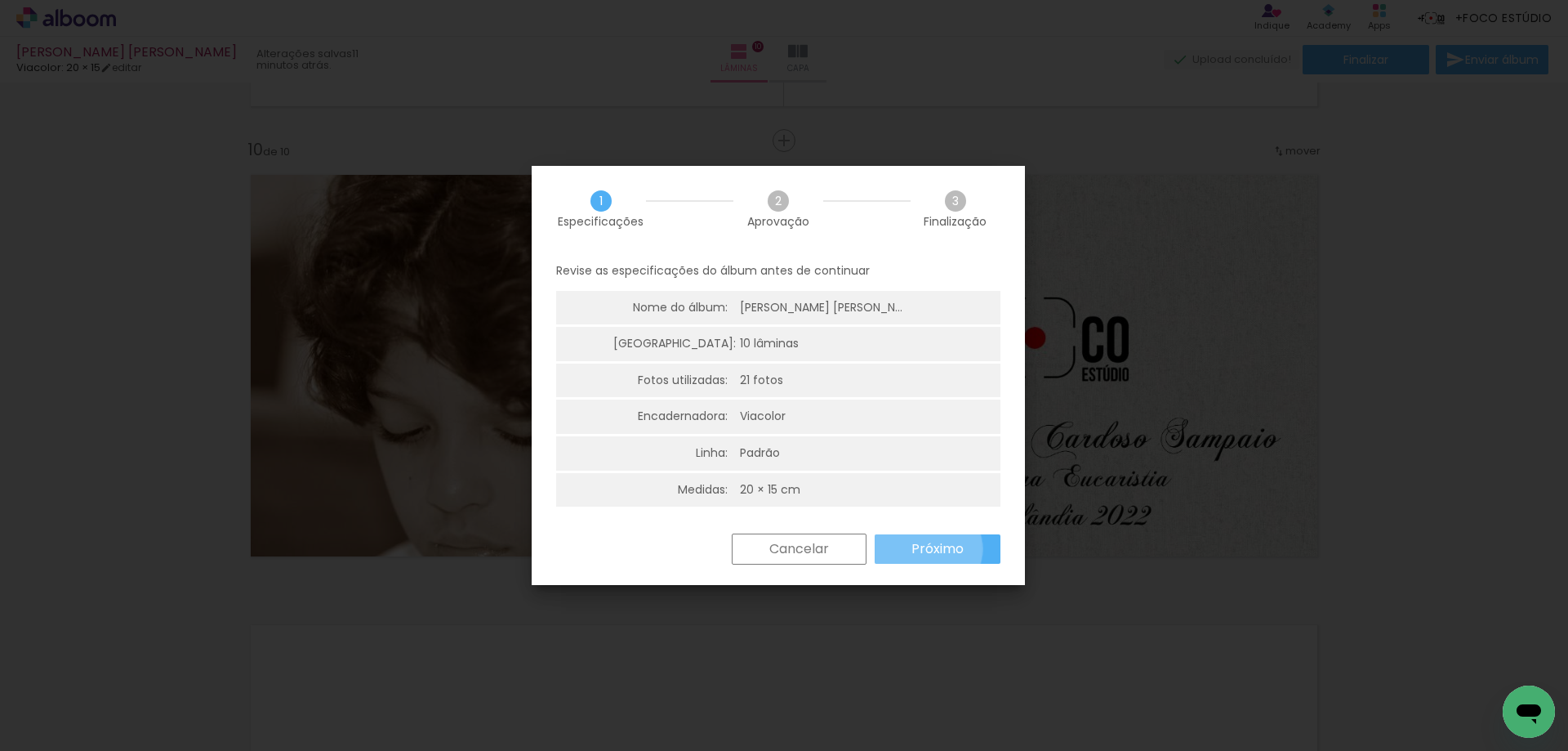
click at [0, 0] on slot "Próximo" at bounding box center [0, 0] width 0 height 0
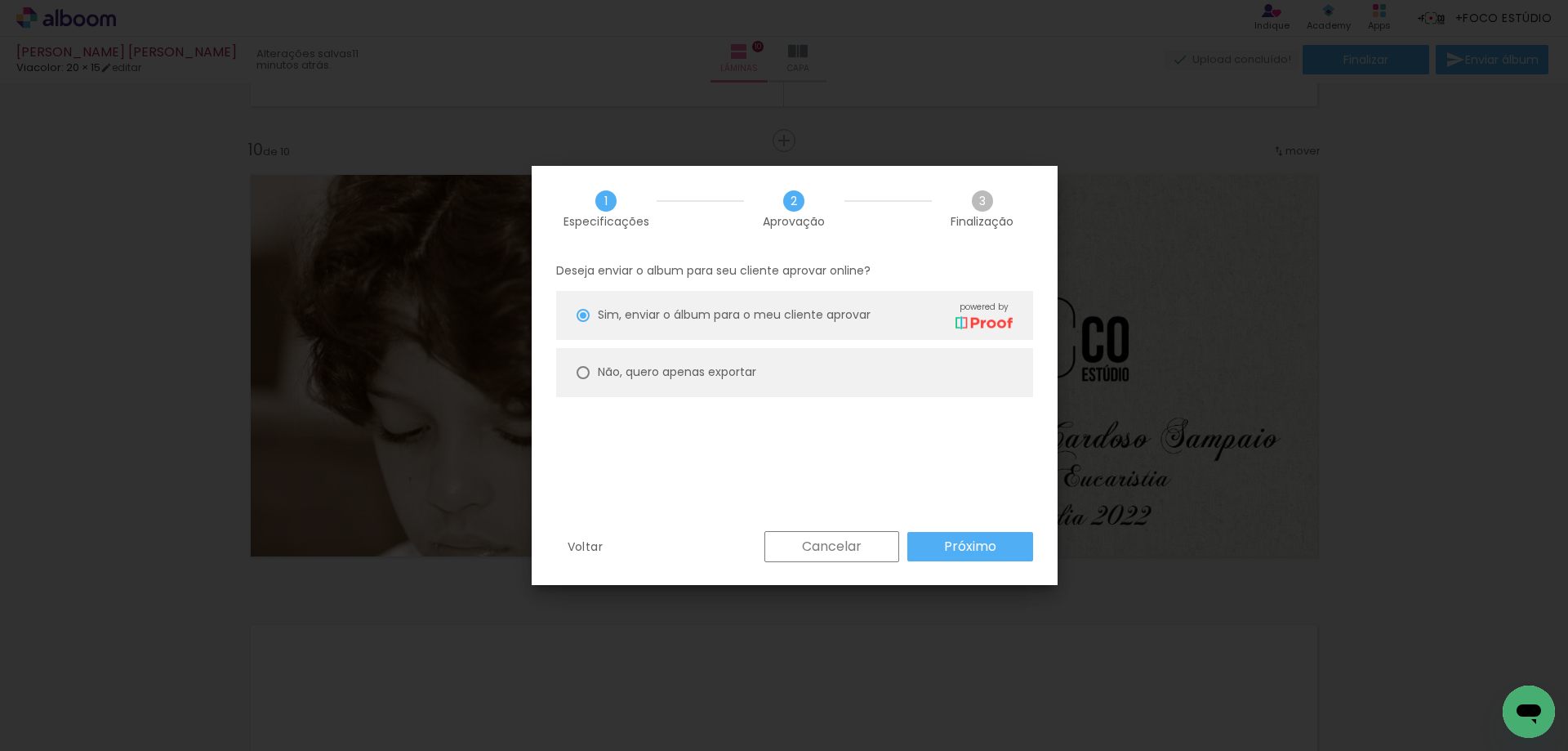
click at [646, 380] on div "Não, quero apenas exportar" at bounding box center [676, 371] width 159 height 17
type paper-radio-button "on"
click at [0, 0] on slot "Próximo" at bounding box center [0, 0] width 0 height 0
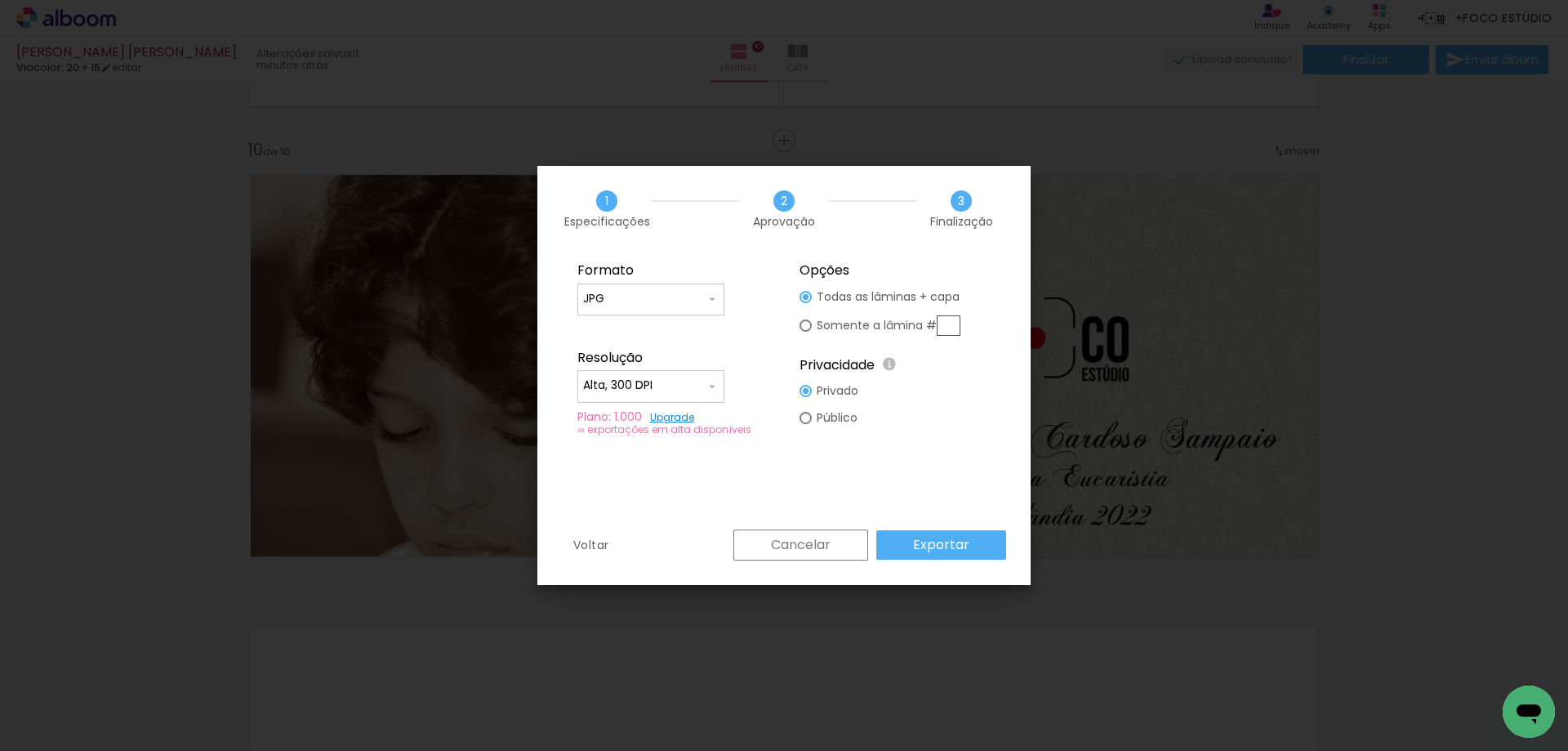
type input "Alta, 300 DPI"
click at [0, 0] on slot "Exportar" at bounding box center [0, 0] width 0 height 0
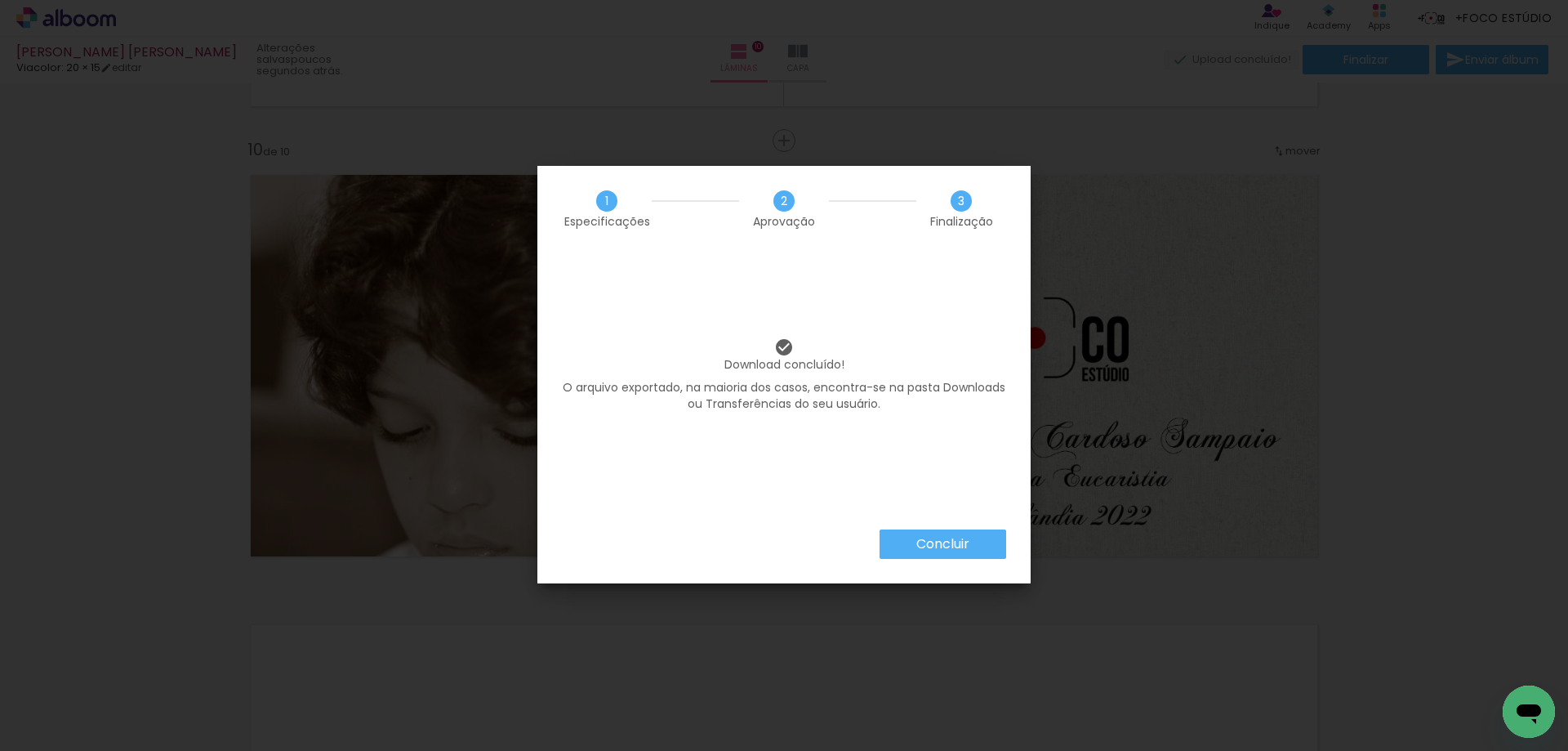
click at [0, 0] on slot "Concluir" at bounding box center [0, 0] width 0 height 0
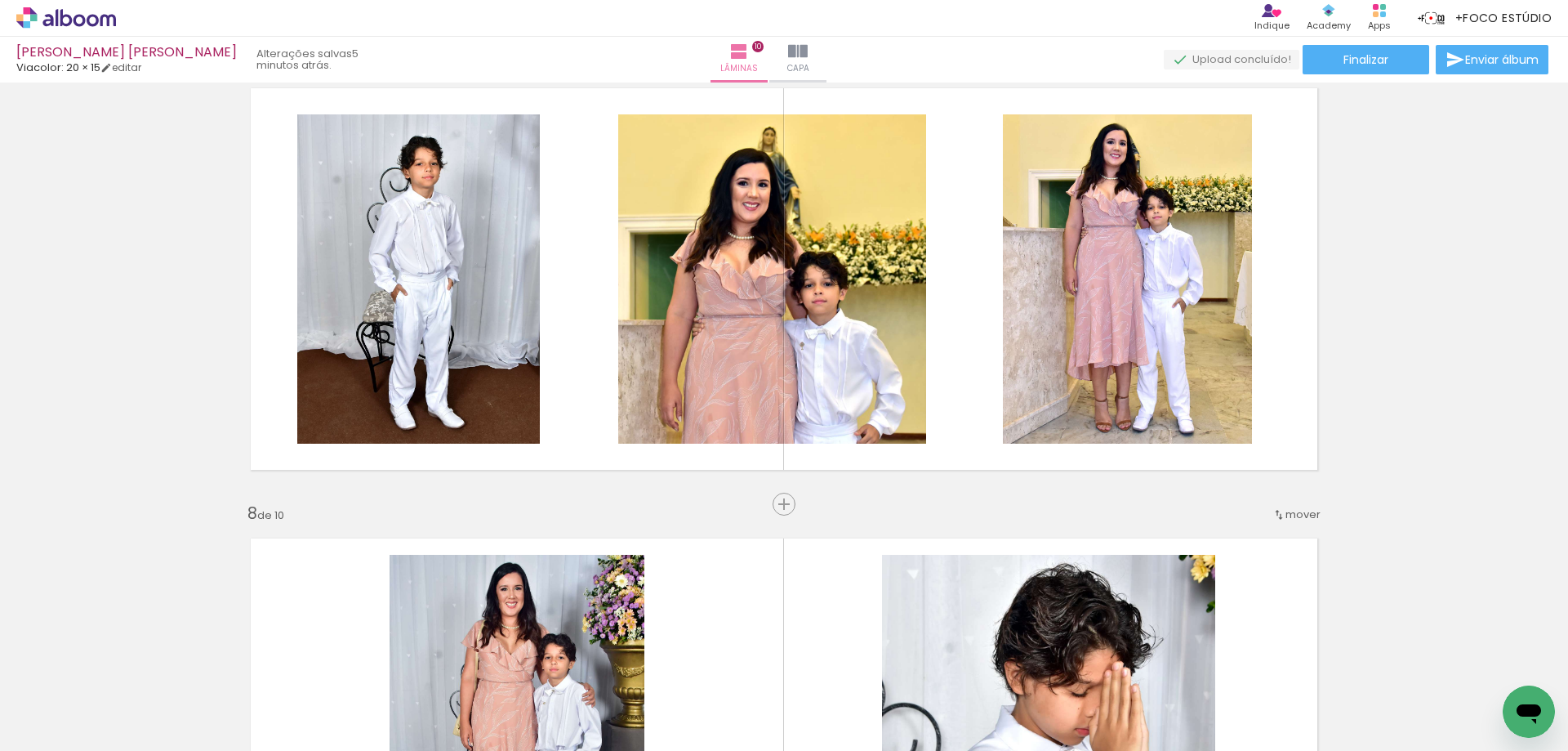
scroll to position [2550, 0]
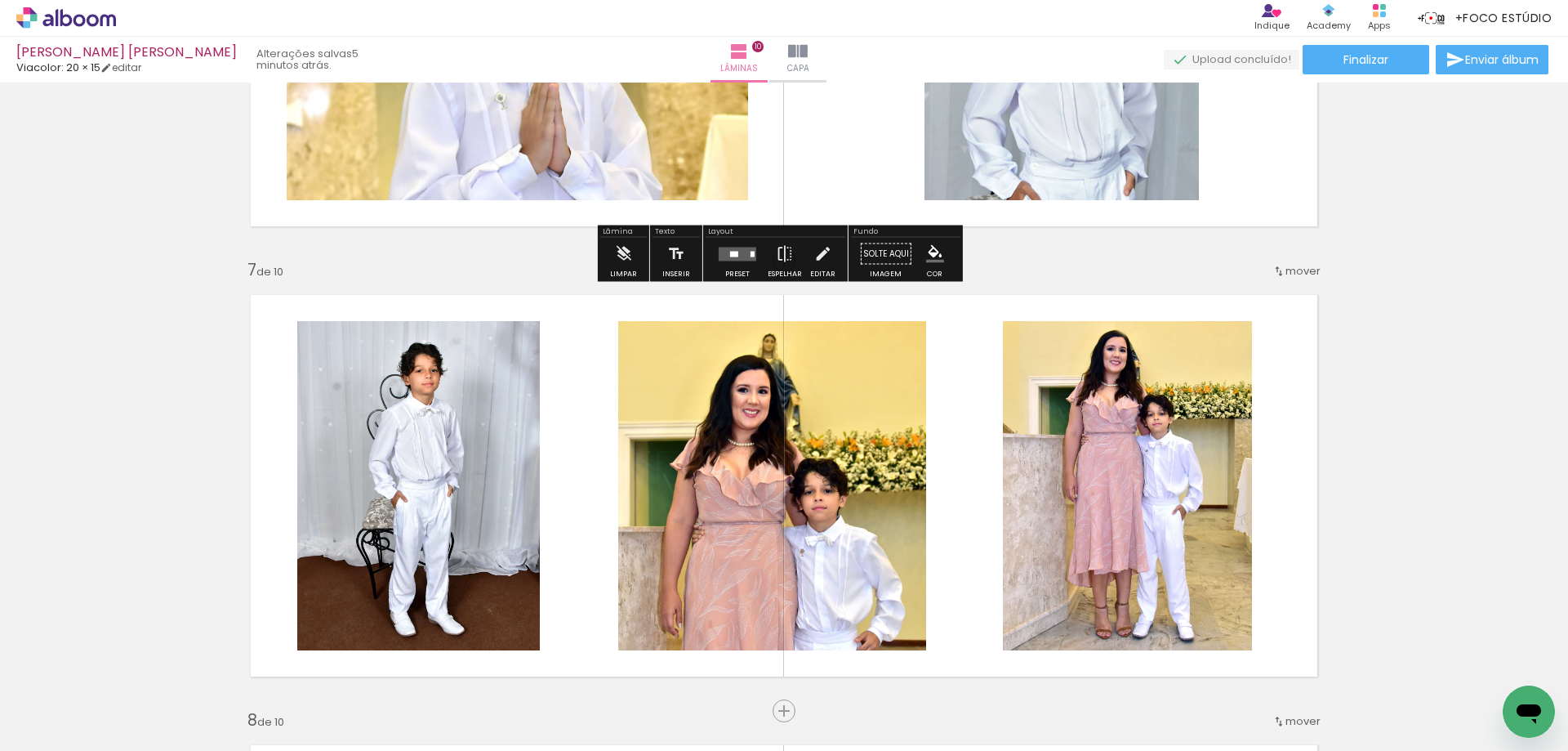
click at [76, 15] on icon at bounding box center [79, 19] width 12 height 12
